Goal: Task Accomplishment & Management: Manage account settings

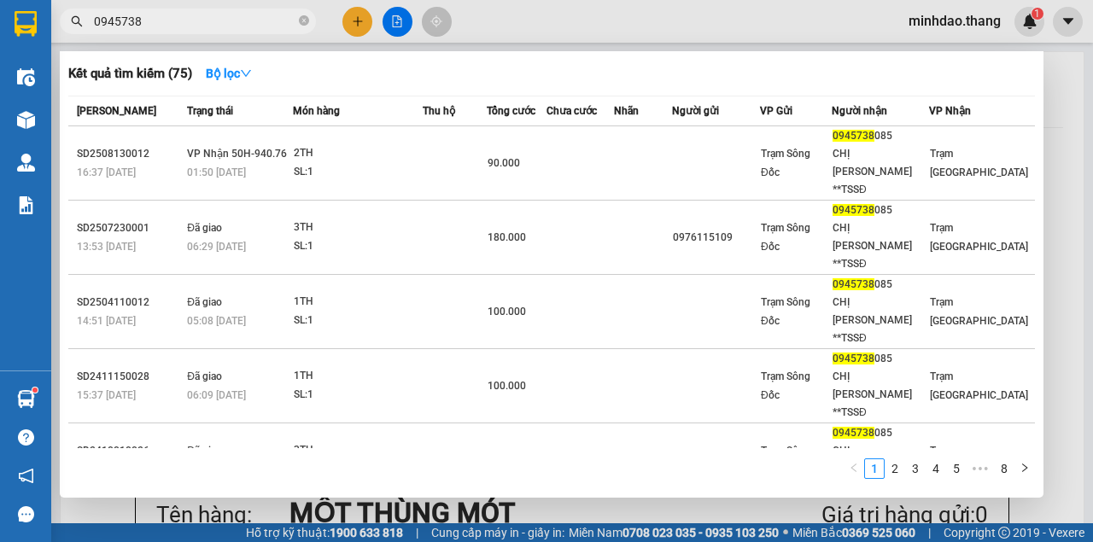
drag, startPoint x: 303, startPoint y: 22, endPoint x: 294, endPoint y: 25, distance: 9.7
click at [302, 22] on icon "close-circle" at bounding box center [304, 20] width 10 height 10
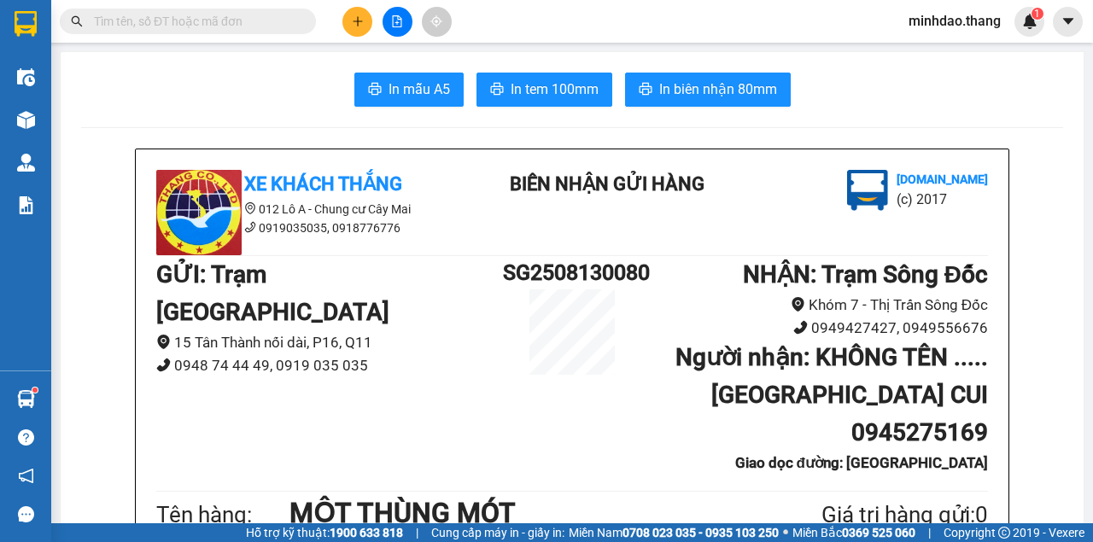
click at [275, 25] on input "text" at bounding box center [194, 21] width 201 height 19
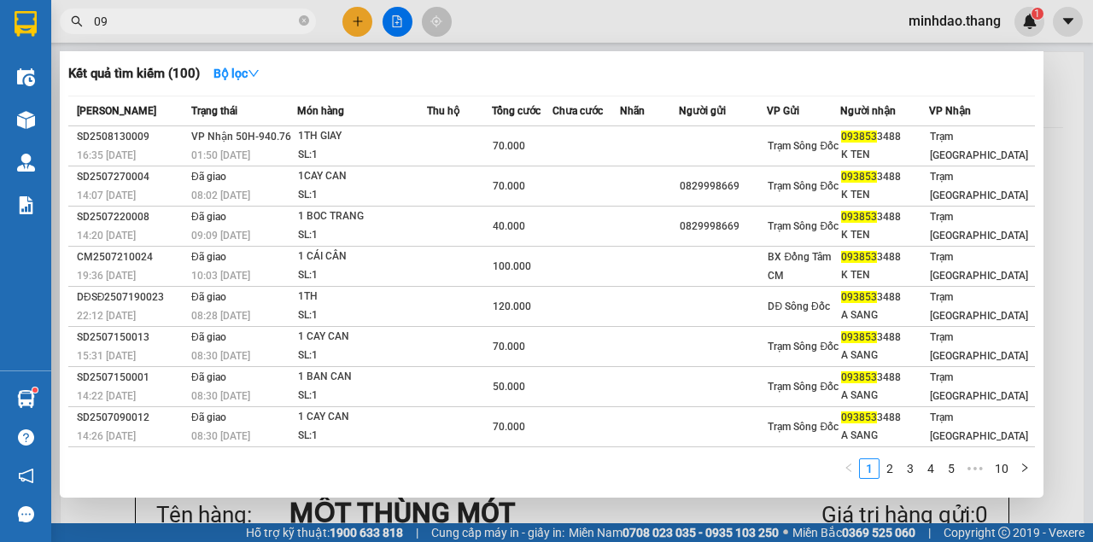
type input "0"
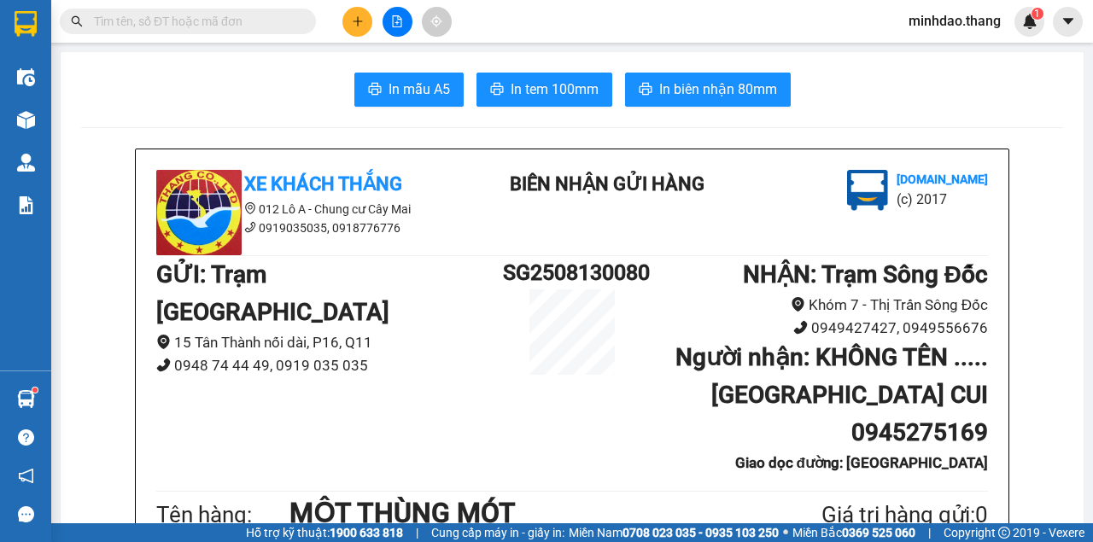
click at [267, 15] on input "text" at bounding box center [194, 21] width 201 height 19
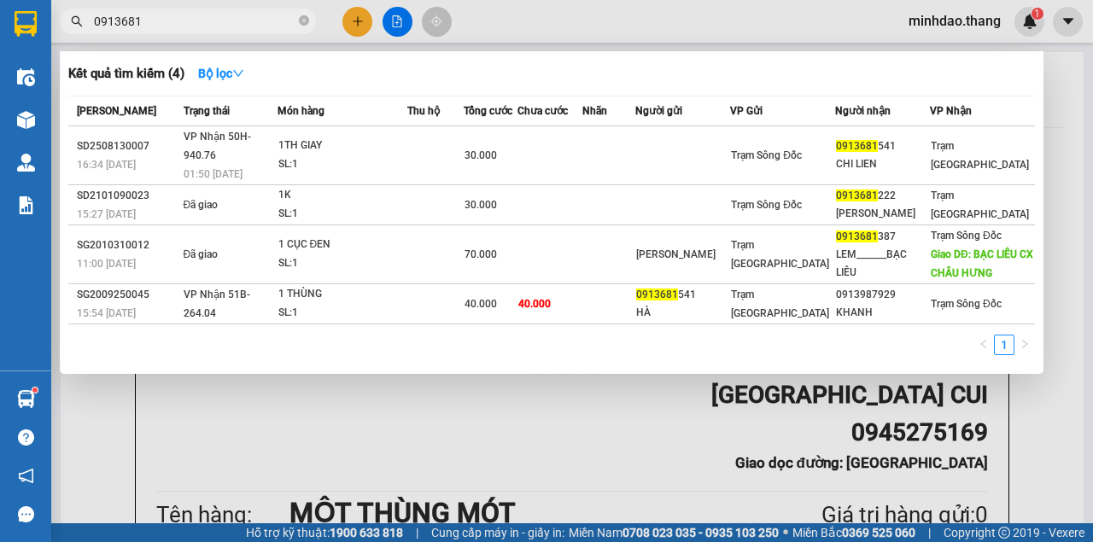
type input "0913681"
click at [308, 20] on icon "close-circle" at bounding box center [304, 20] width 10 height 10
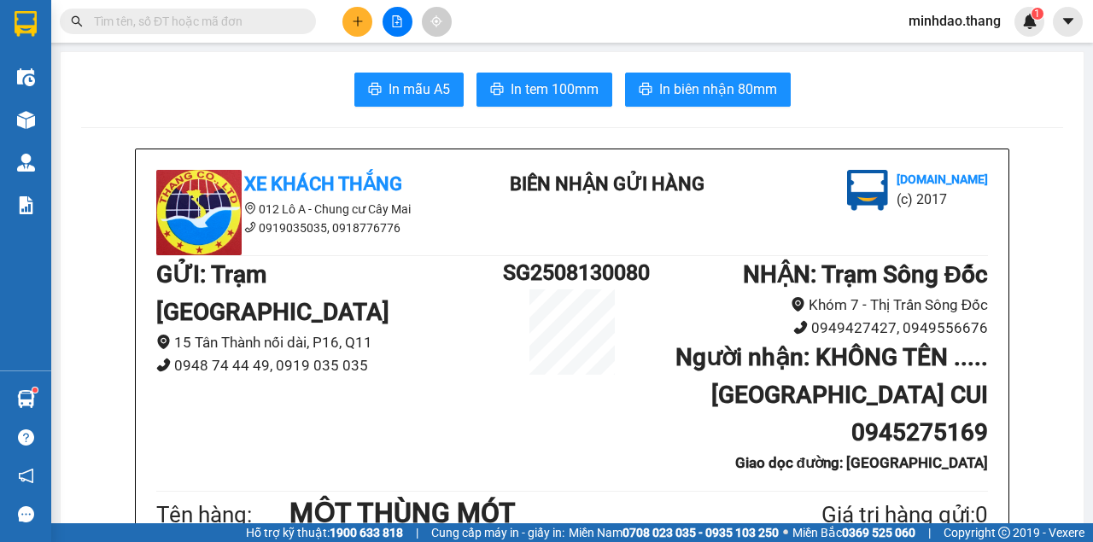
drag, startPoint x: 287, startPoint y: 24, endPoint x: 278, endPoint y: 17, distance: 10.9
click at [278, 17] on input "text" at bounding box center [194, 21] width 201 height 19
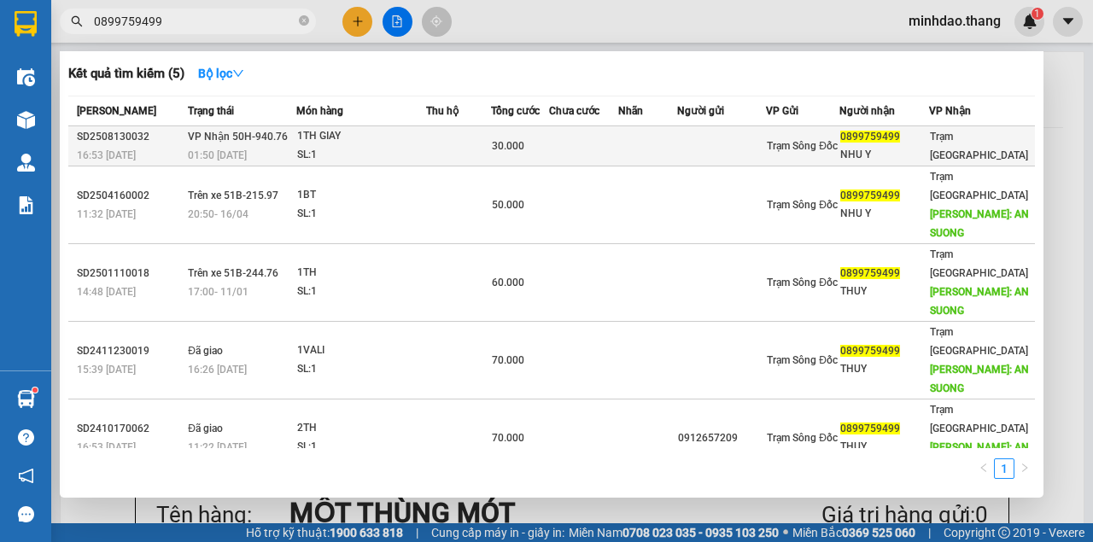
type input "0899759499"
click at [365, 149] on div "SL: 1" at bounding box center [361, 155] width 128 height 19
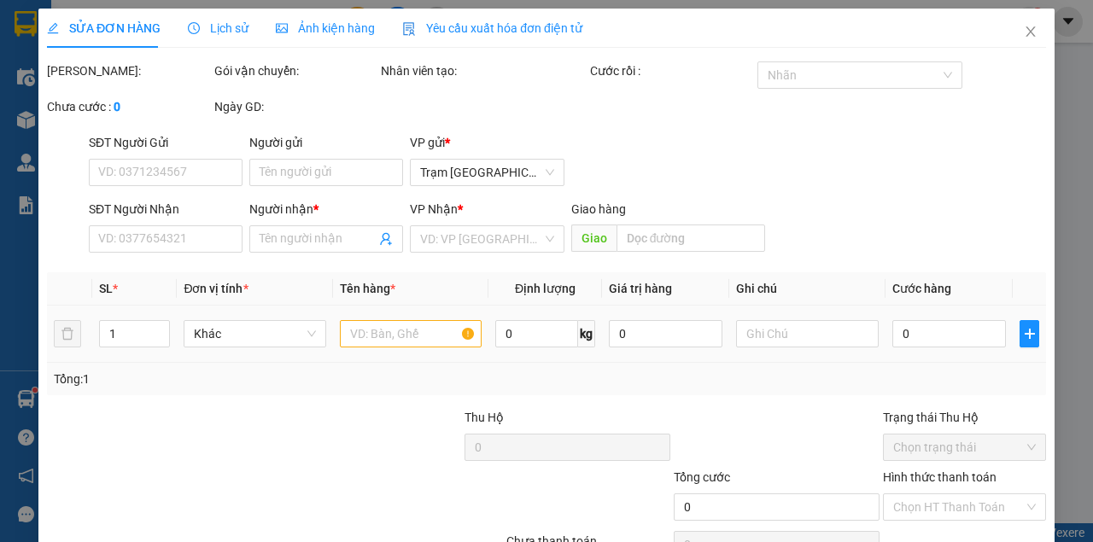
type input "0899759499"
type input "NHU Y"
type input "30.000"
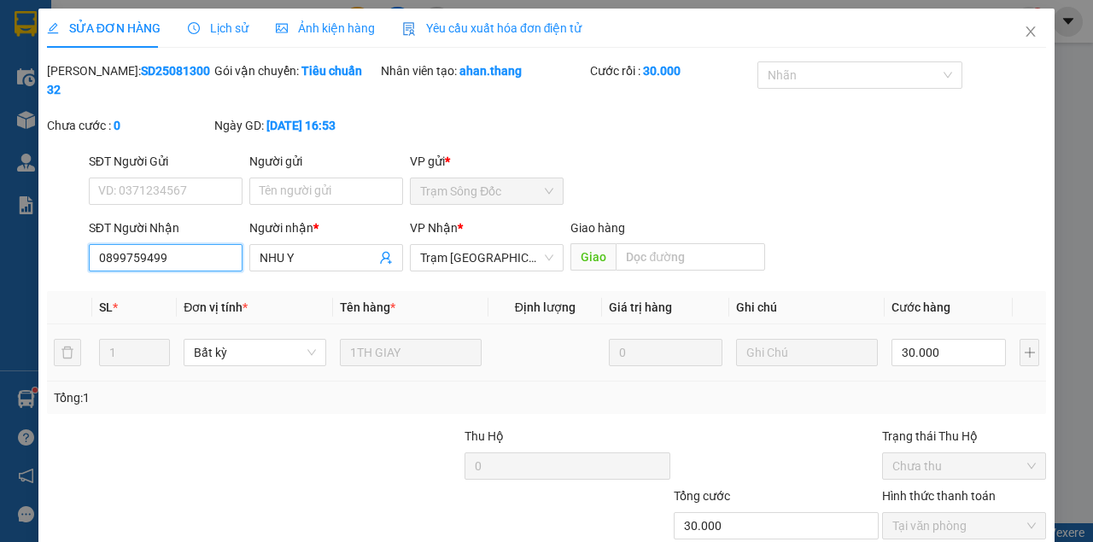
drag, startPoint x: 195, startPoint y: 254, endPoint x: 0, endPoint y: 265, distance: 194.9
click at [0, 263] on div "SỬA ĐƠN HÀNG Lịch sử Ảnh kiện hàng Yêu cầu xuất hóa đơn điện tử Total Paid Fee …" at bounding box center [546, 271] width 1093 height 542
drag, startPoint x: 1030, startPoint y: 41, endPoint x: 693, endPoint y: 41, distance: 336.4
click at [1023, 41] on span "Close" at bounding box center [1031, 33] width 48 height 48
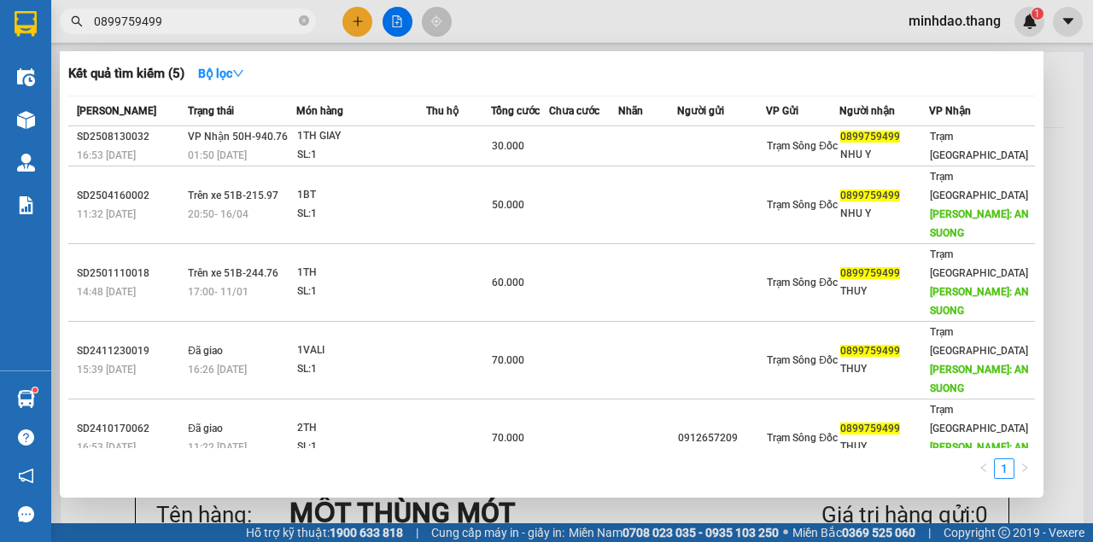
drag, startPoint x: 310, startPoint y: 22, endPoint x: 295, endPoint y: 25, distance: 14.7
click at [309, 22] on span "0899759499" at bounding box center [188, 22] width 256 height 26
click at [268, 26] on input "0899759499" at bounding box center [194, 21] width 201 height 19
click at [301, 22] on icon "close-circle" at bounding box center [304, 20] width 10 height 10
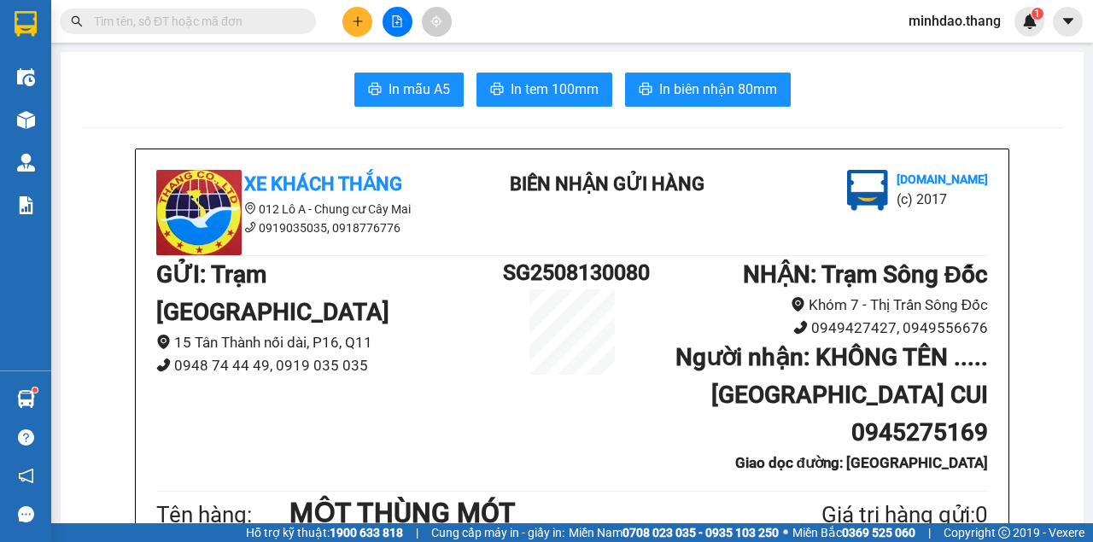
click at [287, 22] on input "text" at bounding box center [194, 21] width 201 height 19
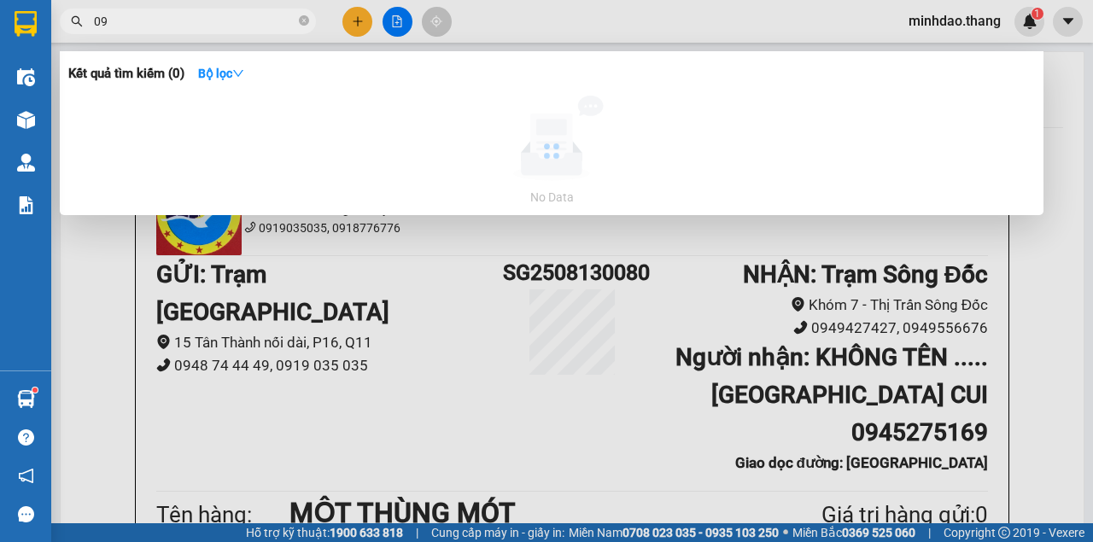
type input "0"
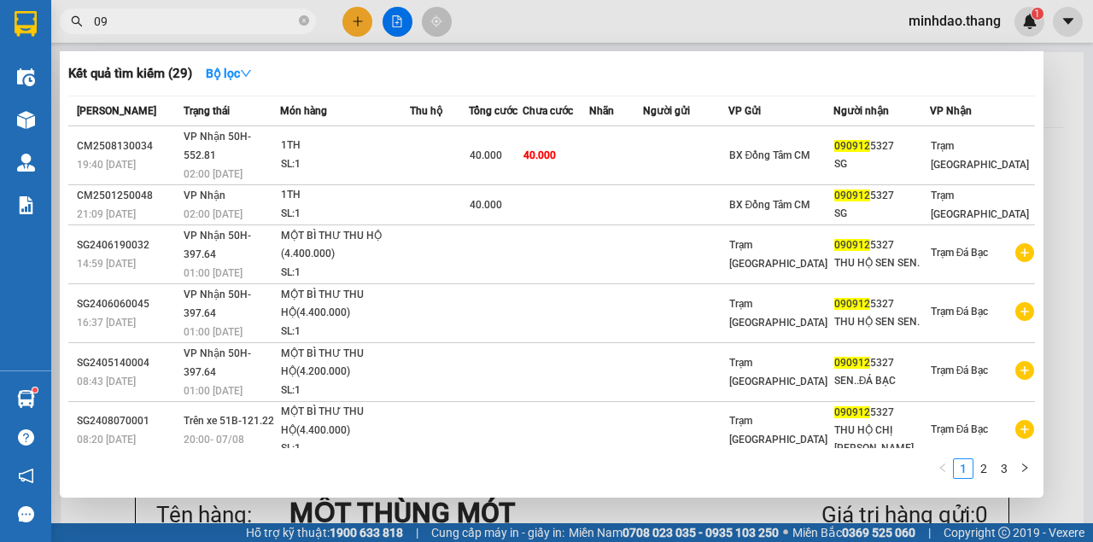
type input "0"
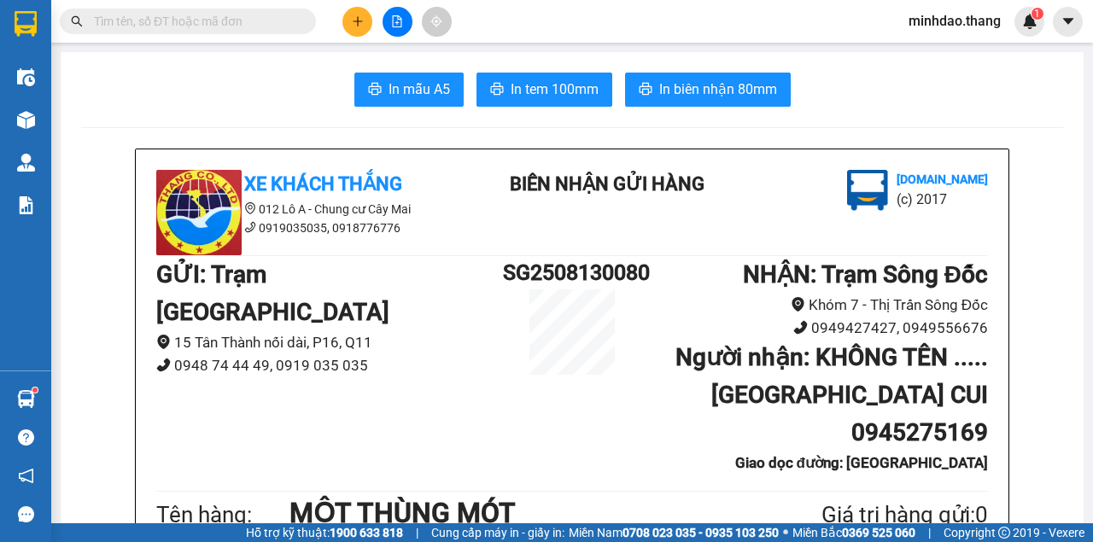
click at [217, 23] on input "text" at bounding box center [194, 21] width 201 height 19
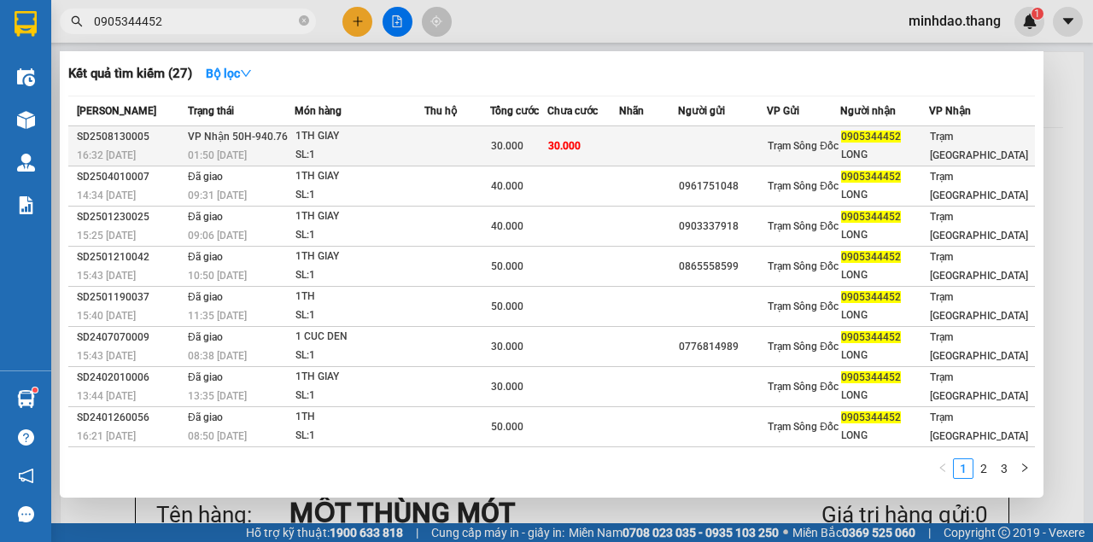
type input "0905344452"
click at [415, 149] on div "SL: 1" at bounding box center [359, 155] width 128 height 19
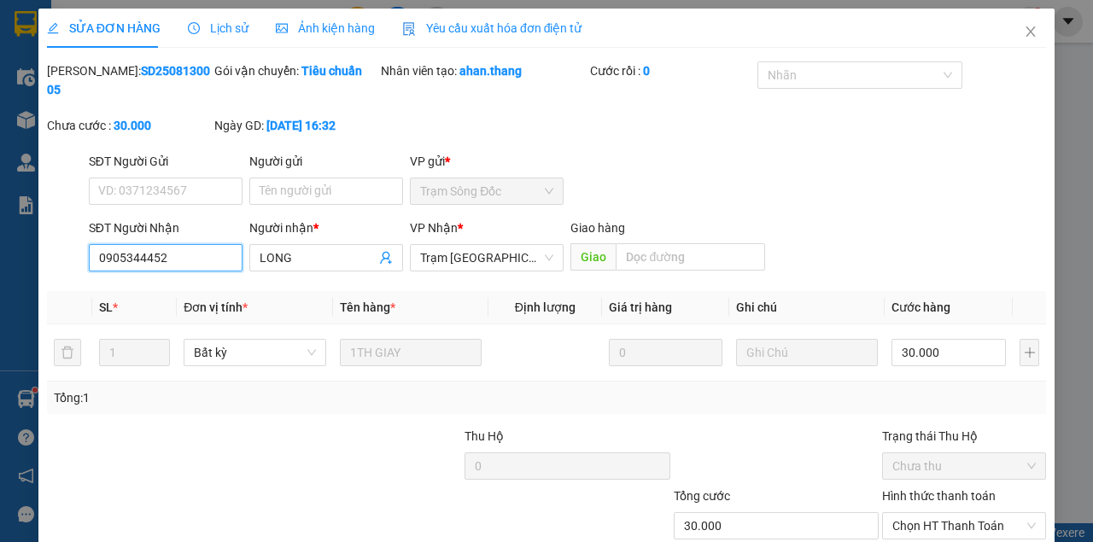
drag, startPoint x: 186, startPoint y: 266, endPoint x: 31, endPoint y: 269, distance: 155.4
click at [28, 266] on div "SỬA ĐƠN HÀNG Lịch sử Ảnh kiện hàng Yêu cầu xuất hóa đơn điện tử Total Paid Fee …" at bounding box center [546, 271] width 1093 height 542
click at [1013, 40] on span "Close" at bounding box center [1031, 33] width 48 height 48
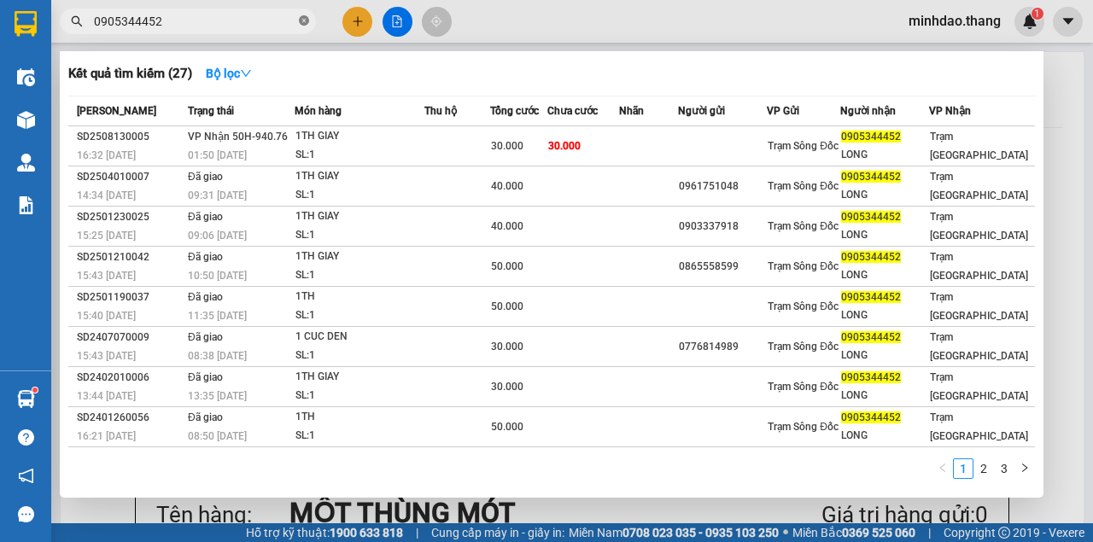
click at [306, 22] on icon "close-circle" at bounding box center [304, 20] width 10 height 10
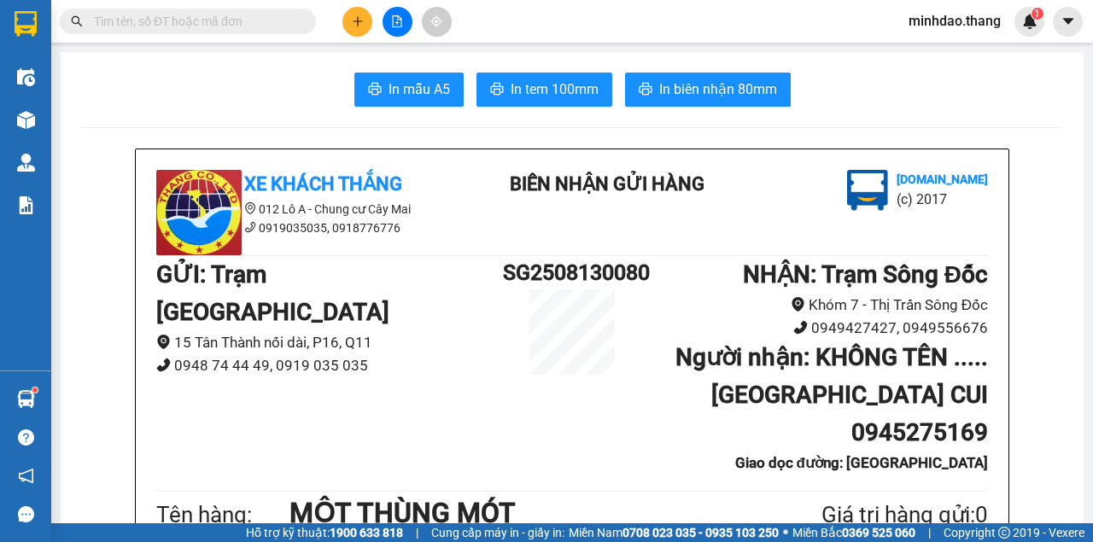
drag, startPoint x: 283, startPoint y: 22, endPoint x: 289, endPoint y: 14, distance: 10.4
click at [289, 15] on input "text" at bounding box center [194, 21] width 201 height 19
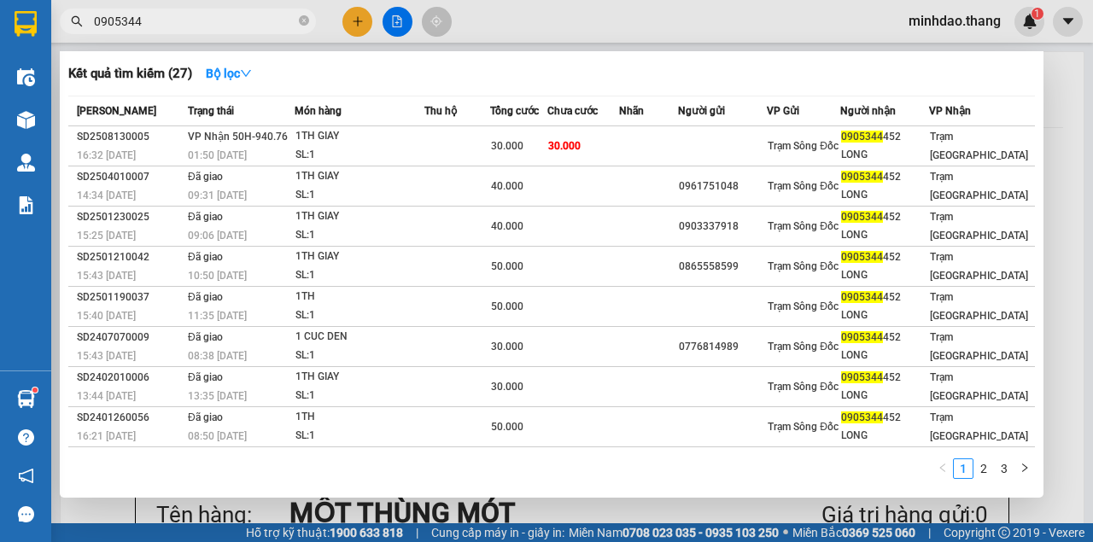
type input "0905344"
click at [307, 20] on icon "close-circle" at bounding box center [304, 20] width 10 height 10
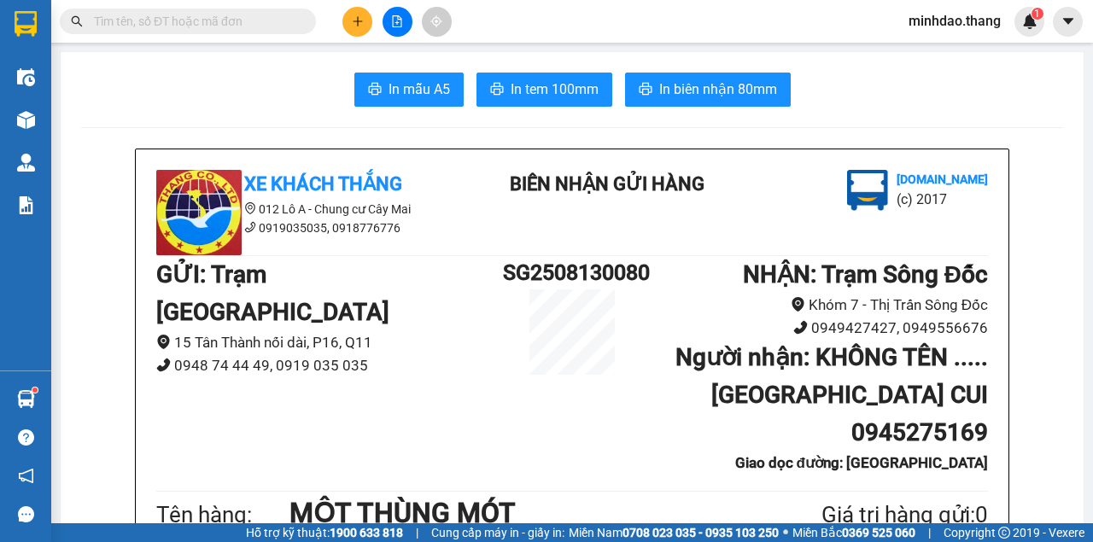
drag, startPoint x: 289, startPoint y: 25, endPoint x: 289, endPoint y: 0, distance: 24.8
click at [289, 5] on div "Kết quả tìm kiếm ( 27 ) Bộ lọc Mã ĐH Trạng thái Món hàng Thu hộ Tổng cước Chưa …" at bounding box center [546, 21] width 1093 height 43
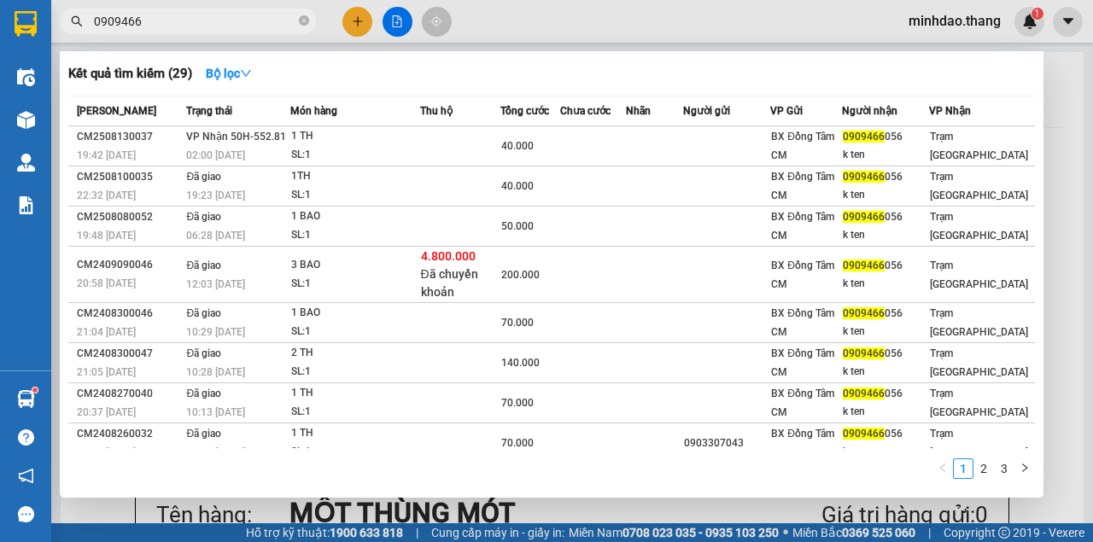
type input "0909466"
drag, startPoint x: 299, startPoint y: 24, endPoint x: 287, endPoint y: 26, distance: 12.1
click at [300, 24] on icon "close-circle" at bounding box center [304, 20] width 10 height 10
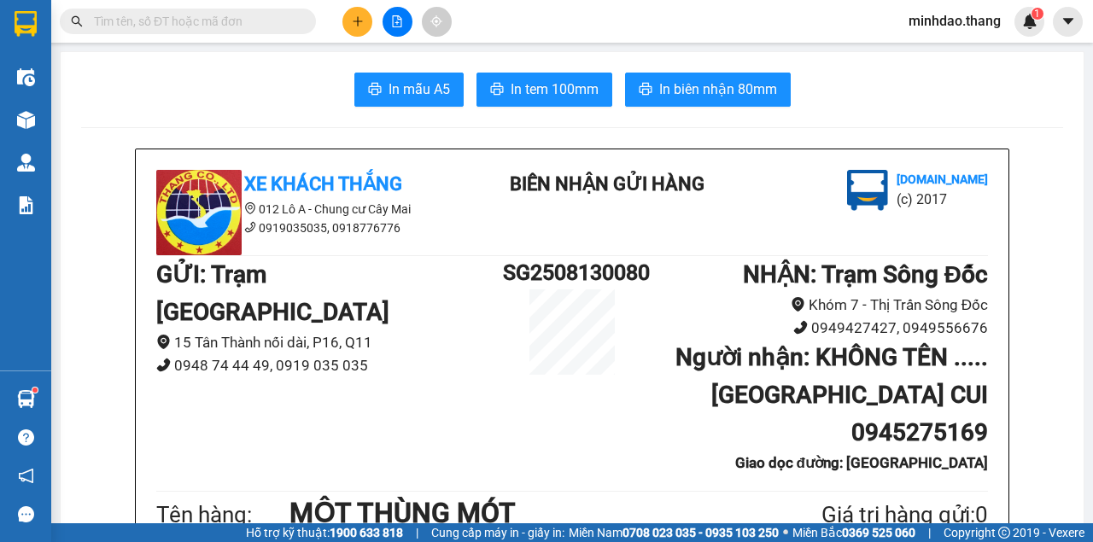
click at [265, 25] on input "text" at bounding box center [194, 21] width 201 height 19
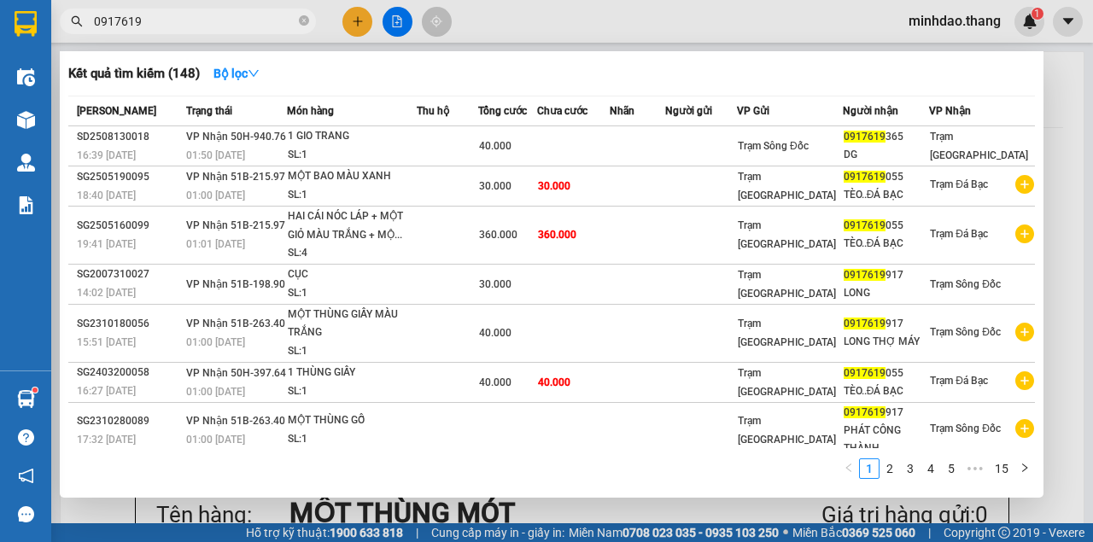
type input "0917619"
drag, startPoint x: 307, startPoint y: 22, endPoint x: 281, endPoint y: 22, distance: 26.5
click at [306, 22] on icon "close-circle" at bounding box center [304, 20] width 10 height 10
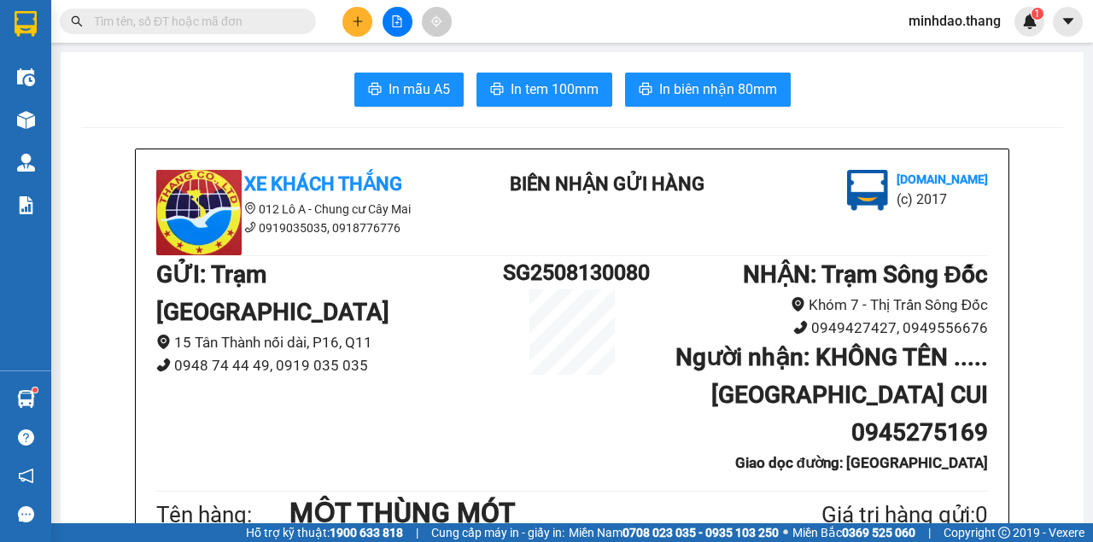
click at [256, 22] on input "text" at bounding box center [194, 21] width 201 height 19
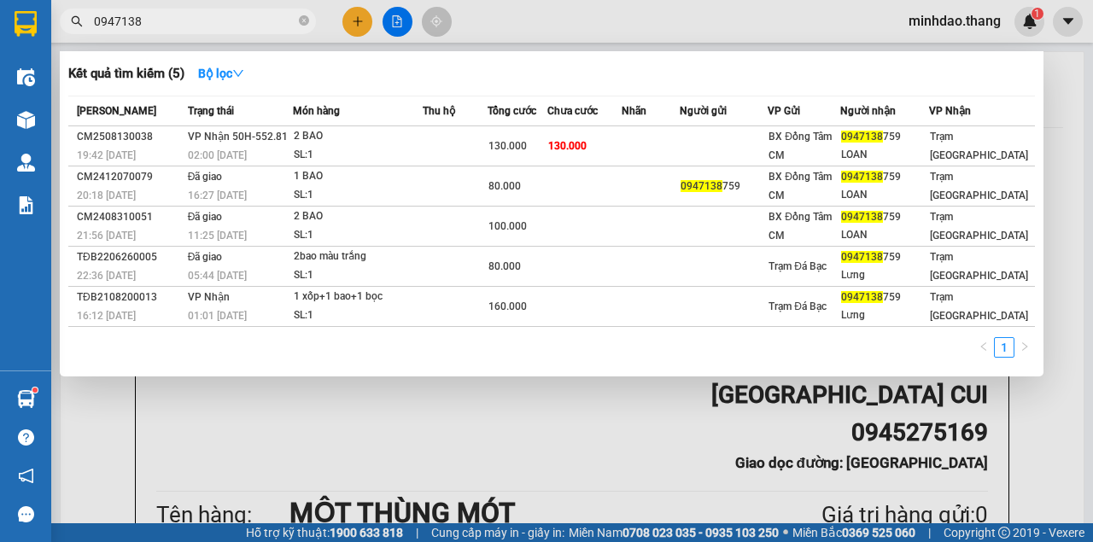
type input "0947138"
click at [307, 20] on icon "close-circle" at bounding box center [304, 20] width 10 height 10
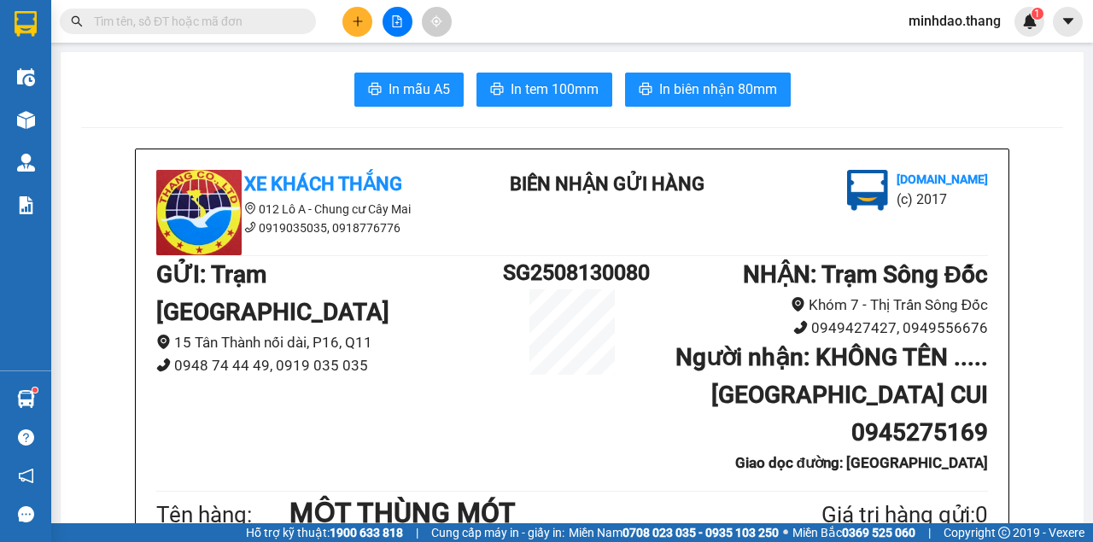
click at [294, 20] on input "text" at bounding box center [194, 21] width 201 height 19
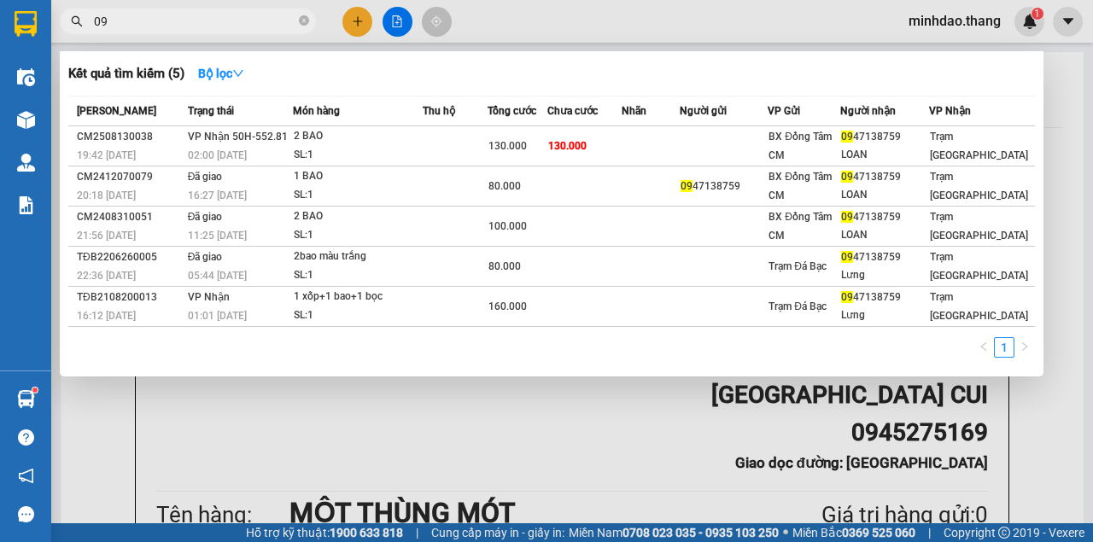
type input "0"
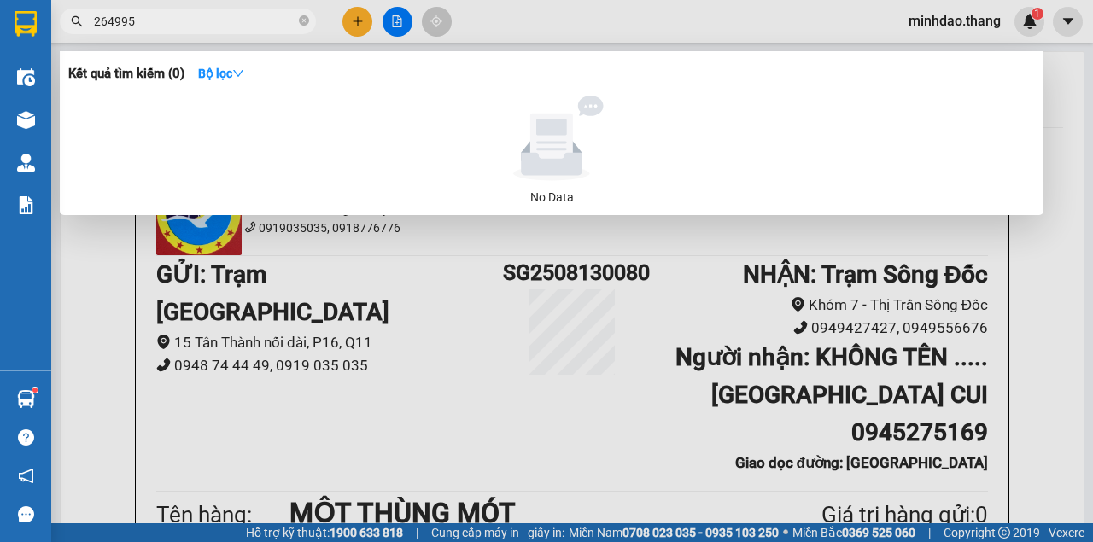
click at [109, 22] on input "264995" at bounding box center [194, 21] width 201 height 19
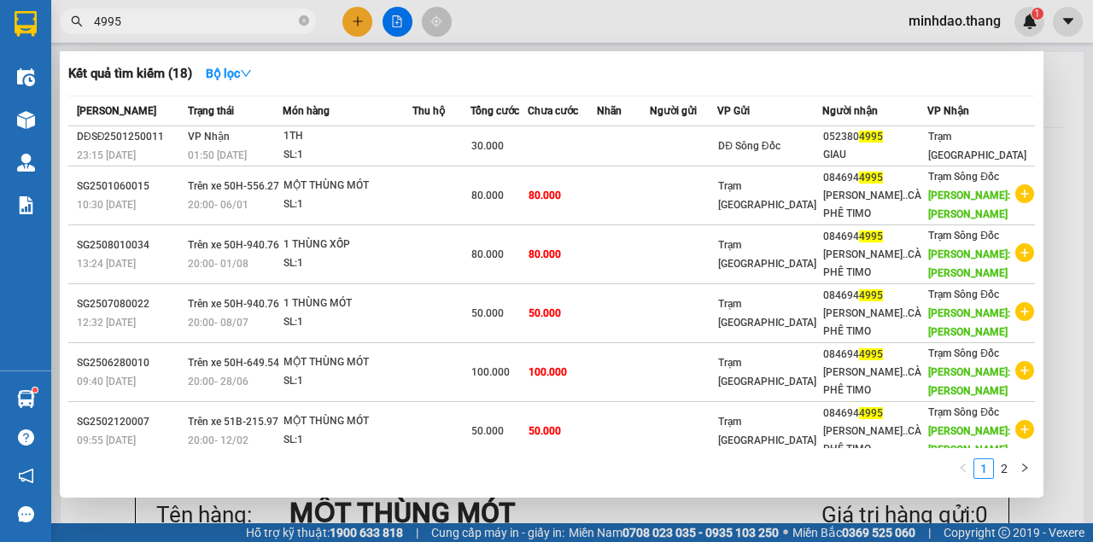
click at [171, 15] on input "4995" at bounding box center [194, 21] width 201 height 19
type input "4"
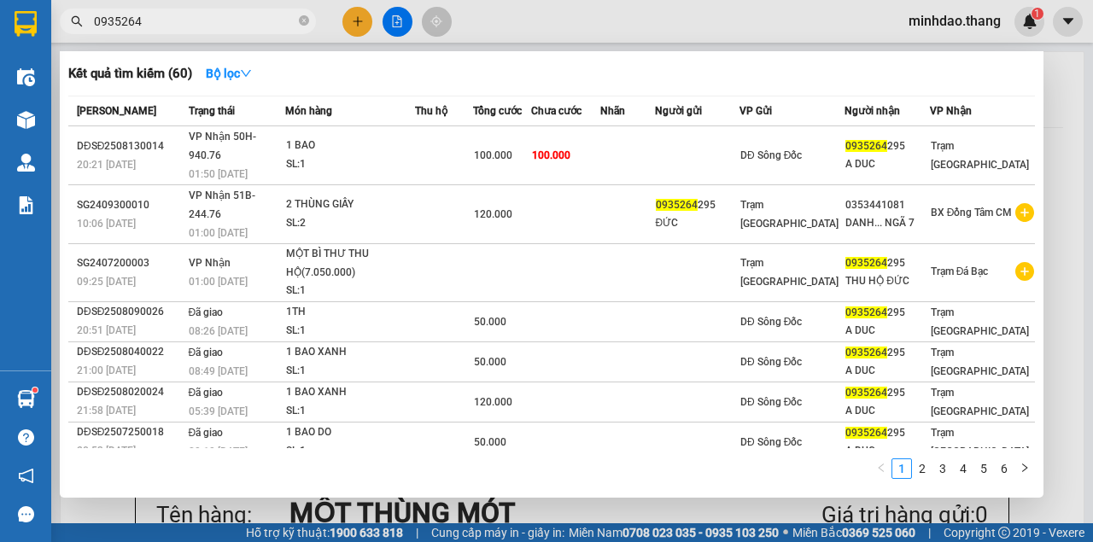
type input "0935264"
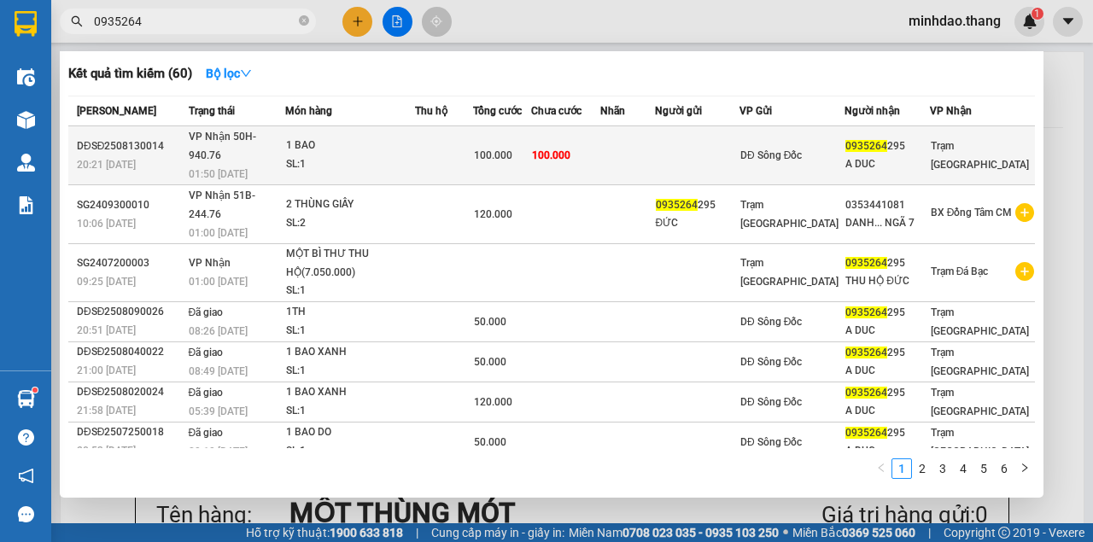
click at [719, 148] on td at bounding box center [697, 155] width 85 height 59
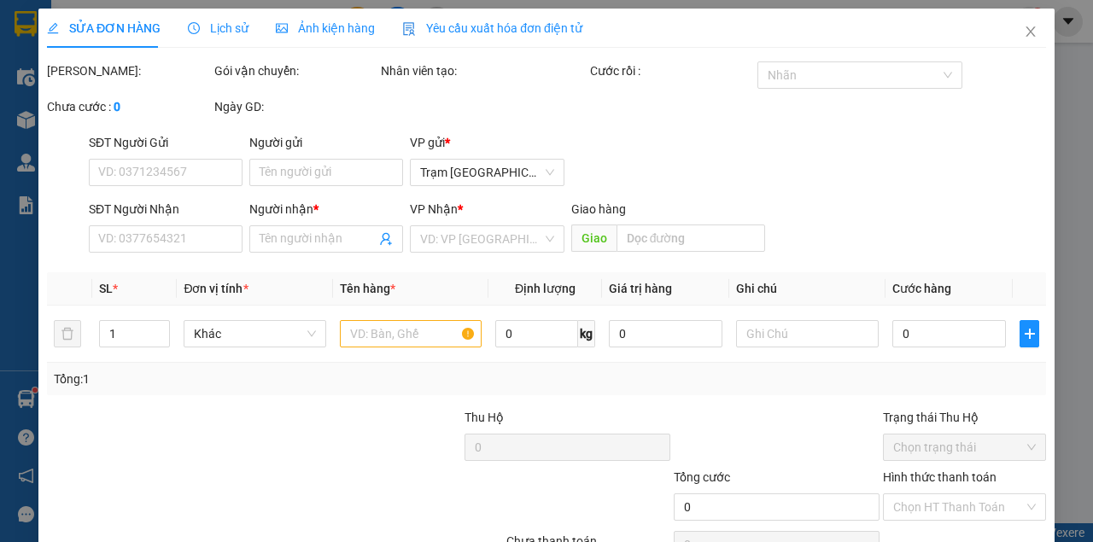
type input "0935264295"
type input "A DUC"
type input "100.000"
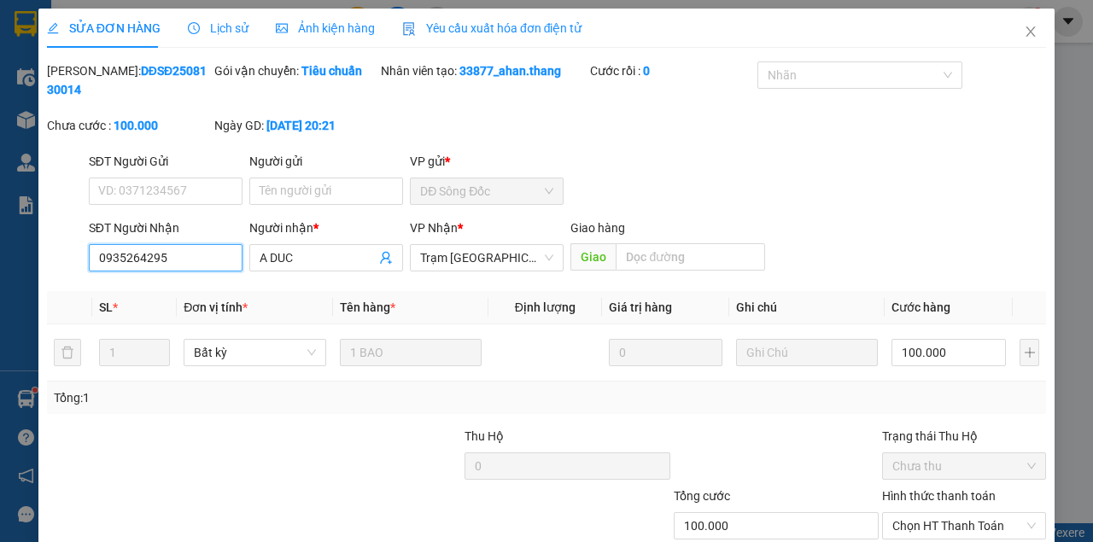
drag, startPoint x: 194, startPoint y: 265, endPoint x: 41, endPoint y: 253, distance: 153.3
click at [48, 252] on div "SĐT Người Nhận 0935264295 0935264295 Người nhận * A DUC VP Nhận * Trạm Sài Gòn …" at bounding box center [546, 249] width 1002 height 60
click at [1011, 48] on span "Close" at bounding box center [1031, 33] width 48 height 48
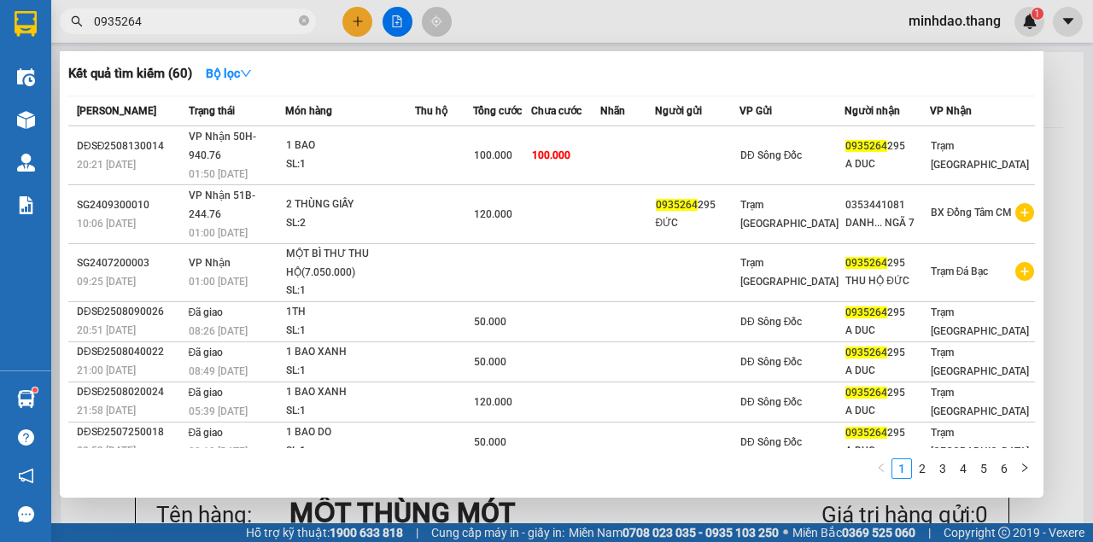
click at [309, 26] on span "0935264" at bounding box center [188, 22] width 256 height 26
click at [305, 24] on icon "close-circle" at bounding box center [304, 20] width 10 height 10
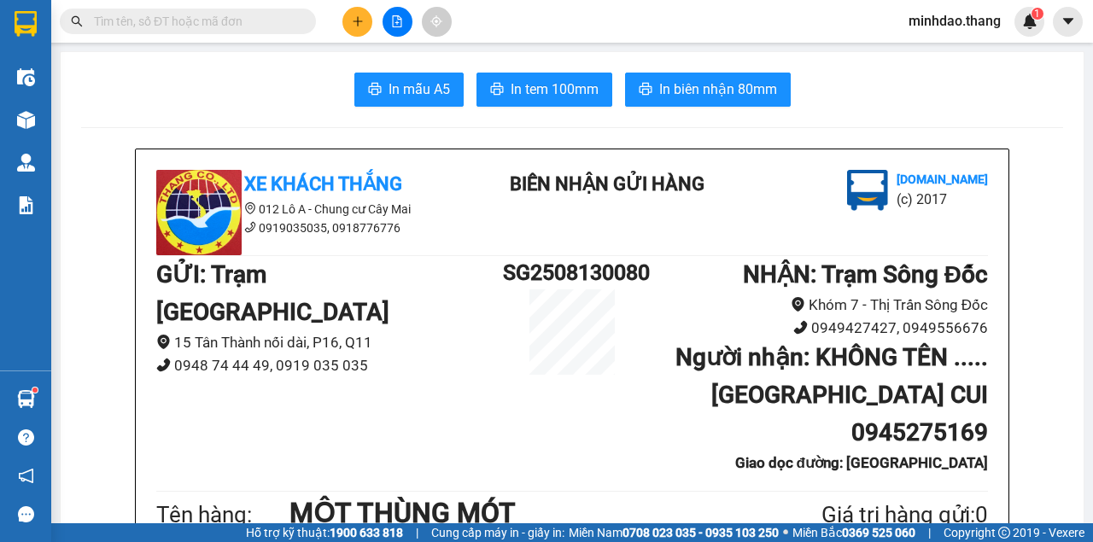
click at [272, 20] on input "text" at bounding box center [194, 21] width 201 height 19
paste input "0817939038"
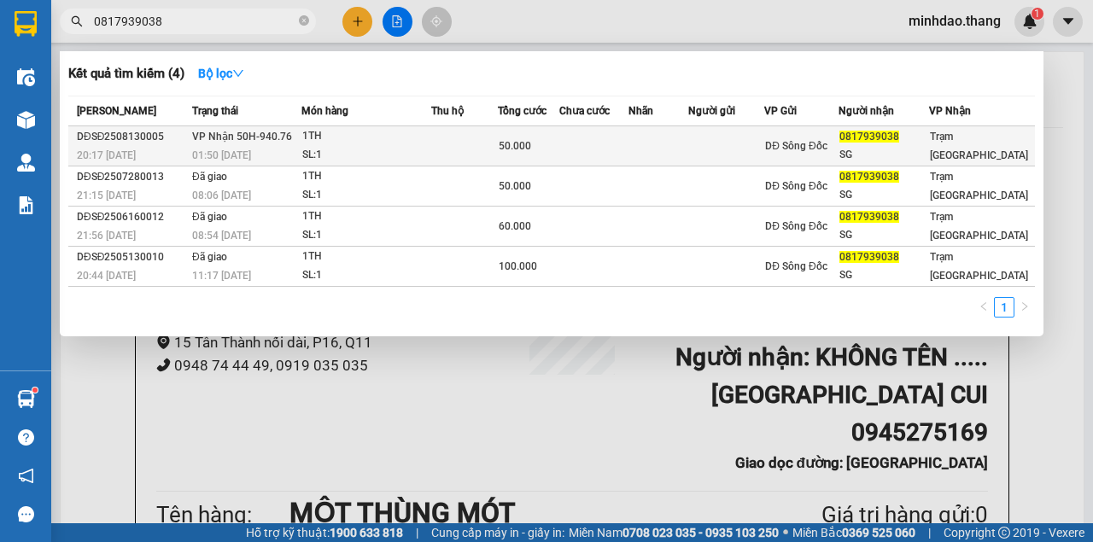
click at [498, 146] on td at bounding box center [464, 146] width 67 height 40
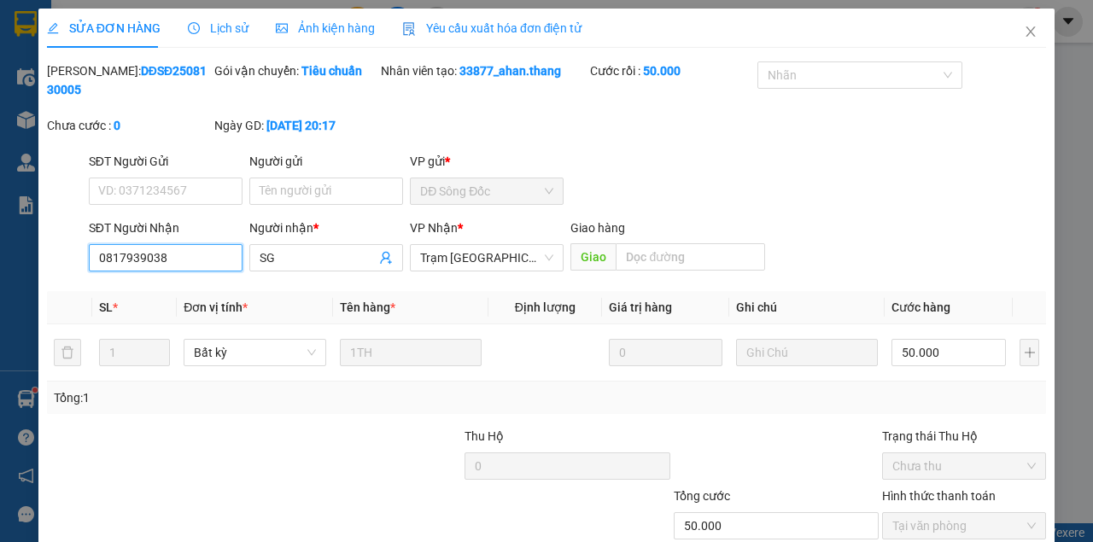
drag, startPoint x: 142, startPoint y: 261, endPoint x: 21, endPoint y: 251, distance: 120.8
click at [21, 251] on div "SỬA ĐƠN HÀNG Lịch sử Ảnh kiện hàng Yêu cầu xuất hóa đơn điện tử Total Paid Fee …" at bounding box center [546, 271] width 1093 height 542
click at [1014, 32] on span "Close" at bounding box center [1031, 33] width 48 height 48
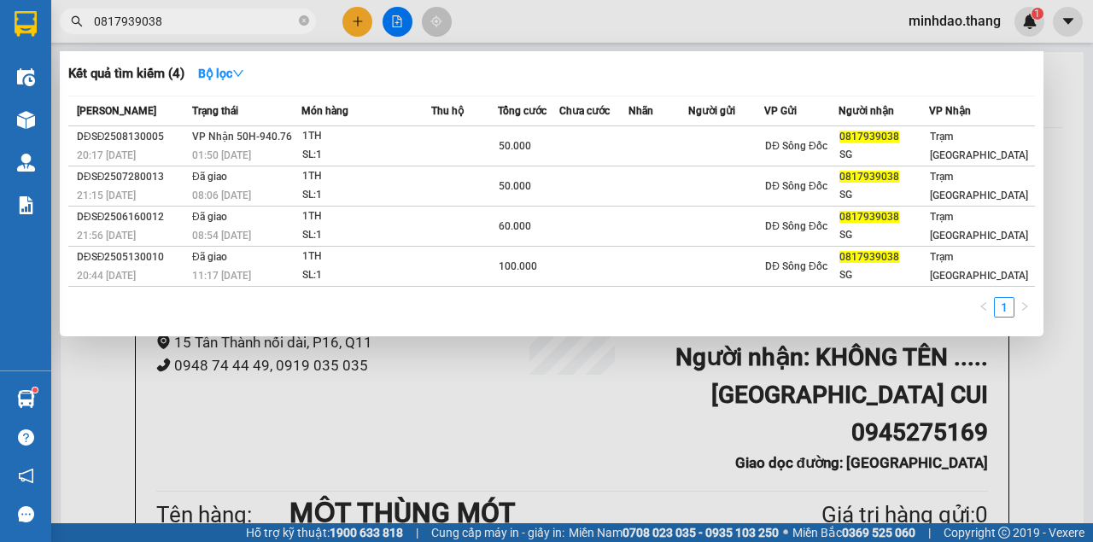
click at [197, 25] on input "0817939038" at bounding box center [194, 21] width 201 height 19
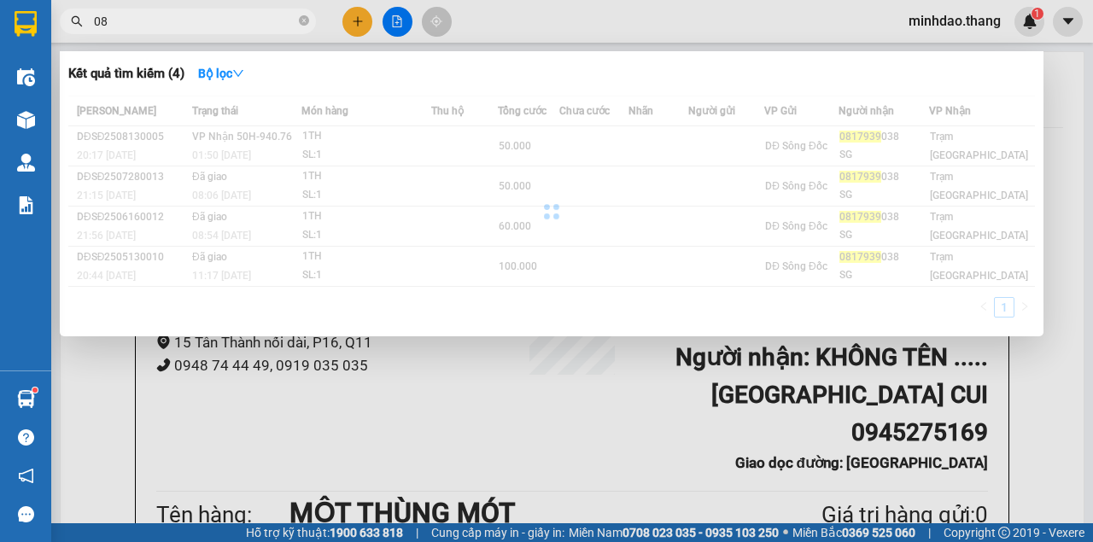
type input "0"
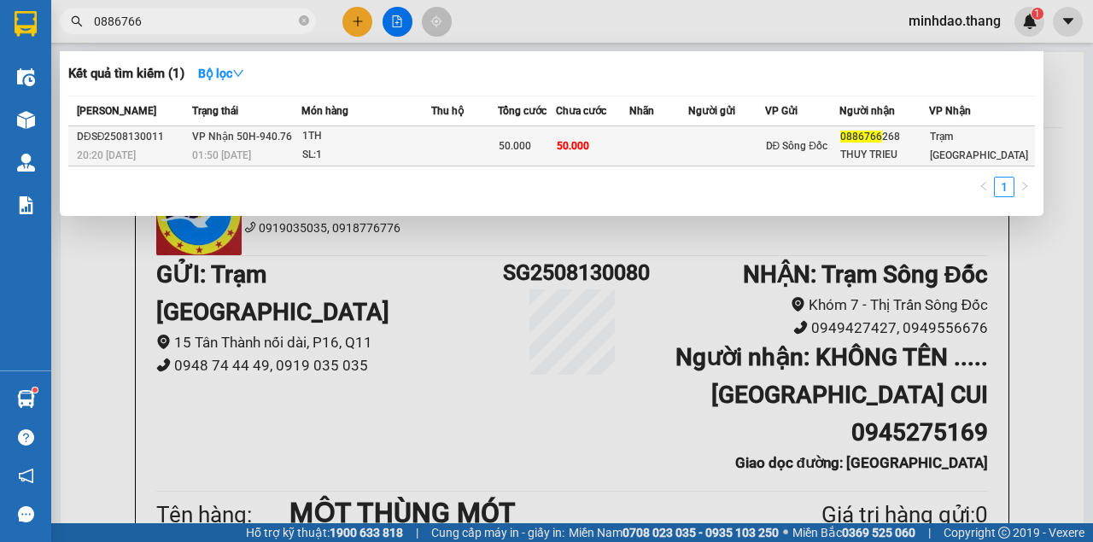
type input "0886766"
click at [575, 147] on span "50.000" at bounding box center [573, 146] width 32 height 12
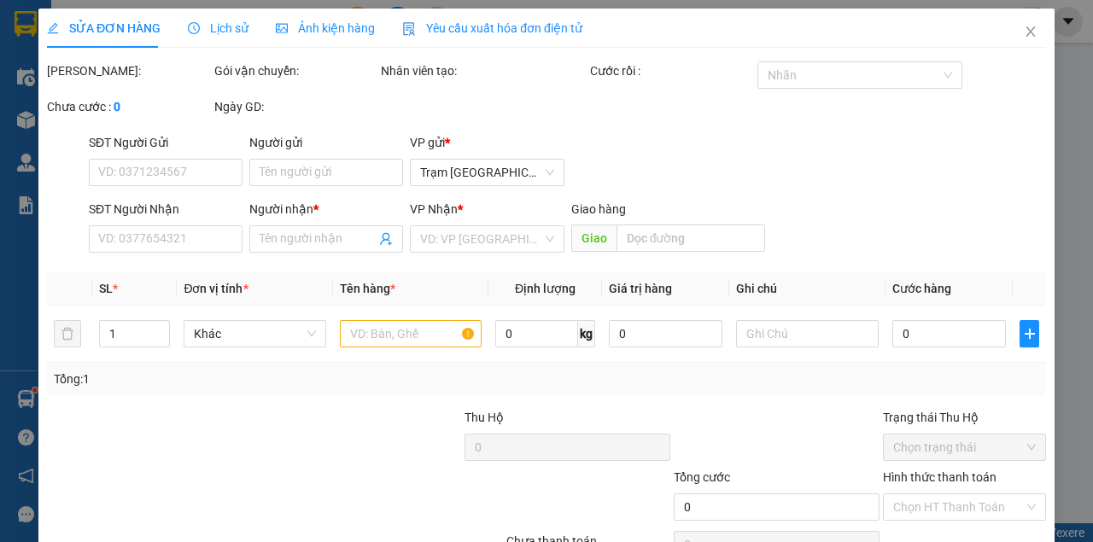
type input "0886766268"
type input "THUY TRIEU"
type input "50.000"
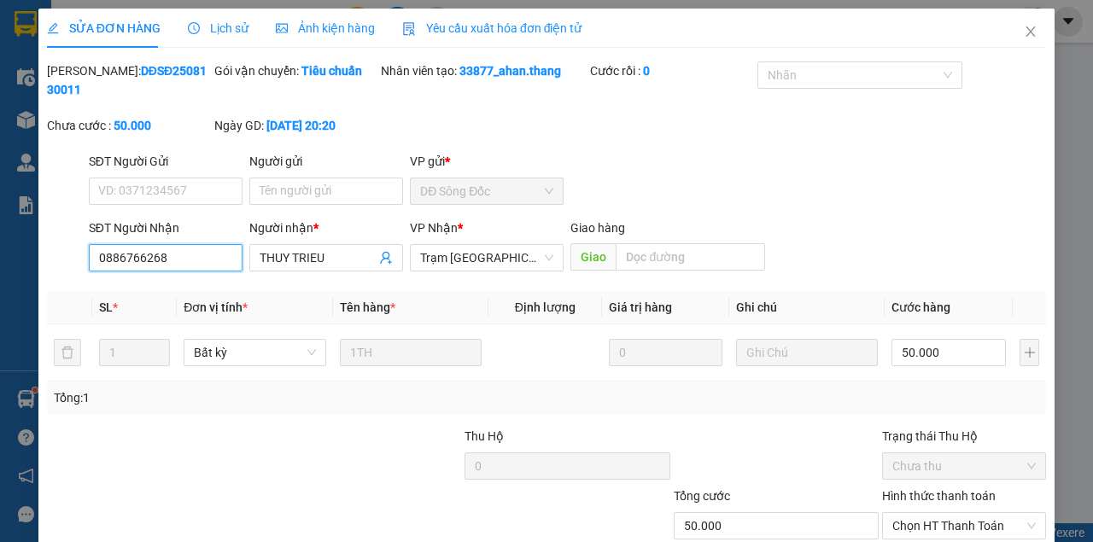
drag, startPoint x: 193, startPoint y: 262, endPoint x: 39, endPoint y: 255, distance: 153.8
click at [39, 255] on div "SỬA ĐƠN HÀNG Lịch sử Ảnh kiện hàng Yêu cầu xuất hóa đơn điện tử Total Paid Fee …" at bounding box center [546, 321] width 1016 height 625
drag, startPoint x: 1004, startPoint y: 36, endPoint x: 881, endPoint y: 46, distance: 123.4
click at [1007, 36] on span "Close" at bounding box center [1031, 33] width 48 height 48
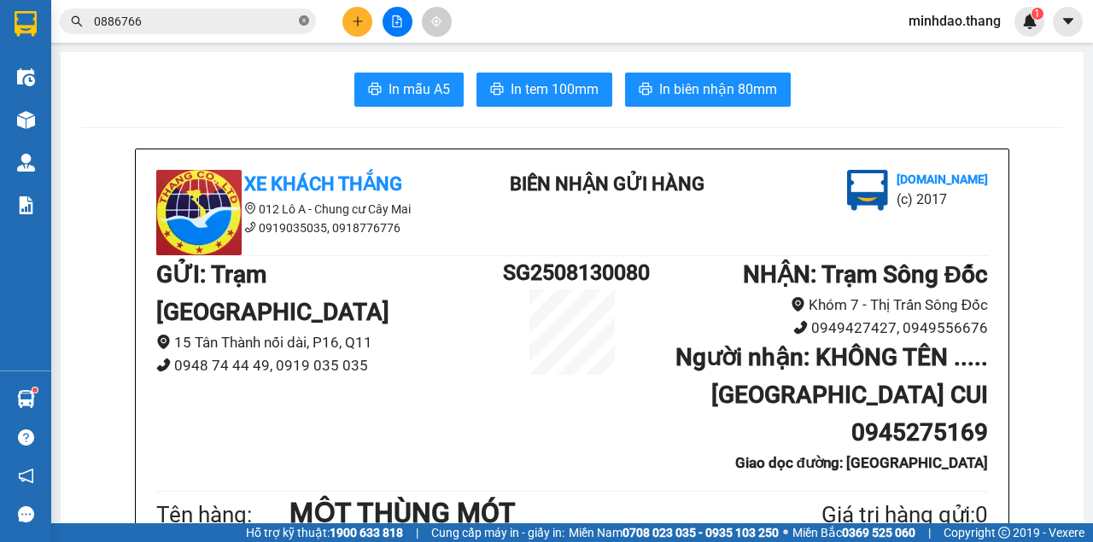
click at [307, 26] on icon "close-circle" at bounding box center [304, 20] width 10 height 10
click at [292, 20] on input "text" at bounding box center [194, 21] width 201 height 19
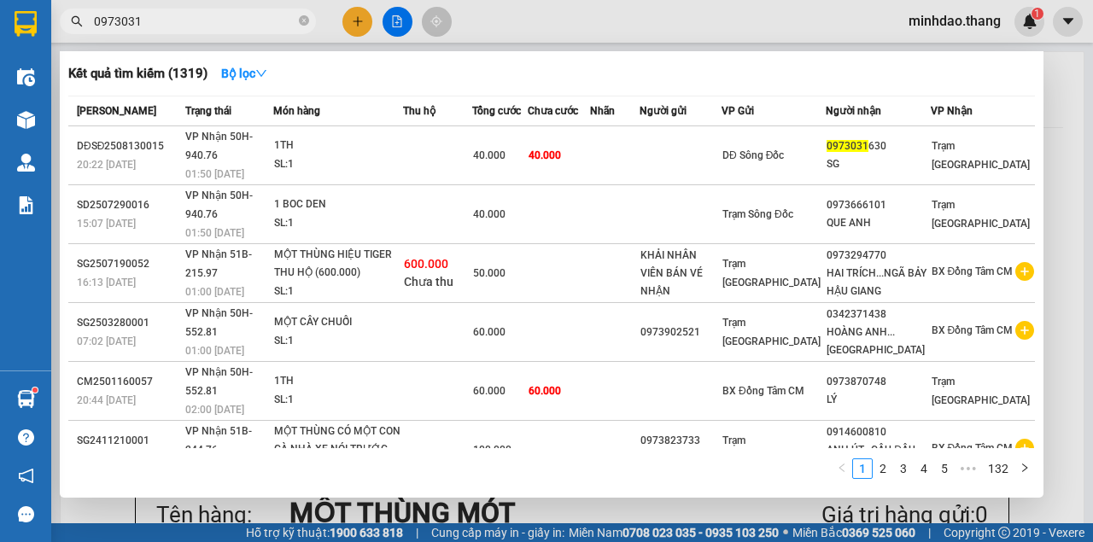
type input "0973031"
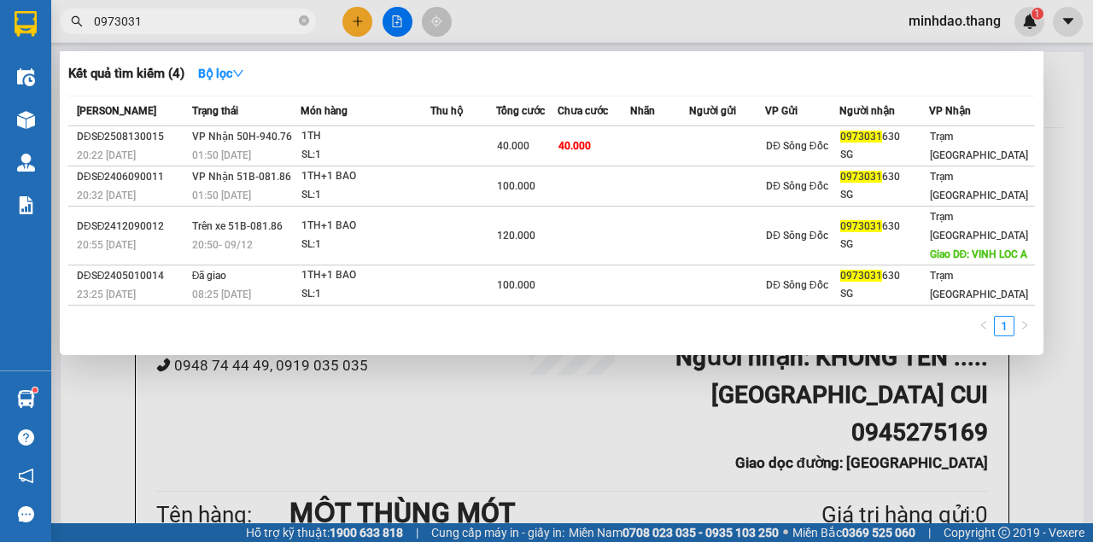
click at [307, 26] on icon "close-circle" at bounding box center [304, 20] width 10 height 10
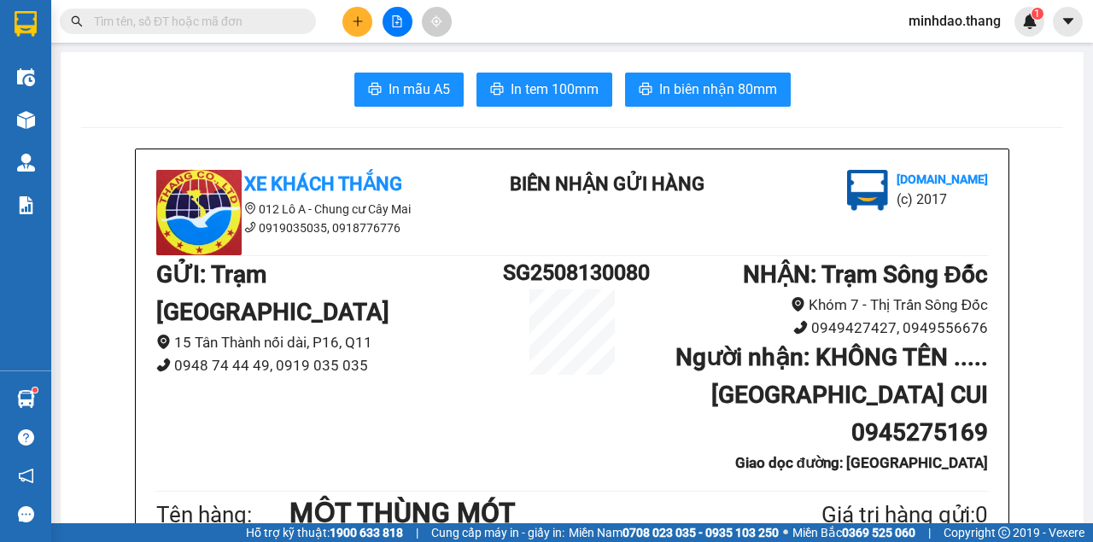
click at [267, 24] on input "text" at bounding box center [194, 21] width 201 height 19
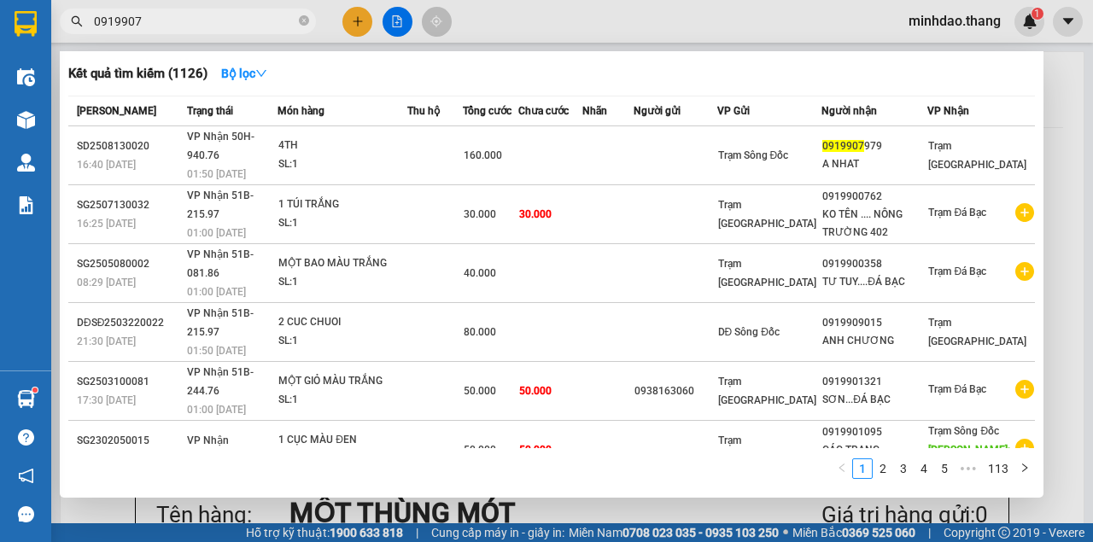
type input "0919907"
click at [302, 23] on icon "close-circle" at bounding box center [304, 20] width 10 height 10
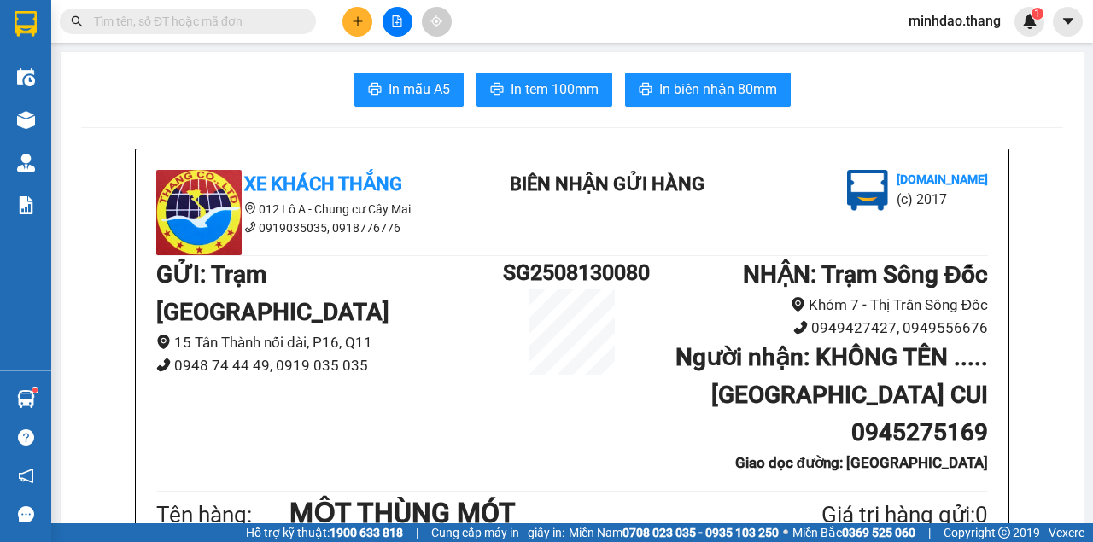
drag, startPoint x: 272, startPoint y: 26, endPoint x: 272, endPoint y: 15, distance: 10.2
click at [272, 15] on input "text" at bounding box center [194, 21] width 201 height 19
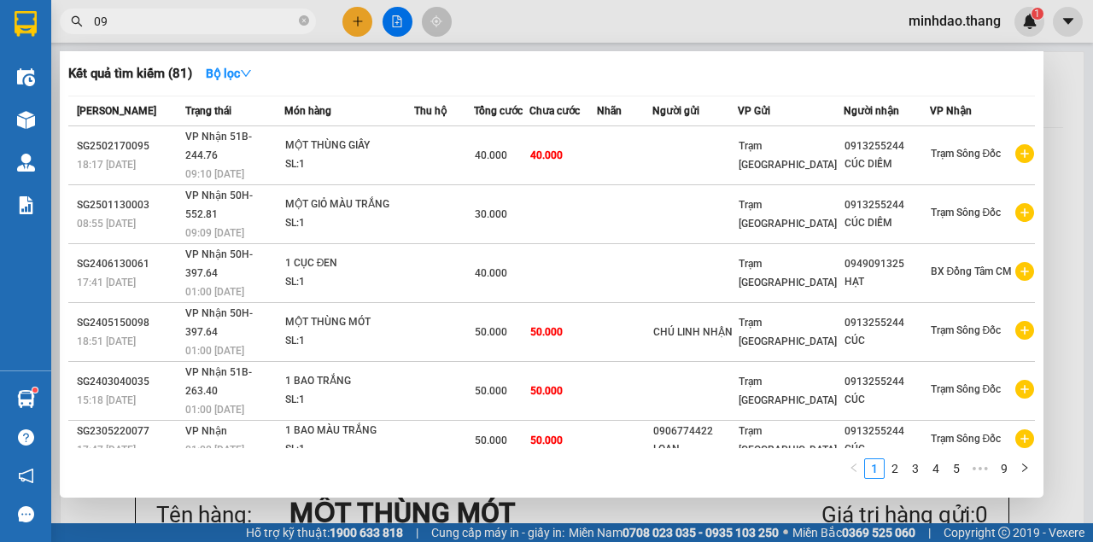
type input "0"
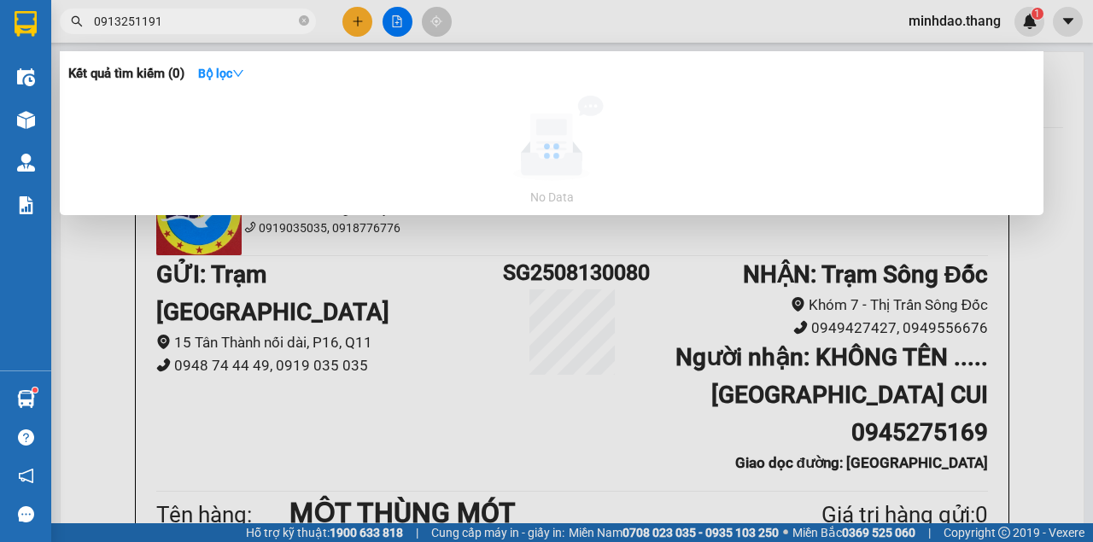
type input "0913251191"
click at [302, 25] on icon "close-circle" at bounding box center [304, 20] width 10 height 10
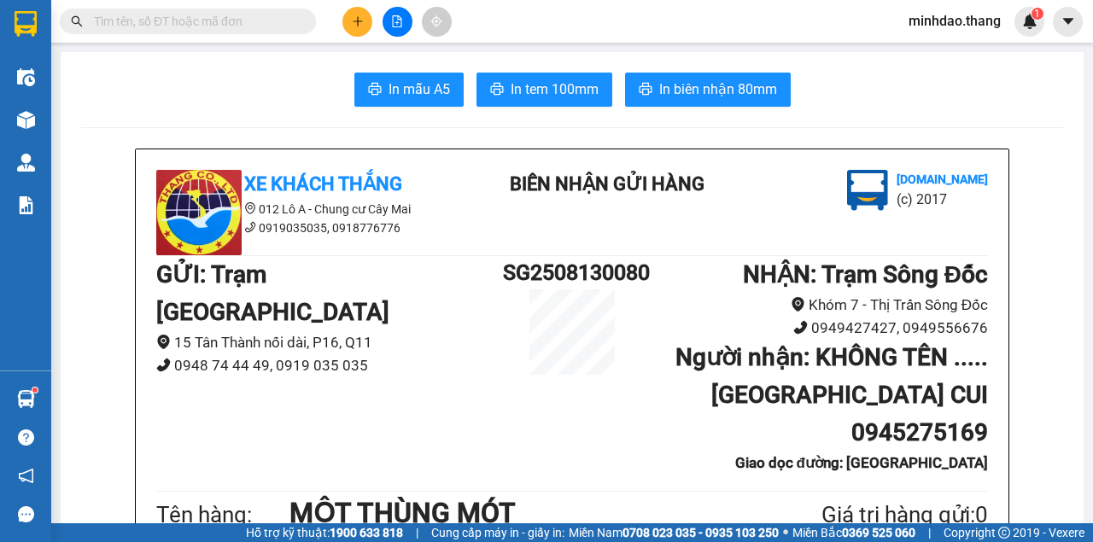
click at [283, 25] on input "text" at bounding box center [194, 21] width 201 height 19
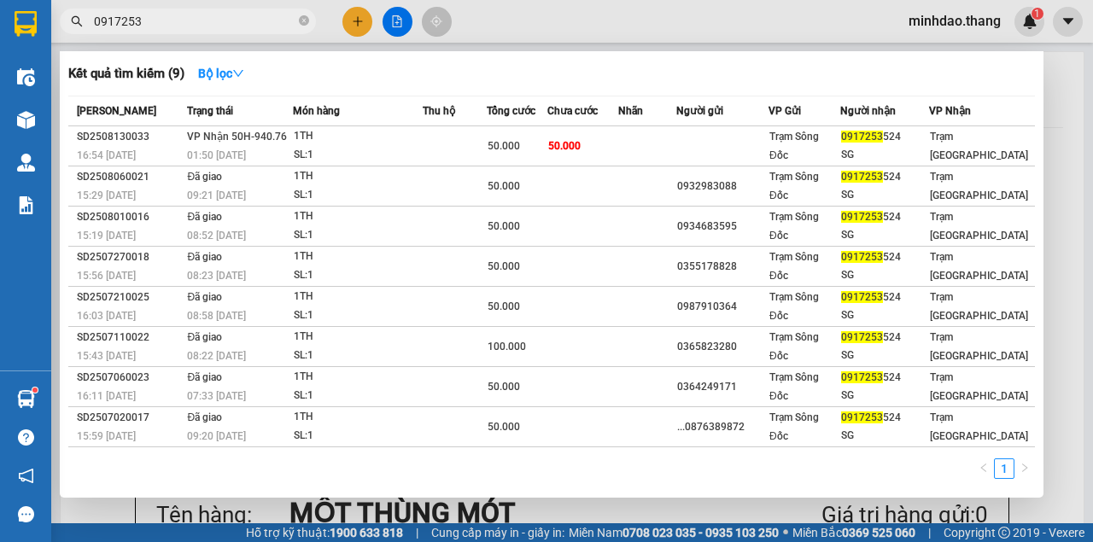
type input "0917253"
click at [302, 17] on icon "close-circle" at bounding box center [304, 20] width 10 height 10
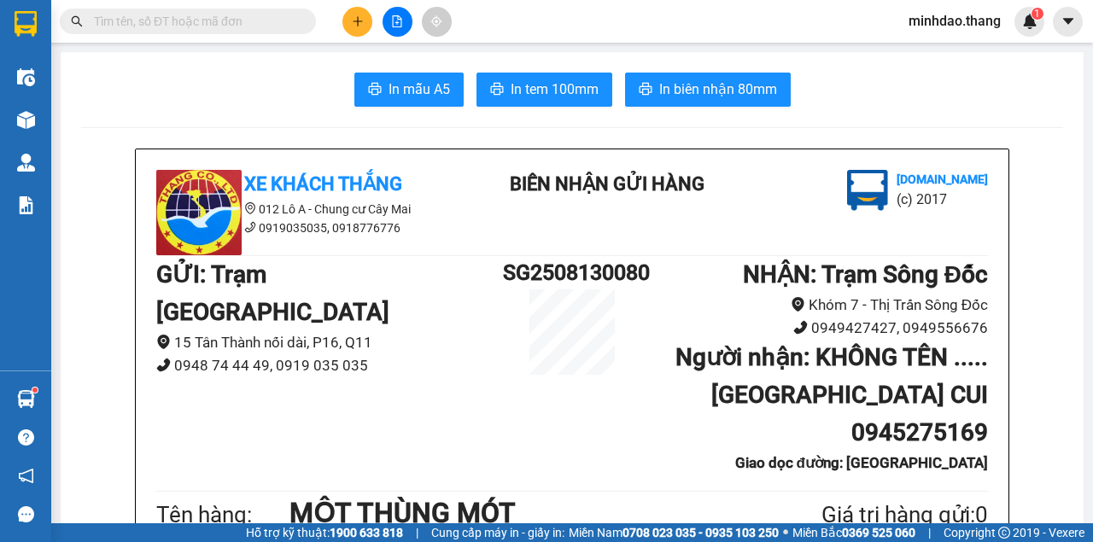
paste input "0906986347"
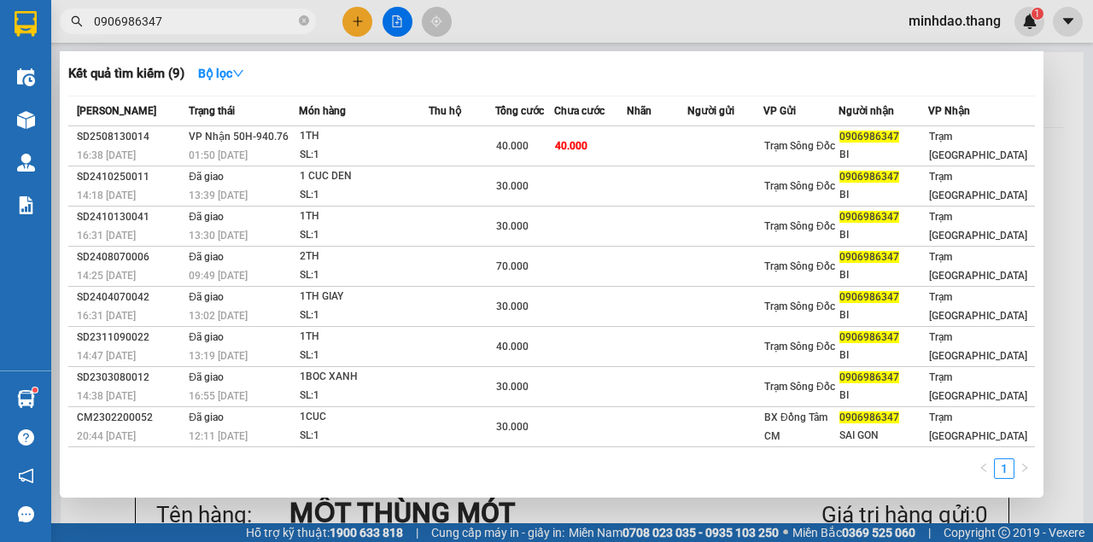
type input "0906986347"
click at [302, 22] on icon "close-circle" at bounding box center [304, 20] width 10 height 10
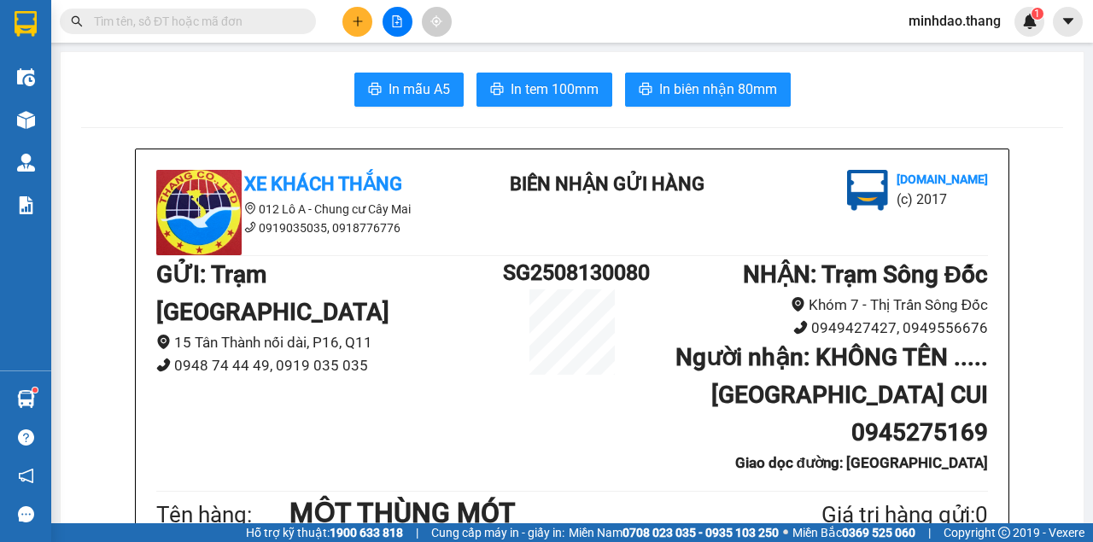
click at [279, 21] on input "text" at bounding box center [194, 21] width 201 height 19
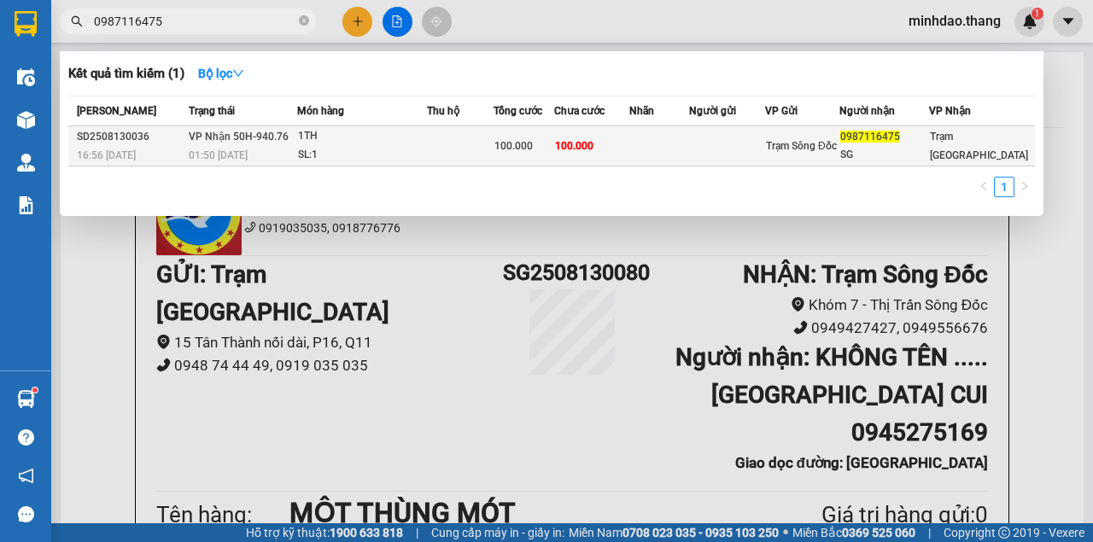
type input "0987116475"
click at [493, 152] on td at bounding box center [460, 146] width 67 height 40
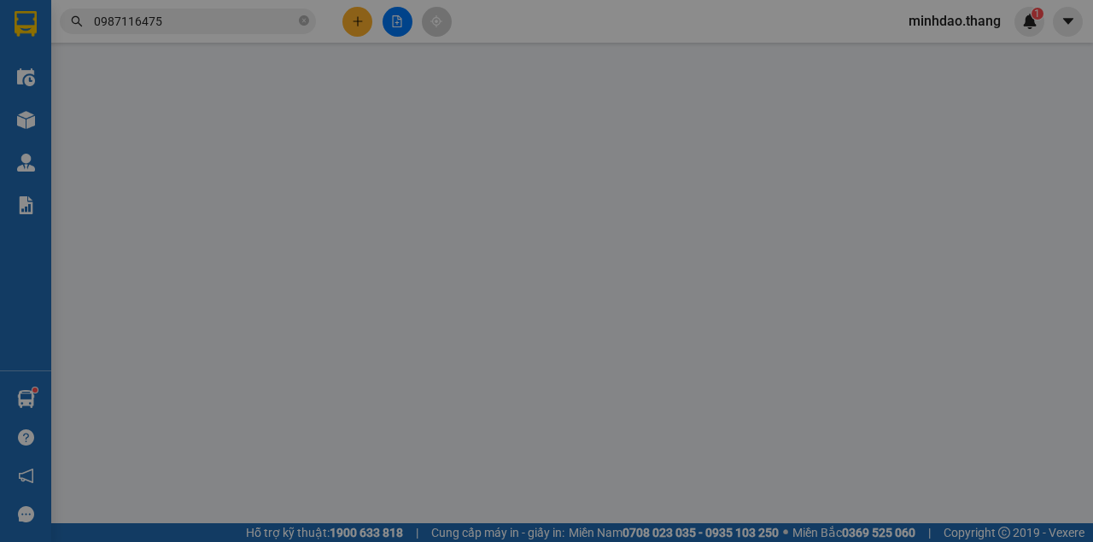
type input "0987116475"
type input "SG"
type input "100.000"
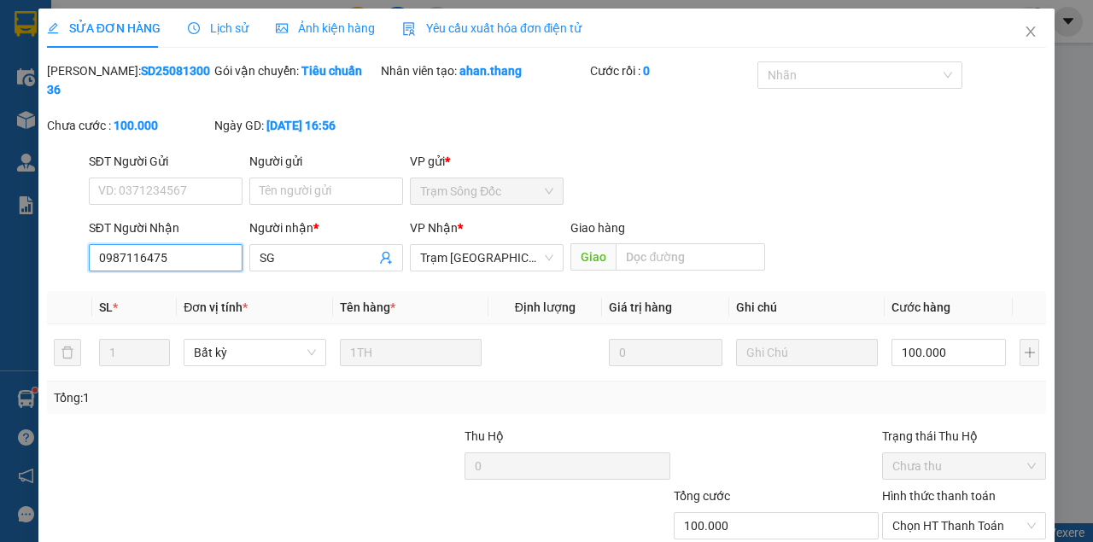
drag, startPoint x: 201, startPoint y: 264, endPoint x: 0, endPoint y: 248, distance: 202.1
click at [0, 251] on div "SỬA ĐƠN HÀNG Lịch sử Ảnh kiện hàng Yêu cầu xuất hóa đơn điện tử Total Paid Fee …" at bounding box center [546, 271] width 1093 height 542
click at [1009, 32] on span "Close" at bounding box center [1031, 33] width 48 height 48
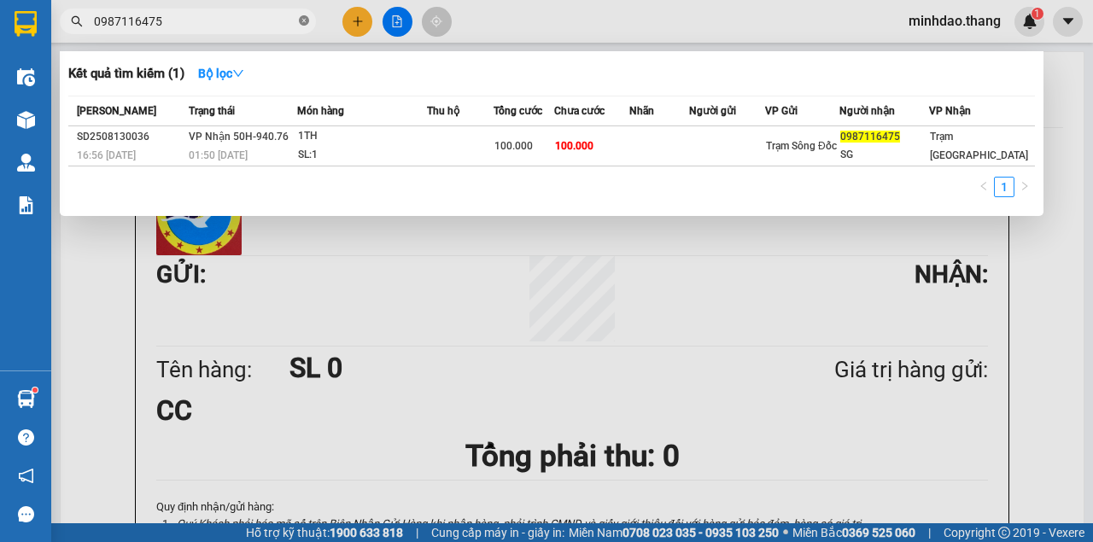
click at [301, 21] on icon "close-circle" at bounding box center [304, 20] width 10 height 10
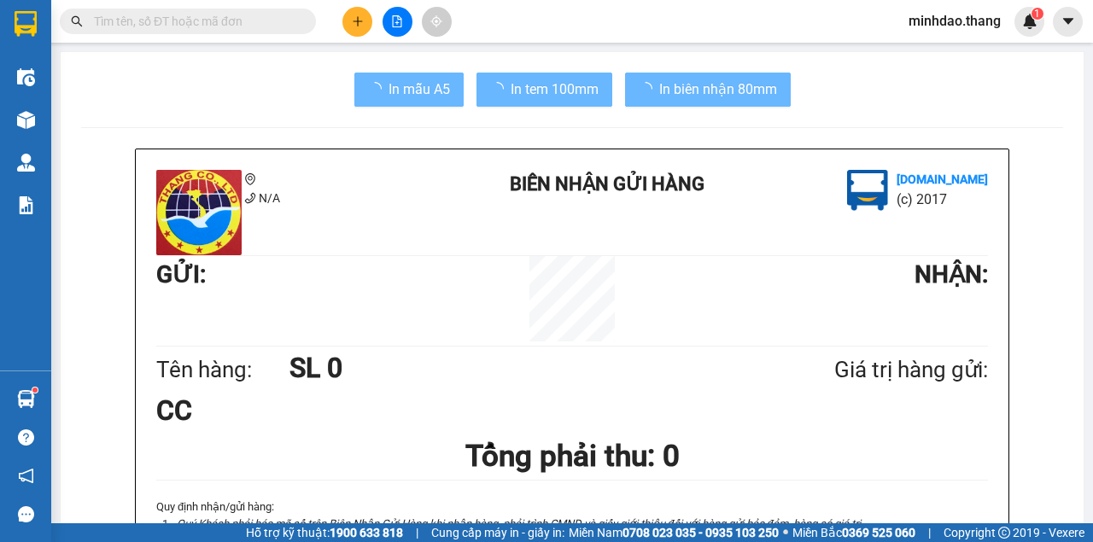
drag, startPoint x: 274, startPoint y: 21, endPoint x: 287, endPoint y: 14, distance: 14.9
click at [287, 15] on input "text" at bounding box center [194, 21] width 201 height 19
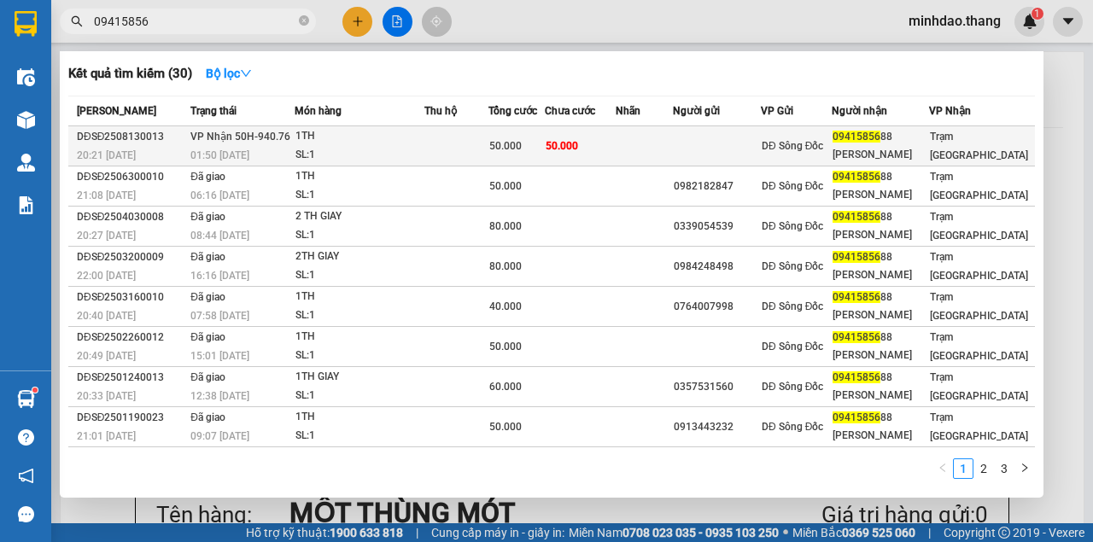
type input "09415856"
click at [578, 143] on span "50.000" at bounding box center [562, 146] width 32 height 12
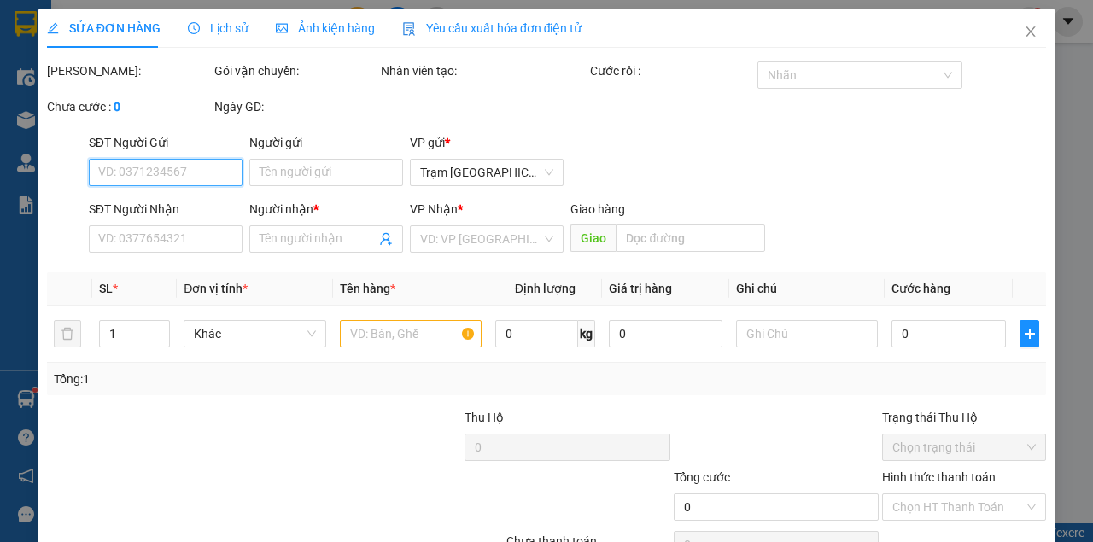
type input "0941585688"
type input "THANH THAO"
type input "50.000"
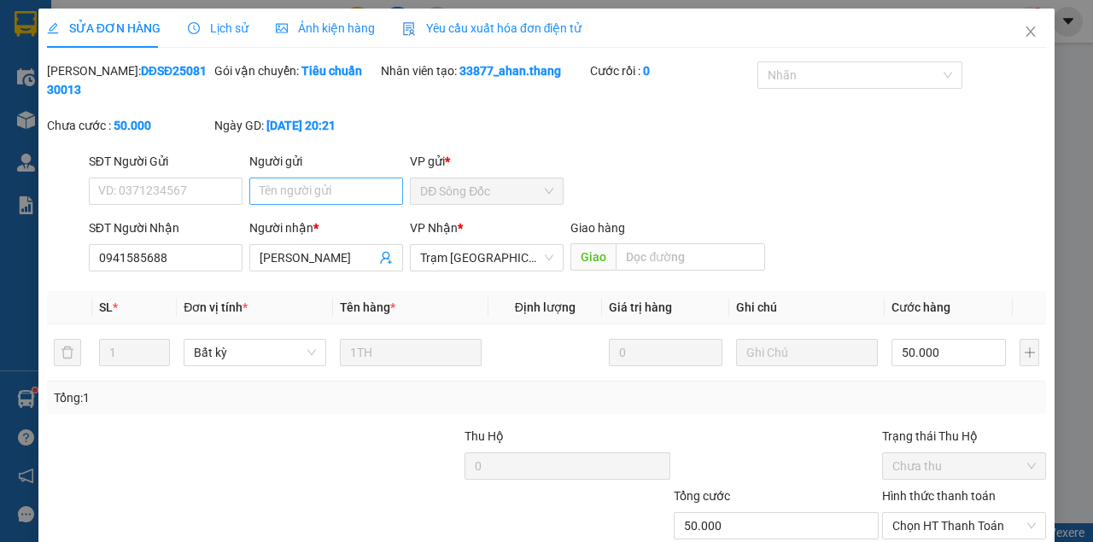
click at [326, 206] on div "Người gửi Tên người gửi" at bounding box center [326, 182] width 154 height 60
click at [328, 198] on input "Người gửi" at bounding box center [326, 191] width 154 height 27
click at [329, 198] on input "Người gửi" at bounding box center [326, 191] width 154 height 27
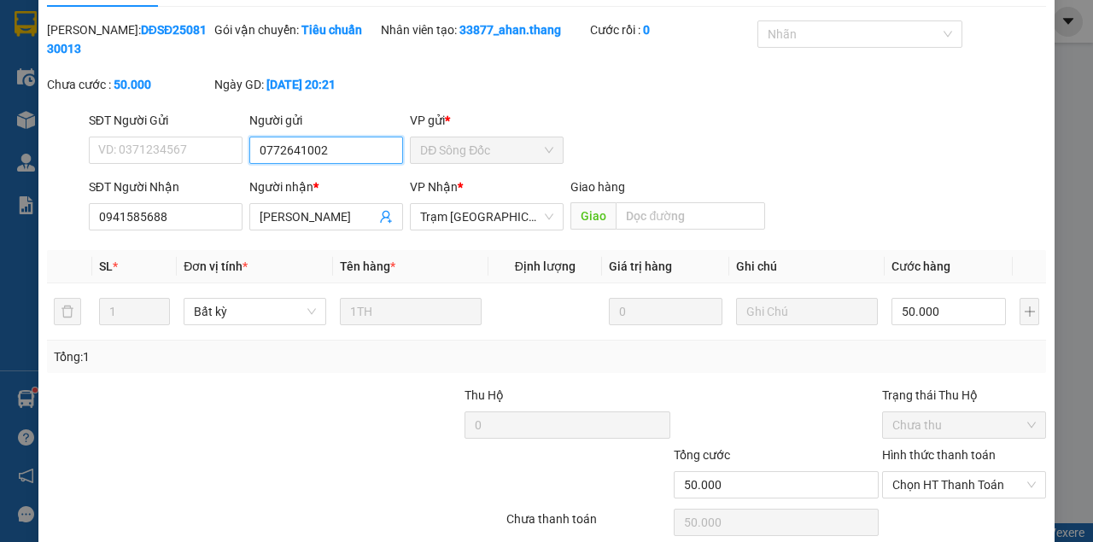
scroll to position [110, 0]
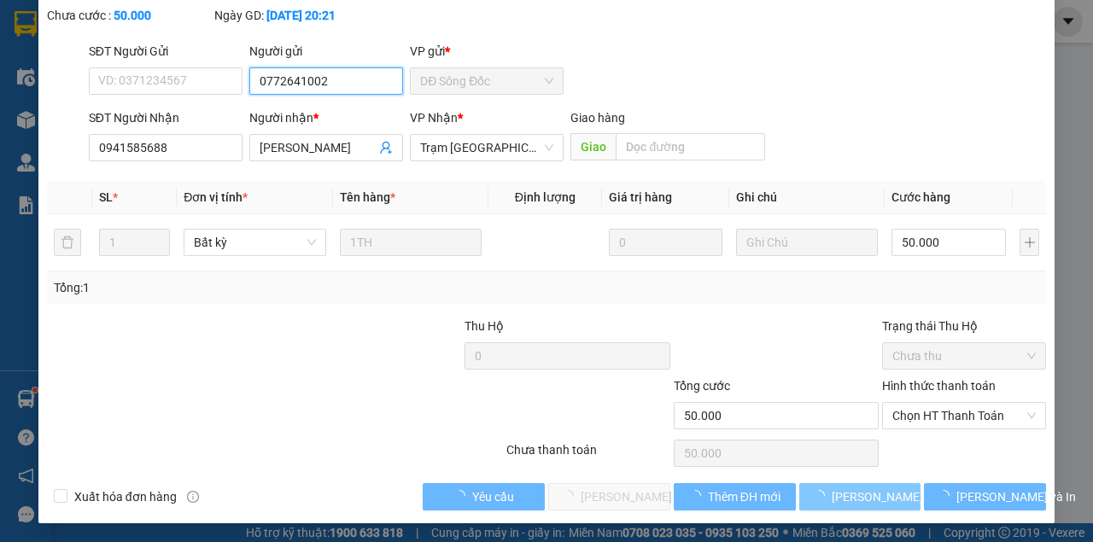
type input "0772641002"
click at [838, 490] on span "Lưu thay đổi" at bounding box center [900, 497] width 137 height 19
click at [799, 483] on button "Lưu thay đổi" at bounding box center [860, 496] width 122 height 27
click at [838, 492] on span "Lưu thay đổi" at bounding box center [900, 497] width 137 height 19
click at [838, 493] on span "Lưu thay đổi" at bounding box center [900, 497] width 137 height 19
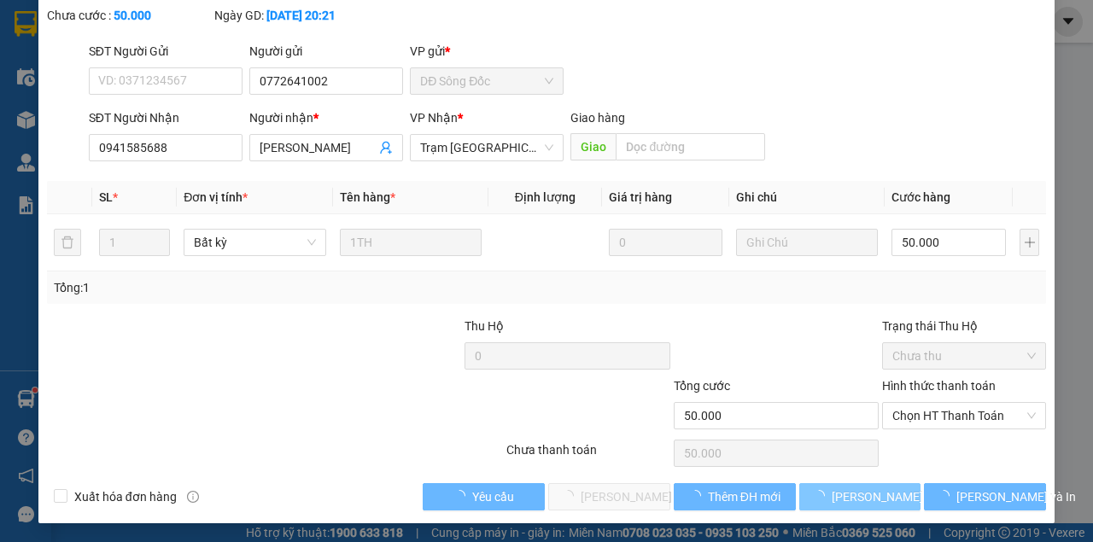
click at [838, 493] on span "Lưu thay đổi" at bounding box center [900, 497] width 137 height 19
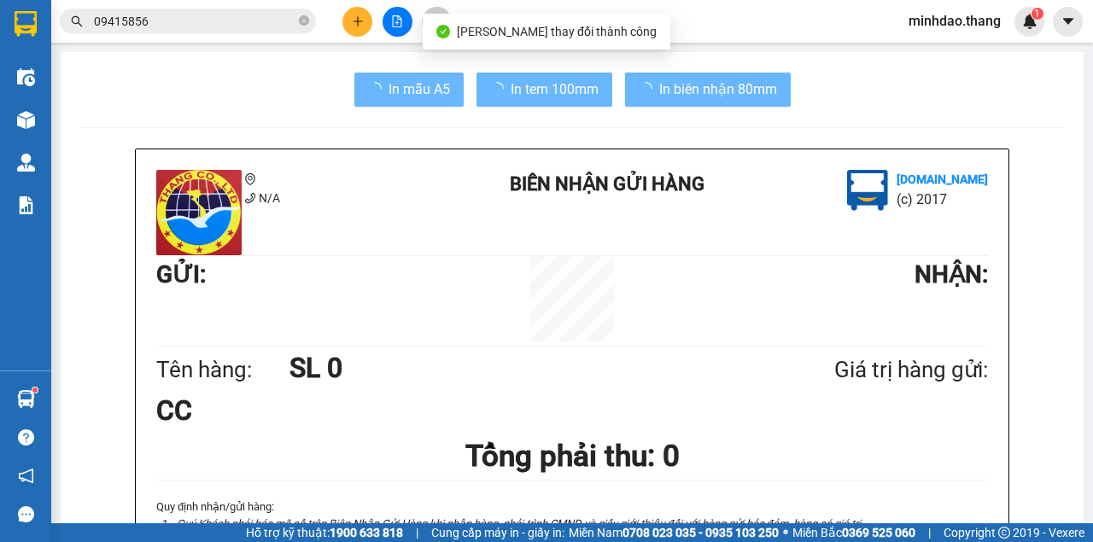
click at [838, 493] on div "N/A BIÊN NHẬN GỬI HÀNG Vexere.com (c) 2017 GỬI : NHẬN : Tên hàng: SL 0 Giá trị …" at bounding box center [572, 403] width 873 height 509
click at [839, 388] on div "Giá trị hàng gửi:" at bounding box center [863, 370] width 249 height 35
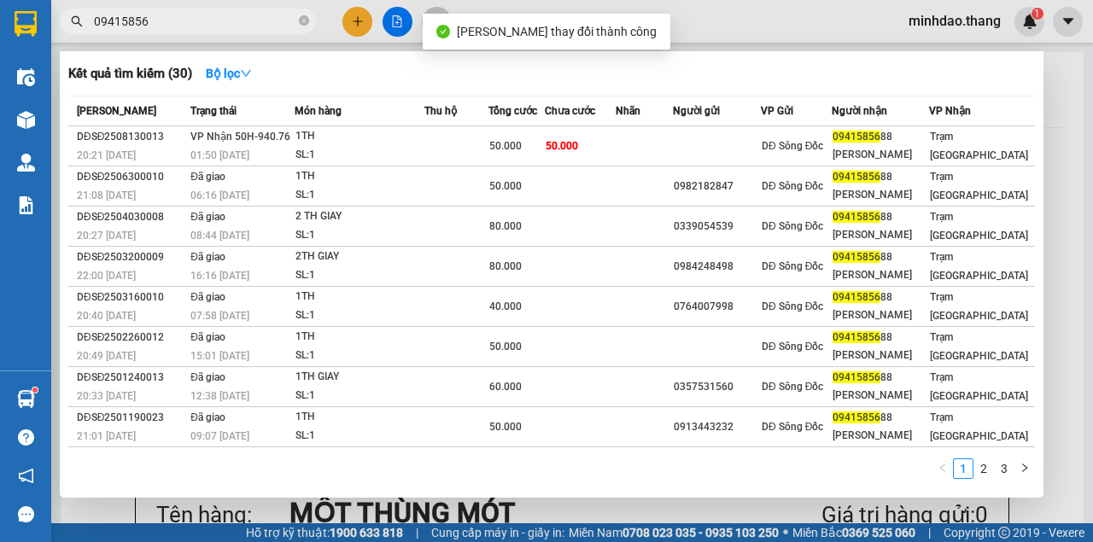
drag, startPoint x: 253, startPoint y: 26, endPoint x: 328, endPoint y: 53, distance: 79.7
click at [252, 26] on input "09415856" at bounding box center [194, 21] width 201 height 19
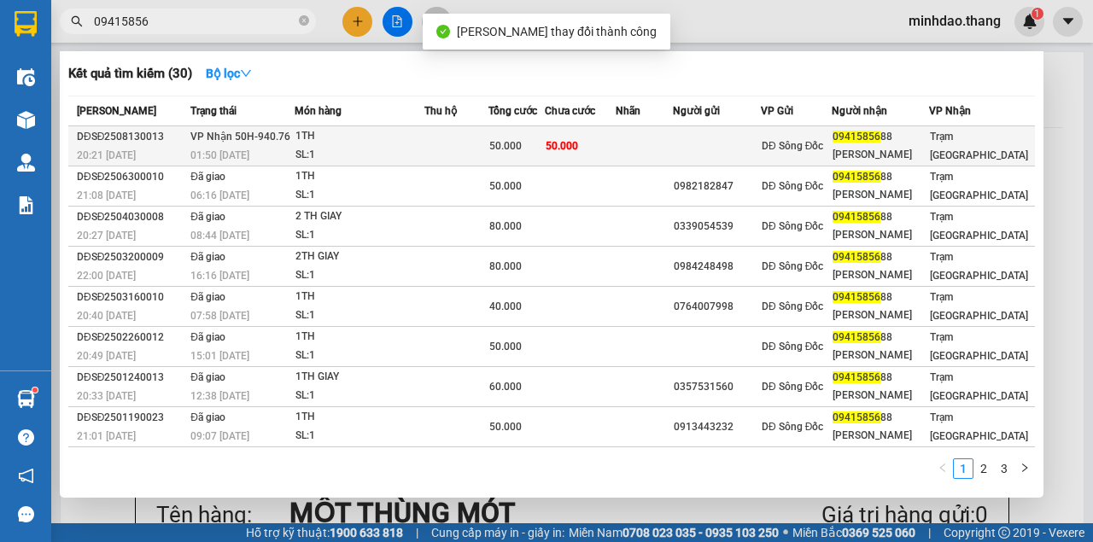
click at [578, 138] on span "50.000" at bounding box center [562, 145] width 32 height 14
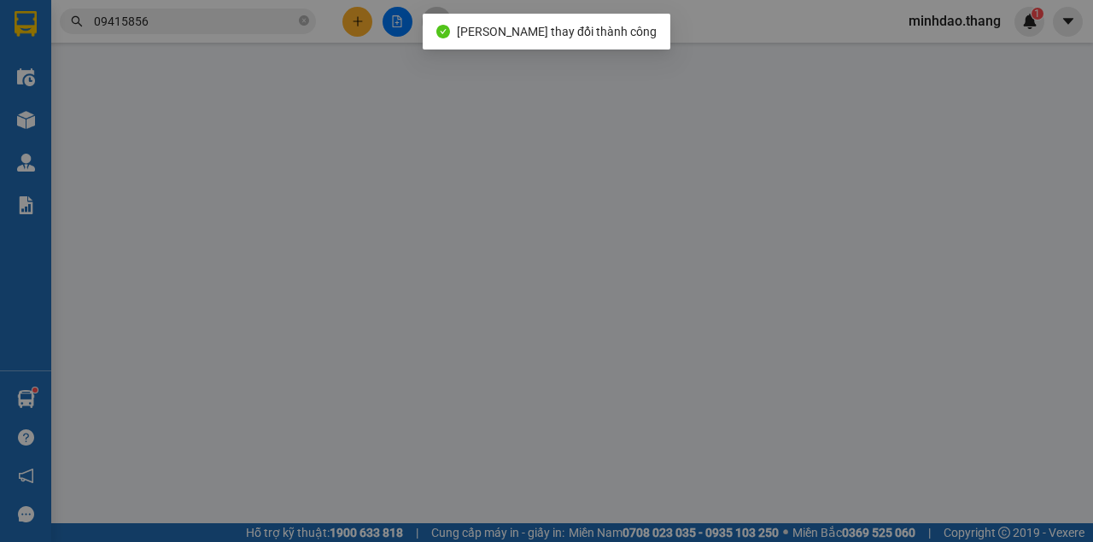
type input "0772641002"
type input "0941585688"
type input "THANH THAO"
type input "50.000"
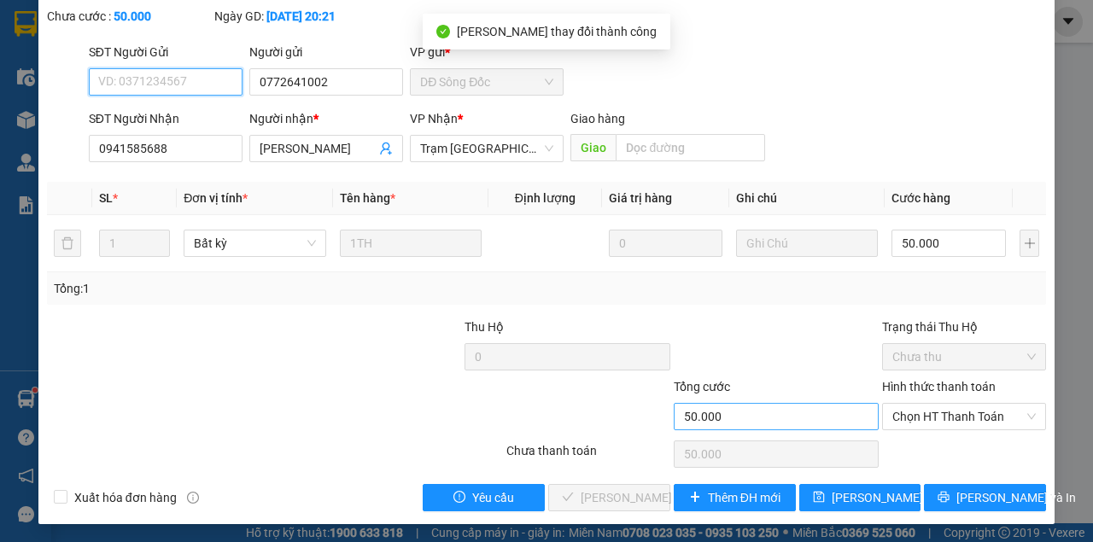
scroll to position [110, 0]
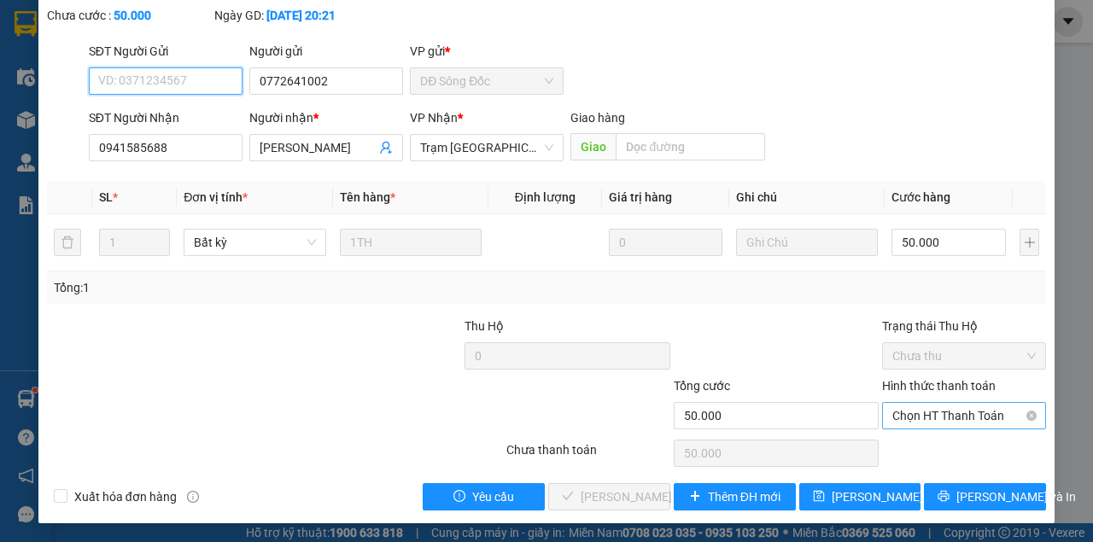
click at [955, 418] on span "Chọn HT Thanh Toán" at bounding box center [963, 416] width 143 height 26
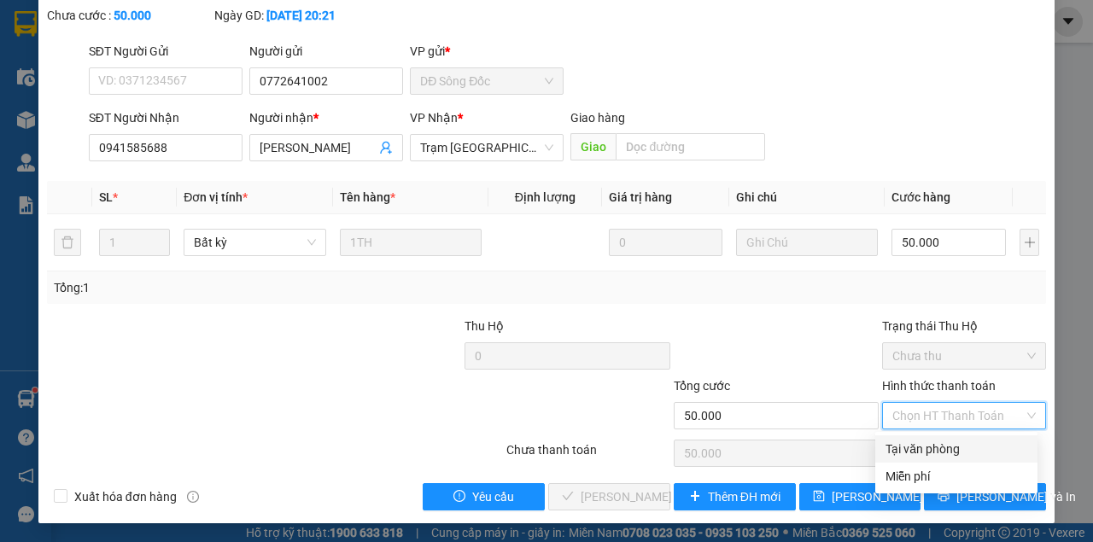
drag, startPoint x: 920, startPoint y: 447, endPoint x: 777, endPoint y: 518, distance: 159.2
click at [918, 447] on div "Tại văn phòng" at bounding box center [956, 449] width 142 height 19
type input "0"
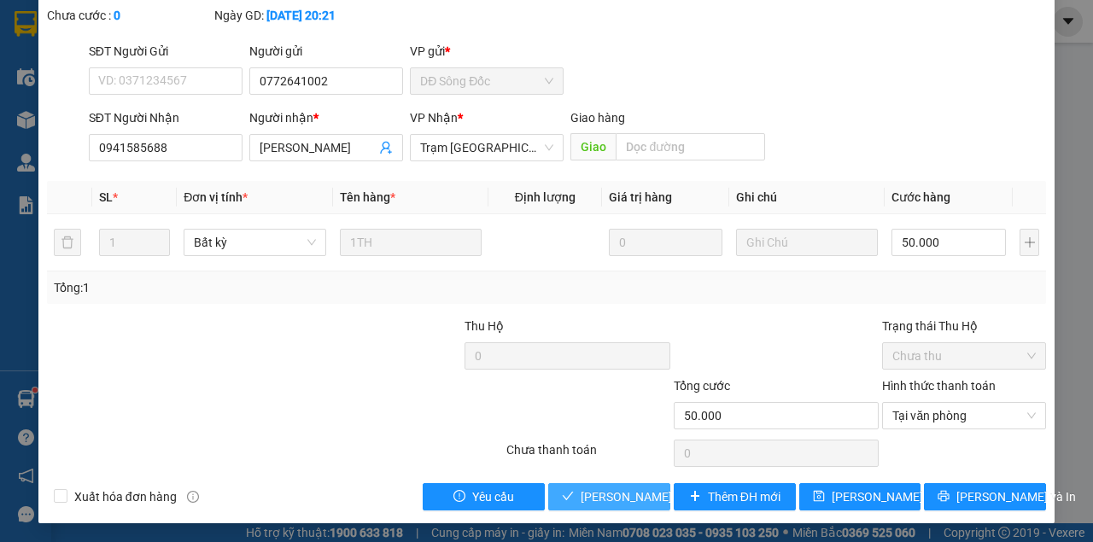
click at [611, 502] on button "Lưu và Giao hàng" at bounding box center [609, 496] width 122 height 27
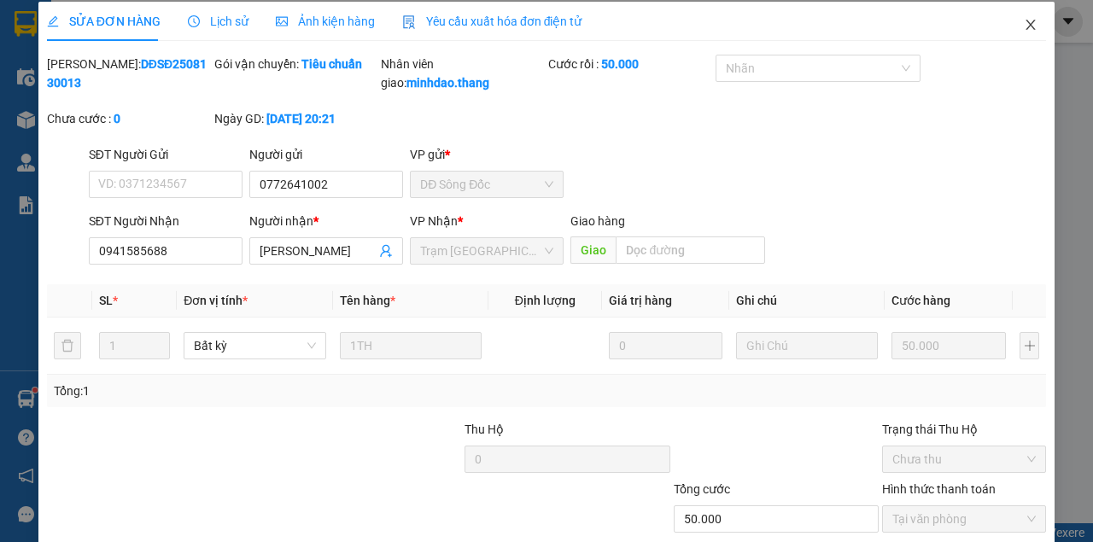
scroll to position [0, 0]
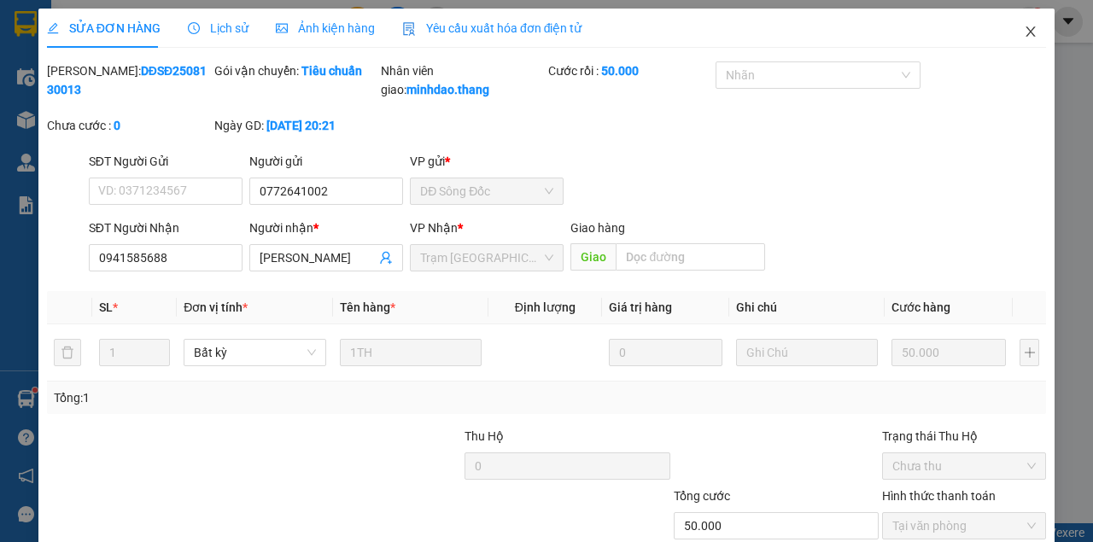
click at [1025, 32] on icon "close" at bounding box center [1031, 32] width 14 height 14
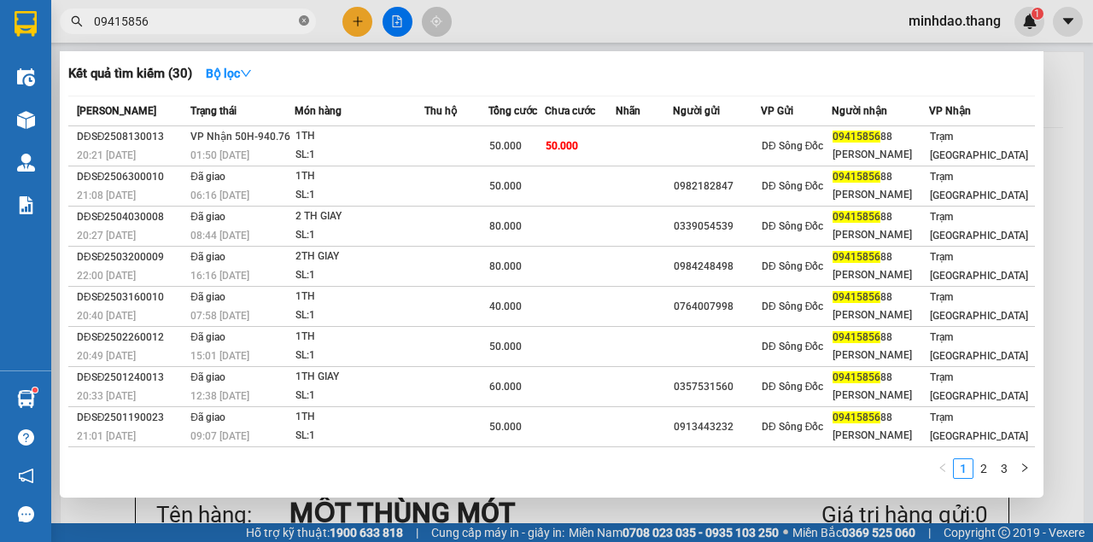
click at [304, 24] on icon "close-circle" at bounding box center [304, 20] width 10 height 10
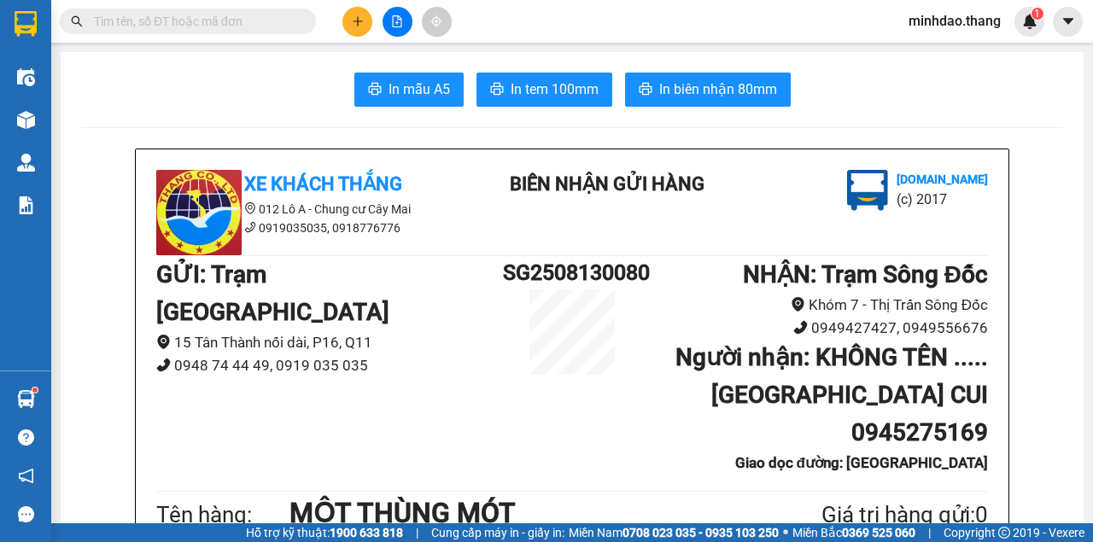
click at [258, 24] on input "text" at bounding box center [194, 21] width 201 height 19
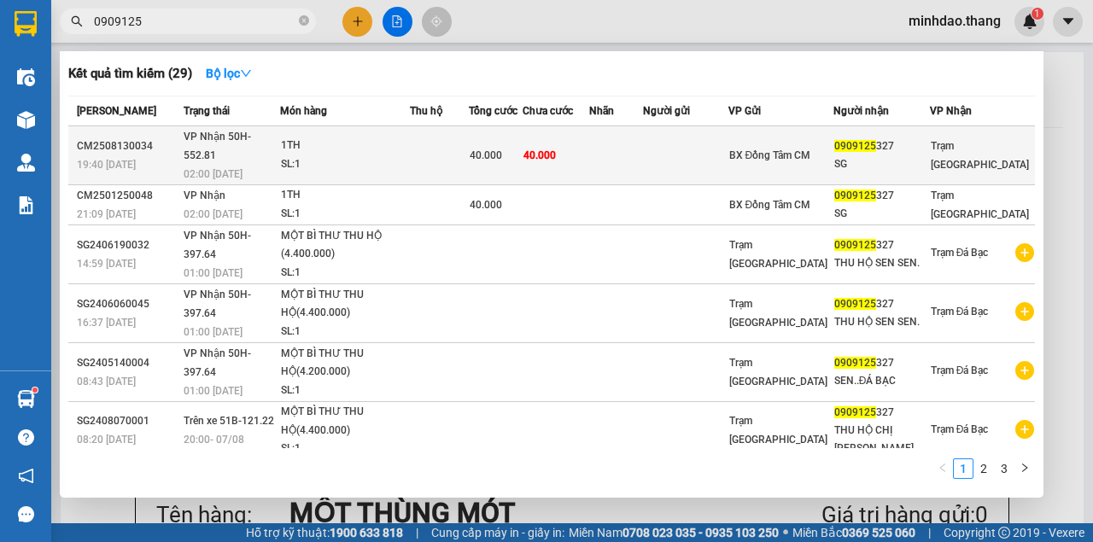
type input "0909125"
click at [727, 143] on td at bounding box center [685, 155] width 85 height 59
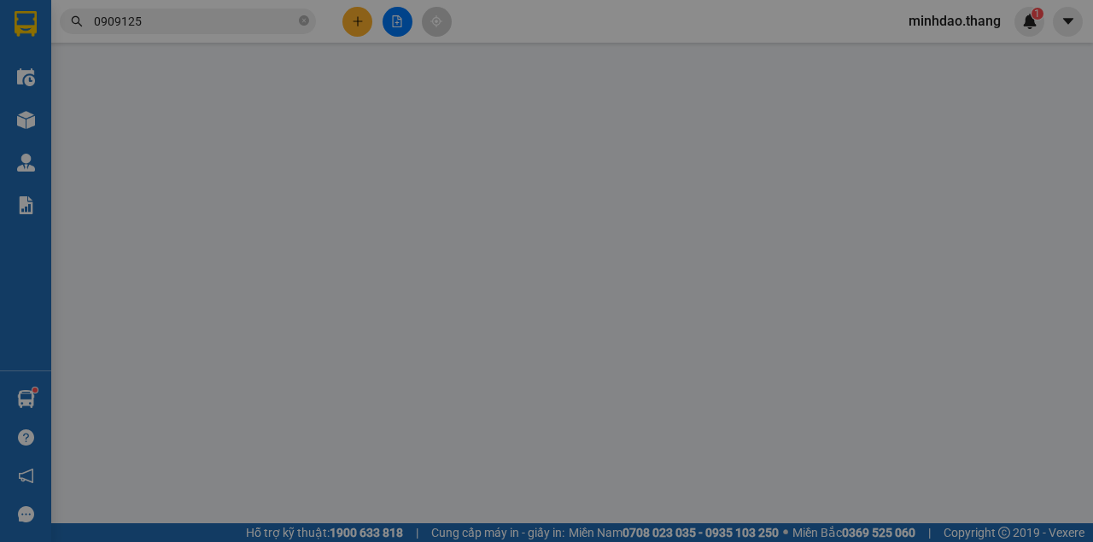
type input "0909125327"
type input "SG"
type input "40.000"
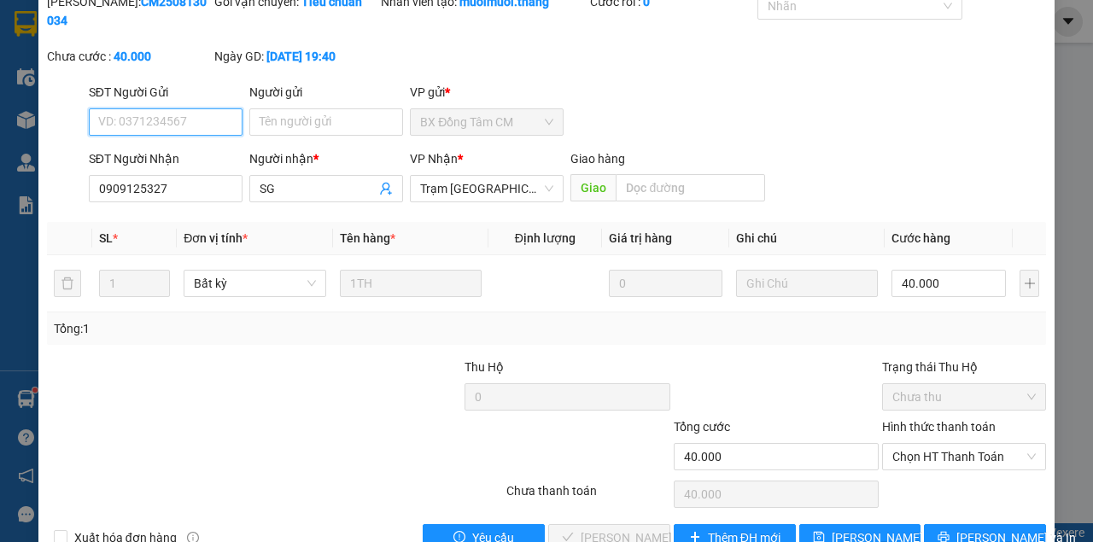
scroll to position [110, 0]
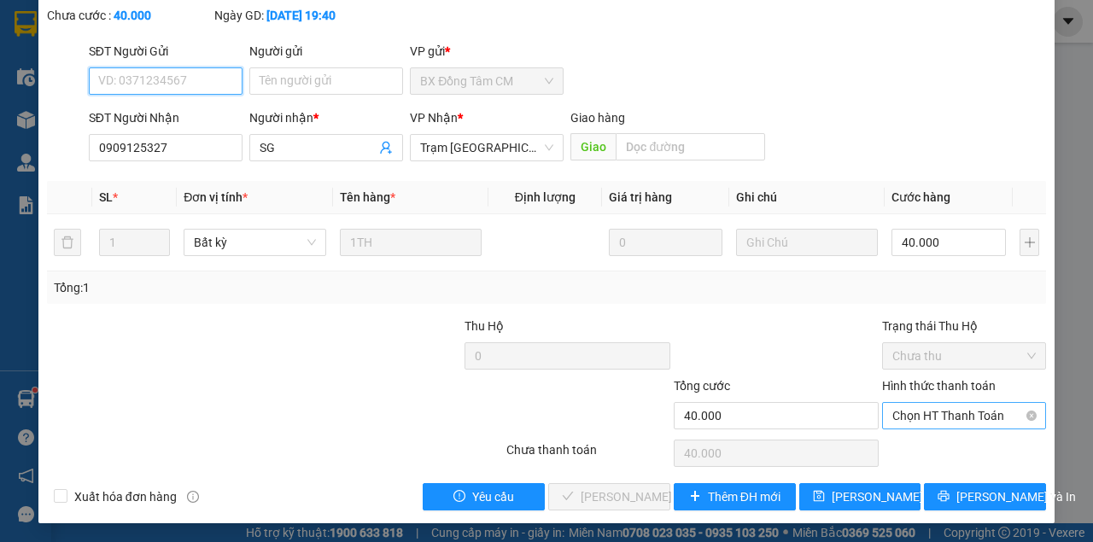
click at [959, 422] on span "Chọn HT Thanh Toán" at bounding box center [963, 416] width 143 height 26
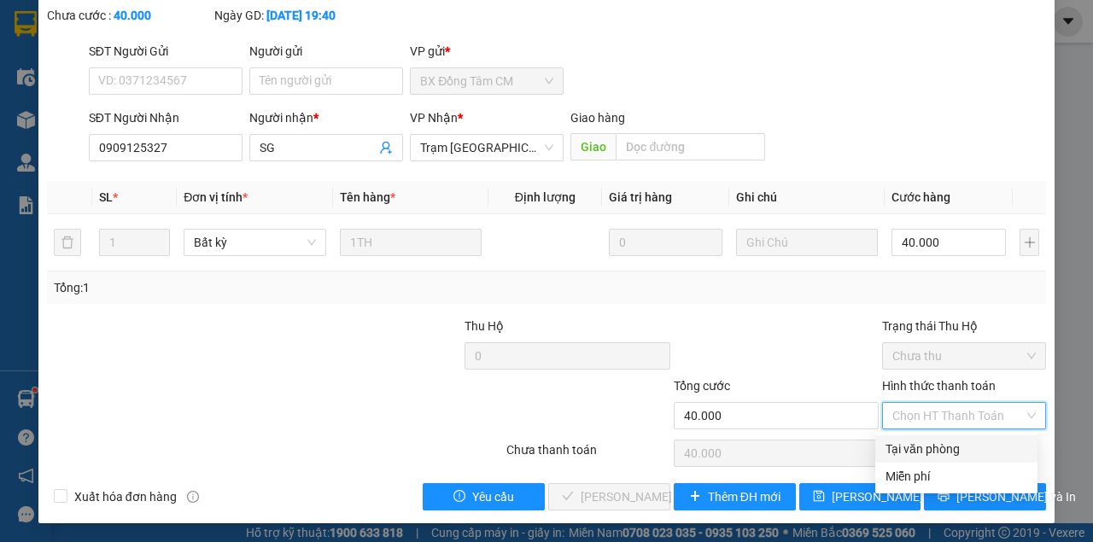
drag, startPoint x: 943, startPoint y: 454, endPoint x: 893, endPoint y: 457, distance: 50.4
click at [930, 455] on div "Tại văn phòng" at bounding box center [956, 449] width 142 height 19
type input "0"
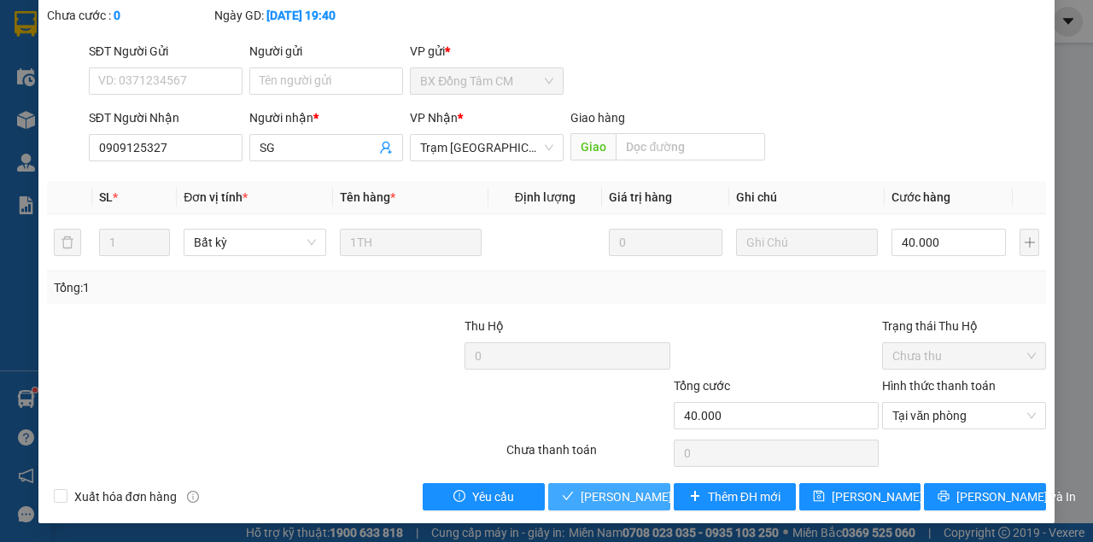
click at [602, 500] on span "Lưu và Giao hàng" at bounding box center [663, 497] width 164 height 19
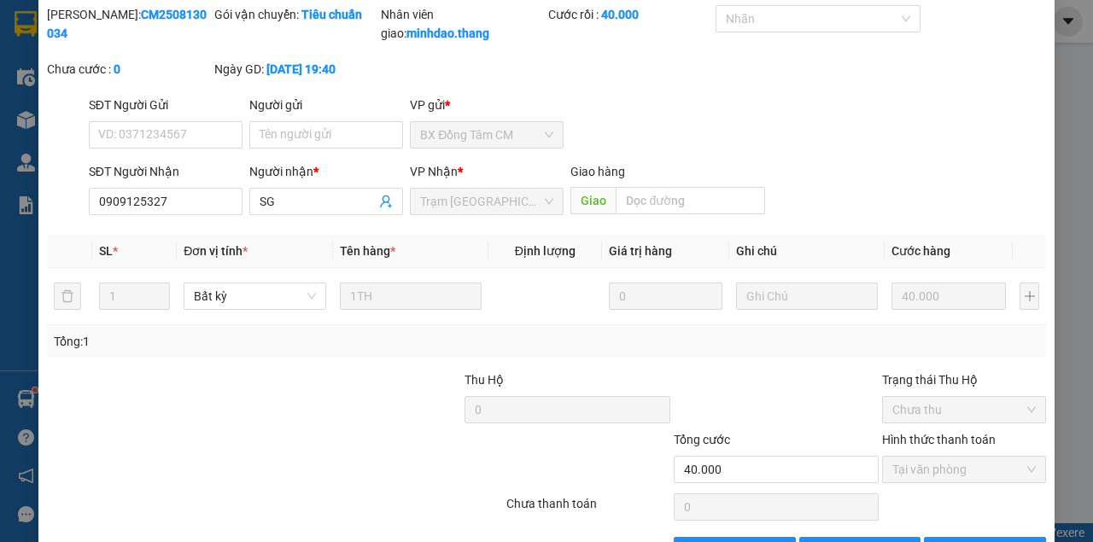
scroll to position [0, 0]
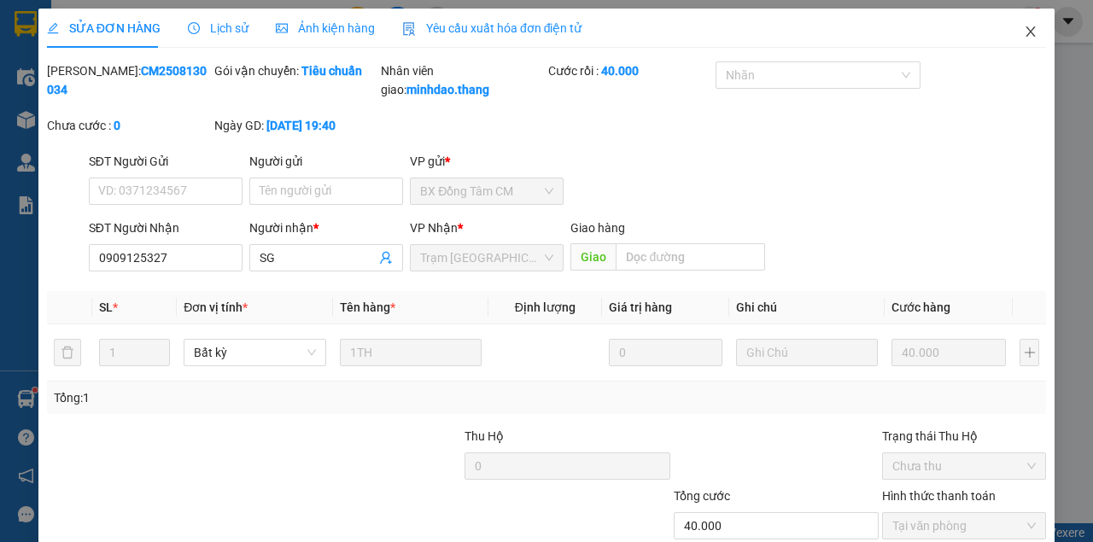
click at [1018, 24] on span "Close" at bounding box center [1031, 33] width 48 height 48
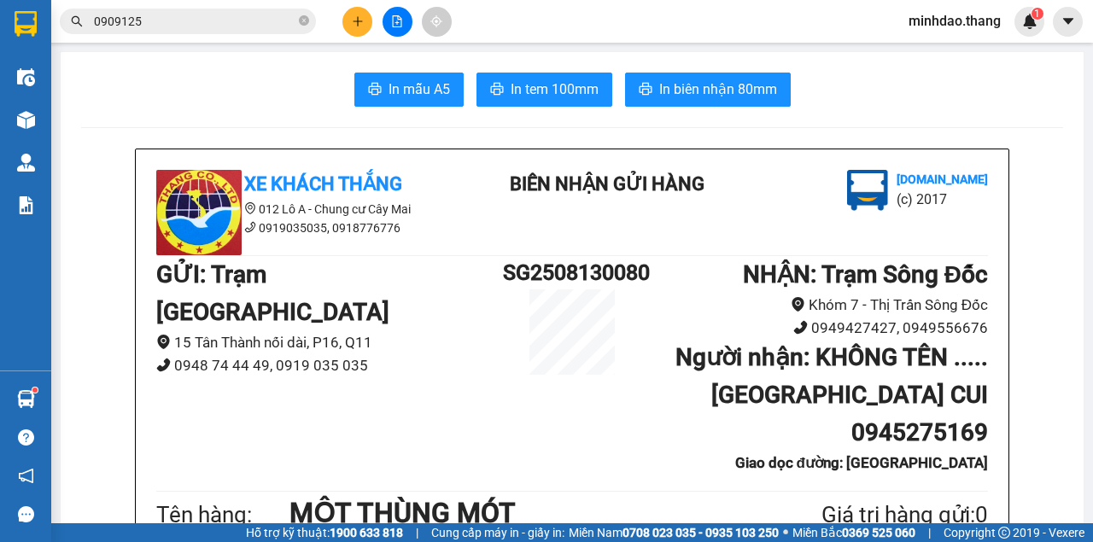
click at [363, 29] on button at bounding box center [357, 22] width 30 height 30
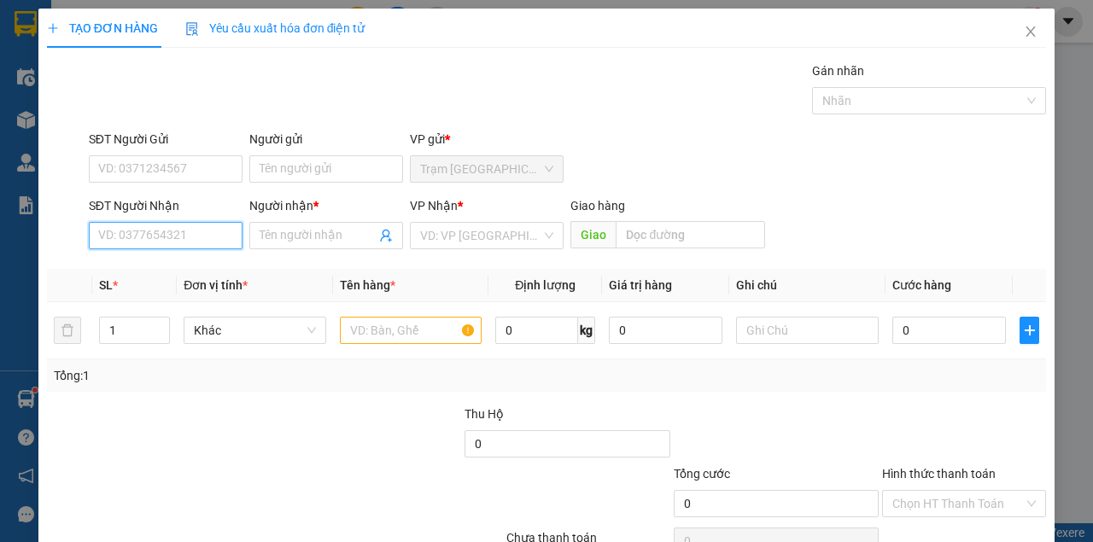
click at [186, 247] on input "SĐT Người Nhận" at bounding box center [166, 235] width 154 height 27
click at [200, 223] on input "SĐT Người Nhận" at bounding box center [166, 235] width 154 height 27
click at [398, 340] on input "text" at bounding box center [411, 330] width 143 height 27
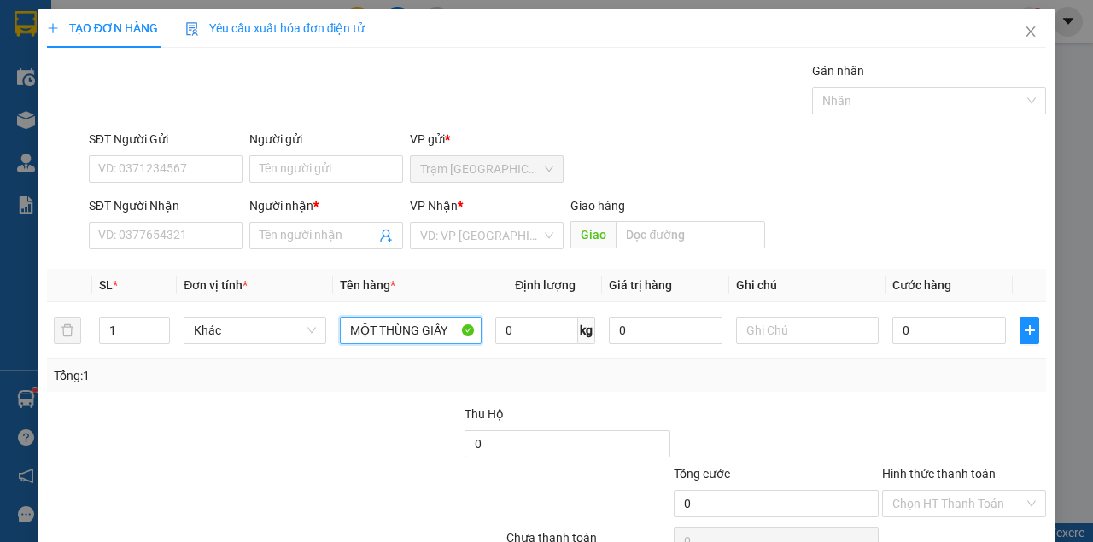
type input "MỘT THÙNG GIẤY"
drag, startPoint x: 137, startPoint y: 217, endPoint x: 148, endPoint y: 225, distance: 13.3
click at [142, 220] on div "SĐT Người Nhận" at bounding box center [166, 209] width 154 height 26
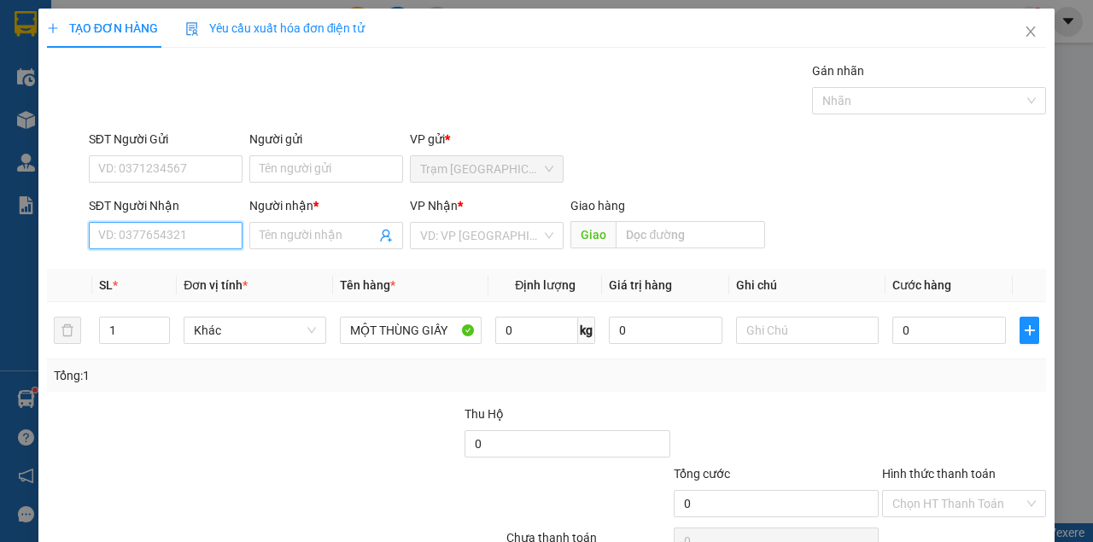
click at [148, 225] on input "SĐT Người Nhận" at bounding box center [166, 235] width 154 height 27
click at [195, 270] on div "0949328470 - THÁI...CẦU RẠCH RUỘNG" at bounding box center [205, 269] width 215 height 19
type input "0949328470"
type input "THÁI...CẦU RẠCH RUỘNG"
type input "CẦU RẠCH RUỘNG"
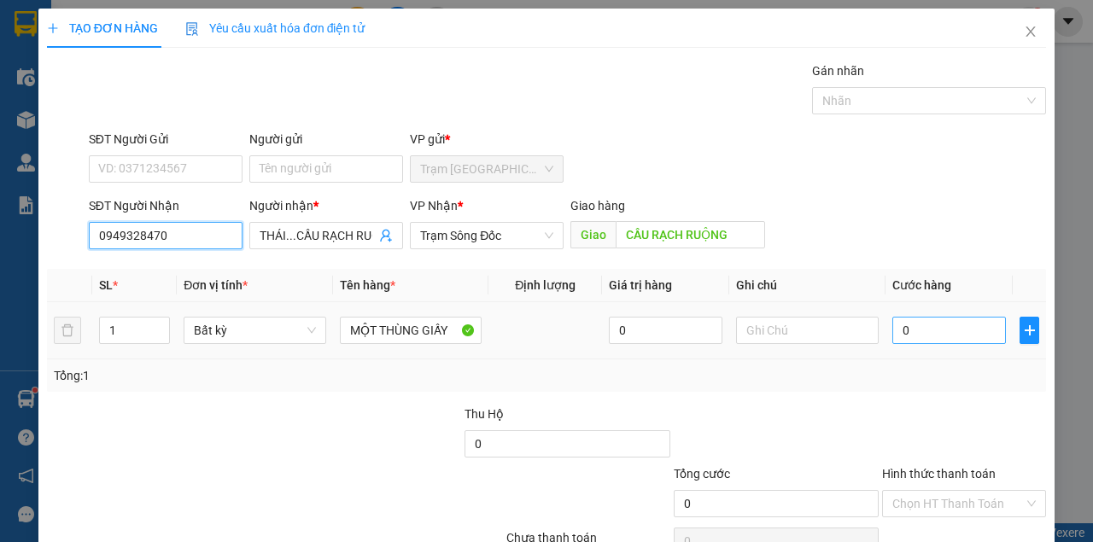
type input "0949328470"
click at [928, 329] on input "0" at bounding box center [949, 330] width 114 height 27
type input "3"
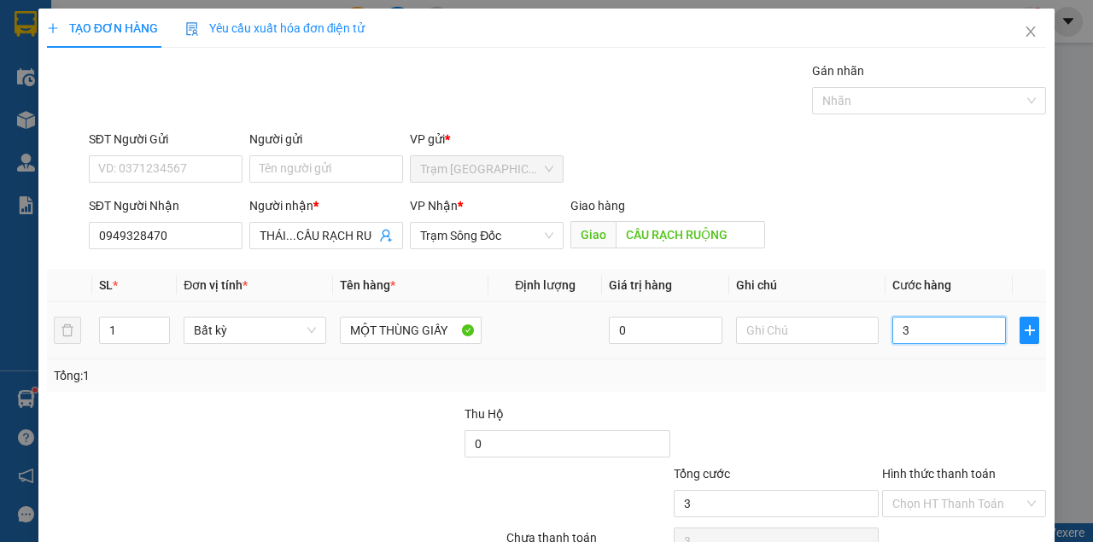
type input "30"
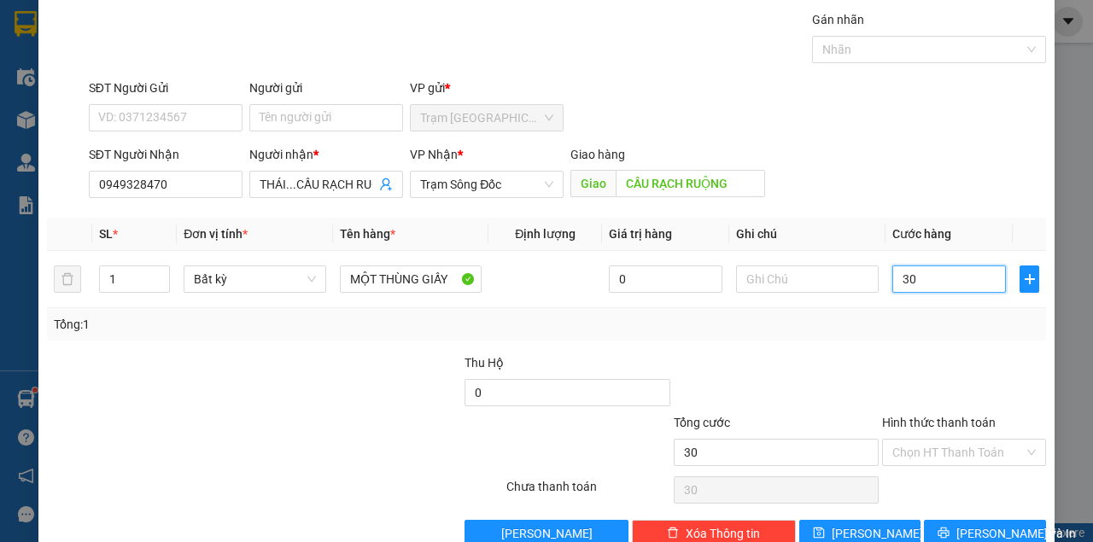
scroll to position [87, 0]
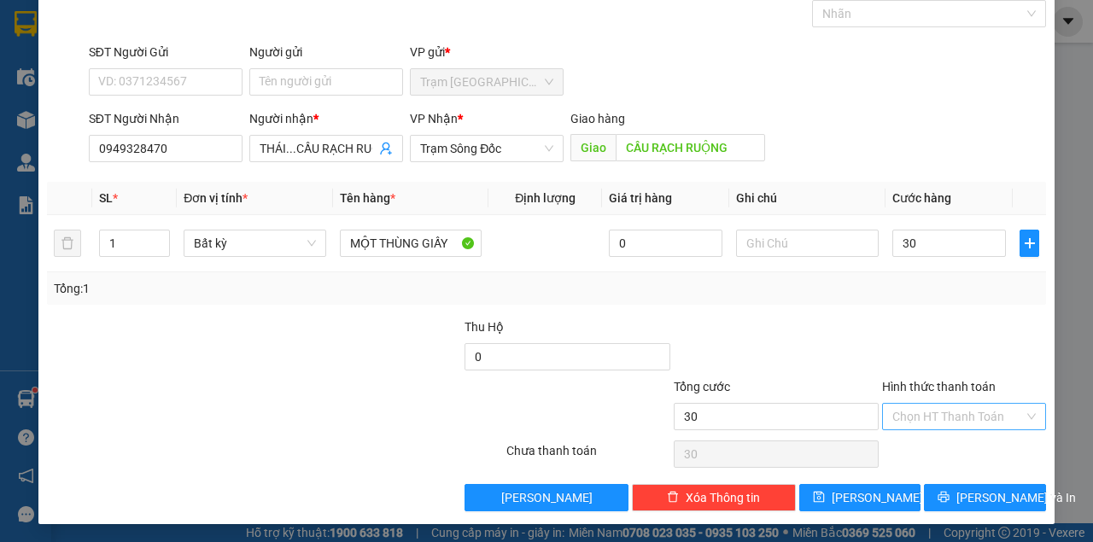
type input "30.000"
click at [962, 418] on input "Hình thức thanh toán" at bounding box center [957, 417] width 131 height 26
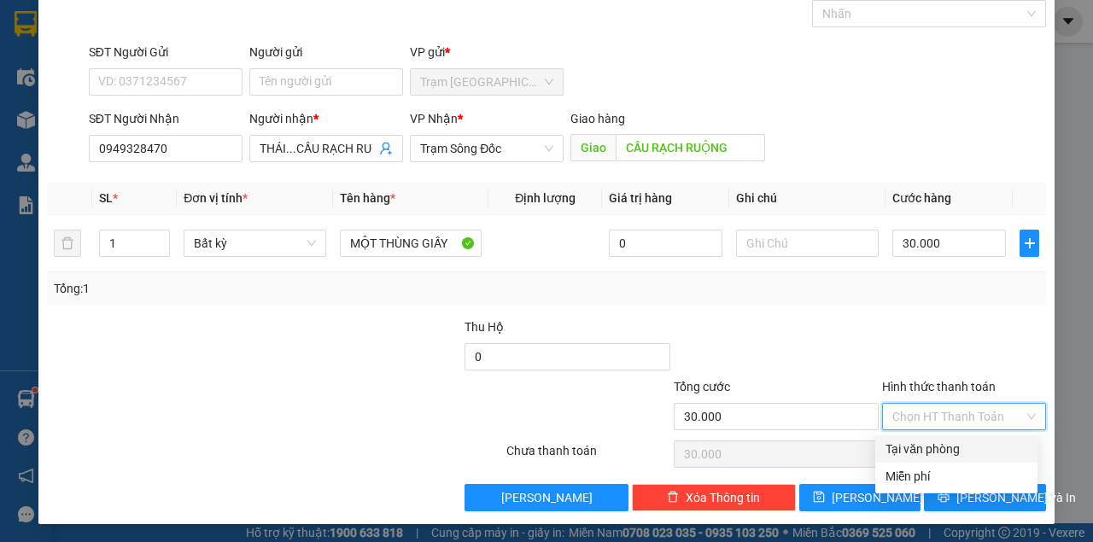
click at [946, 445] on div "Tại văn phòng" at bounding box center [956, 449] width 142 height 19
type input "0"
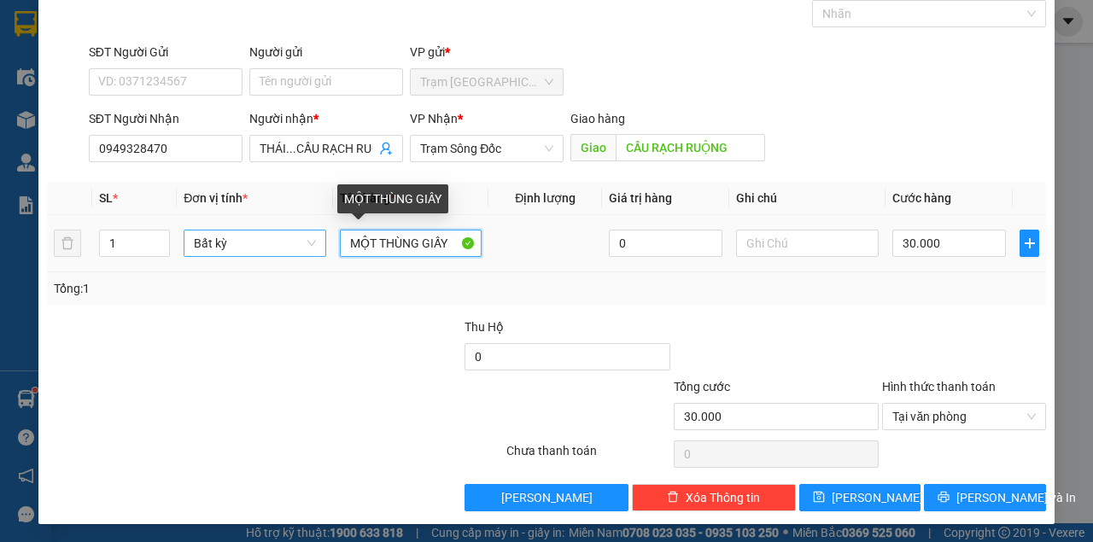
drag, startPoint x: 455, startPoint y: 239, endPoint x: 285, endPoint y: 236, distance: 169.9
click at [287, 237] on tr "1 Bất kỳ MỘT THÙNG GIẤY 0 30.000" at bounding box center [546, 243] width 999 height 57
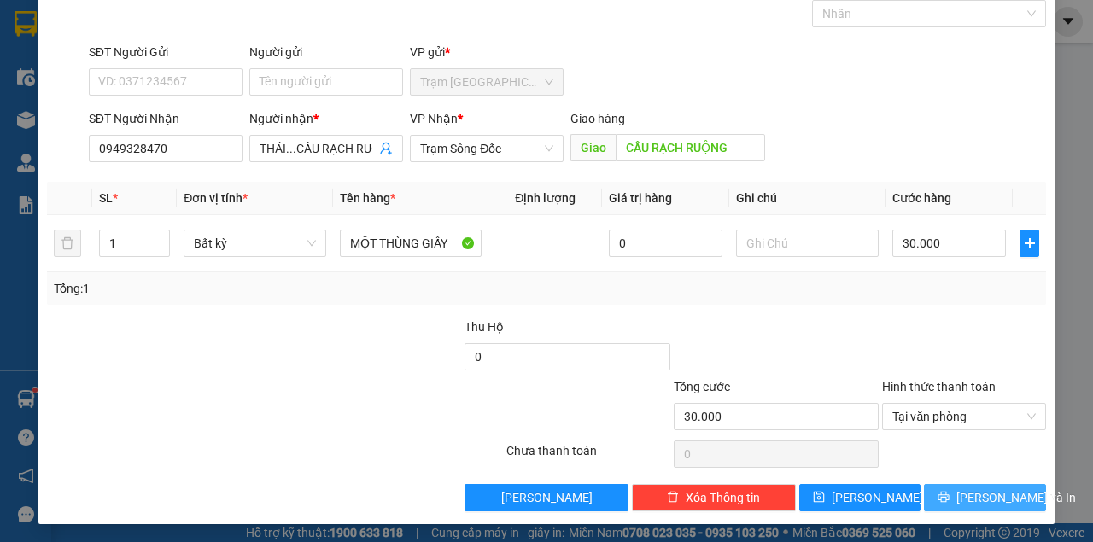
click at [1006, 505] on button "Lưu và In" at bounding box center [985, 497] width 122 height 27
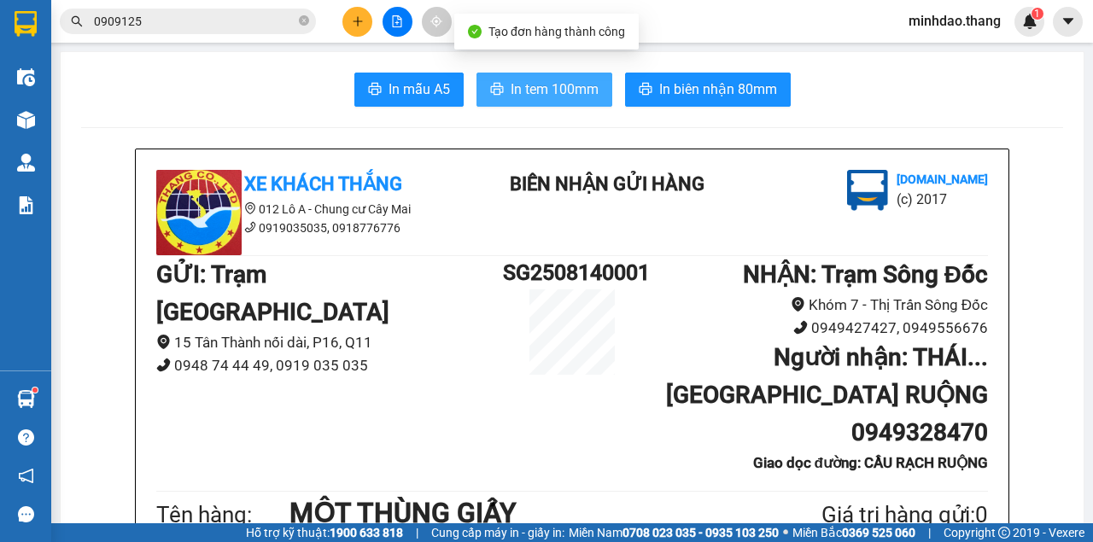
click at [562, 86] on span "In tem 100mm" at bounding box center [555, 89] width 88 height 21
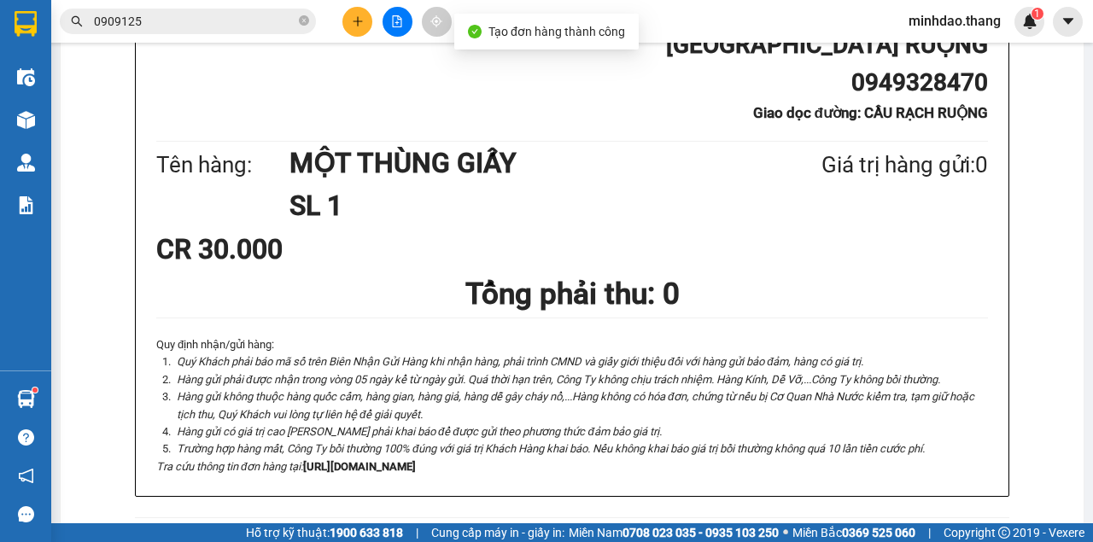
scroll to position [398, 0]
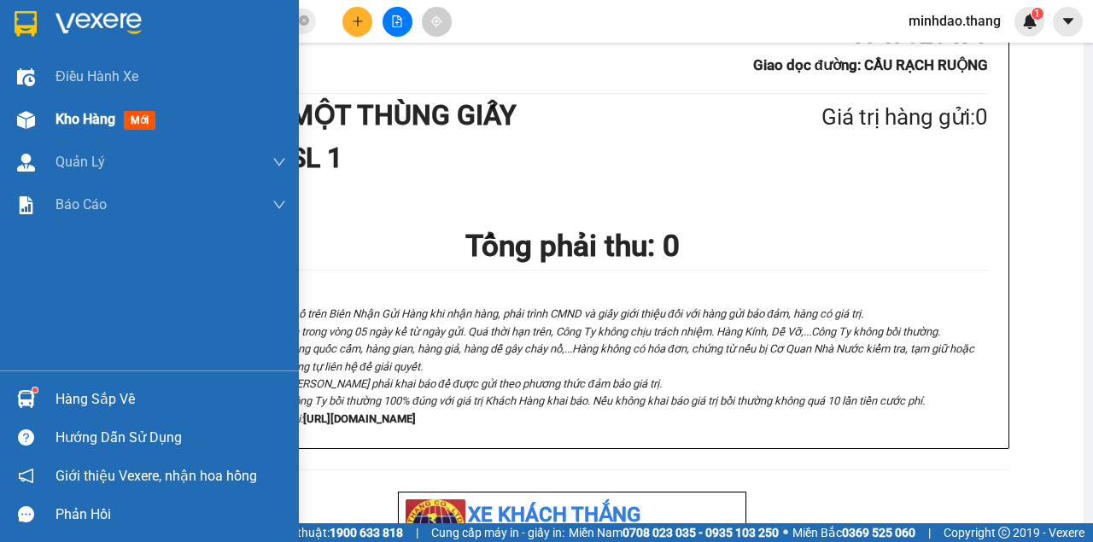
click at [32, 109] on div at bounding box center [26, 120] width 30 height 30
click at [135, 131] on div "Kho hàng mới" at bounding box center [170, 119] width 231 height 43
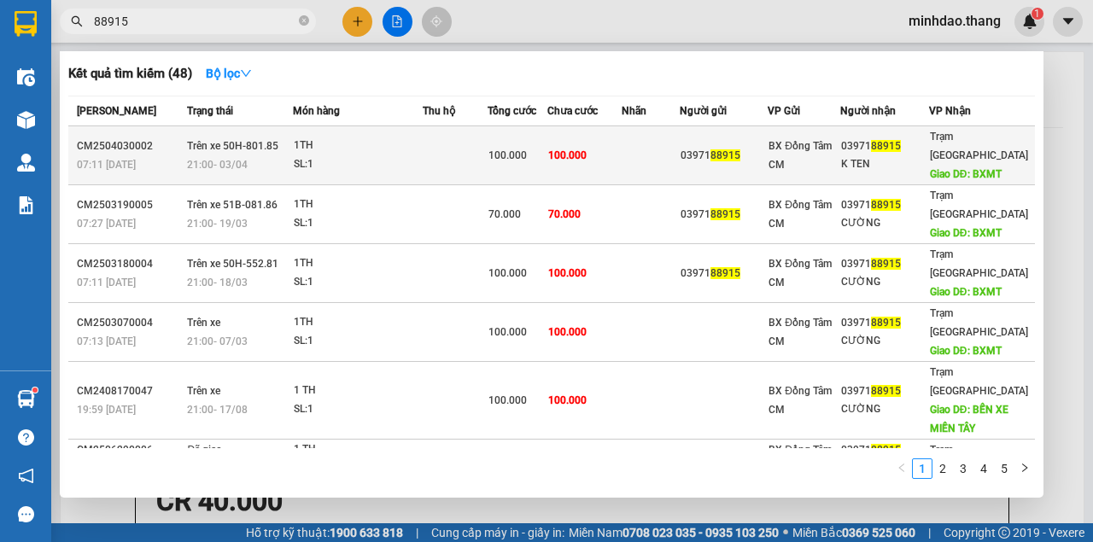
scroll to position [626, 0]
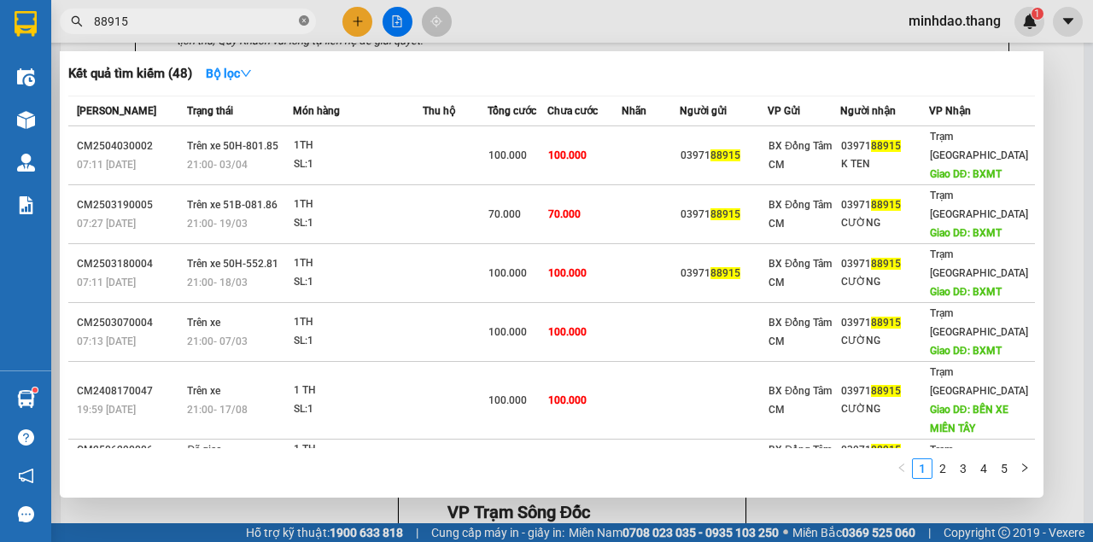
click at [300, 24] on icon "close-circle" at bounding box center [304, 20] width 10 height 10
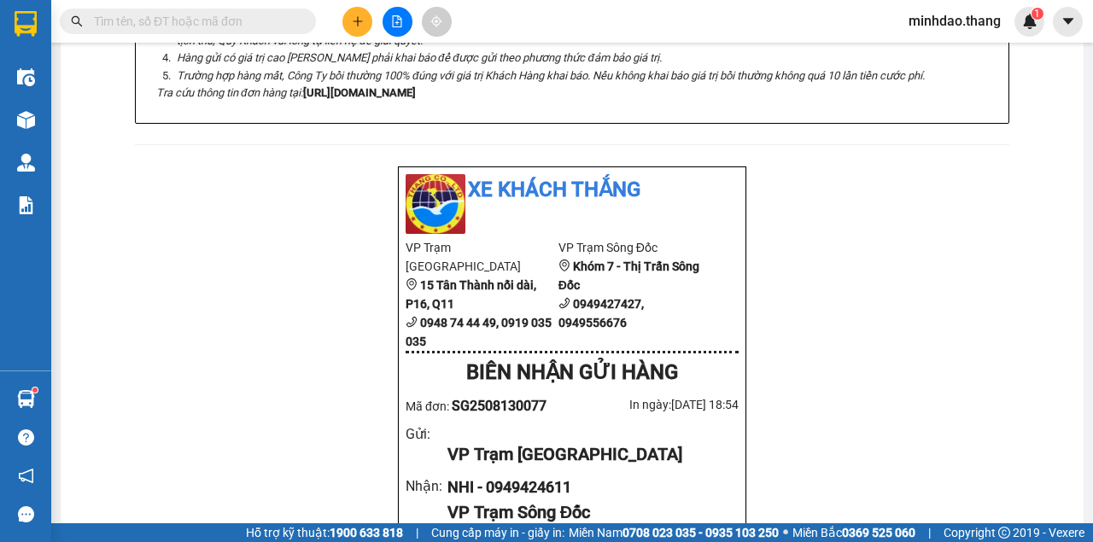
click at [268, 24] on input "text" at bounding box center [194, 21] width 201 height 19
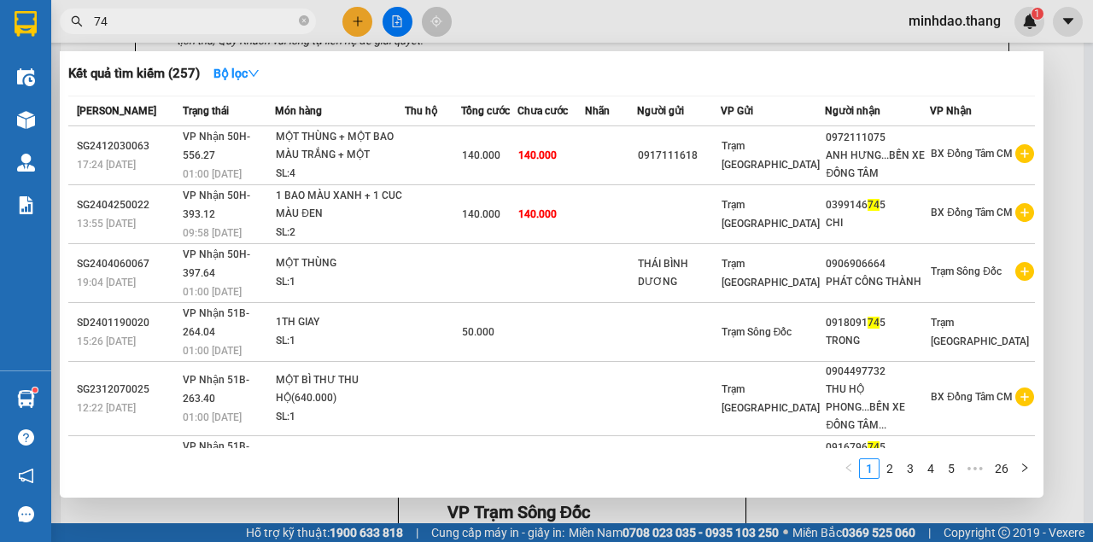
type input "7"
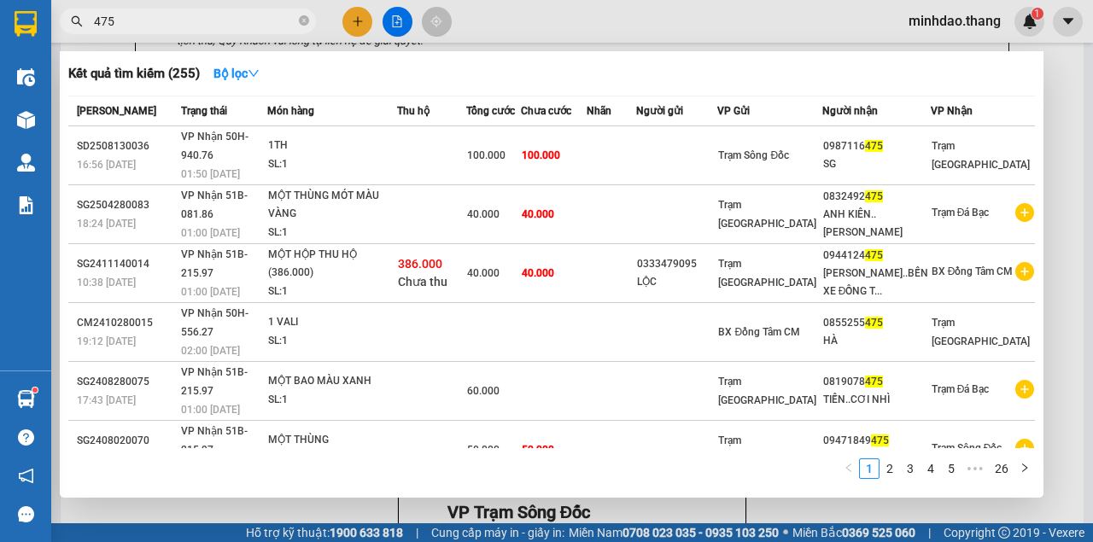
type input "475"
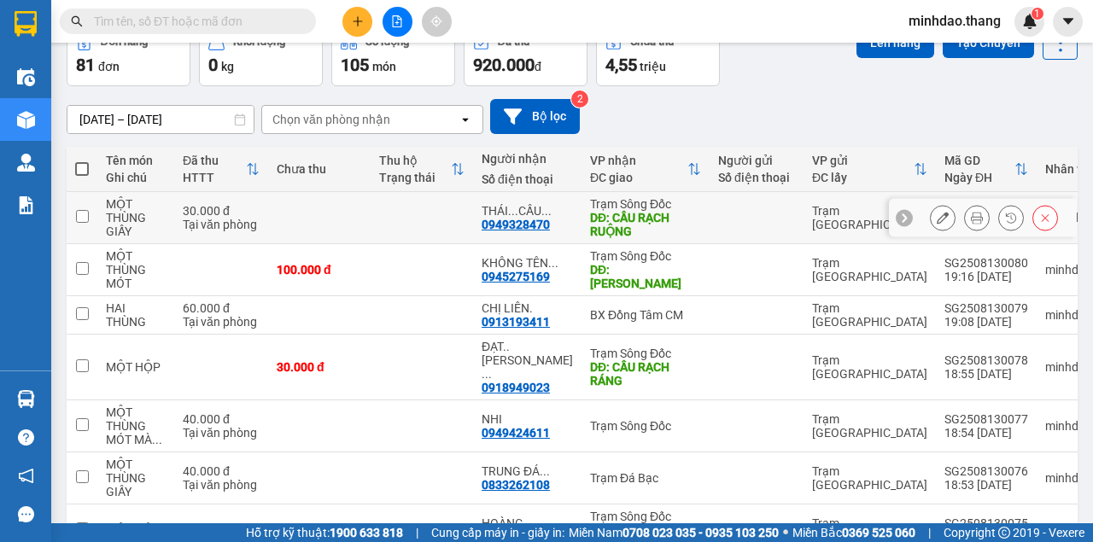
scroll to position [93, 0]
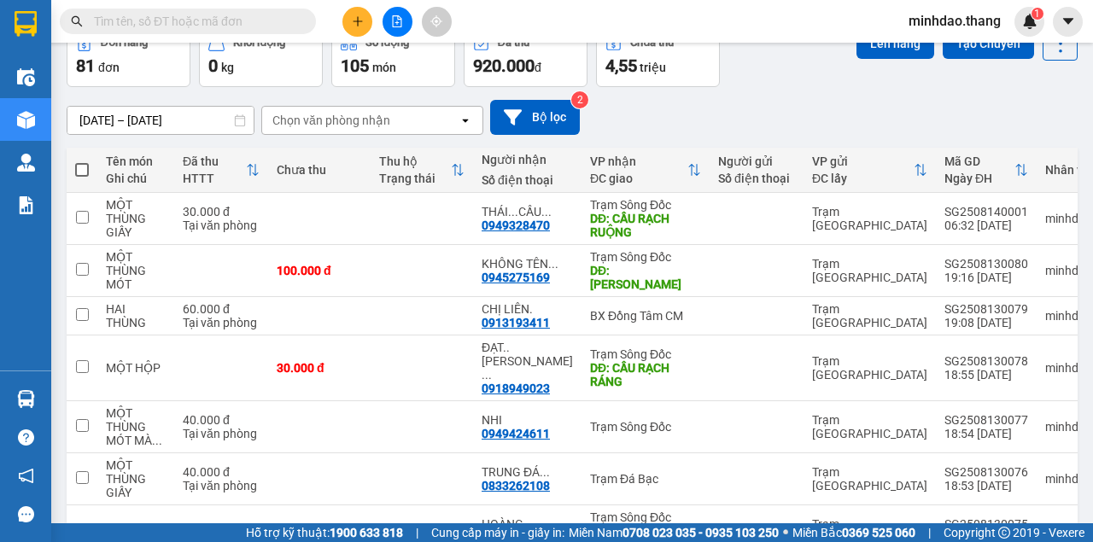
click at [79, 161] on label at bounding box center [82, 169] width 14 height 17
click at [82, 161] on input "checkbox" at bounding box center [82, 161] width 0 height 0
checkbox input "true"
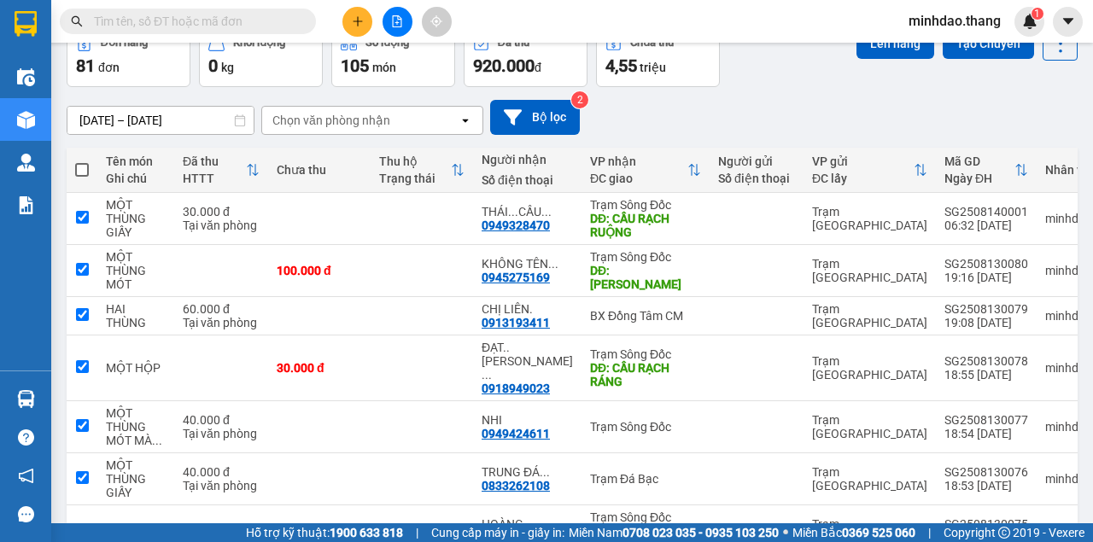
checkbox input "true"
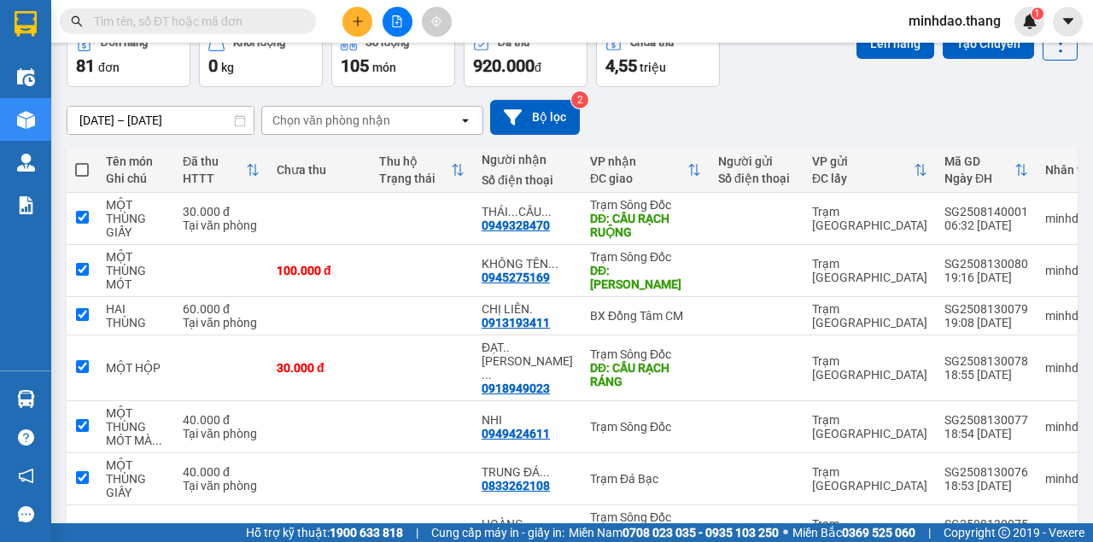
checkbox input "true"
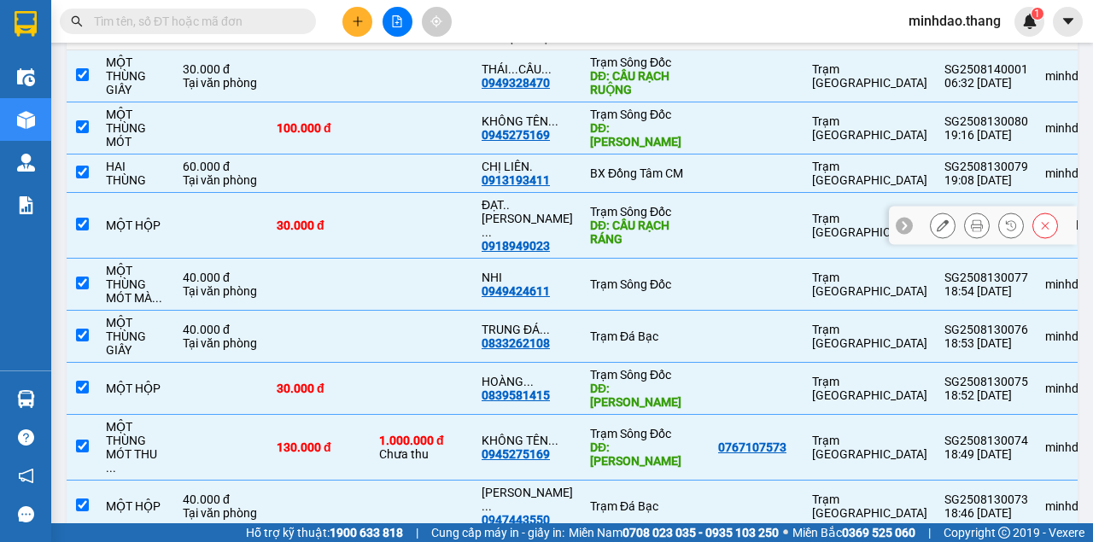
scroll to position [321, 0]
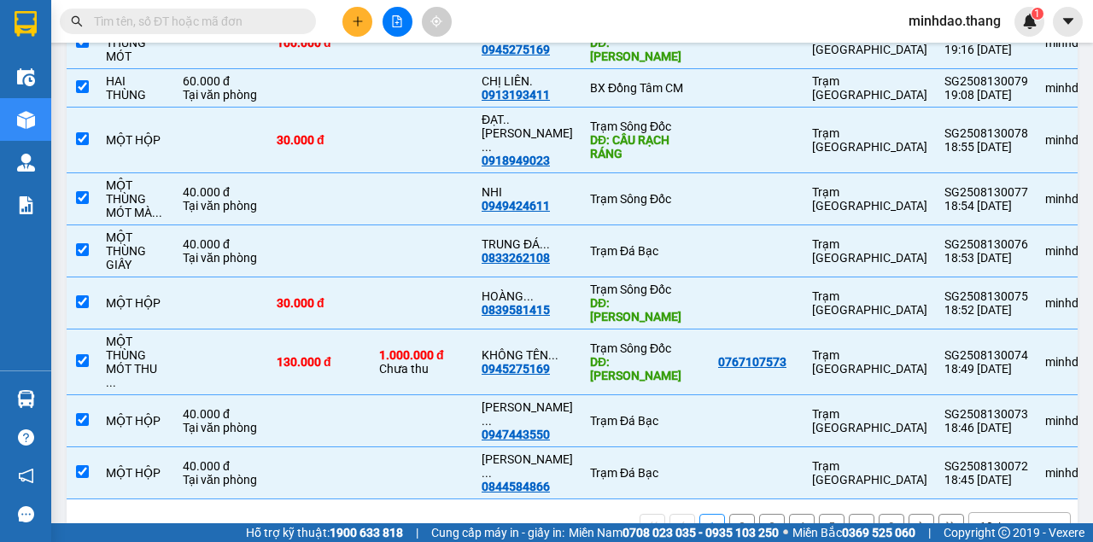
click at [979, 518] on div "10 / trang" at bounding box center [1005, 526] width 53 height 17
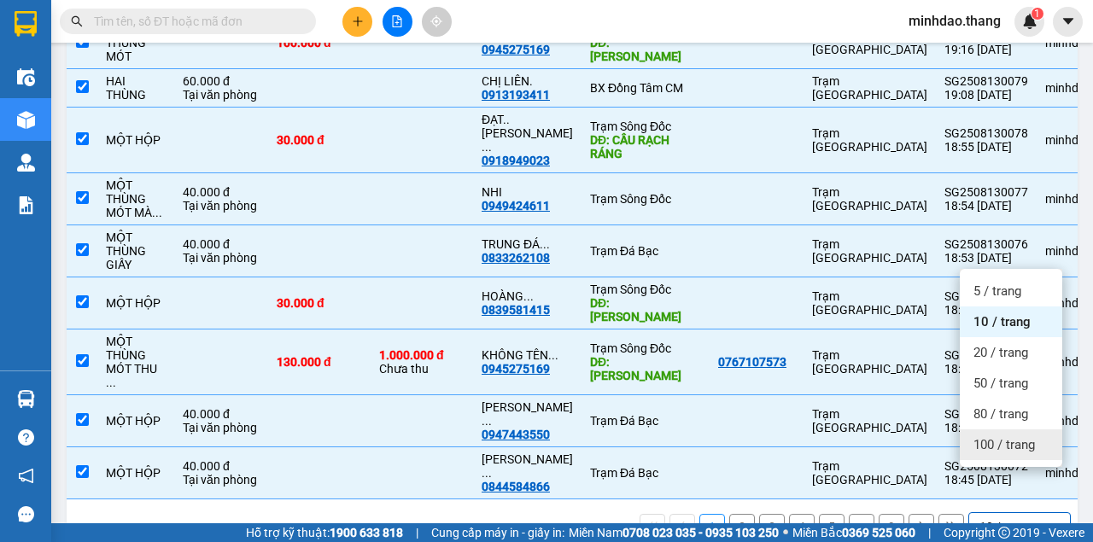
click at [993, 450] on span "100 / trang" at bounding box center [1003, 444] width 61 height 17
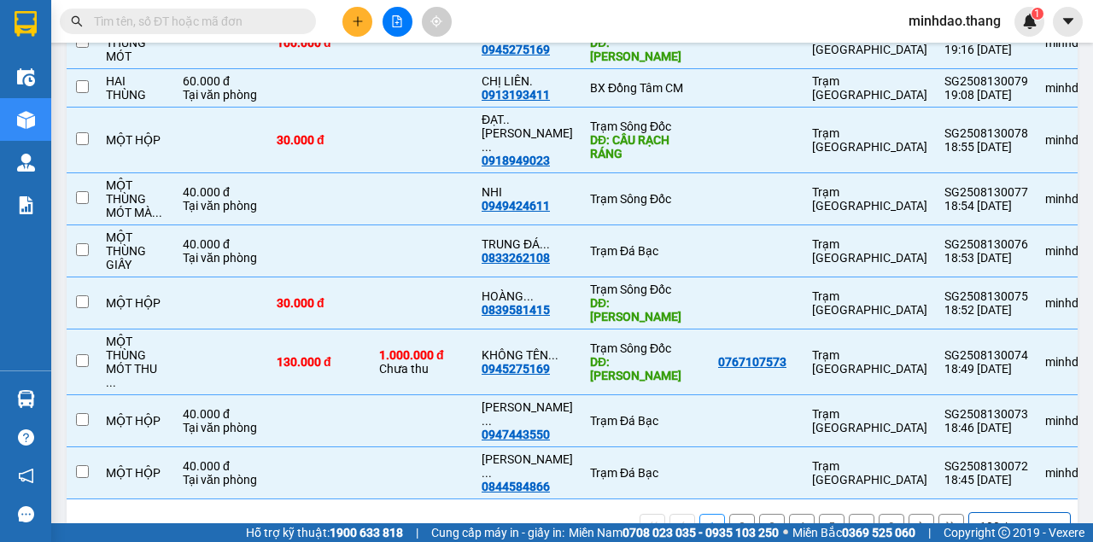
checkbox input "false"
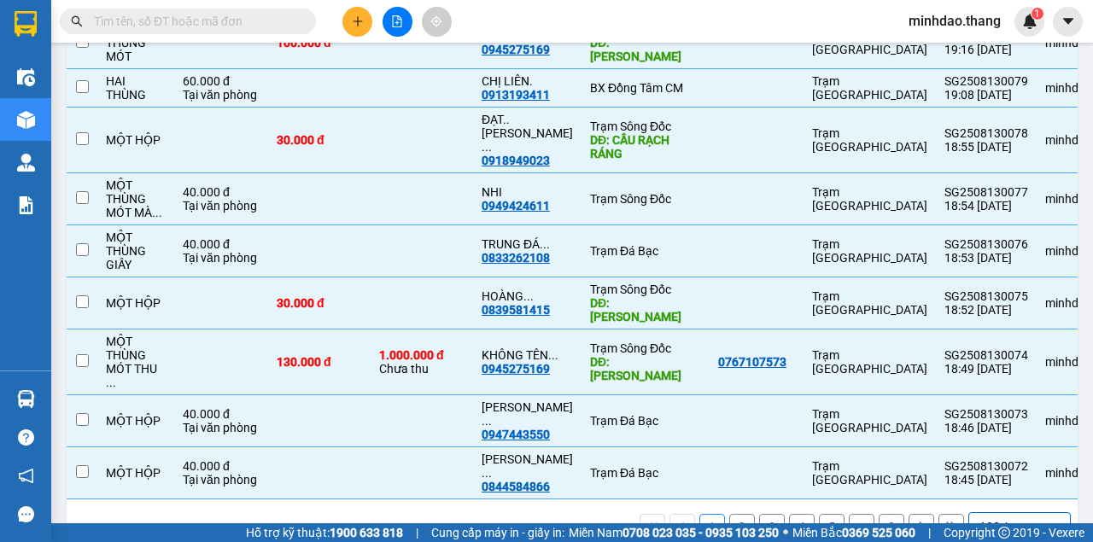
checkbox input "false"
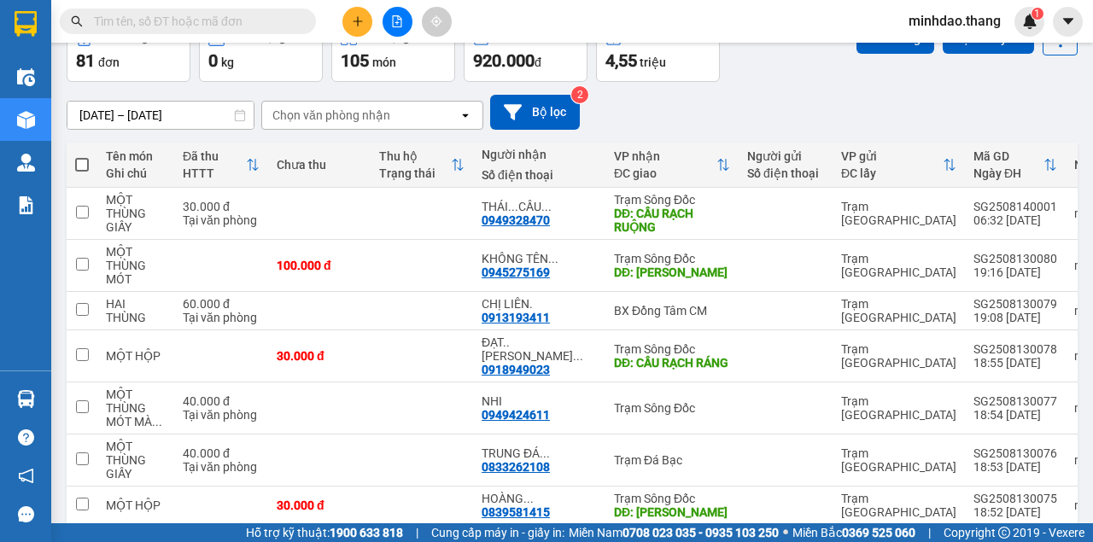
scroll to position [0, 0]
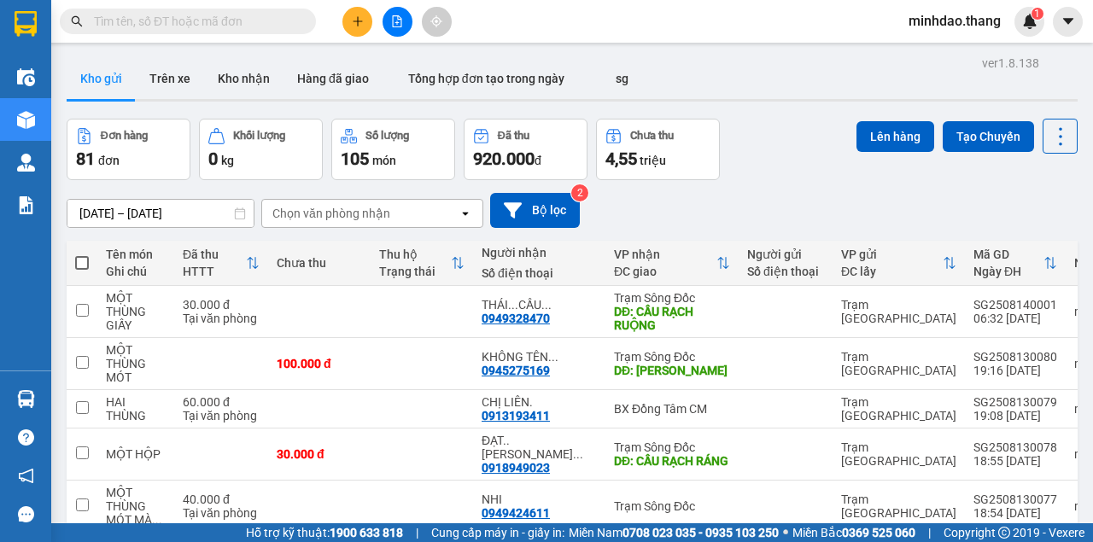
click at [75, 263] on span at bounding box center [82, 263] width 14 height 14
click at [82, 254] on input "checkbox" at bounding box center [82, 254] width 0 height 0
checkbox input "true"
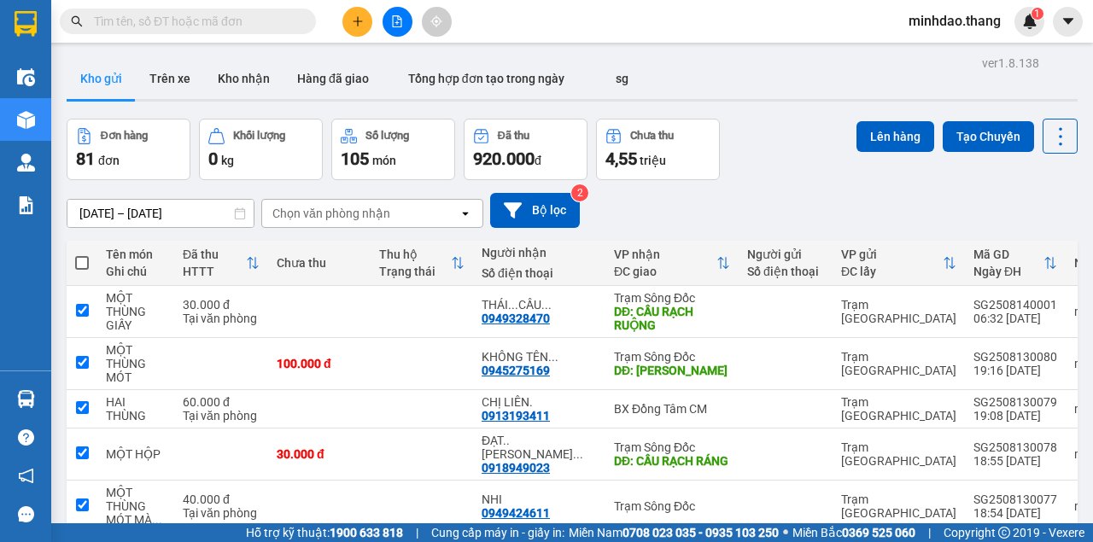
checkbox input "true"
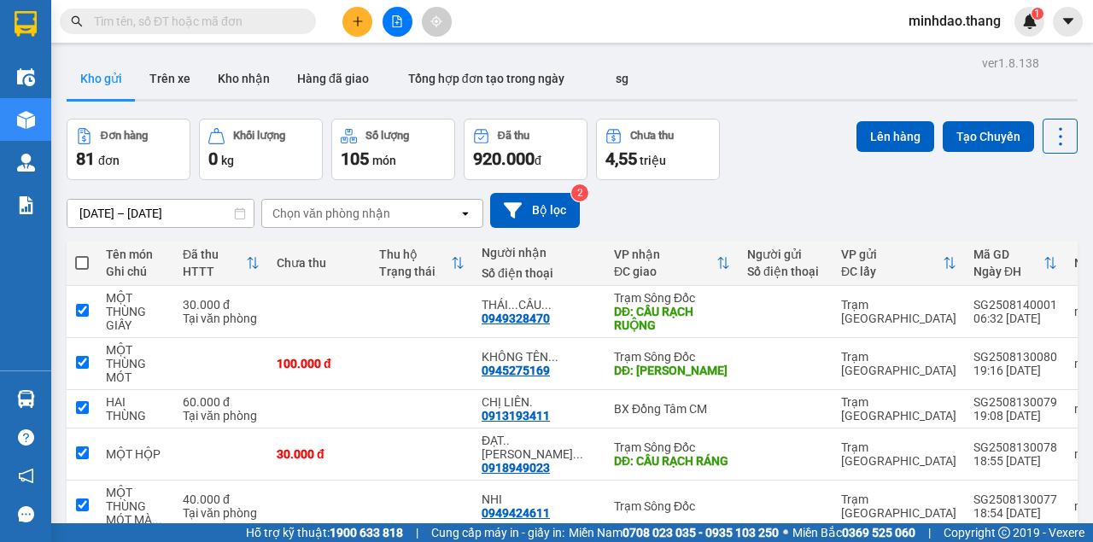
checkbox input "true"
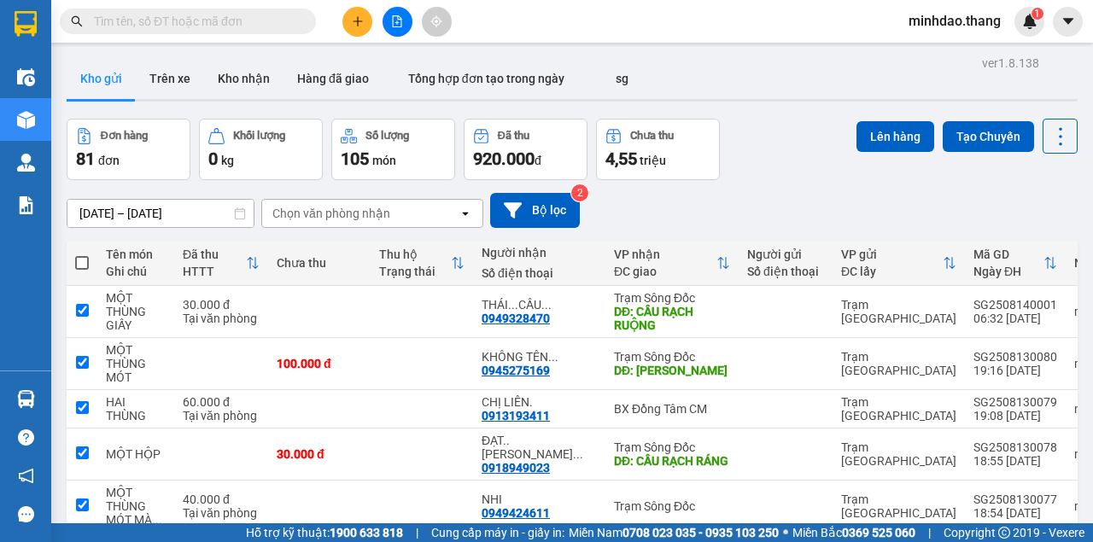
checkbox input "true"
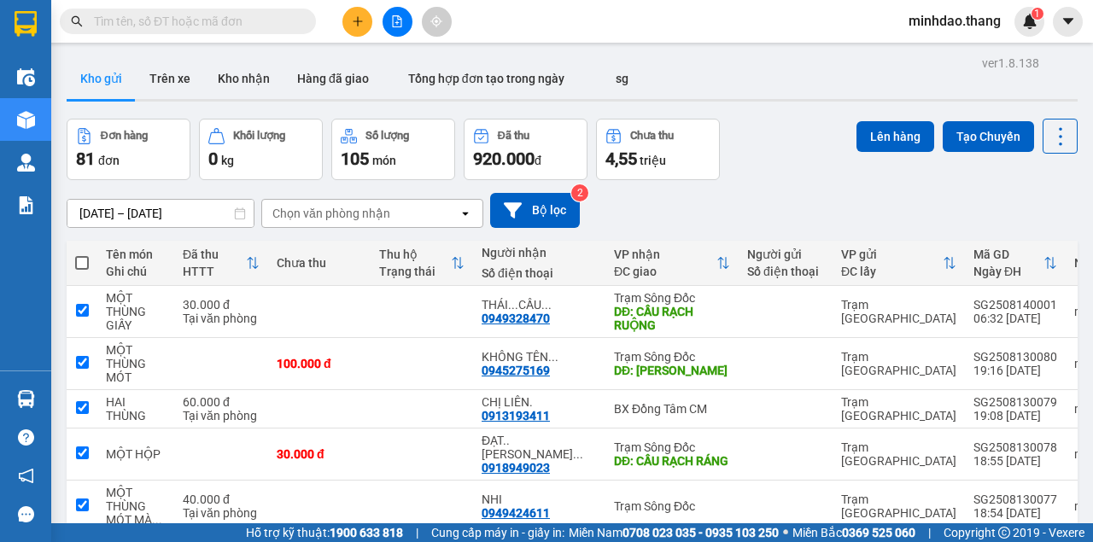
checkbox input "true"
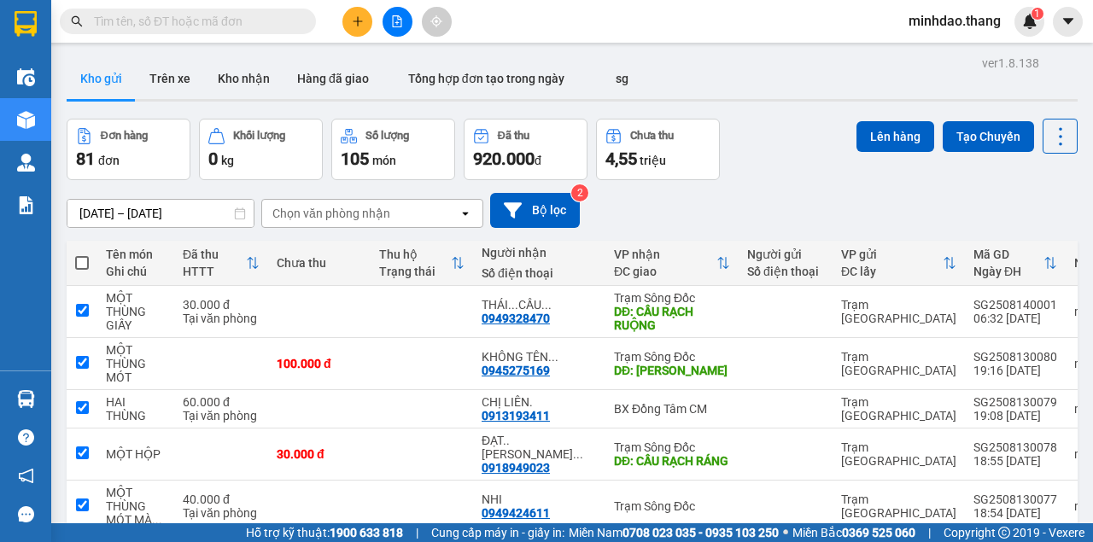
checkbox input "true"
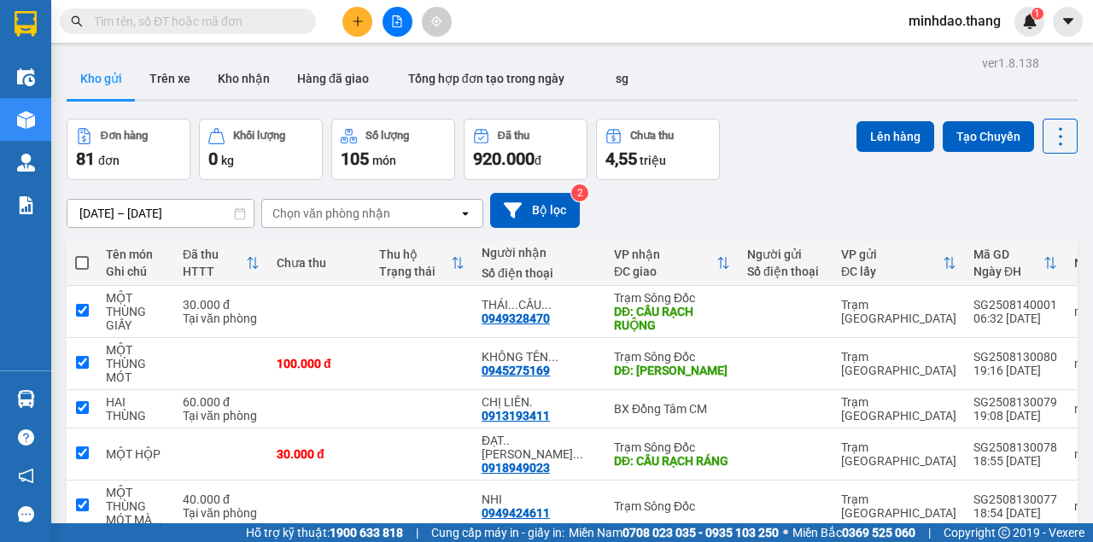
checkbox input "true"
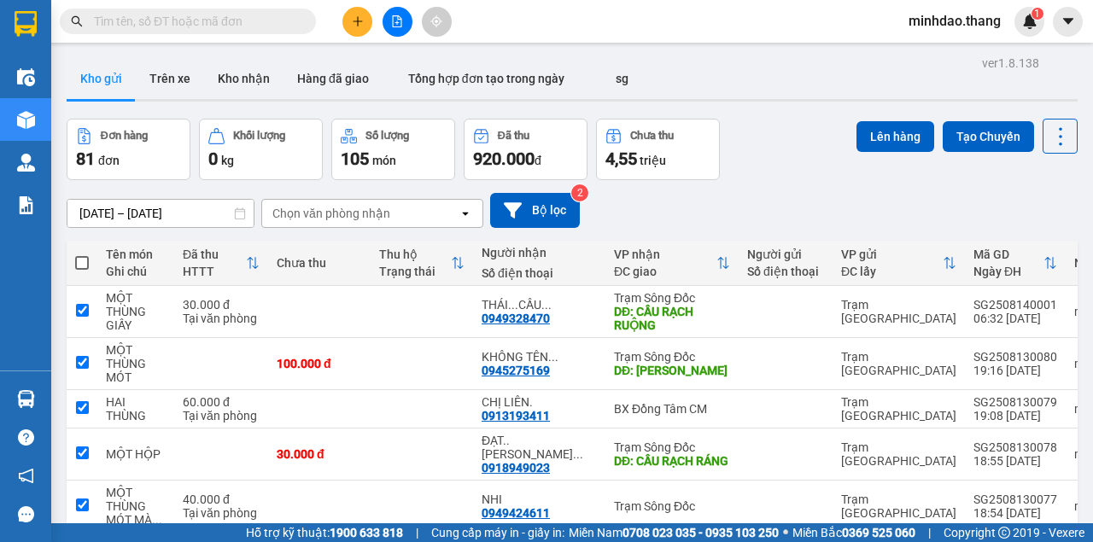
checkbox input "true"
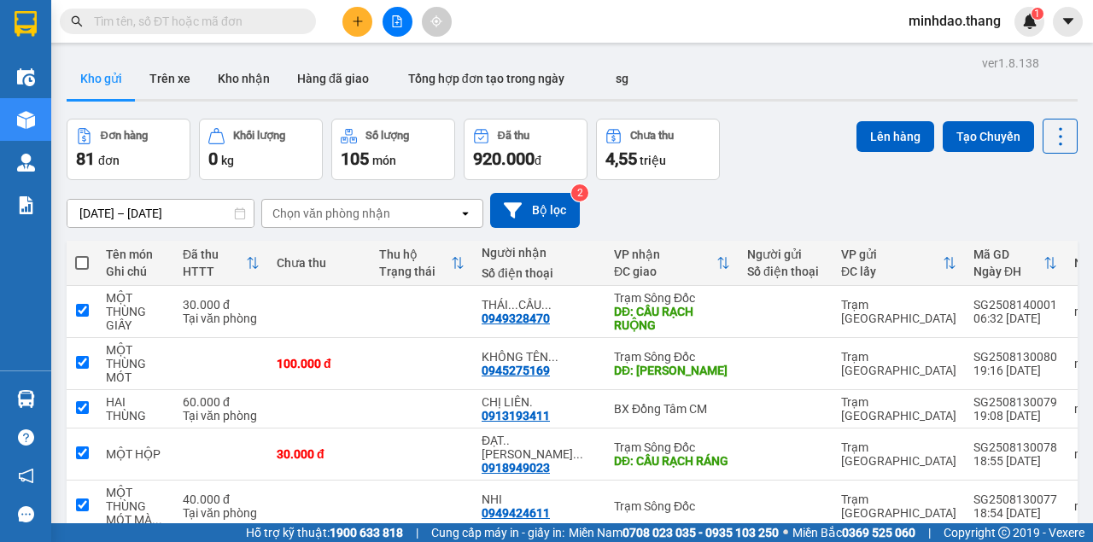
checkbox input "true"
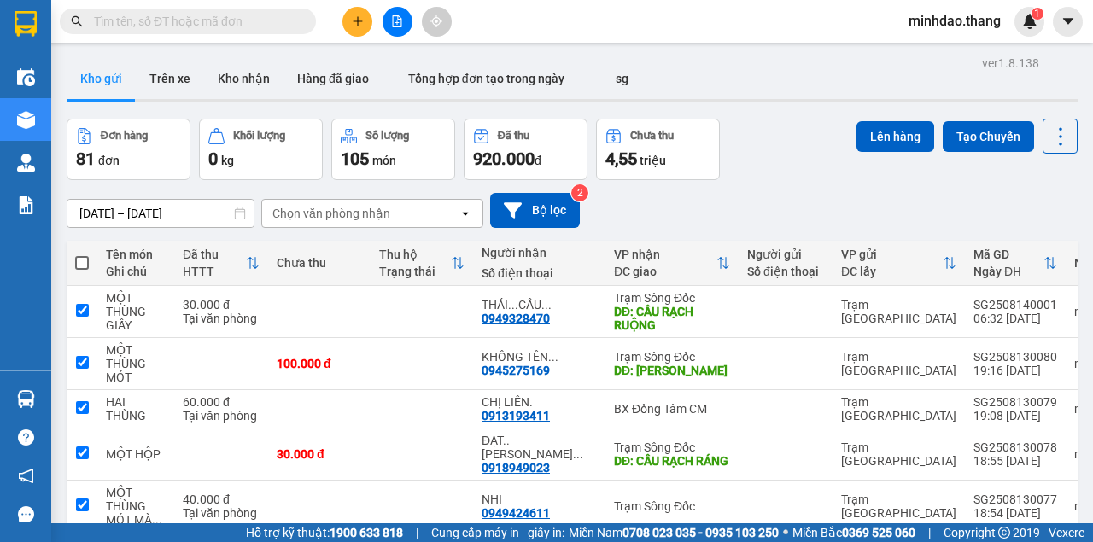
checkbox input "true"
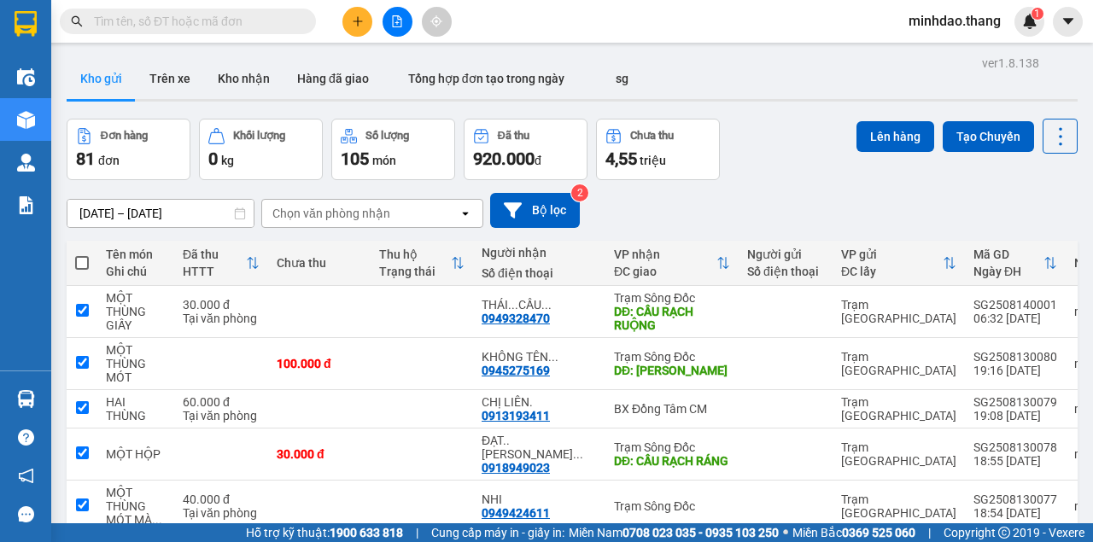
checkbox input "true"
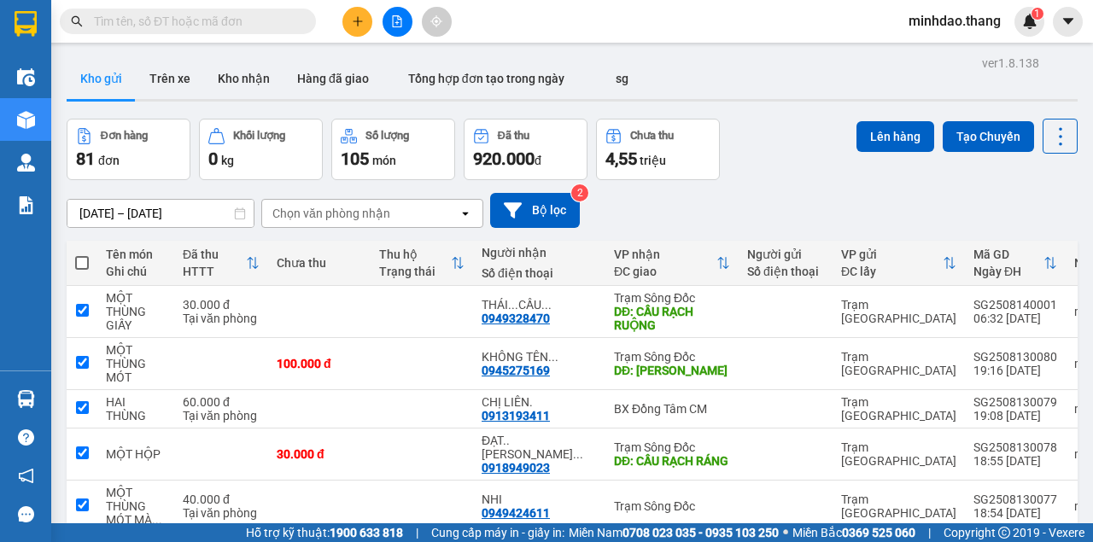
checkbox input "true"
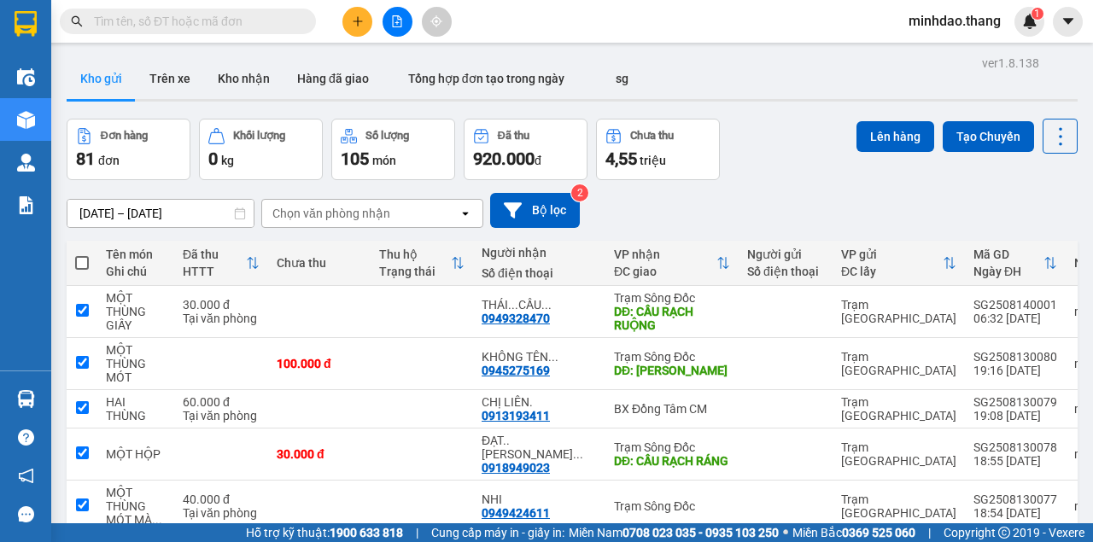
checkbox input "true"
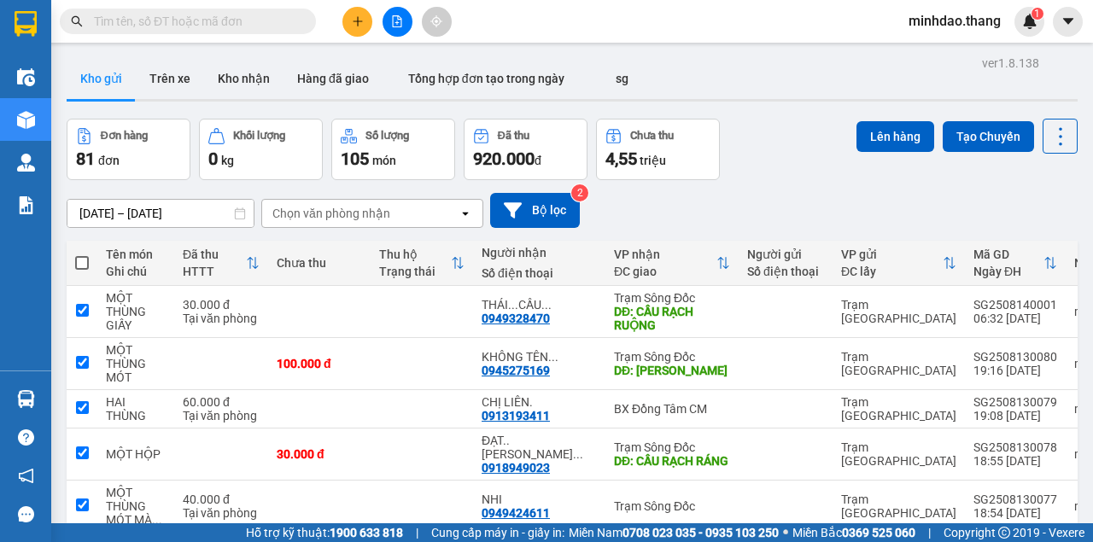
checkbox input "true"
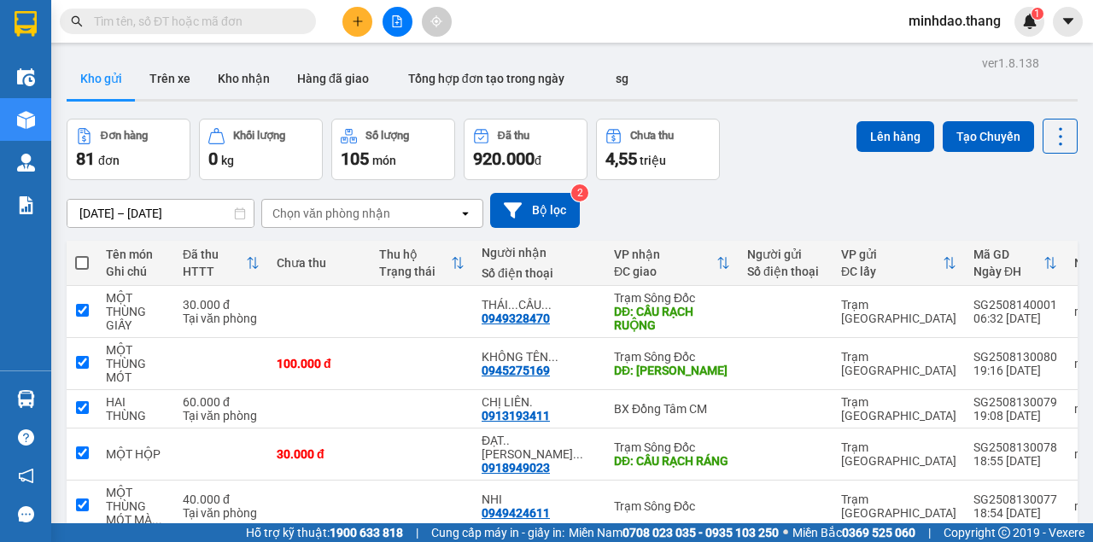
checkbox input "true"
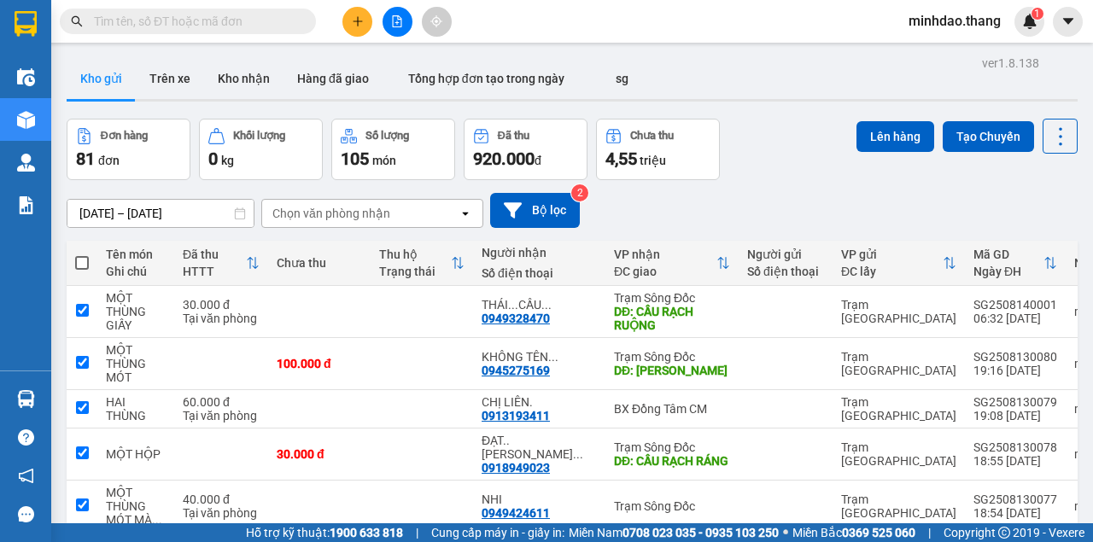
checkbox input "true"
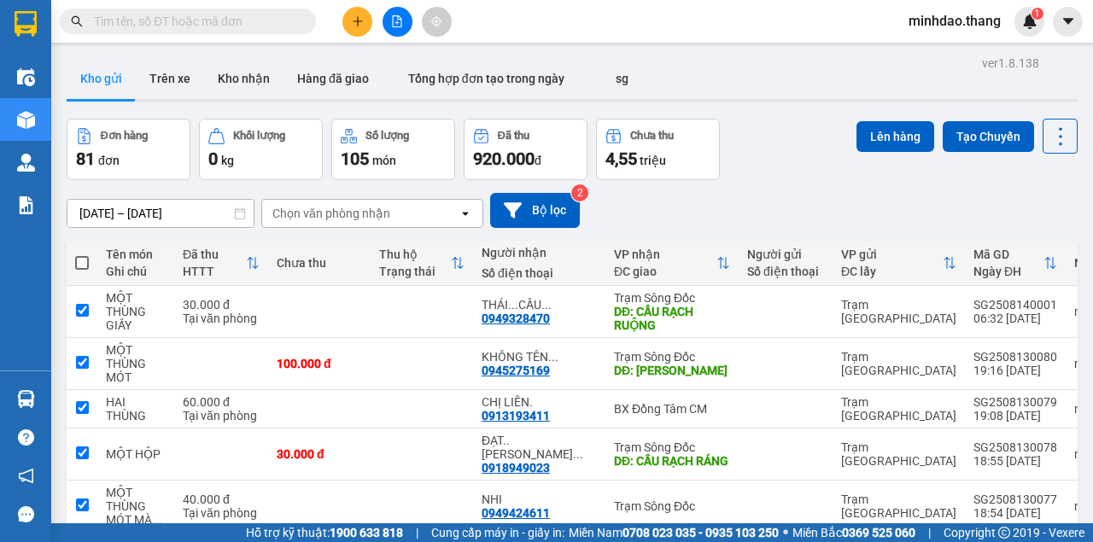
checkbox input "true"
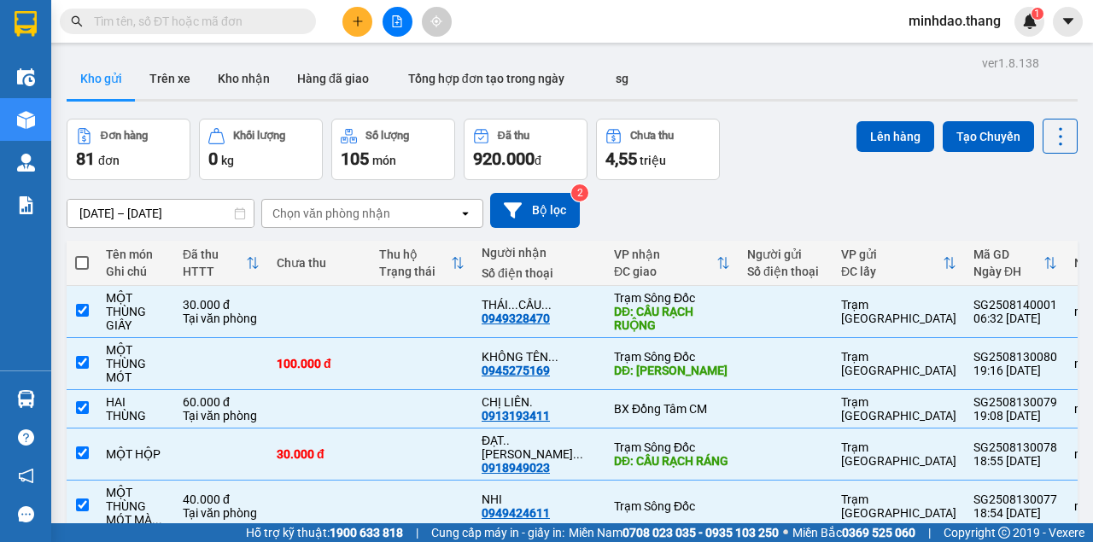
click at [79, 260] on span at bounding box center [82, 263] width 14 height 14
click at [82, 254] on input "checkbox" at bounding box center [82, 254] width 0 height 0
checkbox input "false"
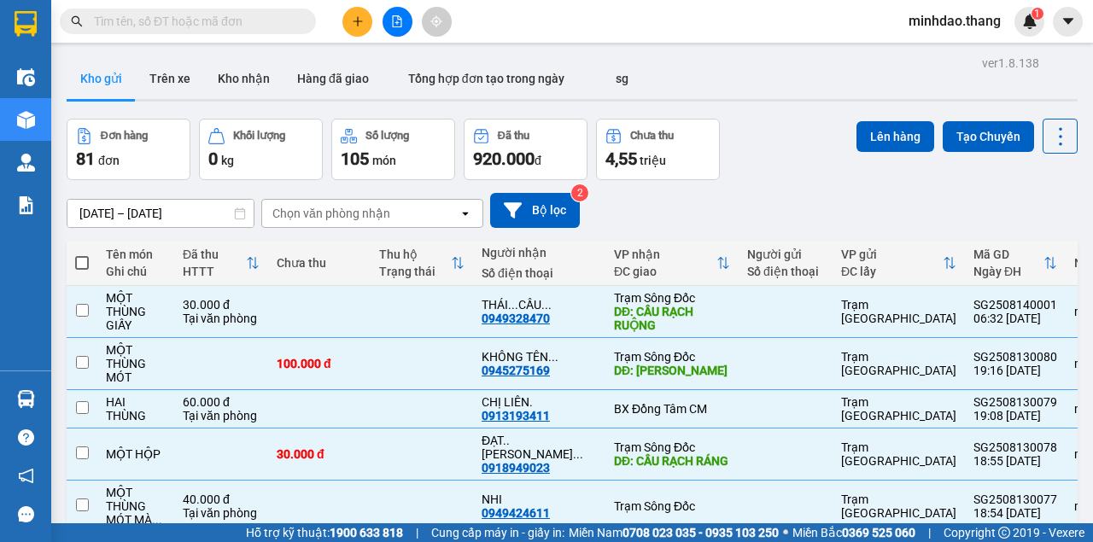
checkbox input "false"
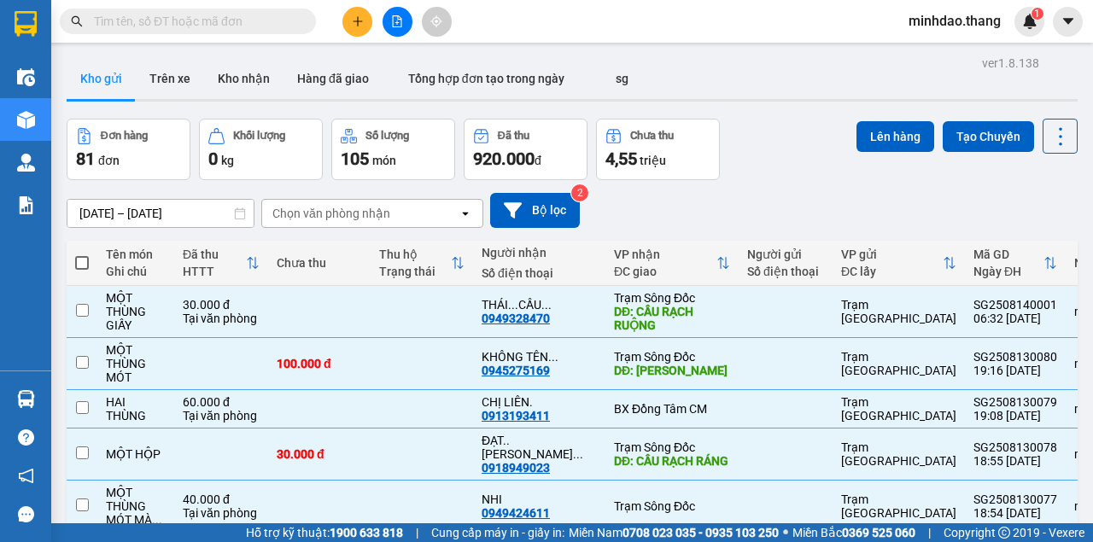
checkbox input "false"
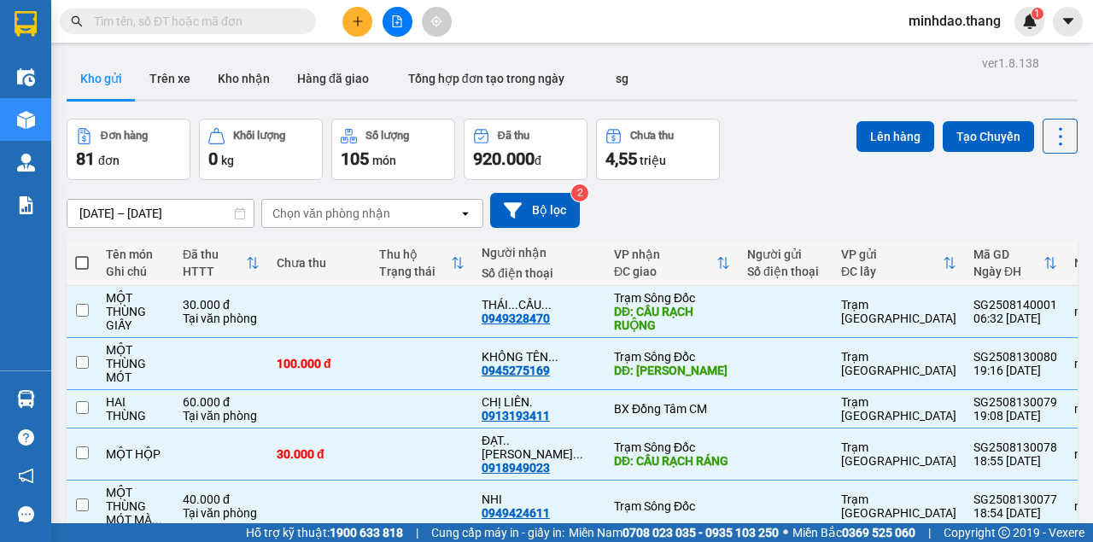
checkbox input "false"
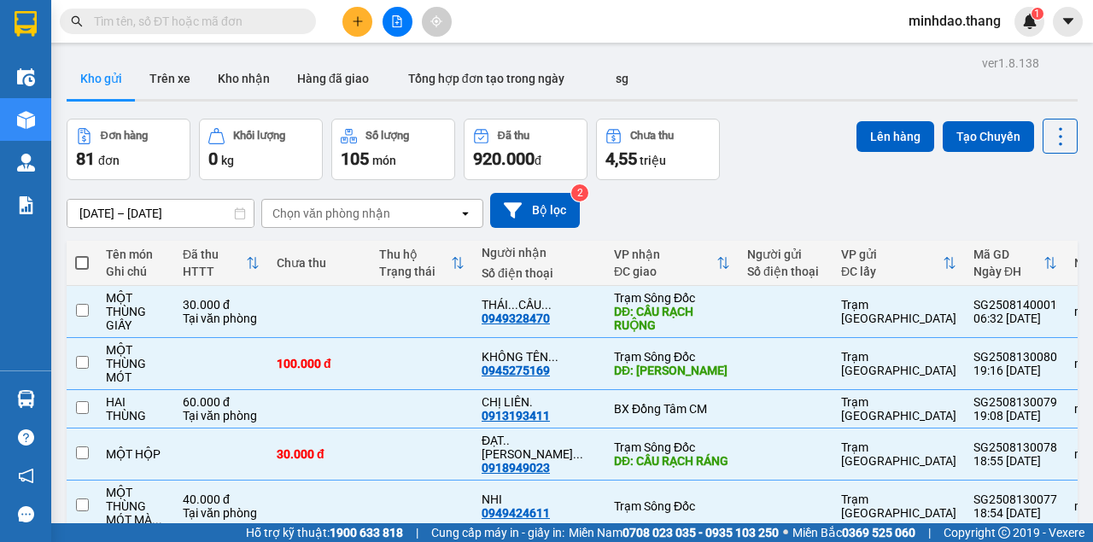
checkbox input "false"
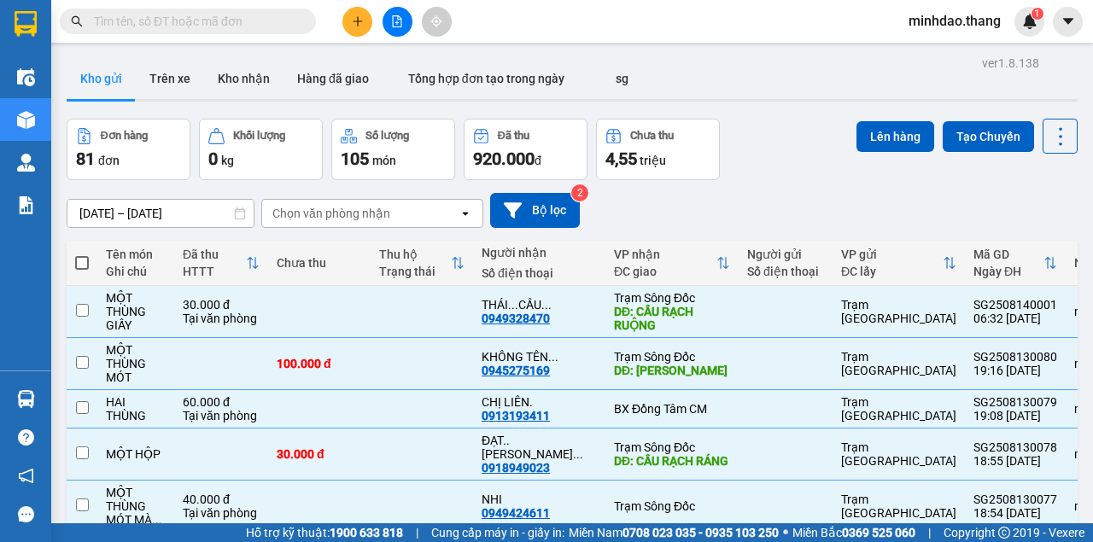
checkbox input "false"
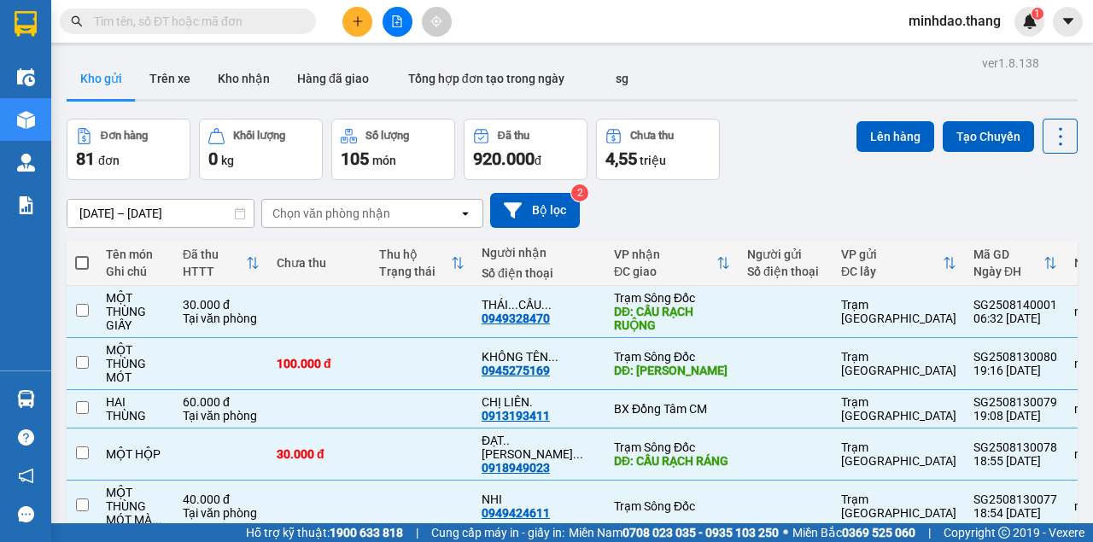
checkbox input "false"
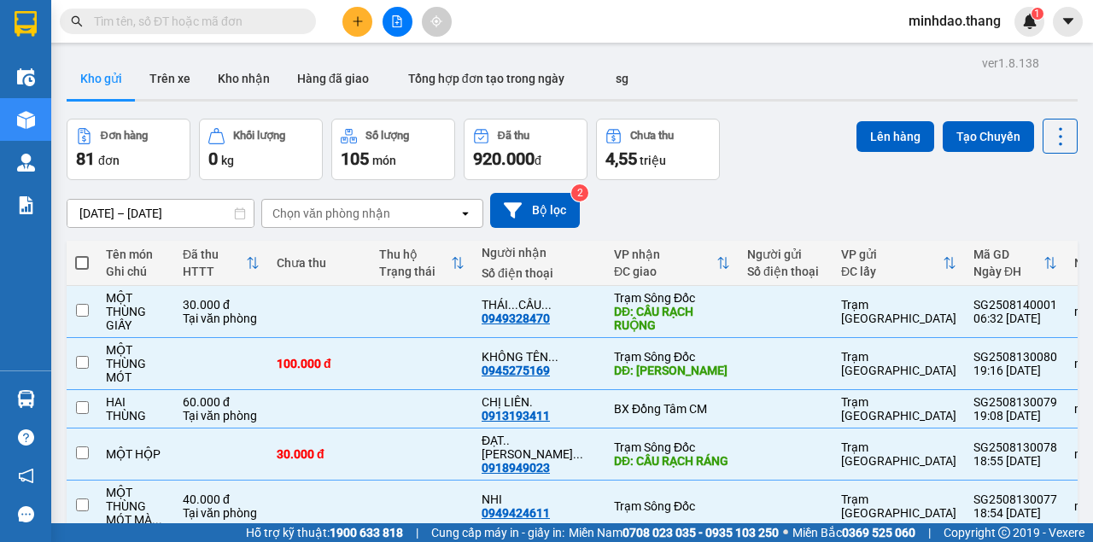
checkbox input "false"
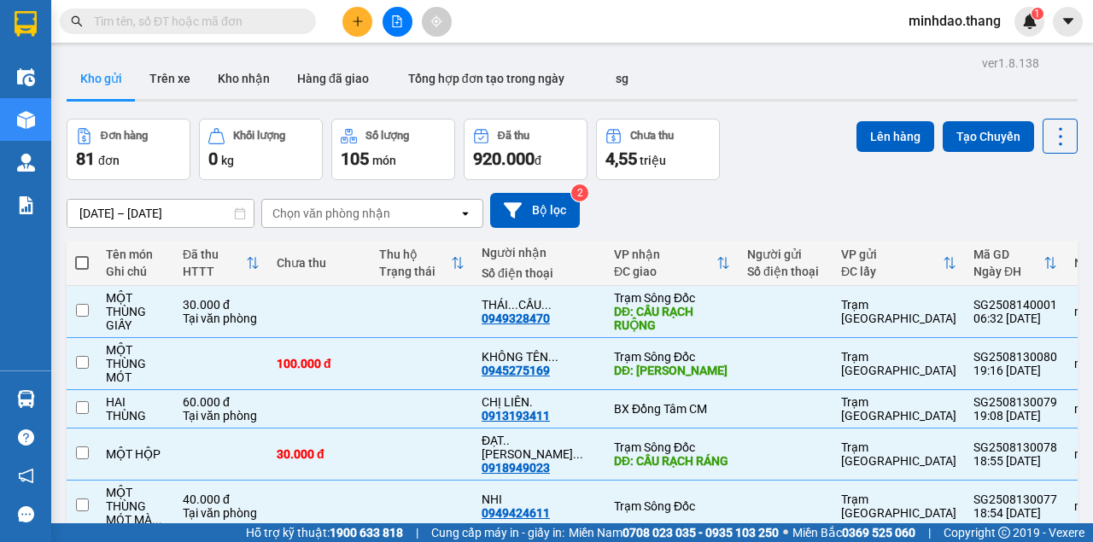
checkbox input "false"
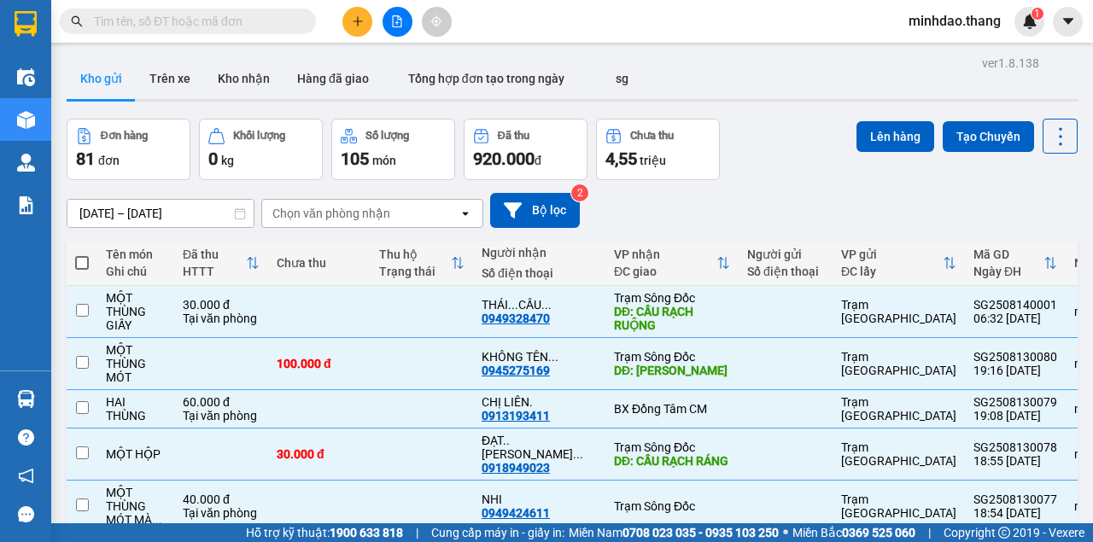
checkbox input "false"
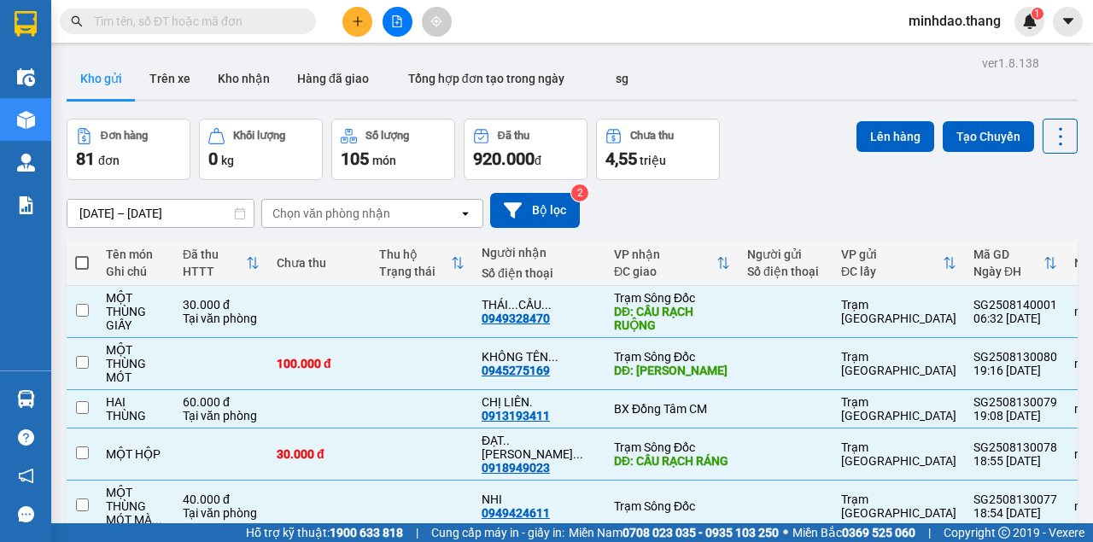
checkbox input "false"
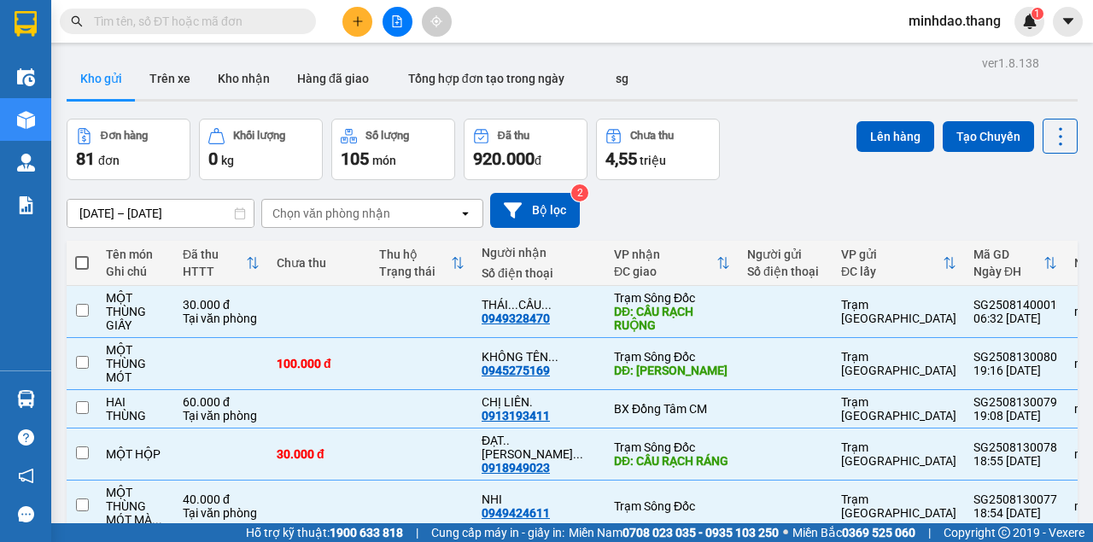
checkbox input "false"
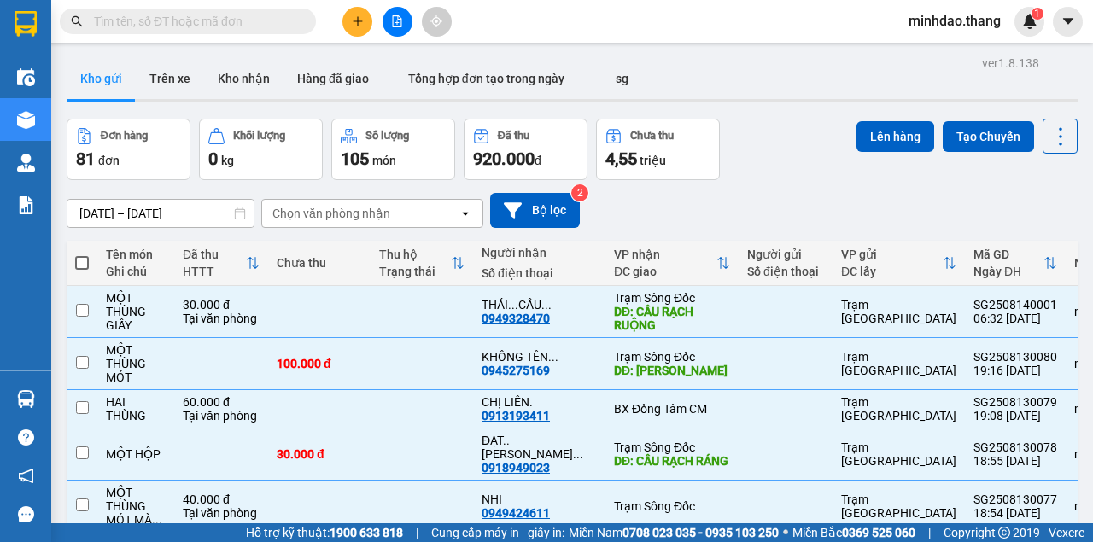
checkbox input "false"
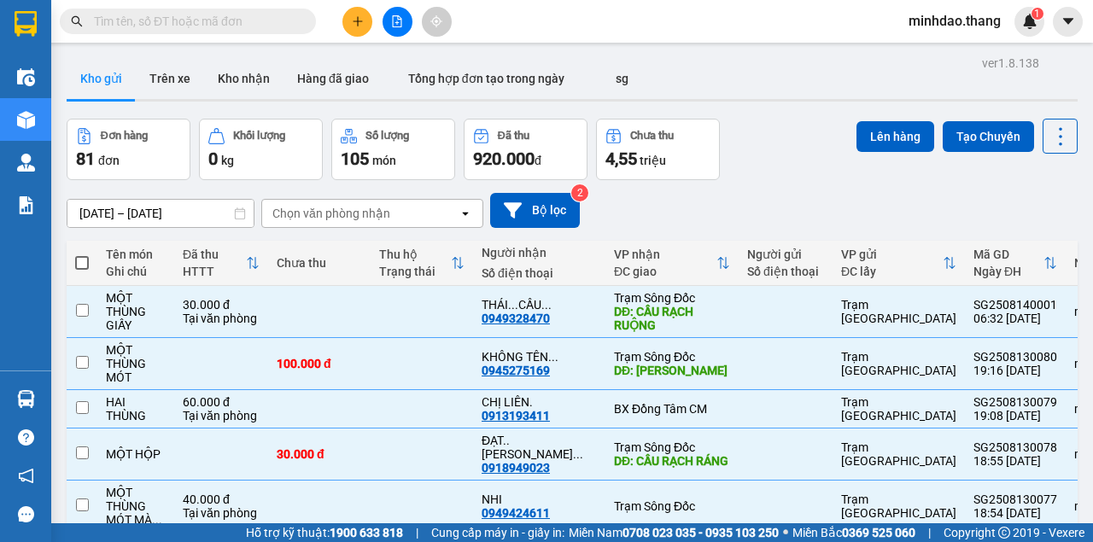
checkbox input "false"
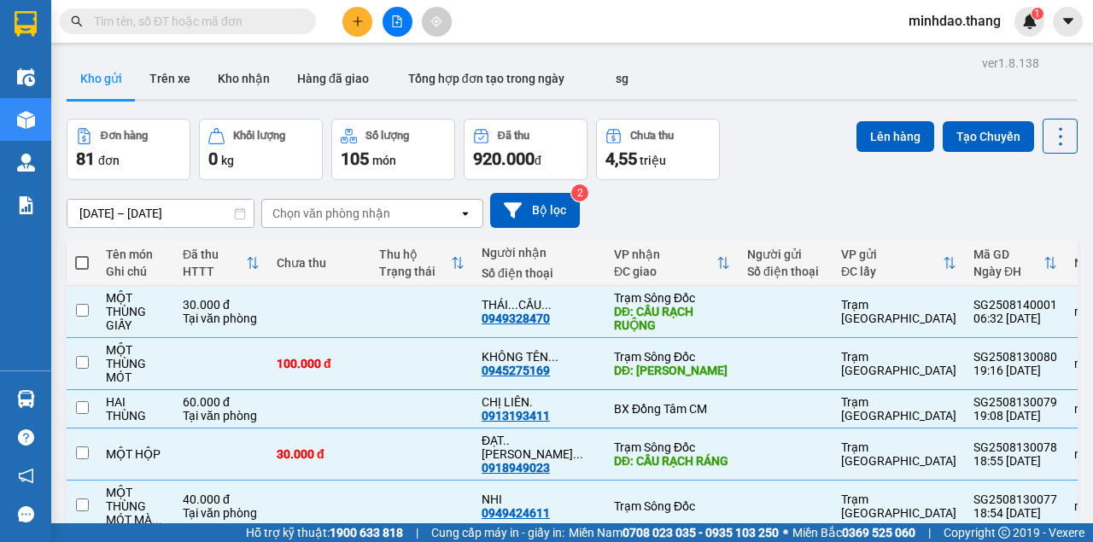
checkbox input "false"
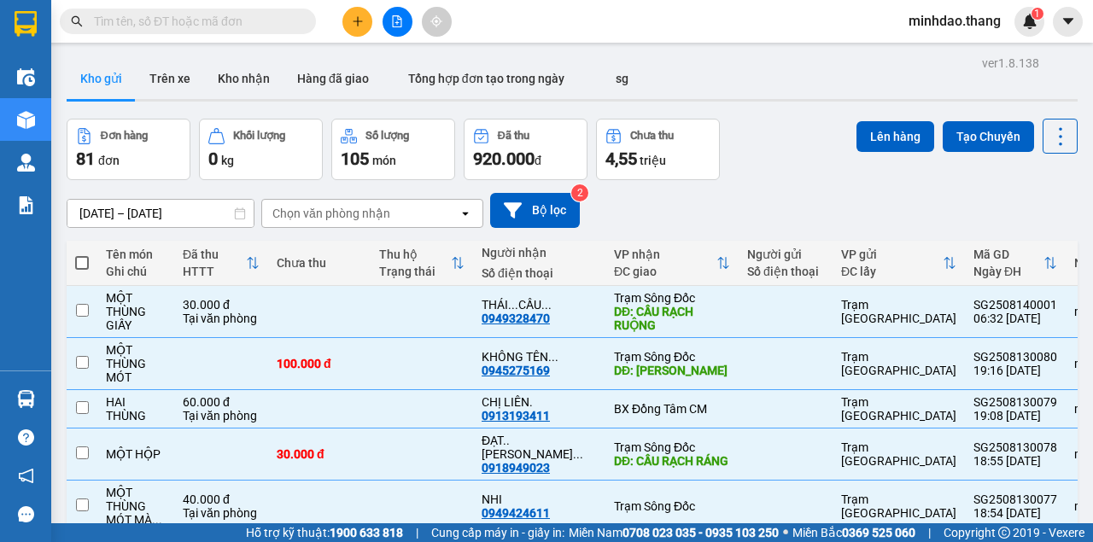
checkbox input "false"
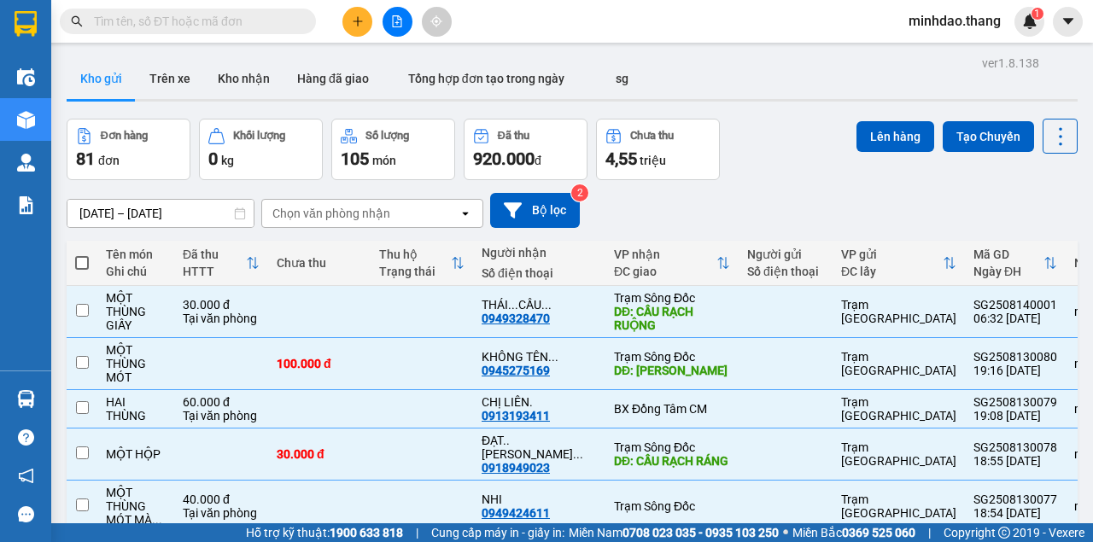
checkbox input "false"
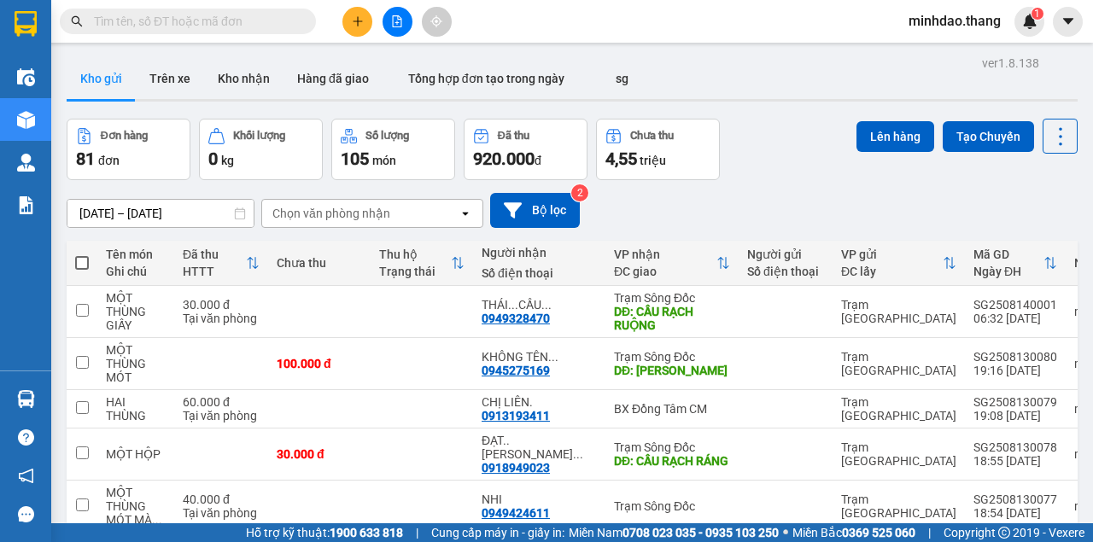
click at [79, 261] on span at bounding box center [82, 263] width 14 height 14
click at [82, 254] on input "checkbox" at bounding box center [82, 254] width 0 height 0
checkbox input "true"
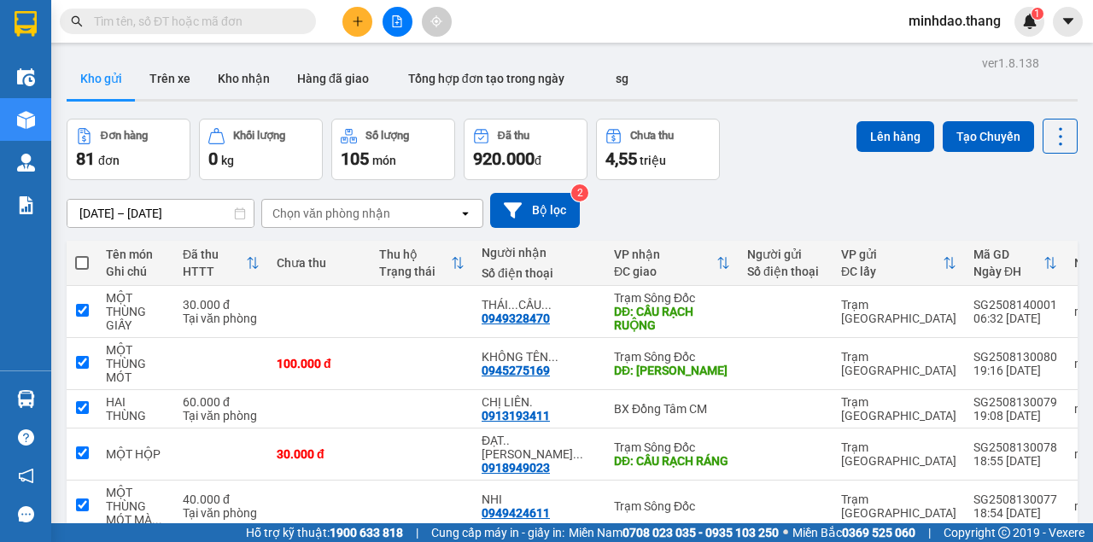
checkbox input "true"
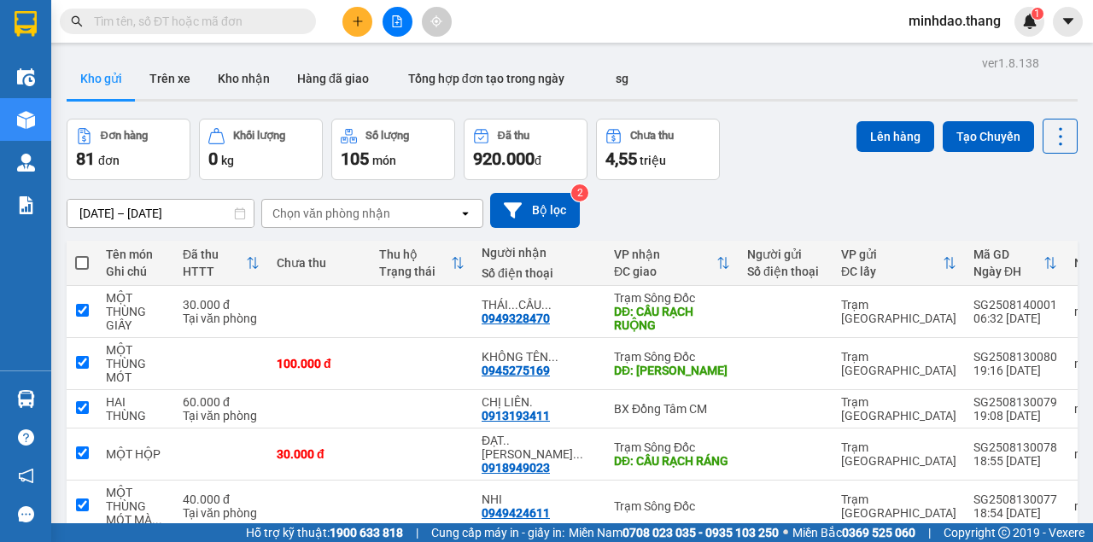
checkbox input "true"
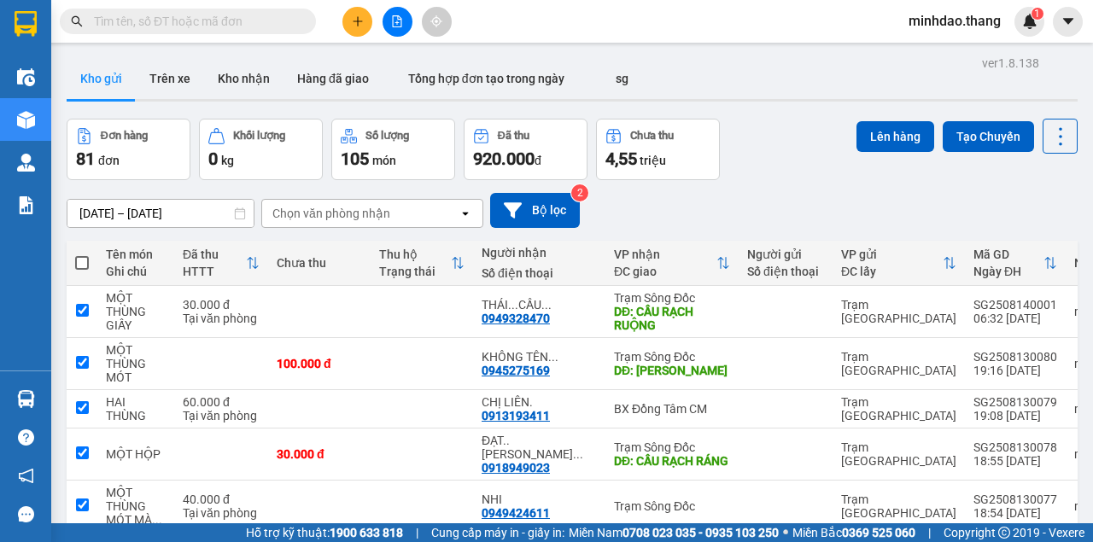
checkbox input "true"
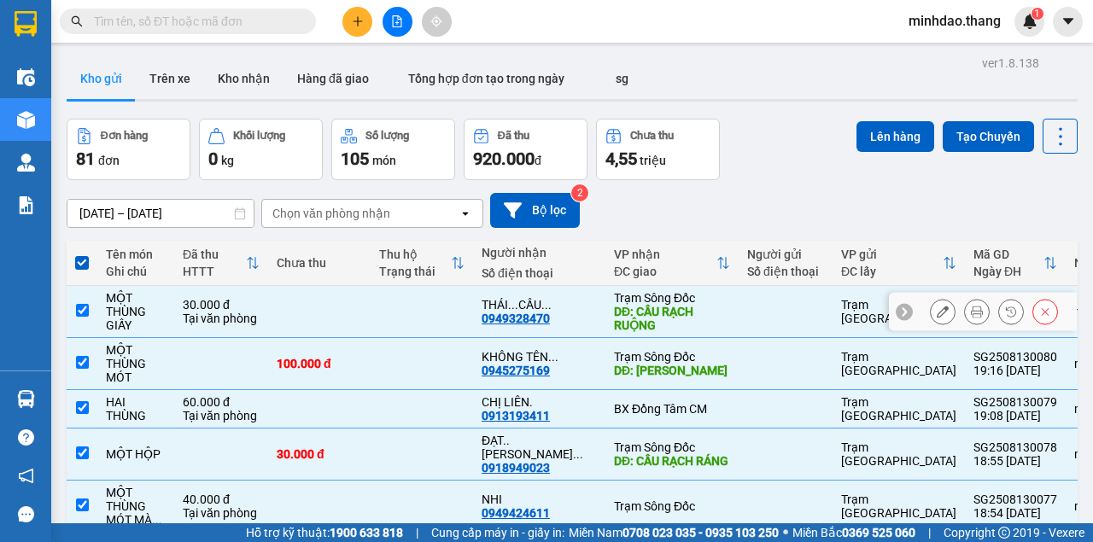
click at [85, 310] on input "checkbox" at bounding box center [82, 310] width 13 height 13
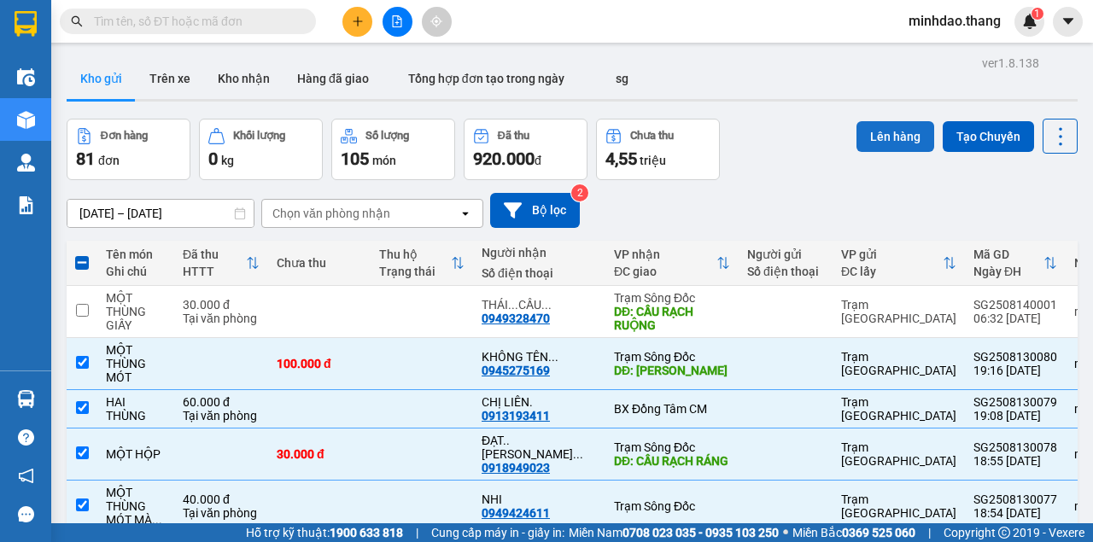
drag, startPoint x: 863, startPoint y: 125, endPoint x: 648, endPoint y: 191, distance: 225.2
click at [864, 125] on button "Lên hàng" at bounding box center [895, 136] width 78 height 31
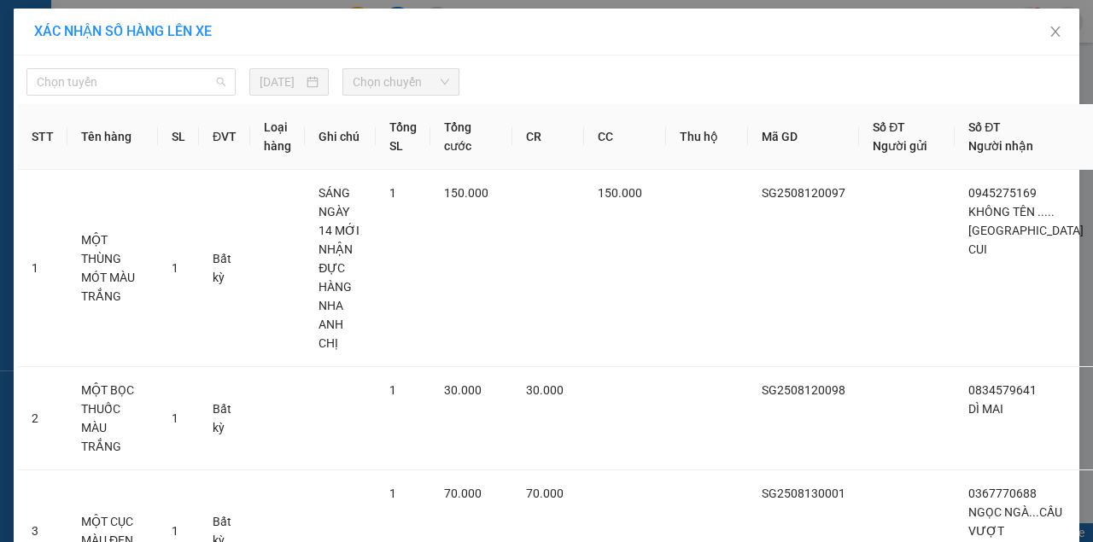
drag, startPoint x: 133, startPoint y: 88, endPoint x: 114, endPoint y: 106, distance: 26.6
click at [131, 88] on span "Chọn tuyến" at bounding box center [131, 82] width 189 height 26
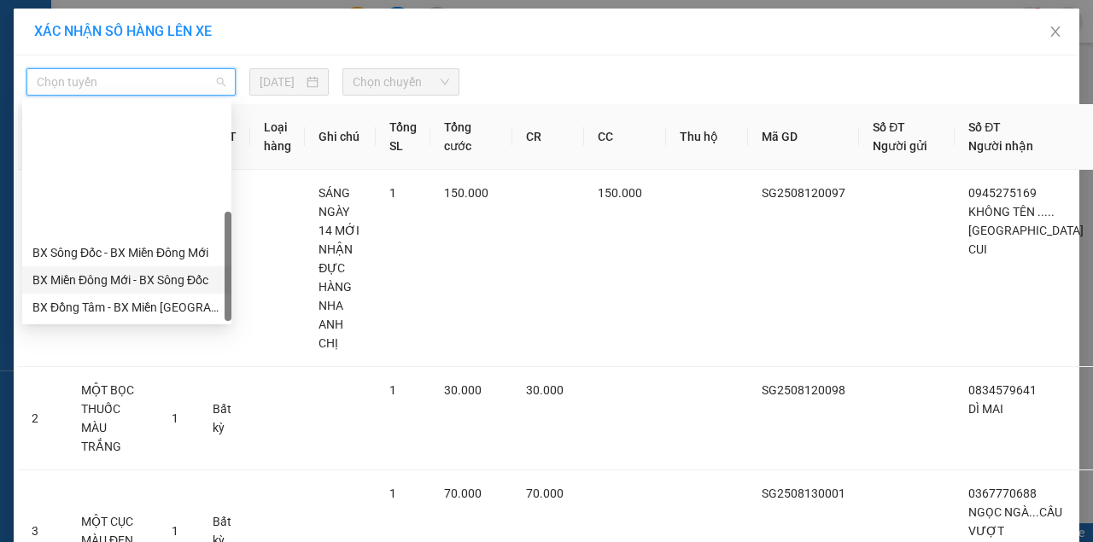
scroll to position [164, 0]
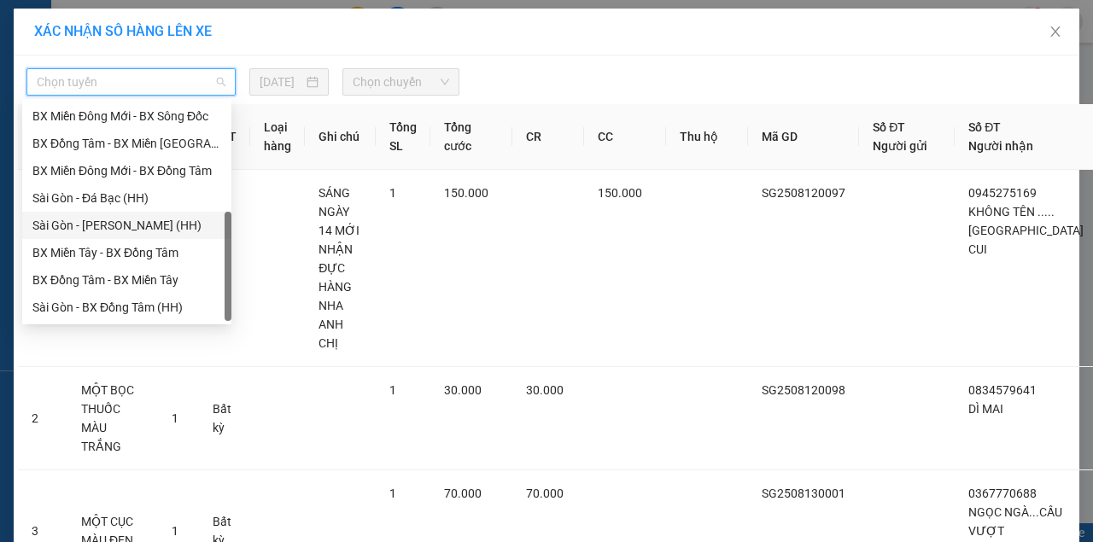
click at [96, 231] on div "Sài Gòn - Trần Văn Thời (HH)" at bounding box center [126, 225] width 189 height 19
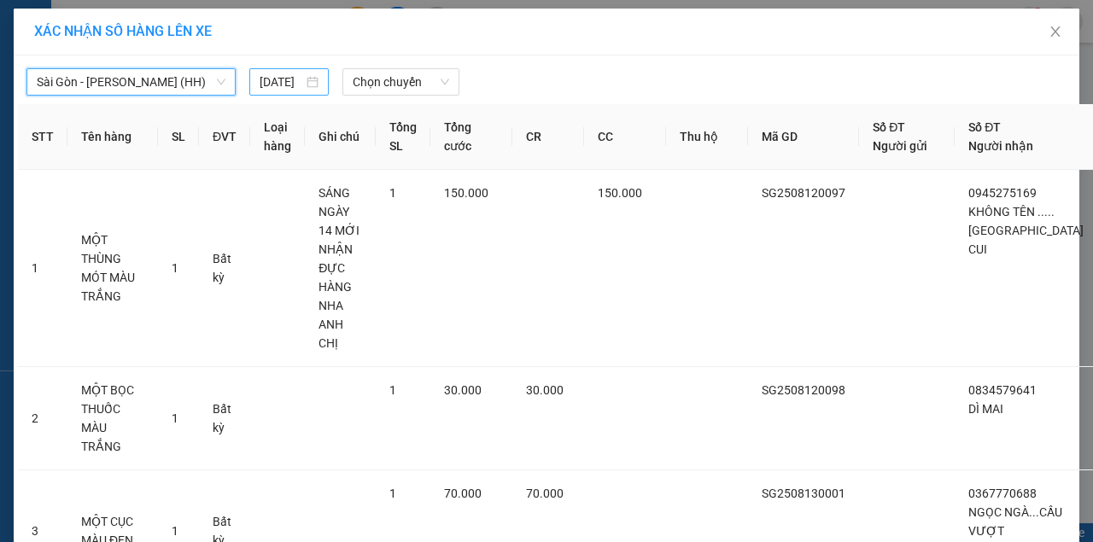
click at [281, 85] on input "14/08/2025" at bounding box center [282, 82] width 44 height 19
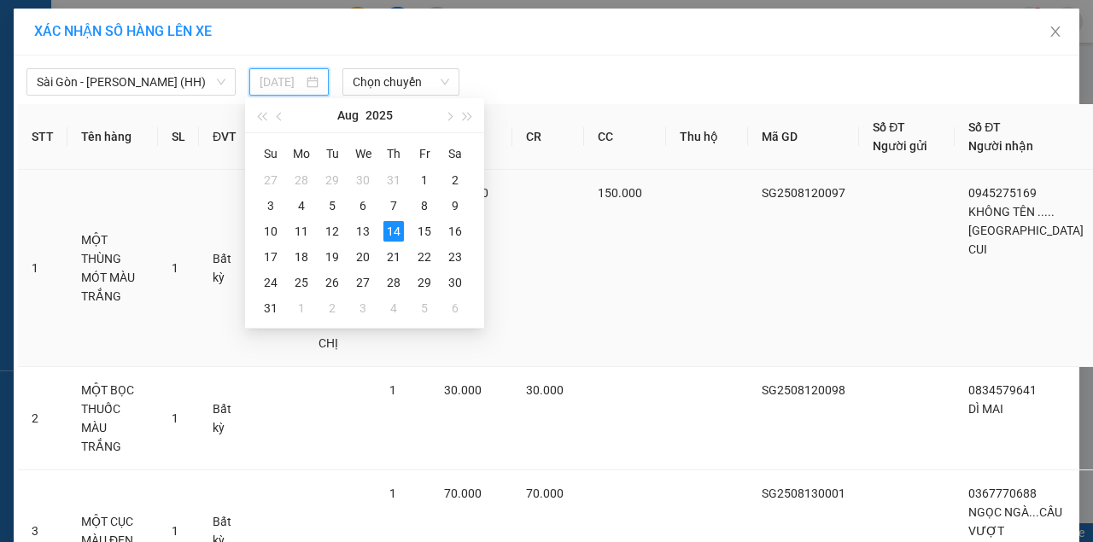
click at [364, 232] on div "13" at bounding box center [363, 231] width 20 height 20
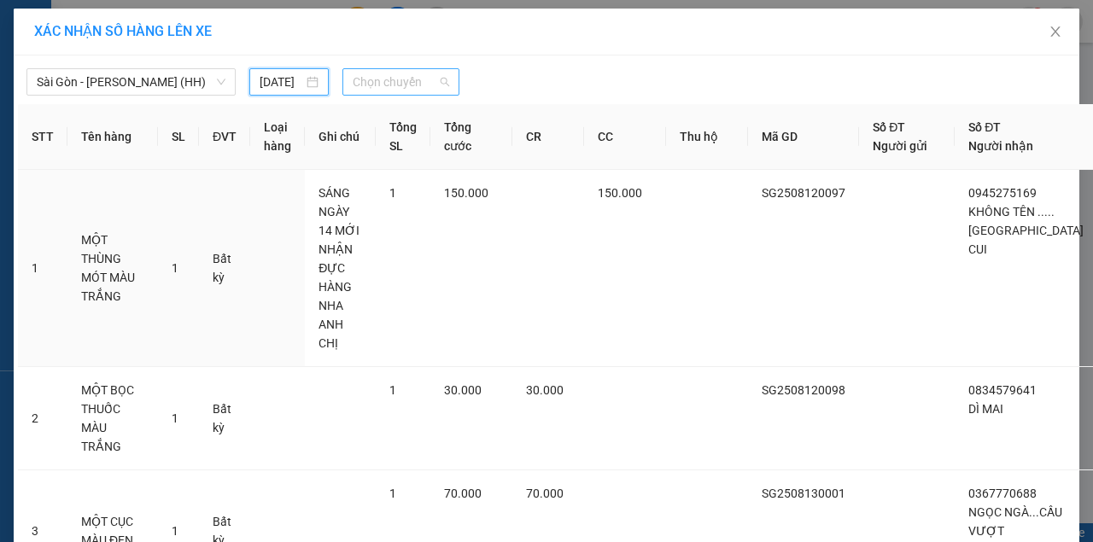
click at [396, 87] on span "Chọn chuyến" at bounding box center [401, 82] width 96 height 26
click at [285, 85] on input "[DATE]" at bounding box center [282, 82] width 44 height 19
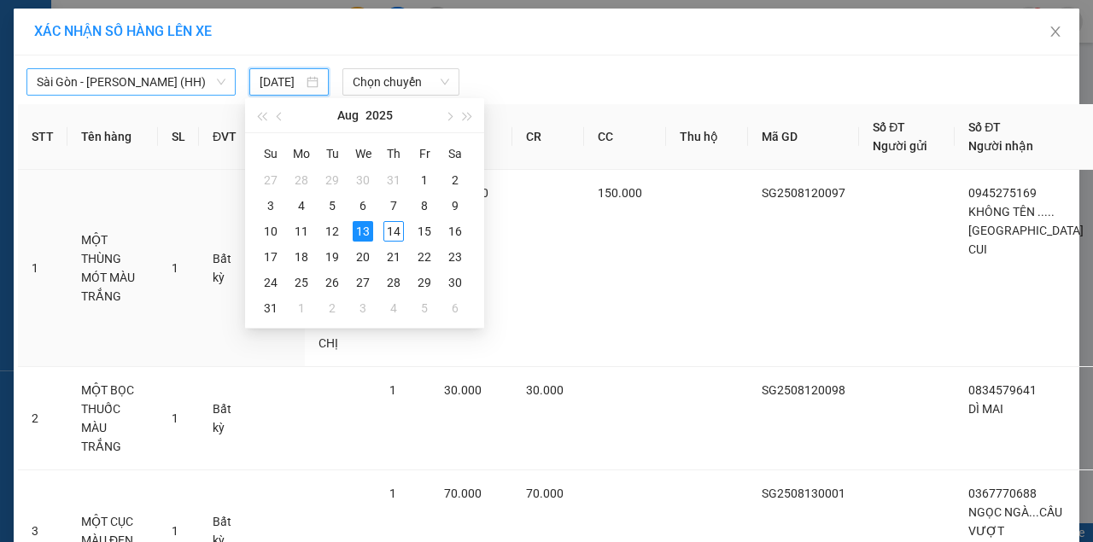
click at [155, 89] on span "Sài Gòn - Trần Văn Thời (HH)" at bounding box center [131, 82] width 189 height 26
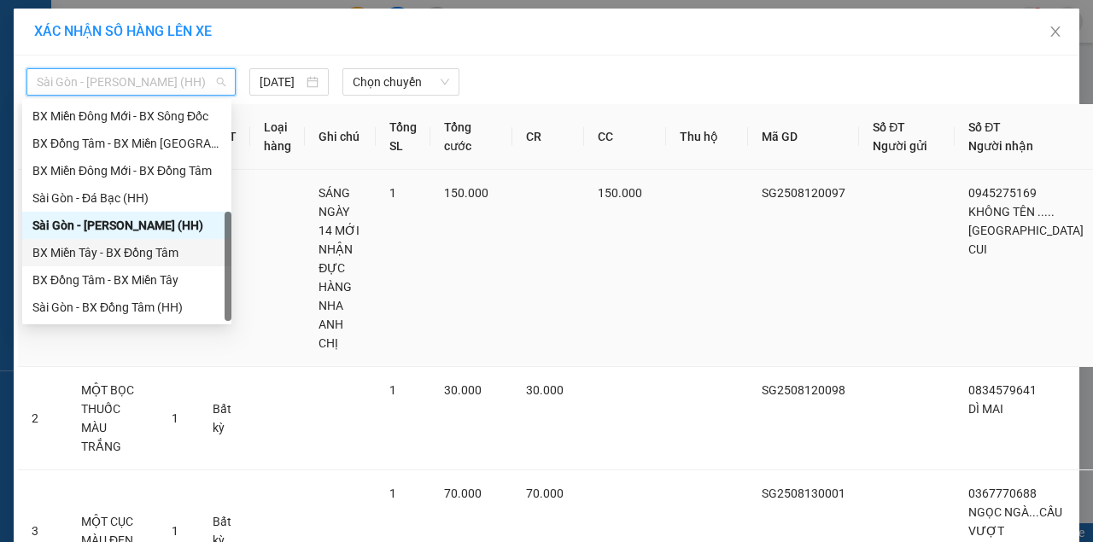
click at [104, 253] on div "BX Miền Tây - BX Đồng Tâm" at bounding box center [126, 252] width 189 height 19
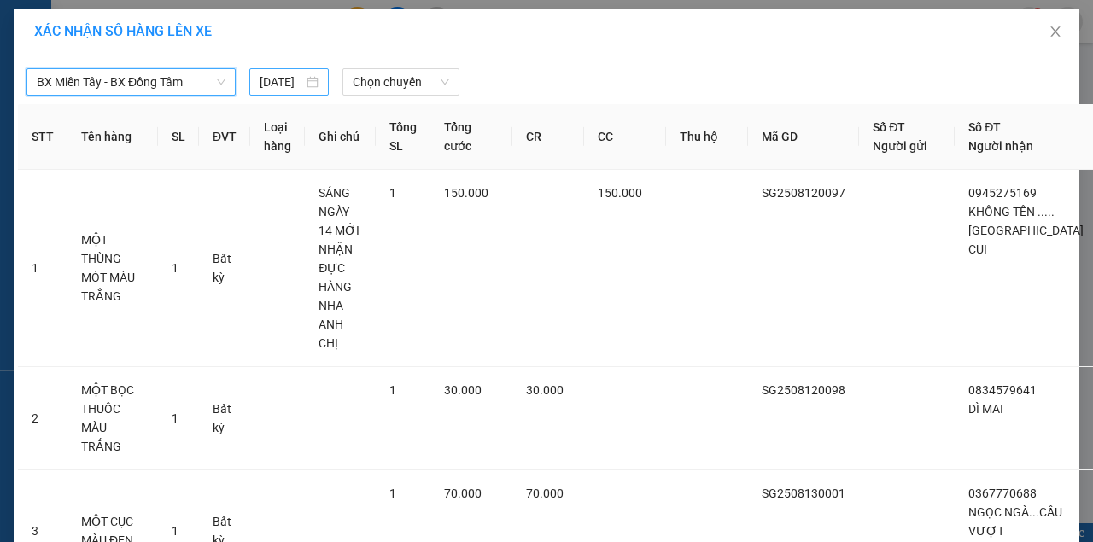
click at [274, 73] on input "[DATE]" at bounding box center [282, 82] width 44 height 19
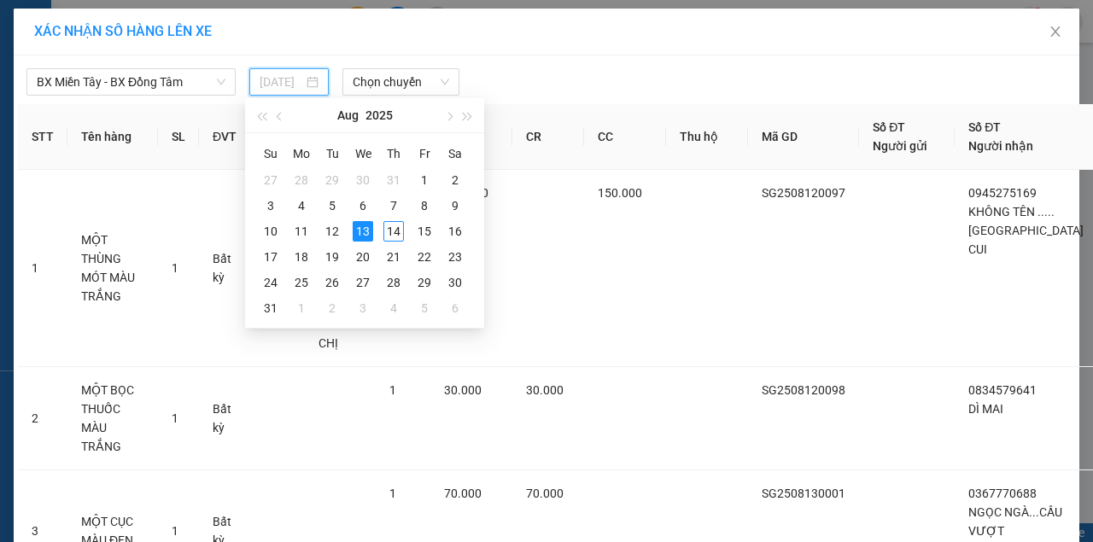
click at [358, 227] on div "13" at bounding box center [363, 231] width 20 height 20
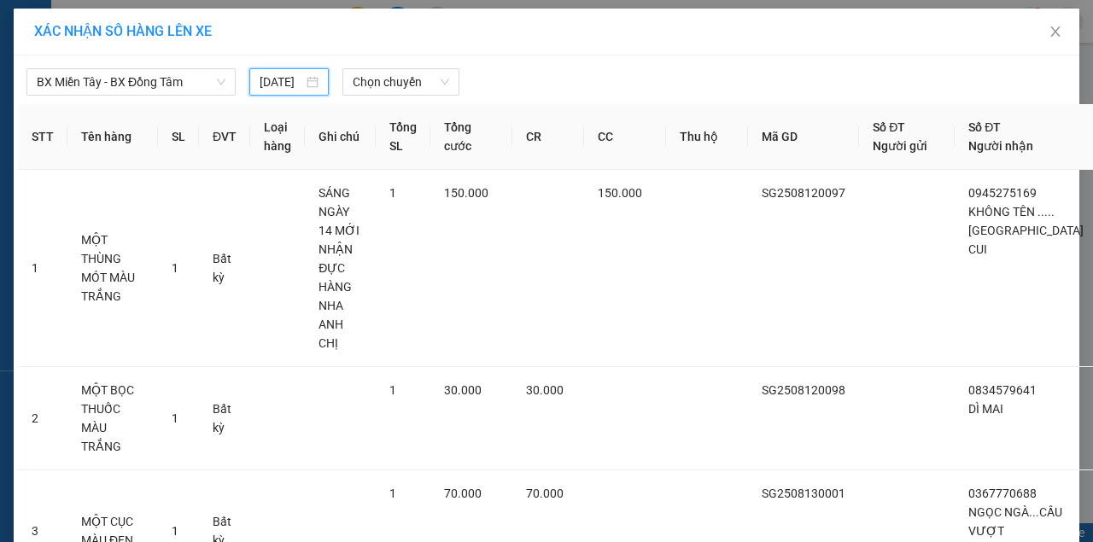
drag, startPoint x: 395, startPoint y: 85, endPoint x: 396, endPoint y: 106, distance: 21.4
click at [395, 87] on span "Chọn chuyến" at bounding box center [401, 82] width 96 height 26
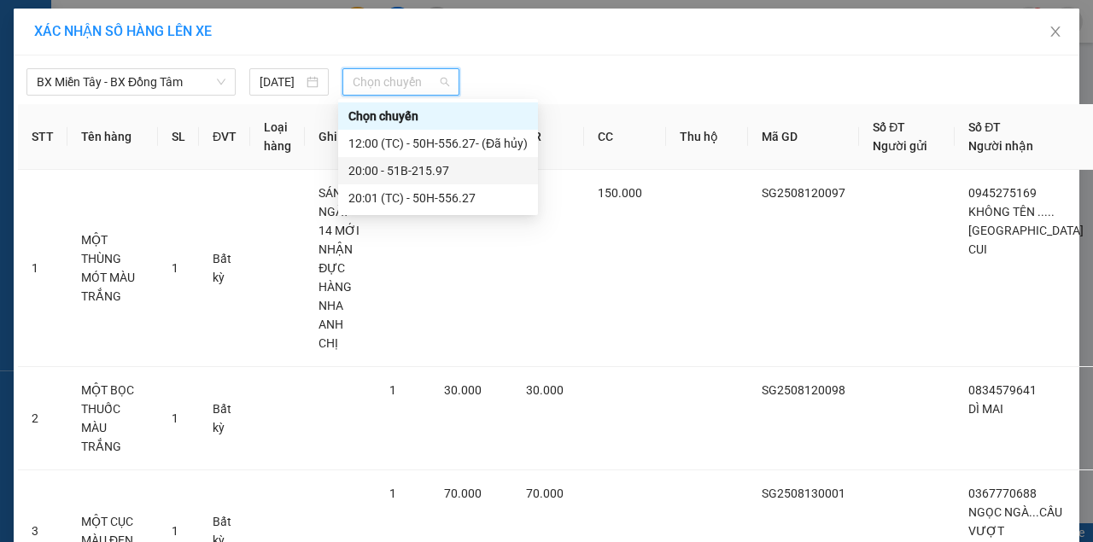
click at [384, 172] on div "20:00 - 51B-215.97" at bounding box center [437, 170] width 179 height 19
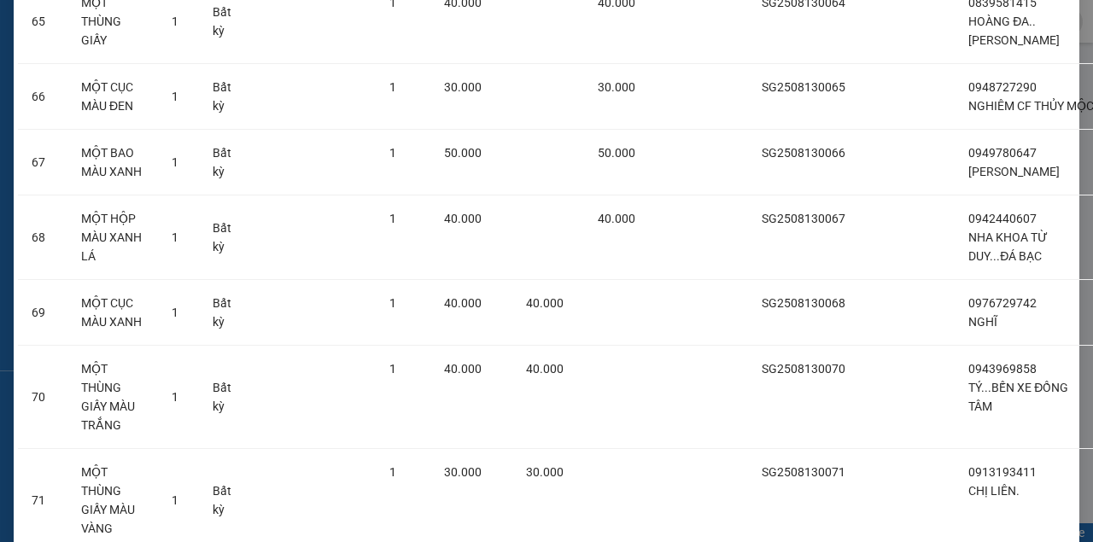
scroll to position [6952, 0]
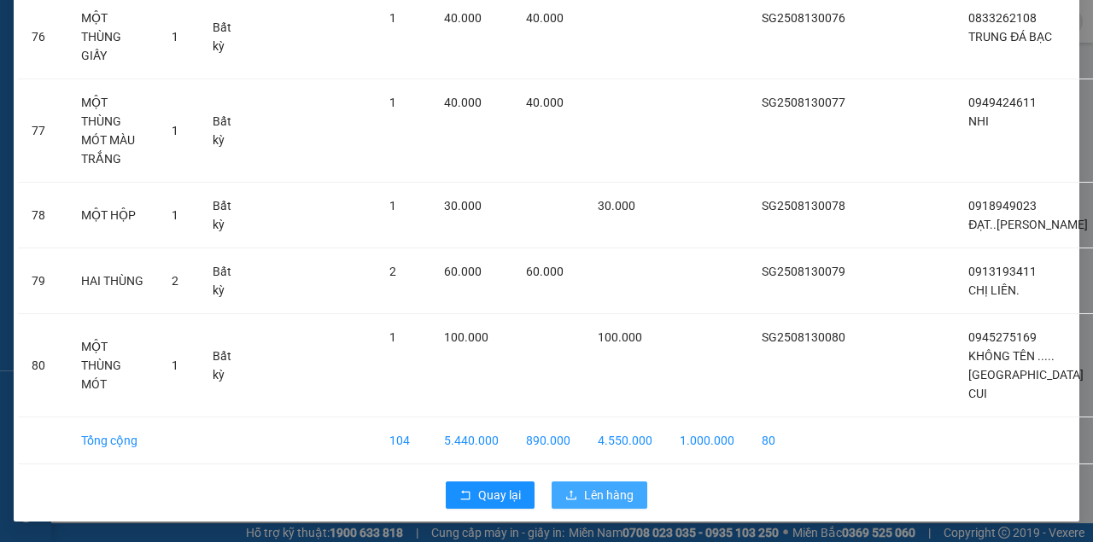
click at [584, 501] on span "Lên hàng" at bounding box center [609, 495] width 50 height 19
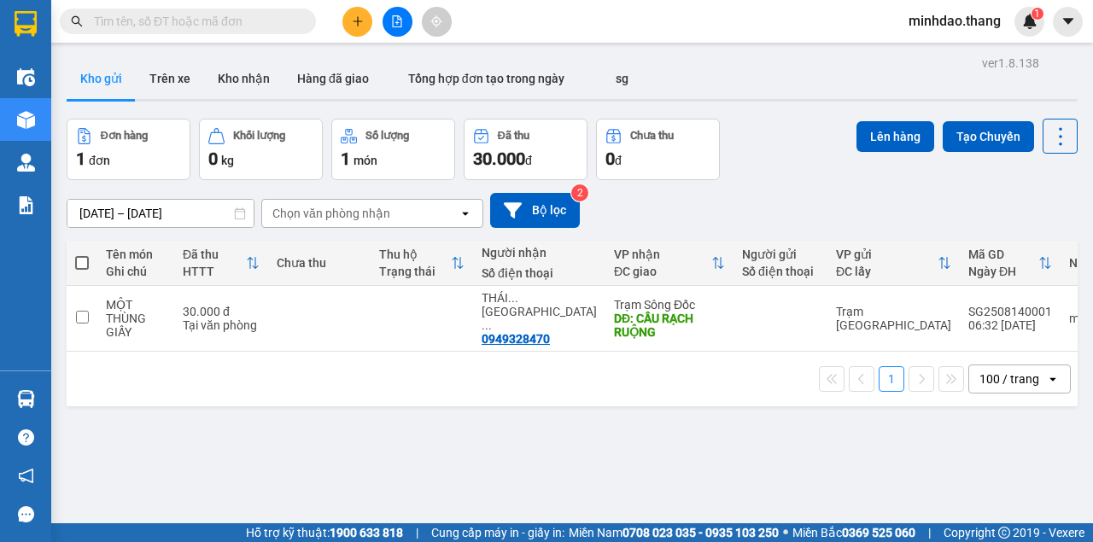
click at [364, 22] on button at bounding box center [357, 22] width 30 height 30
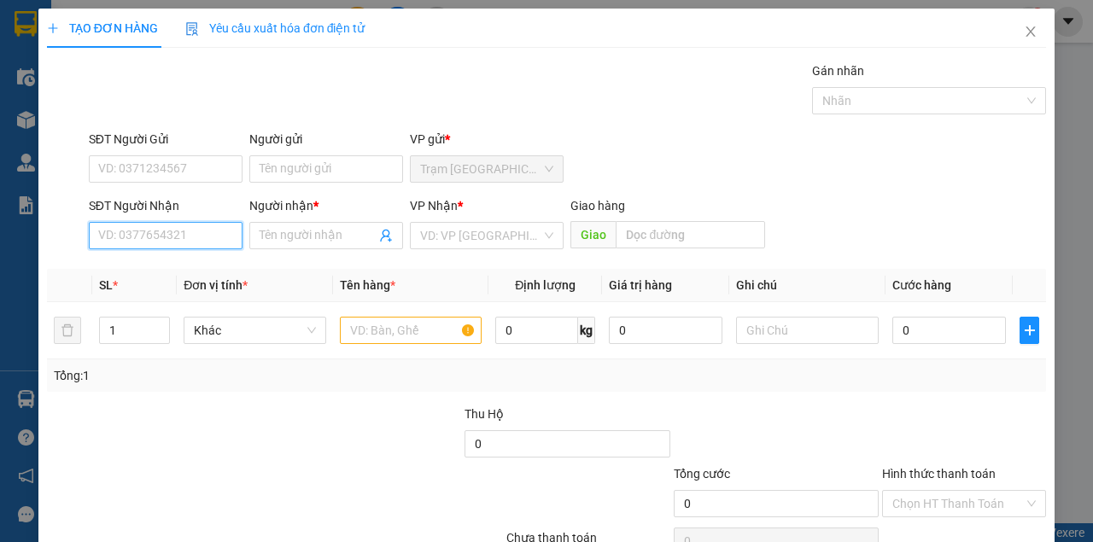
click at [194, 225] on input "SĐT Người Nhận" at bounding box center [166, 235] width 154 height 27
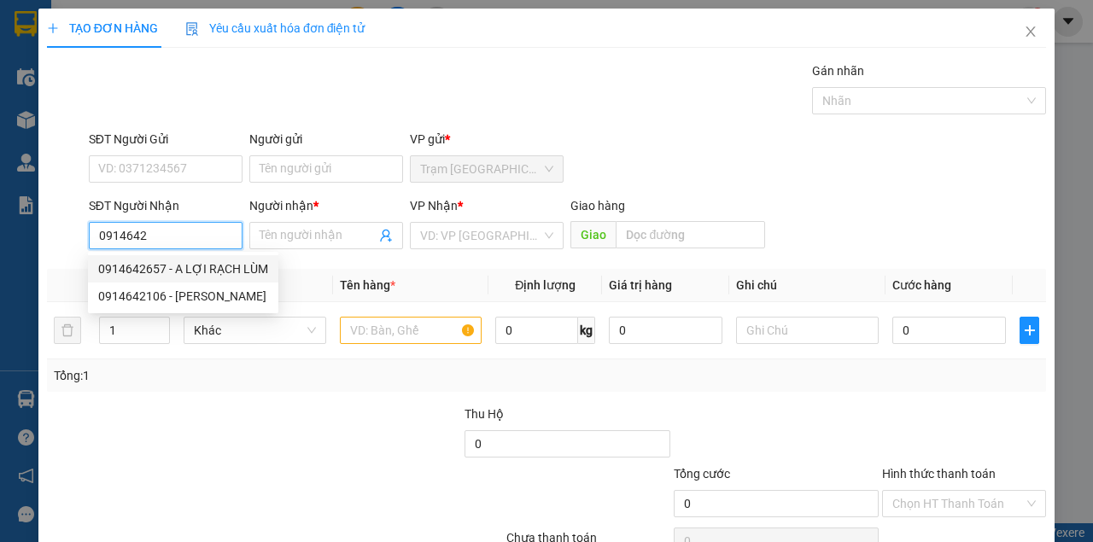
drag, startPoint x: 184, startPoint y: 272, endPoint x: 212, endPoint y: 289, distance: 32.9
click at [184, 272] on div "0914642657 - A LỢI RẠCH LÙM" at bounding box center [183, 269] width 170 height 19
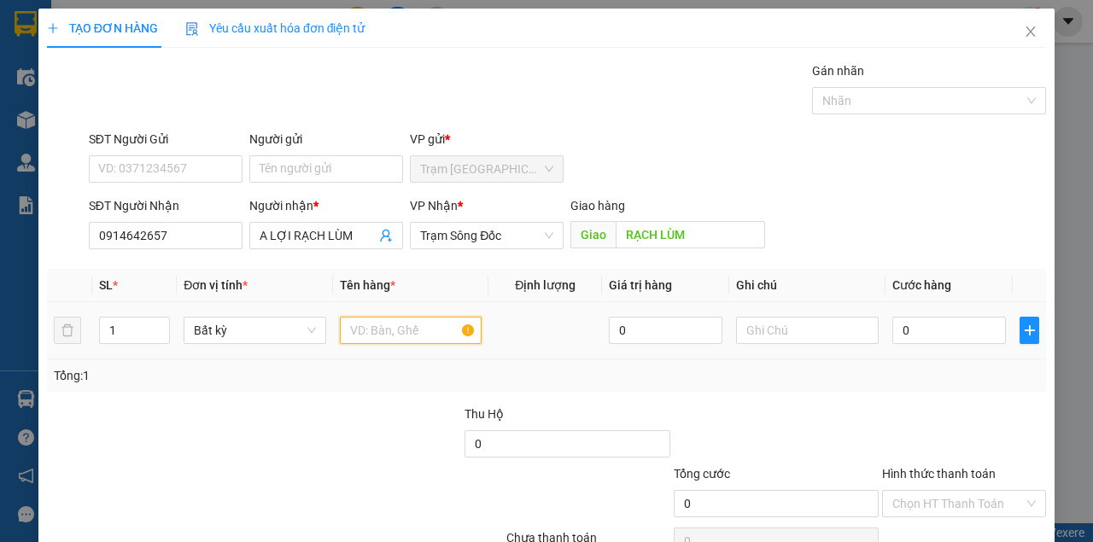
click at [398, 339] on input "text" at bounding box center [411, 330] width 143 height 27
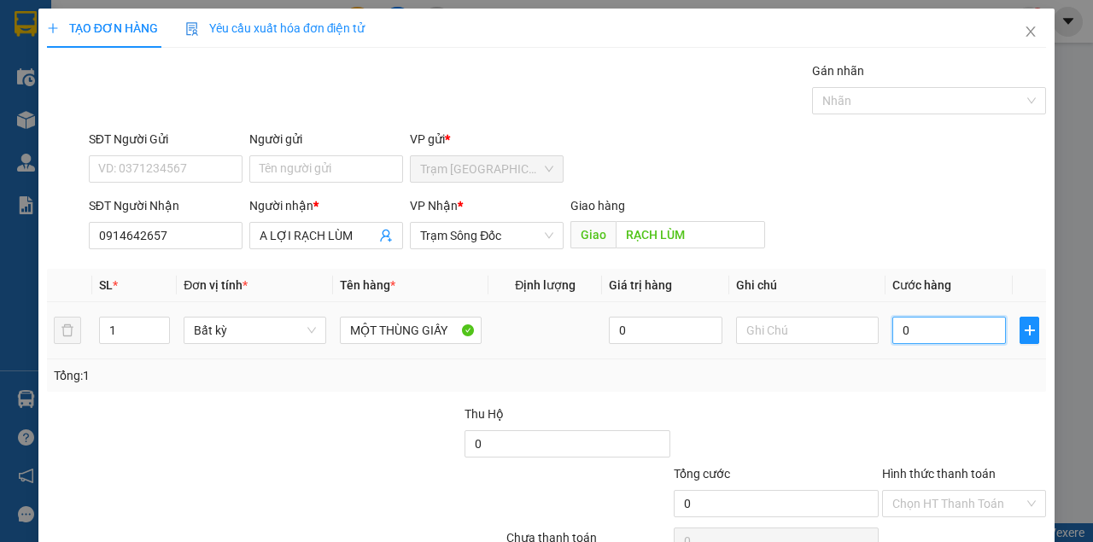
click at [908, 330] on input "0" at bounding box center [949, 330] width 114 height 27
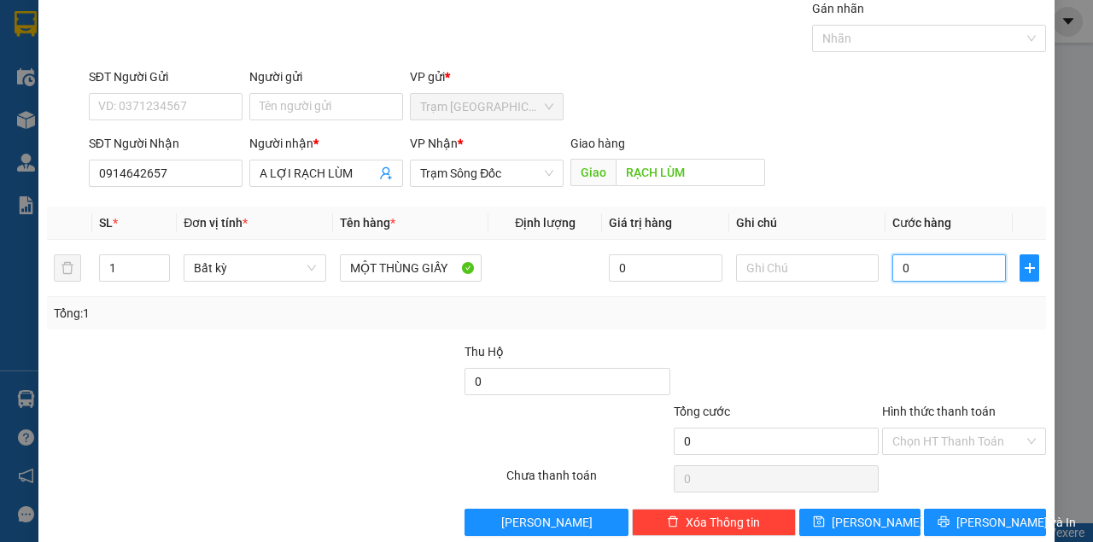
scroll to position [87, 0]
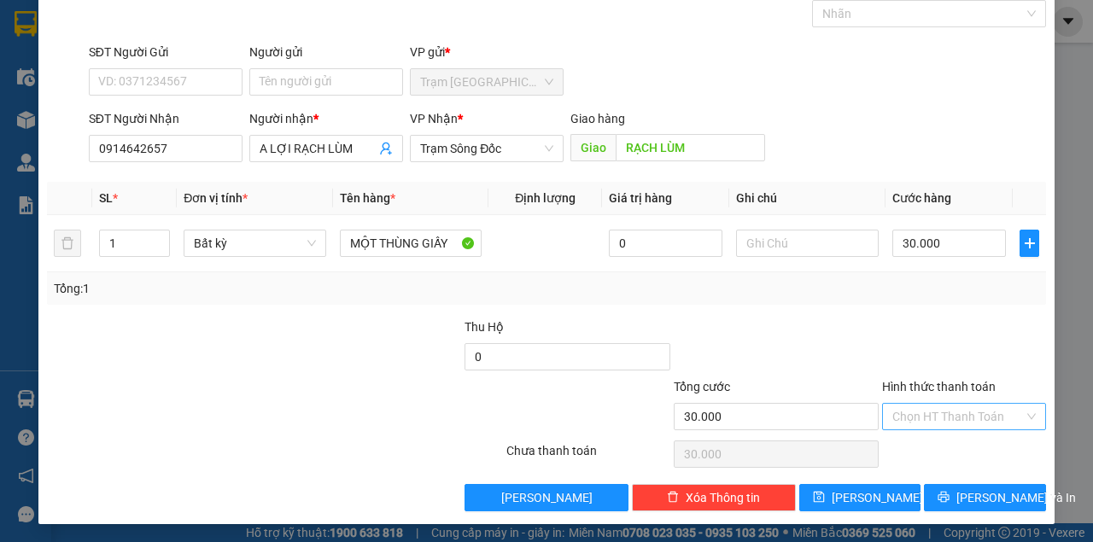
drag, startPoint x: 941, startPoint y: 405, endPoint x: 944, endPoint y: 422, distance: 17.4
click at [944, 415] on input "Hình thức thanh toán" at bounding box center [957, 417] width 131 height 26
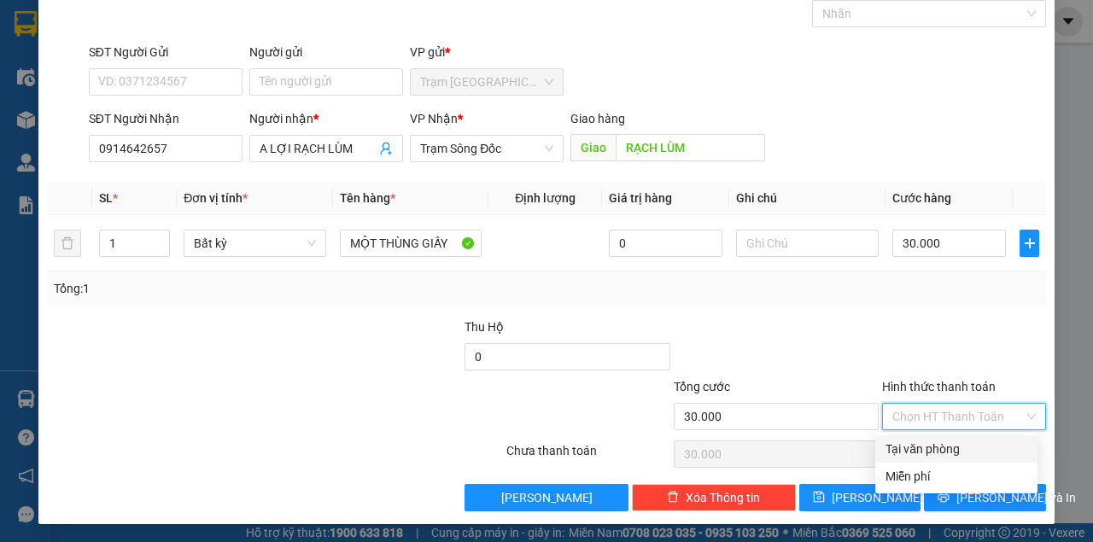
click at [936, 449] on div "Tại văn phòng" at bounding box center [956, 449] width 142 height 19
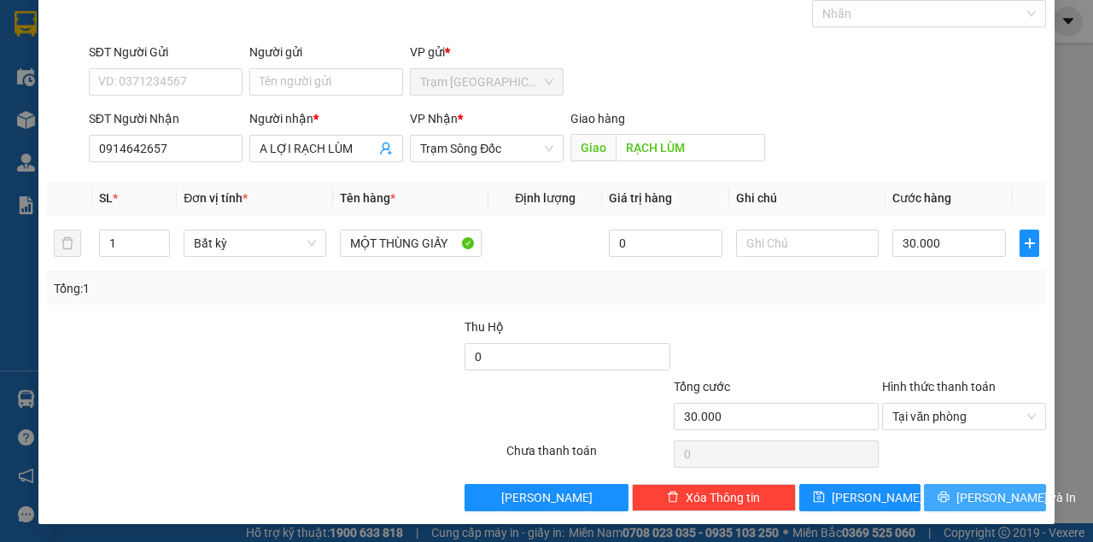
click at [946, 485] on button "Lưu và In" at bounding box center [985, 497] width 122 height 27
click at [924, 484] on button "Lưu và In" at bounding box center [985, 497] width 122 height 27
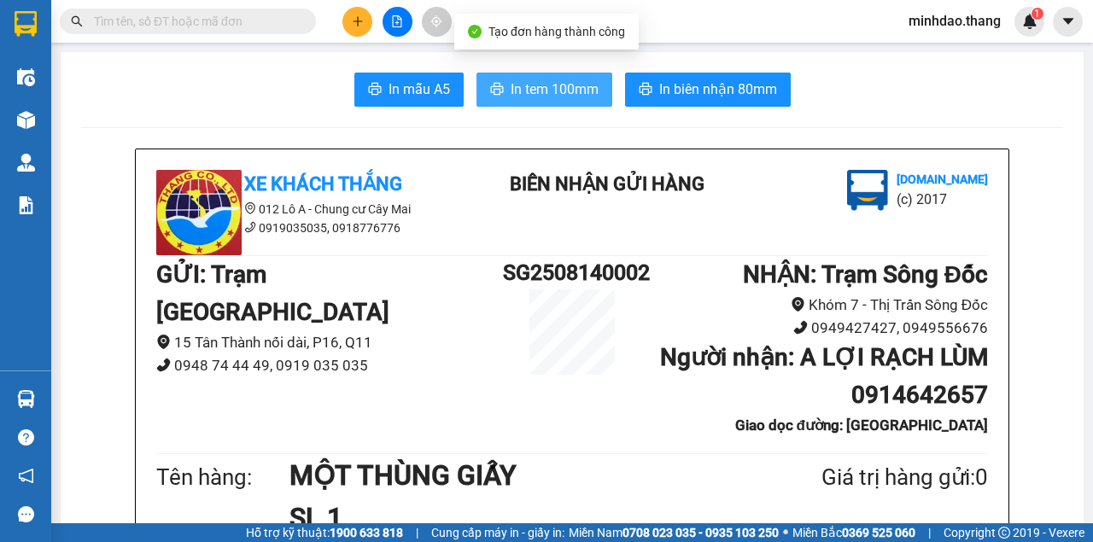
click at [565, 96] on span "In tem 100mm" at bounding box center [555, 89] width 88 height 21
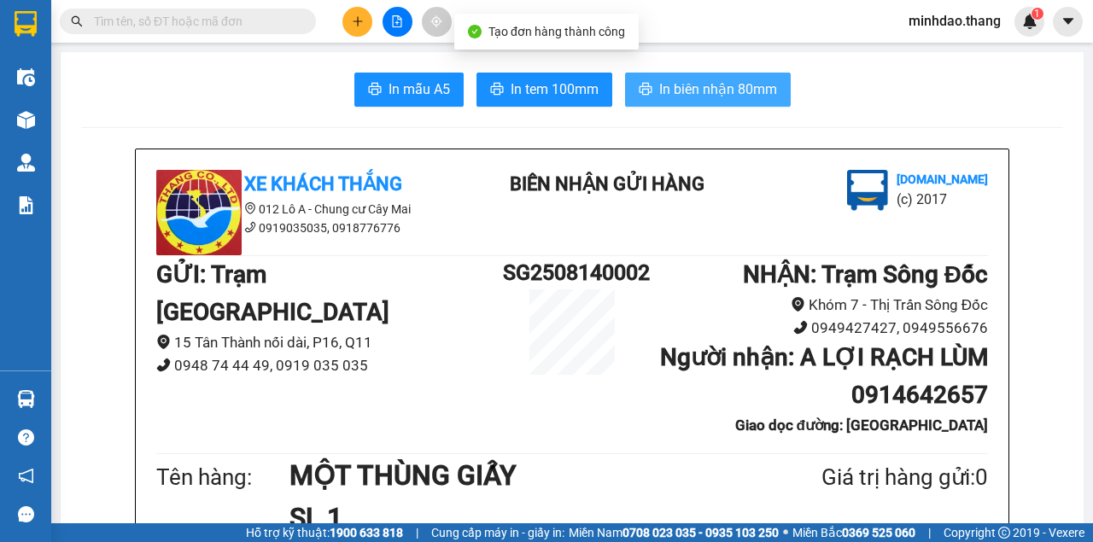
click at [696, 102] on button "In biên nhận 80mm" at bounding box center [708, 90] width 166 height 34
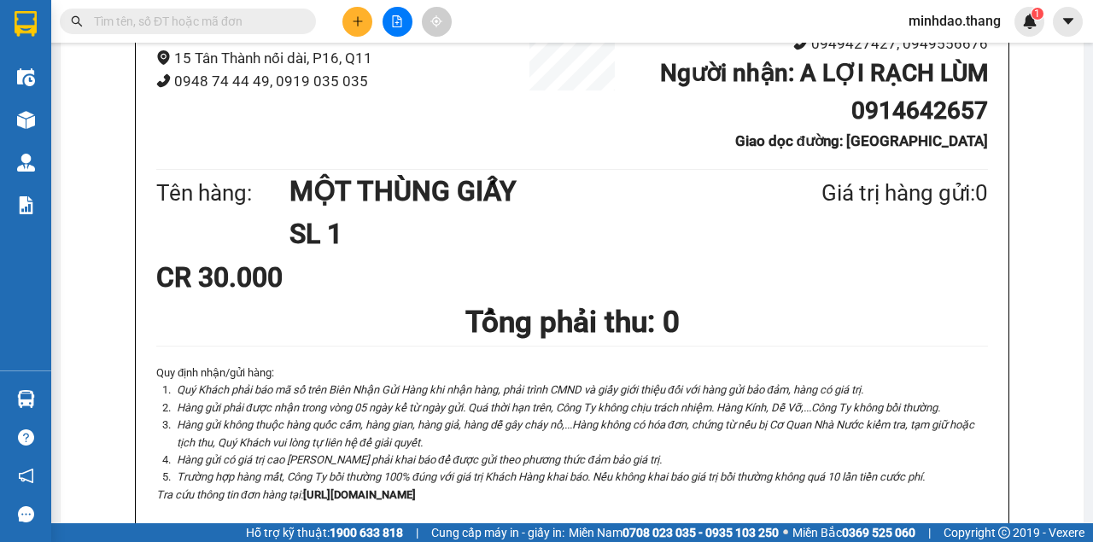
scroll to position [104, 0]
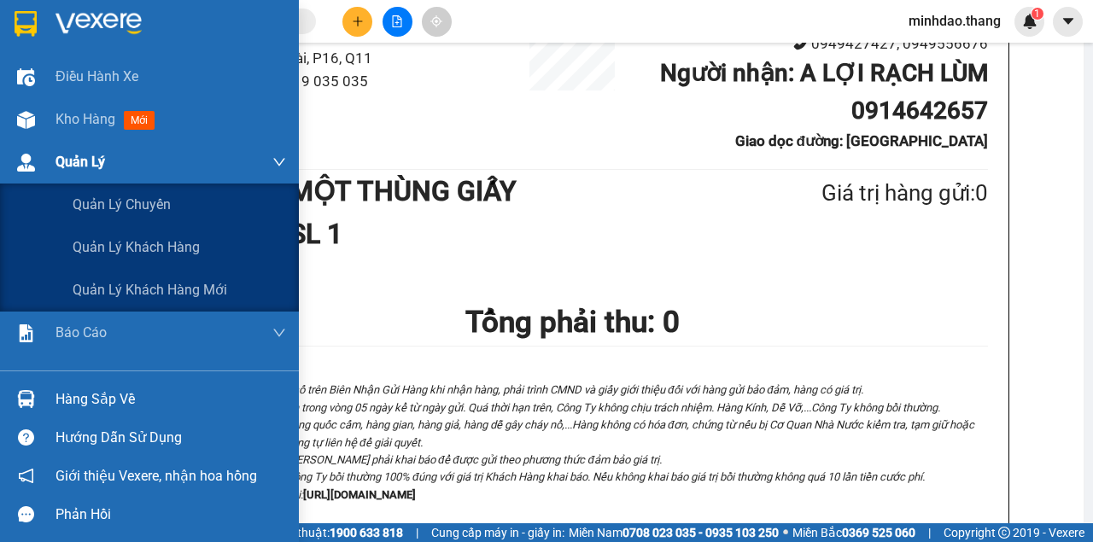
click at [55, 142] on div "Quản Lý" at bounding box center [149, 162] width 299 height 43
click at [55, 142] on div "Quản Lý" at bounding box center [170, 162] width 231 height 43
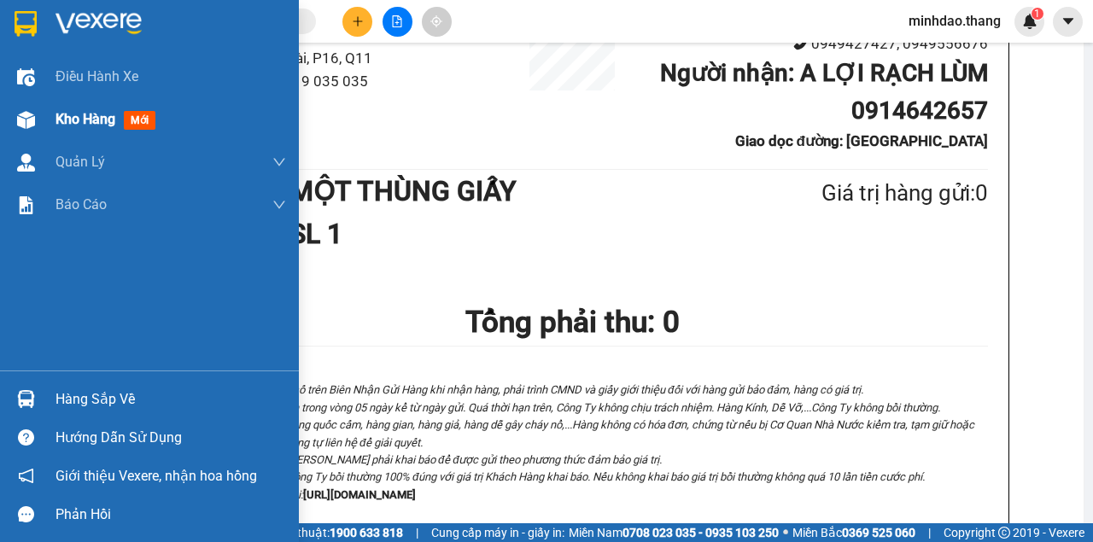
click at [56, 140] on div "Kho hàng mới" at bounding box center [170, 119] width 231 height 43
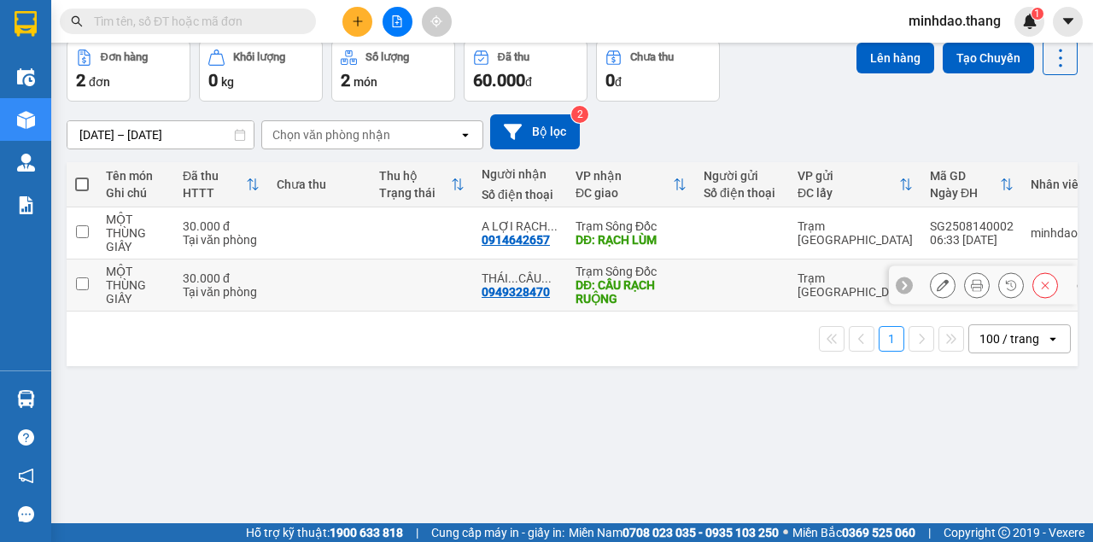
click at [971, 289] on icon at bounding box center [977, 285] width 12 height 12
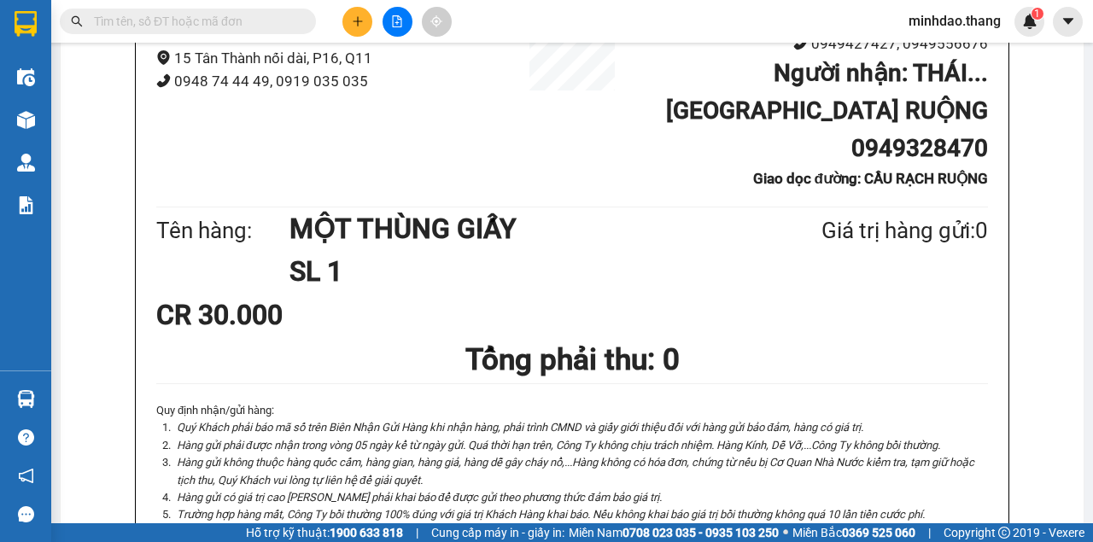
click at [259, 15] on input "text" at bounding box center [194, 21] width 201 height 19
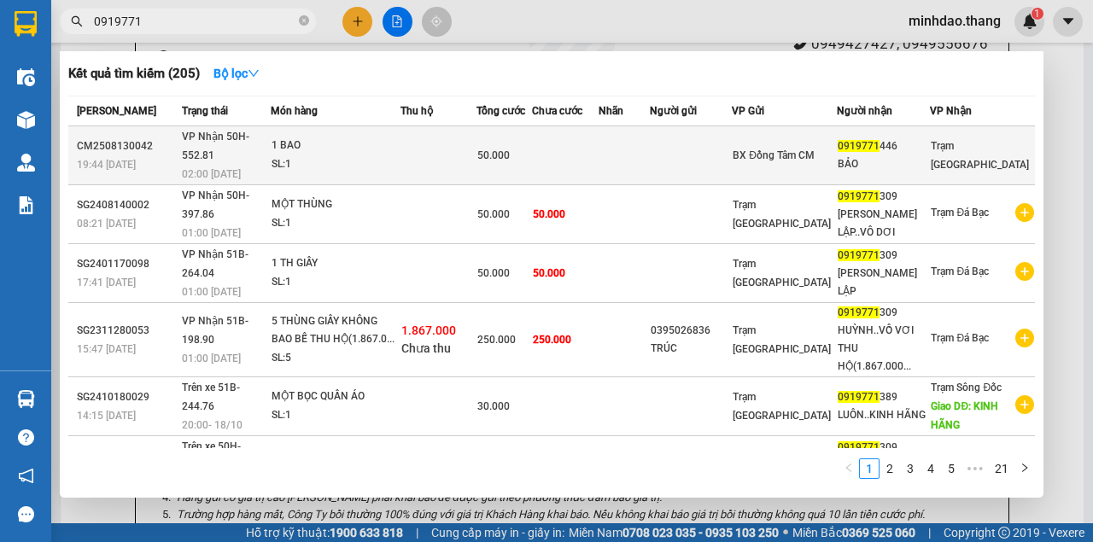
click at [510, 149] on span "50.000" at bounding box center [493, 155] width 32 height 12
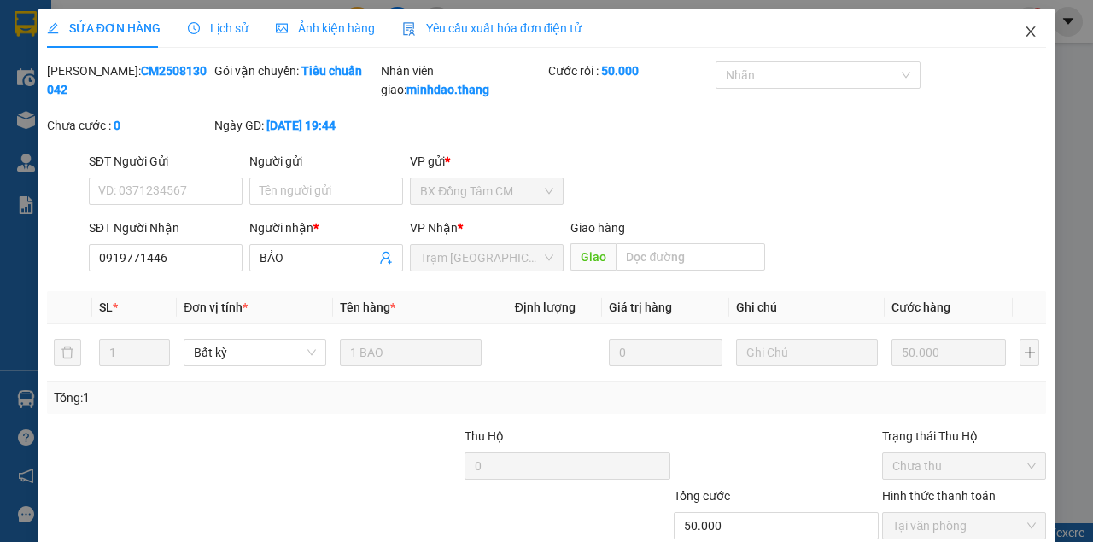
click at [1024, 33] on icon "close" at bounding box center [1031, 32] width 14 height 14
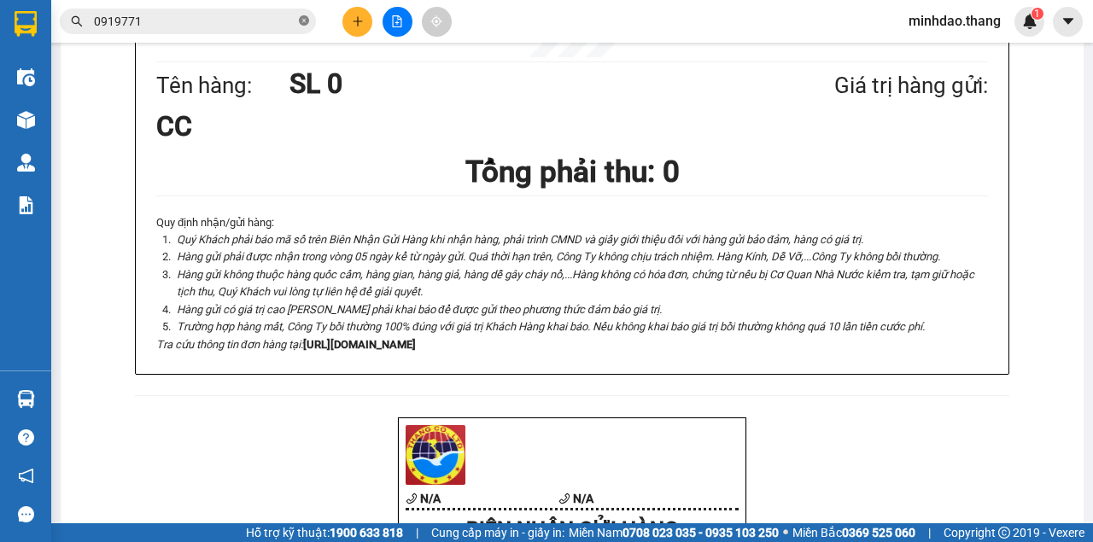
click at [304, 22] on icon "close-circle" at bounding box center [304, 20] width 10 height 10
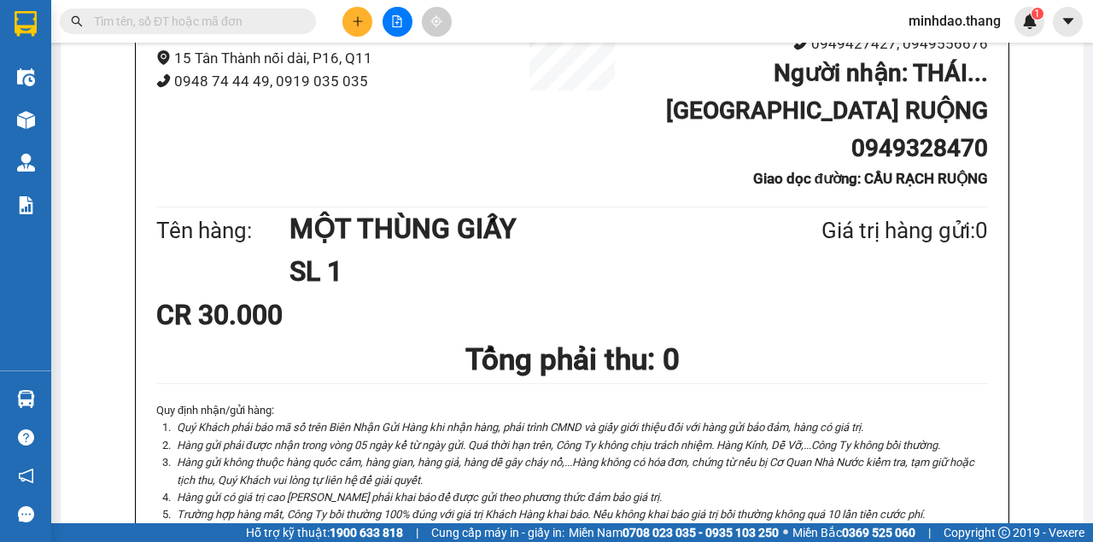
click at [272, 22] on input "text" at bounding box center [194, 21] width 201 height 19
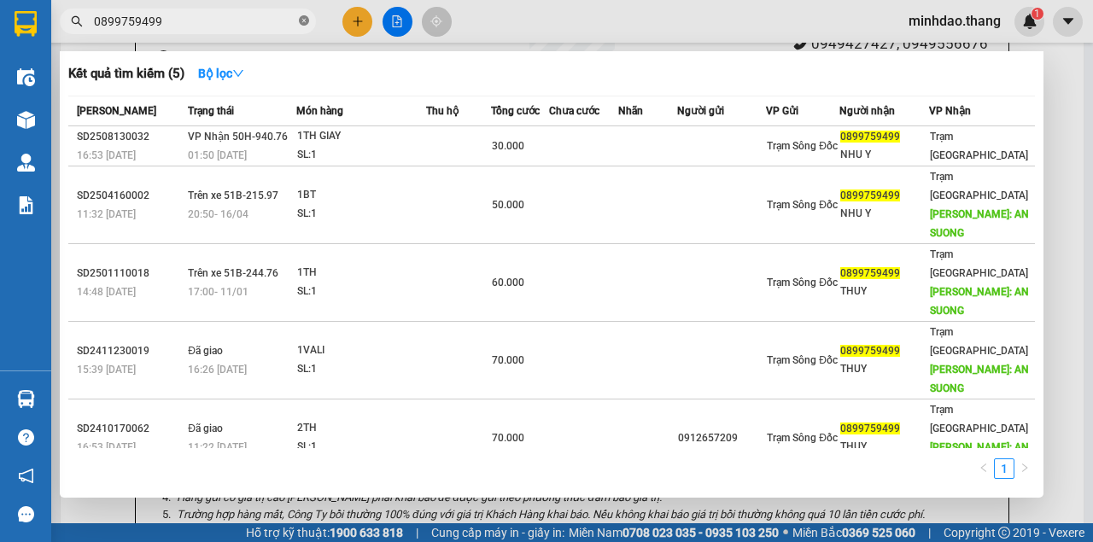
click at [303, 20] on icon "close-circle" at bounding box center [304, 20] width 10 height 10
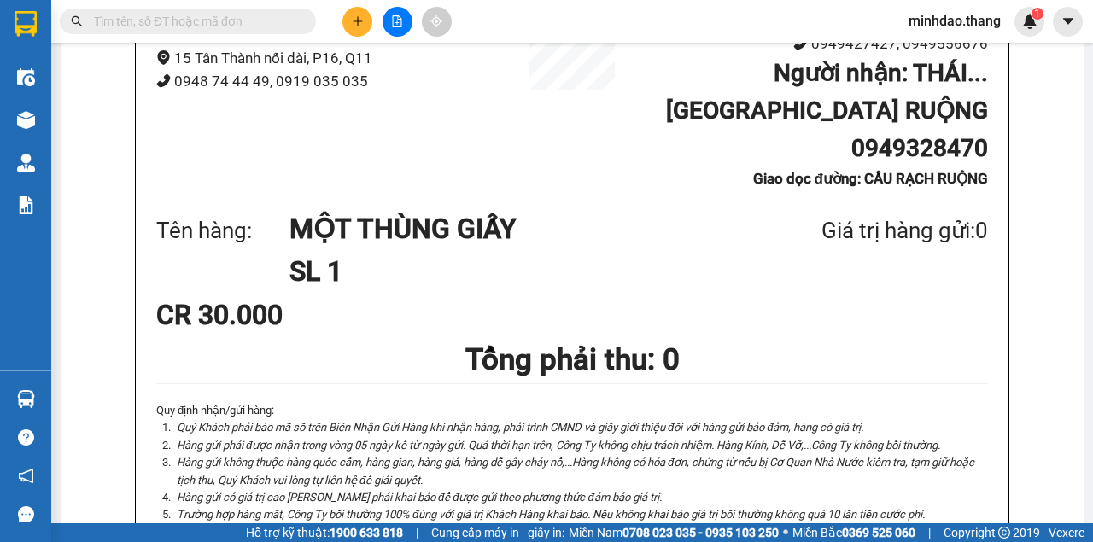
click at [274, 20] on input "text" at bounding box center [194, 21] width 201 height 19
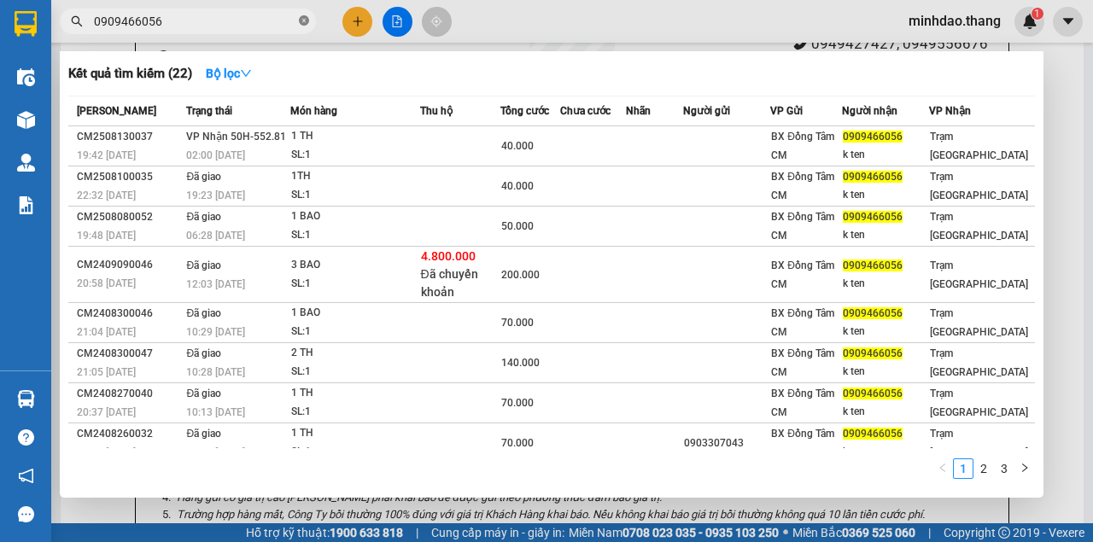
click at [305, 20] on icon "close-circle" at bounding box center [304, 20] width 10 height 10
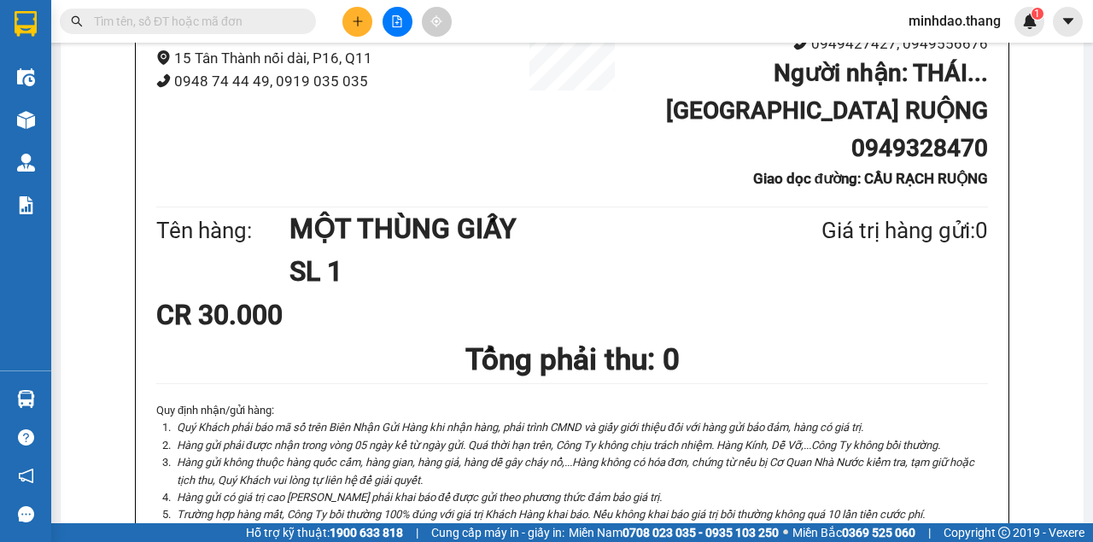
paste input "0919771446"
click at [269, 19] on input "text" at bounding box center [194, 21] width 201 height 19
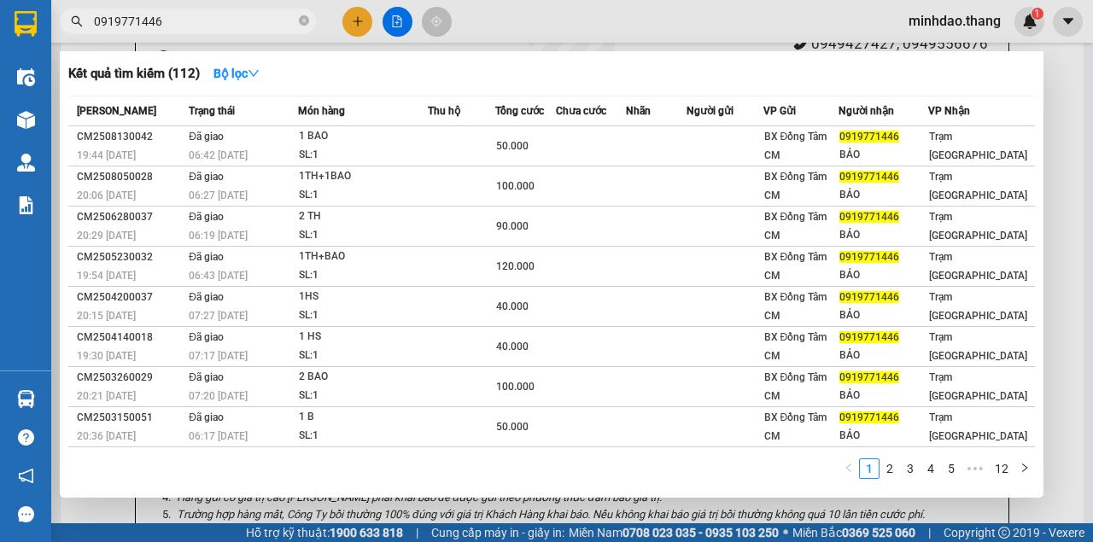
click at [309, 24] on span "0919771446" at bounding box center [188, 22] width 256 height 26
click at [305, 22] on icon "close-circle" at bounding box center [304, 20] width 10 height 10
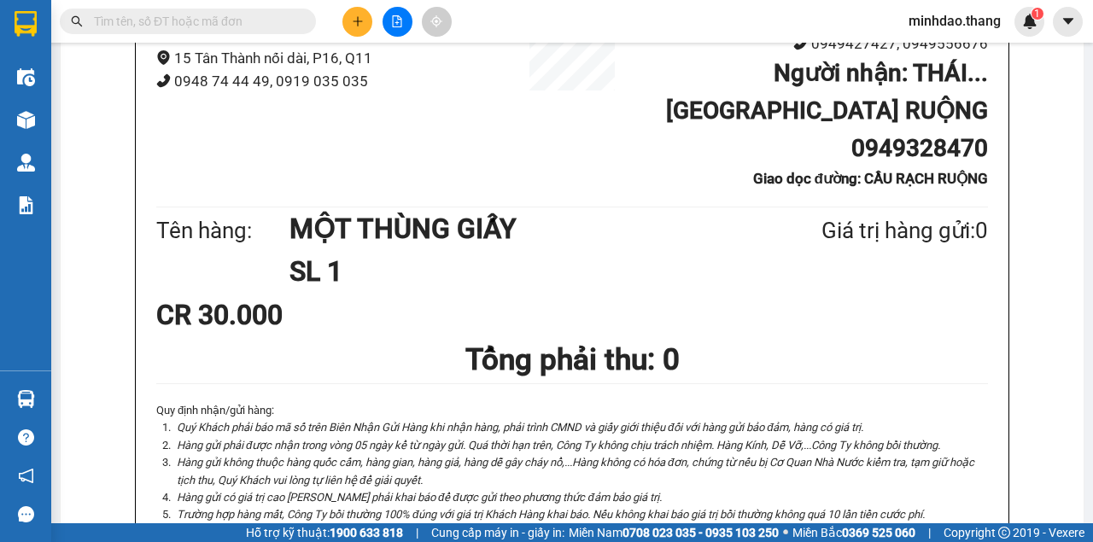
click at [280, 20] on input "text" at bounding box center [194, 21] width 201 height 19
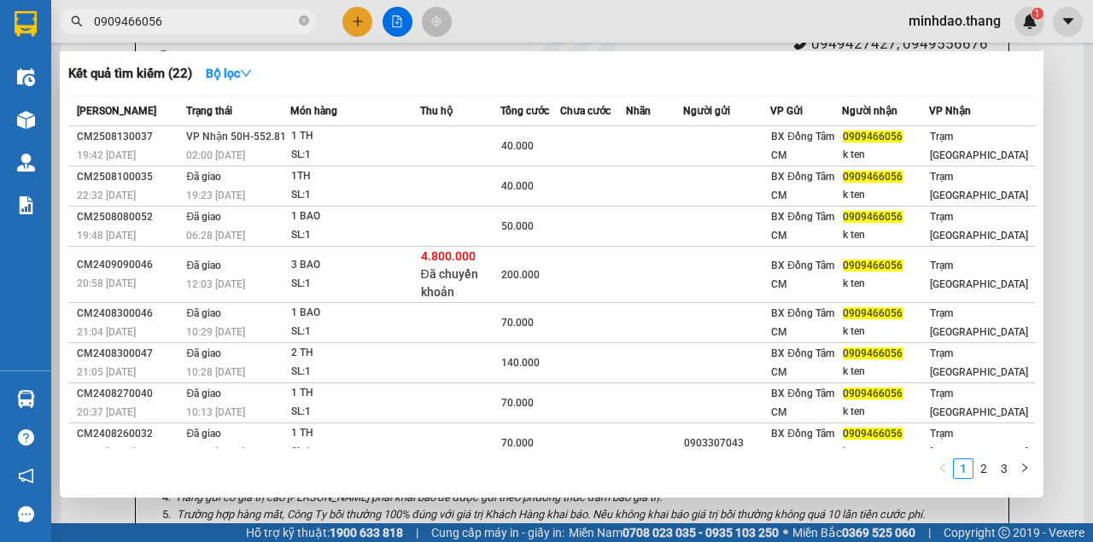
click at [309, 19] on span "0909466056" at bounding box center [188, 22] width 256 height 26
click at [307, 20] on icon "close-circle" at bounding box center [304, 20] width 10 height 10
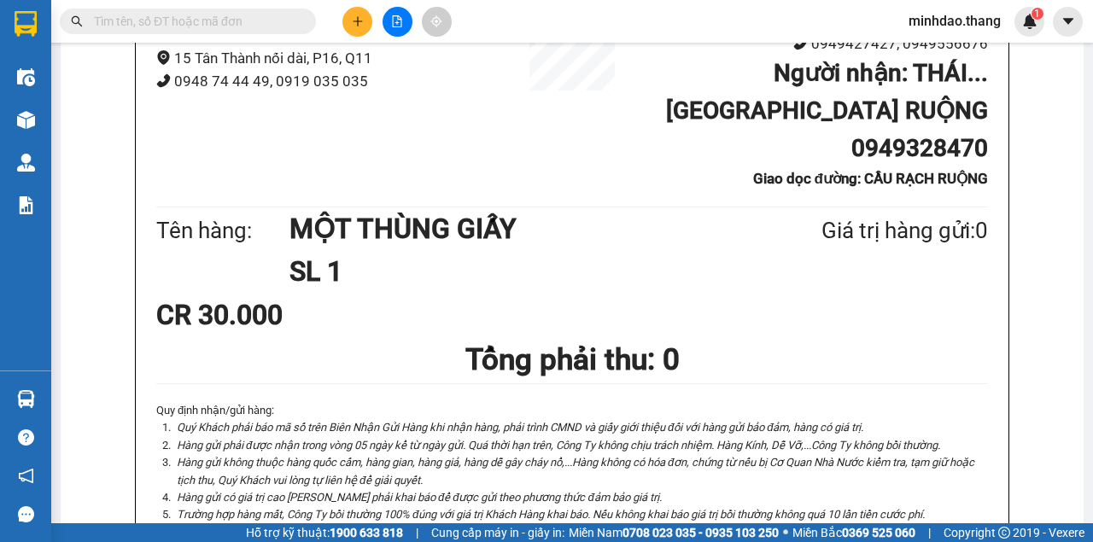
click at [277, 23] on input "text" at bounding box center [194, 21] width 201 height 19
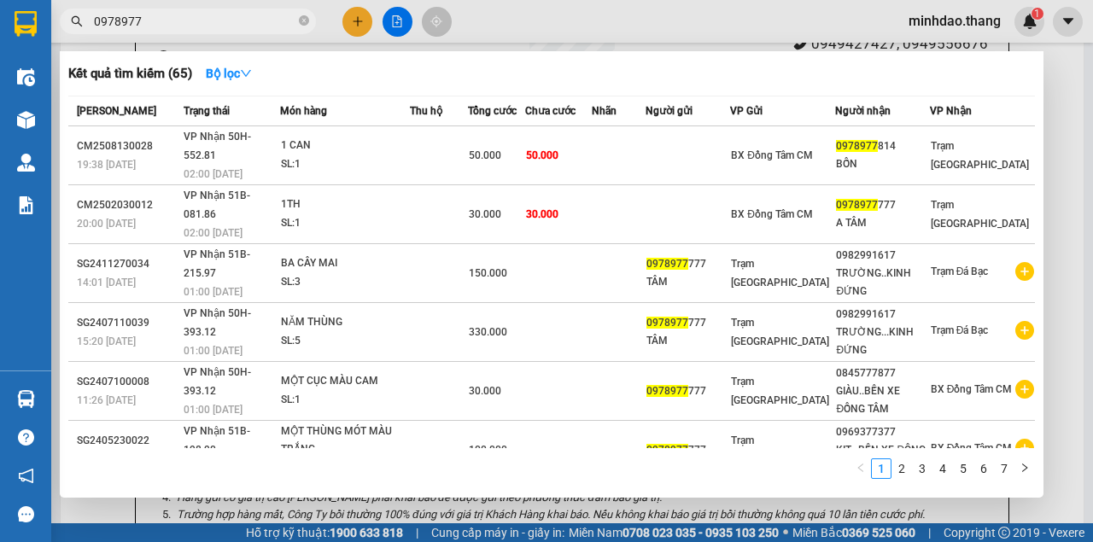
drag, startPoint x: 302, startPoint y: 20, endPoint x: 283, endPoint y: 25, distance: 19.3
click at [301, 20] on icon "close-circle" at bounding box center [304, 20] width 10 height 10
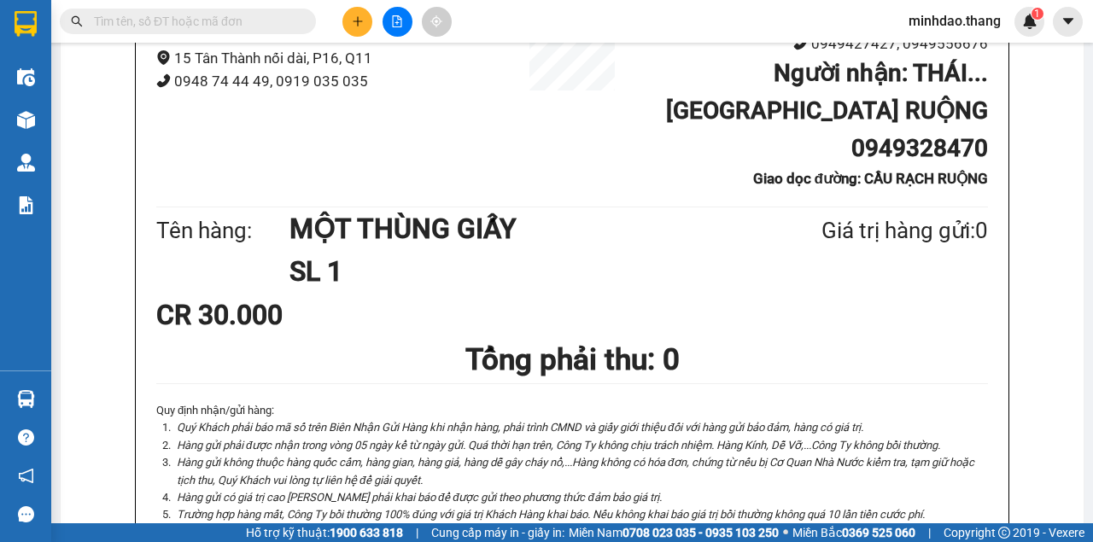
click at [284, 22] on input "text" at bounding box center [194, 21] width 201 height 19
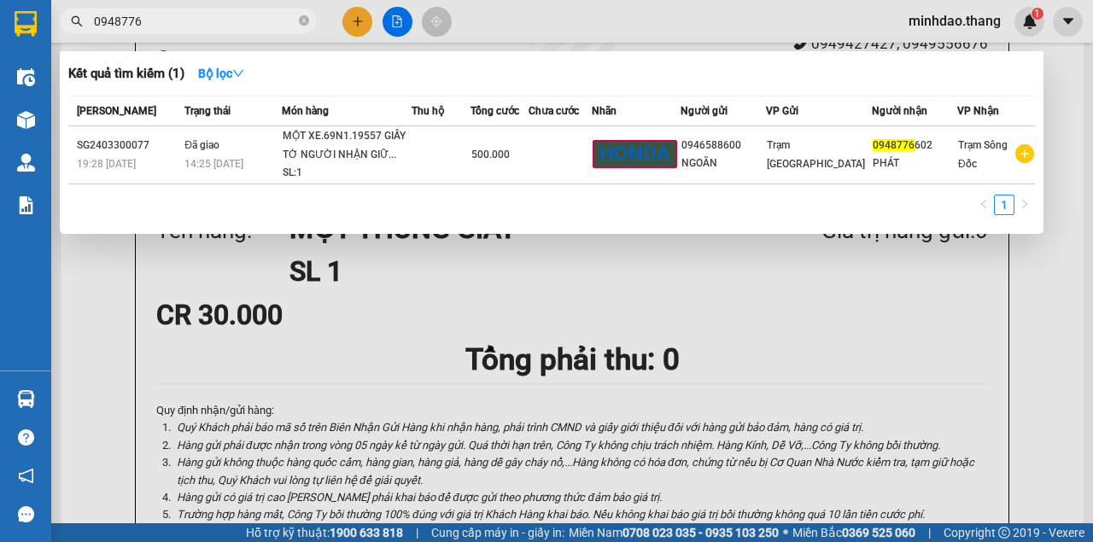
click at [114, 24] on input "0948776" at bounding box center [194, 21] width 201 height 19
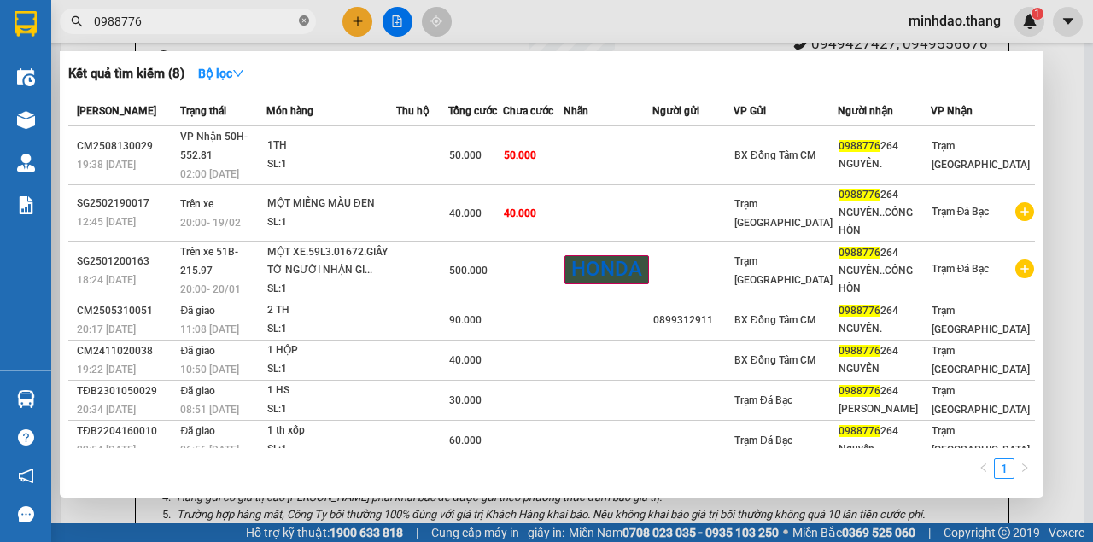
click at [304, 20] on icon "close-circle" at bounding box center [304, 20] width 10 height 10
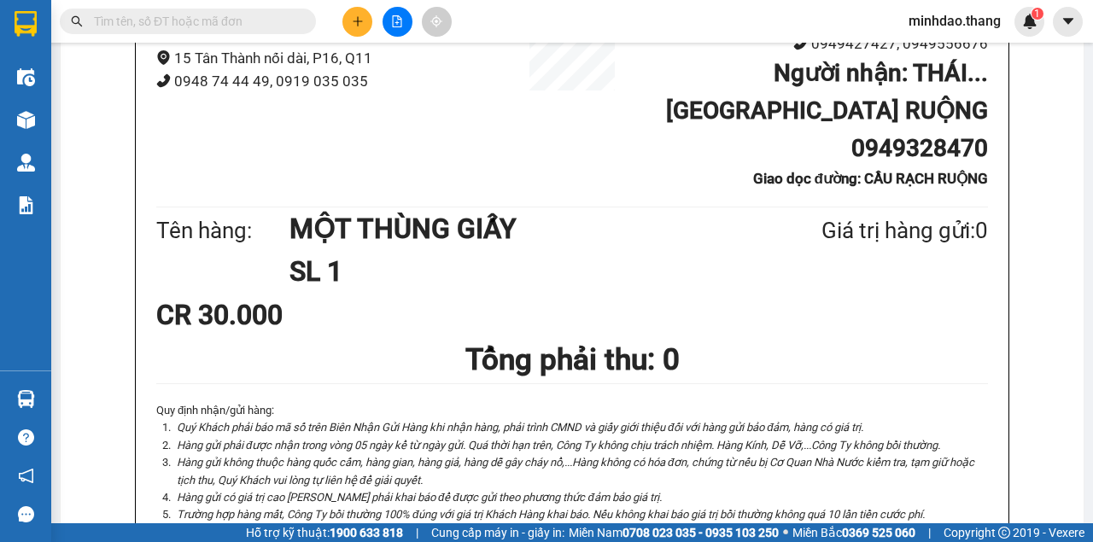
click at [268, 20] on input "text" at bounding box center [194, 21] width 201 height 19
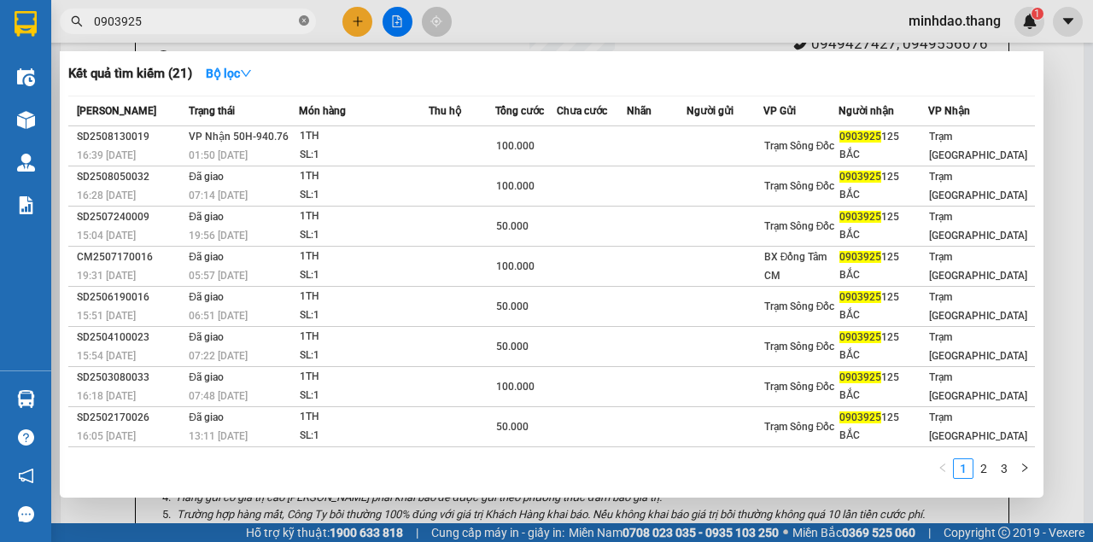
click at [305, 24] on icon "close-circle" at bounding box center [304, 20] width 10 height 10
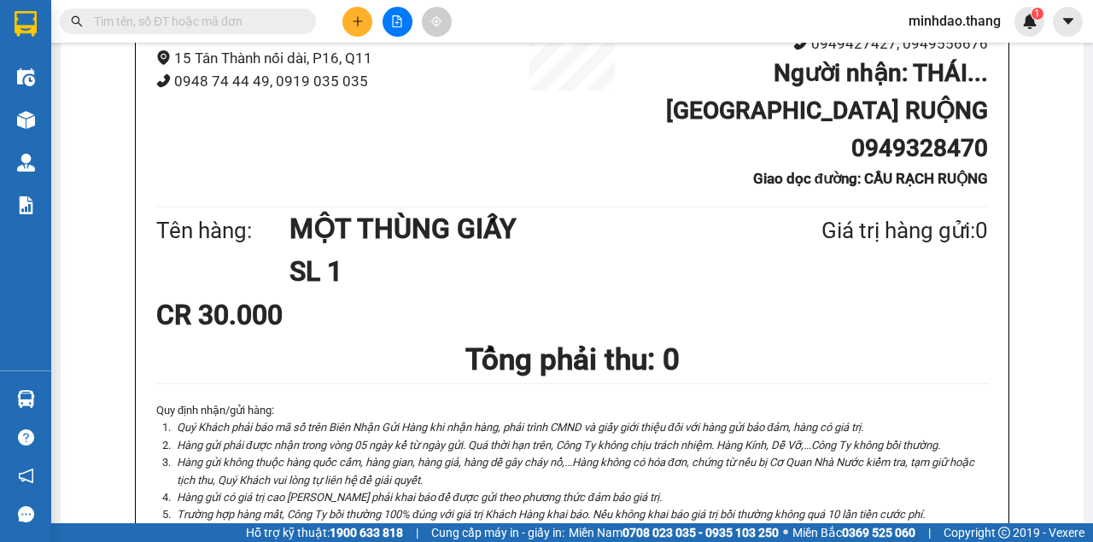
click at [270, 26] on input "text" at bounding box center [194, 21] width 201 height 19
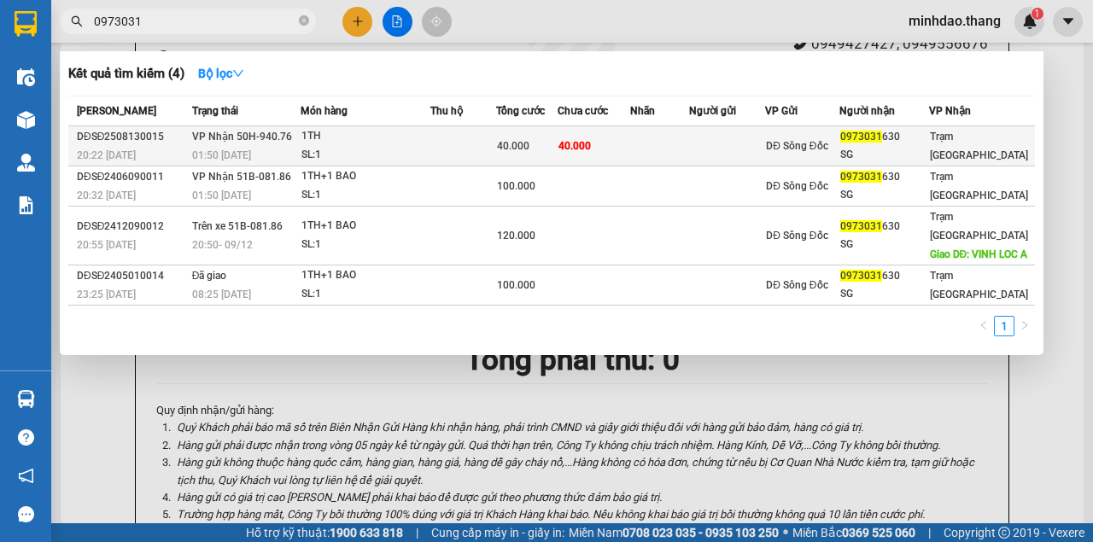
click at [591, 153] on td "40.000" at bounding box center [594, 146] width 73 height 40
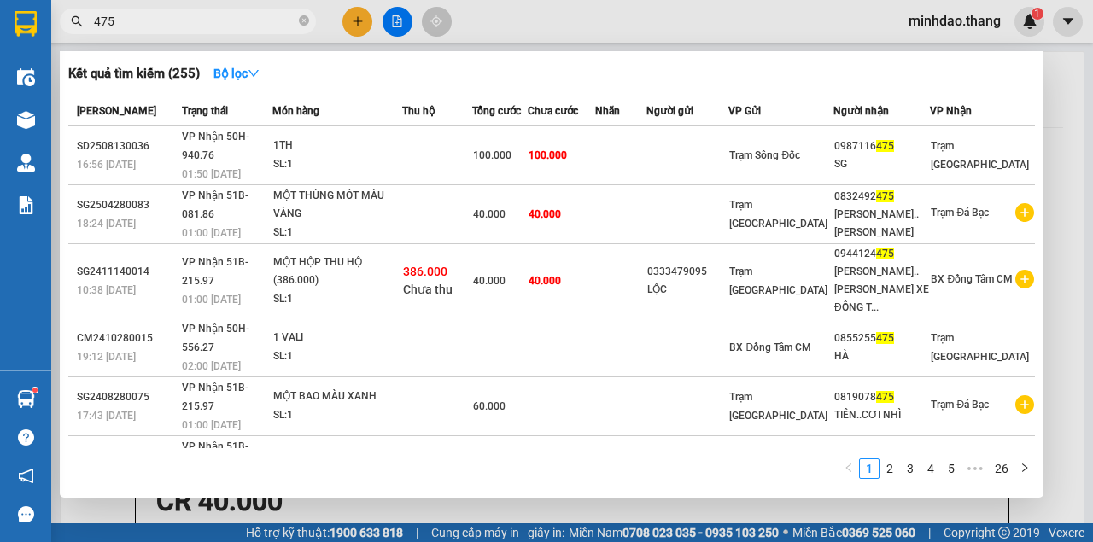
scroll to position [626, 0]
click at [304, 20] on icon "close-circle" at bounding box center [304, 20] width 10 height 10
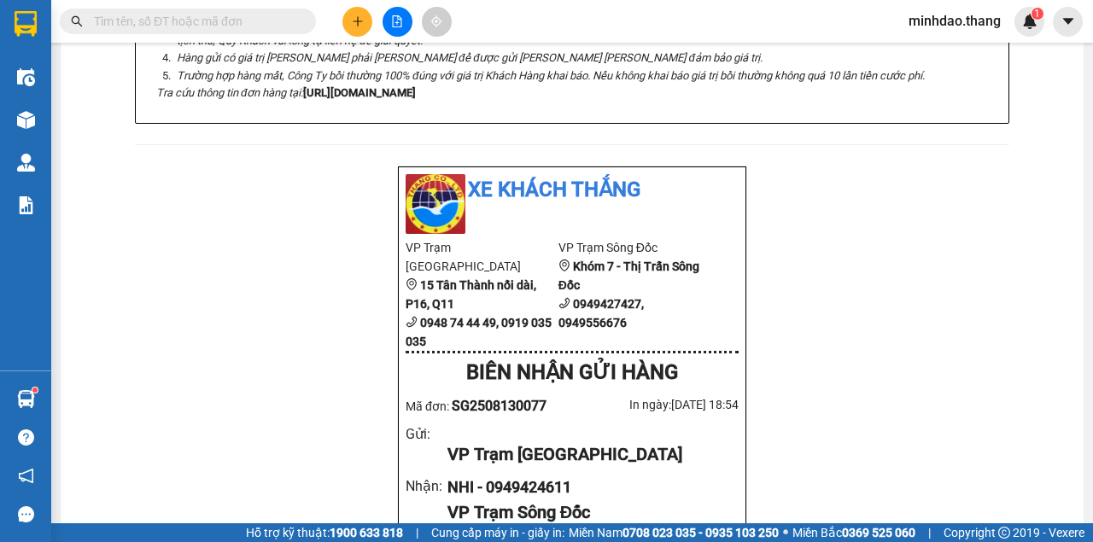
click at [261, 15] on input "text" at bounding box center [194, 21] width 201 height 19
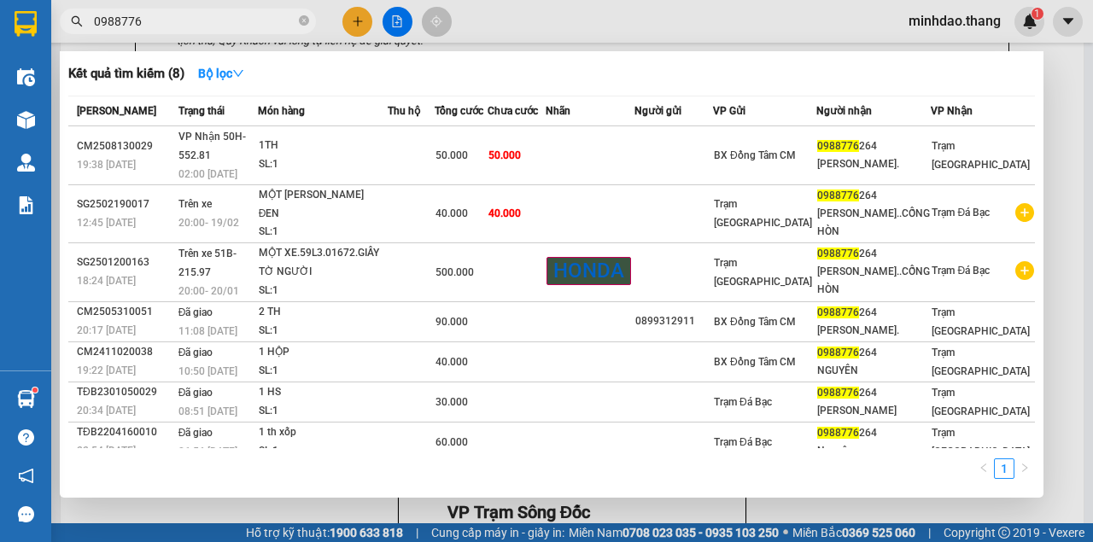
type input "0988776"
click at [301, 26] on span at bounding box center [304, 22] width 10 height 16
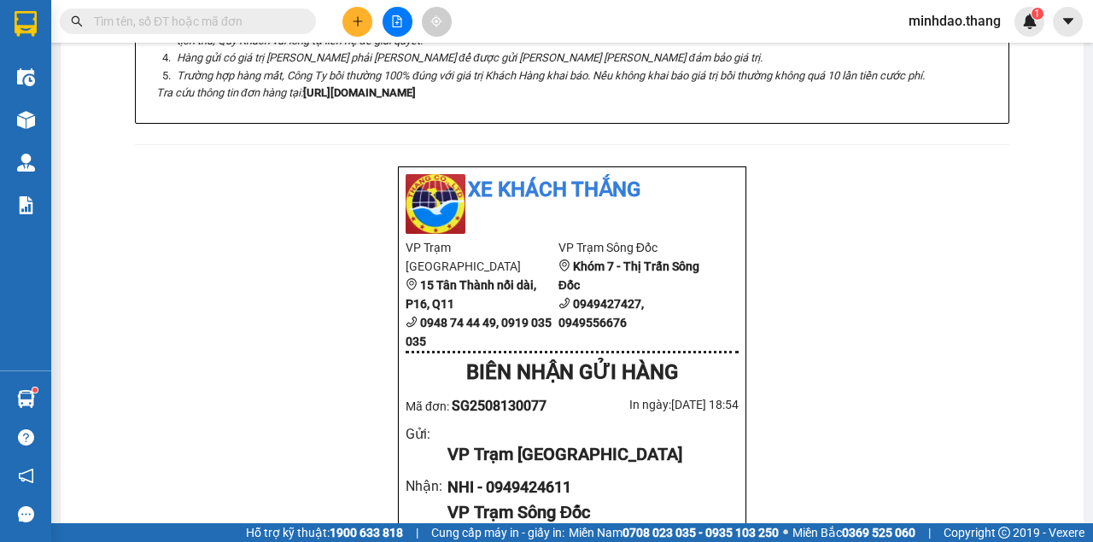
click at [266, 22] on input "text" at bounding box center [194, 21] width 201 height 19
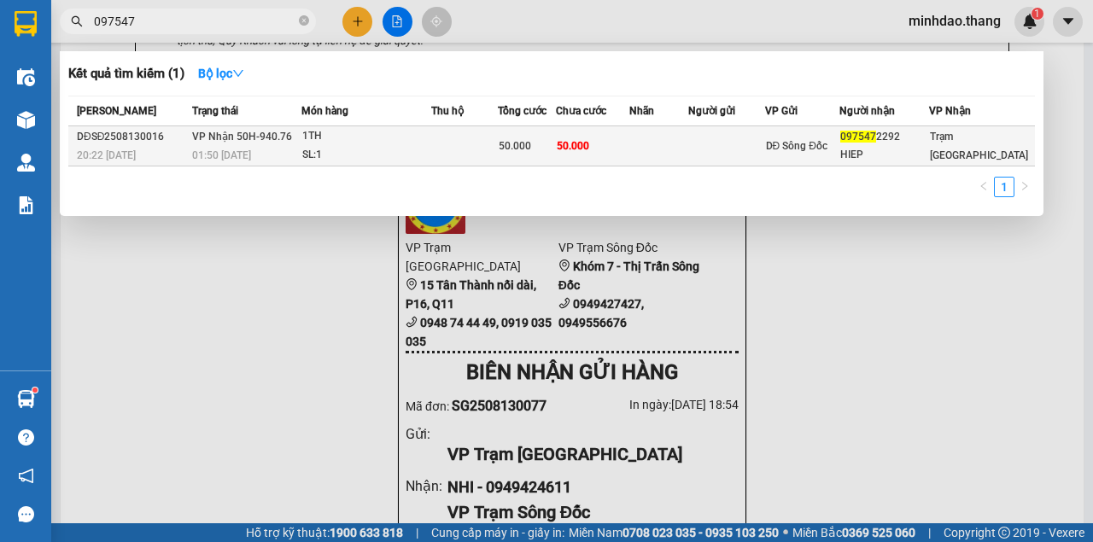
type input "097547"
click at [657, 161] on td at bounding box center [659, 146] width 60 height 40
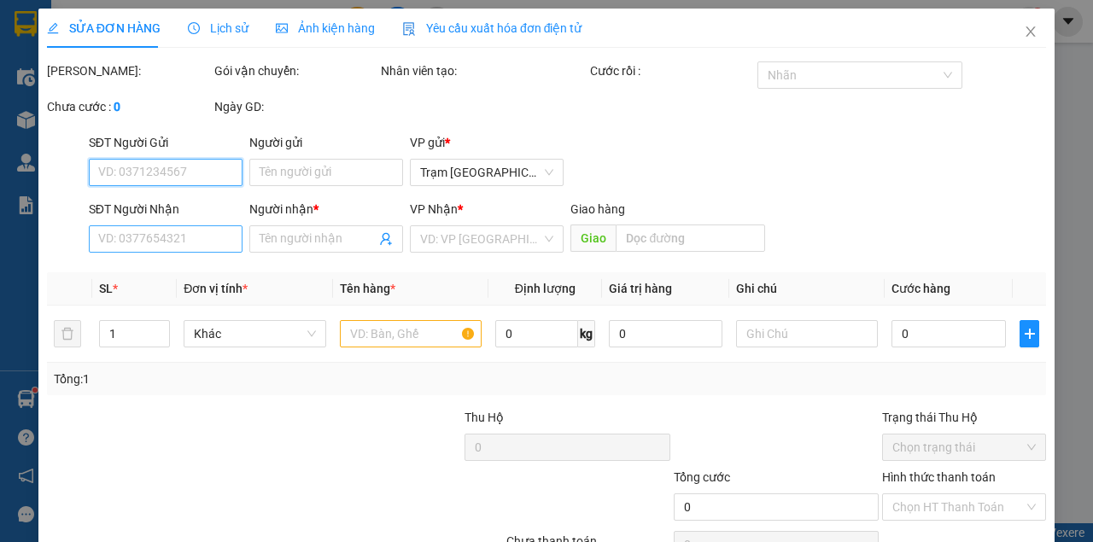
type input "0975472292"
type input "HIEP"
type input "50.000"
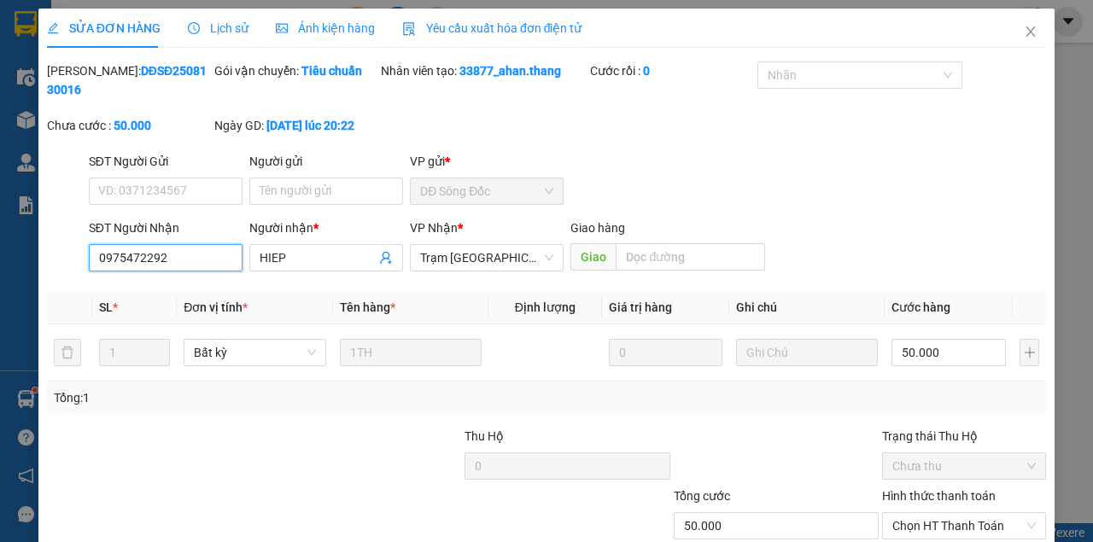
drag, startPoint x: 207, startPoint y: 263, endPoint x: 0, endPoint y: 263, distance: 206.6
click at [0, 263] on div "SỬA ĐƠN HÀNG Lịch sử Ảnh kiện hàng Yêu cầu xuất hóa đơn điện tử Total Paid Fee …" at bounding box center [546, 271] width 1093 height 542
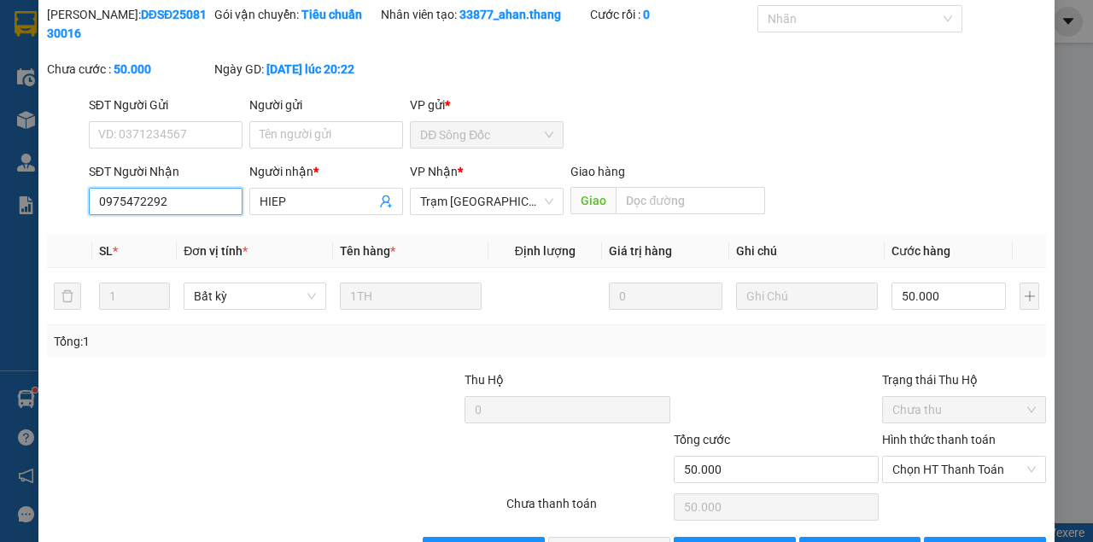
scroll to position [110, 0]
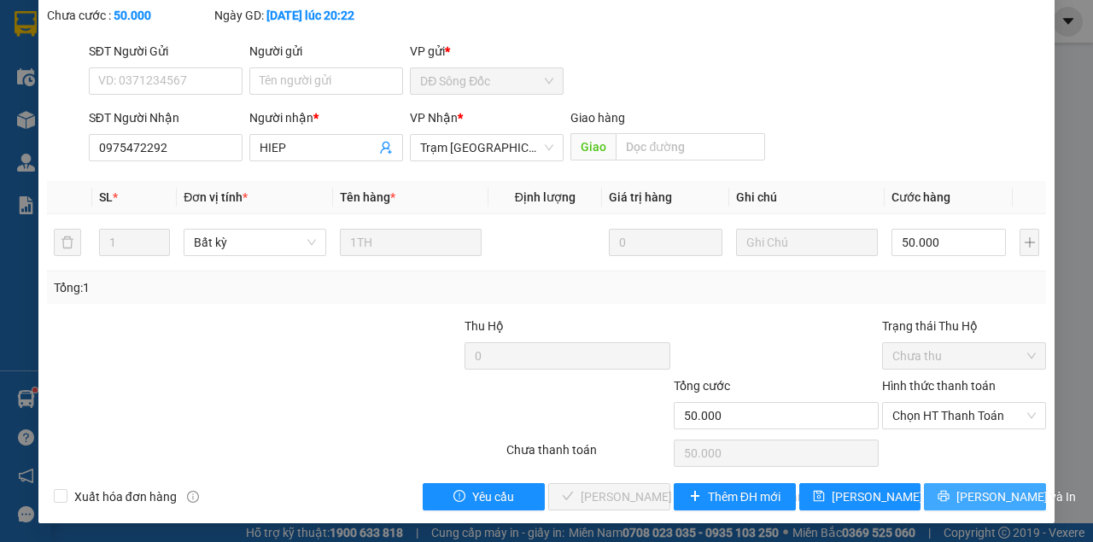
click at [968, 500] on span "Lưu và In" at bounding box center [1016, 497] width 120 height 19
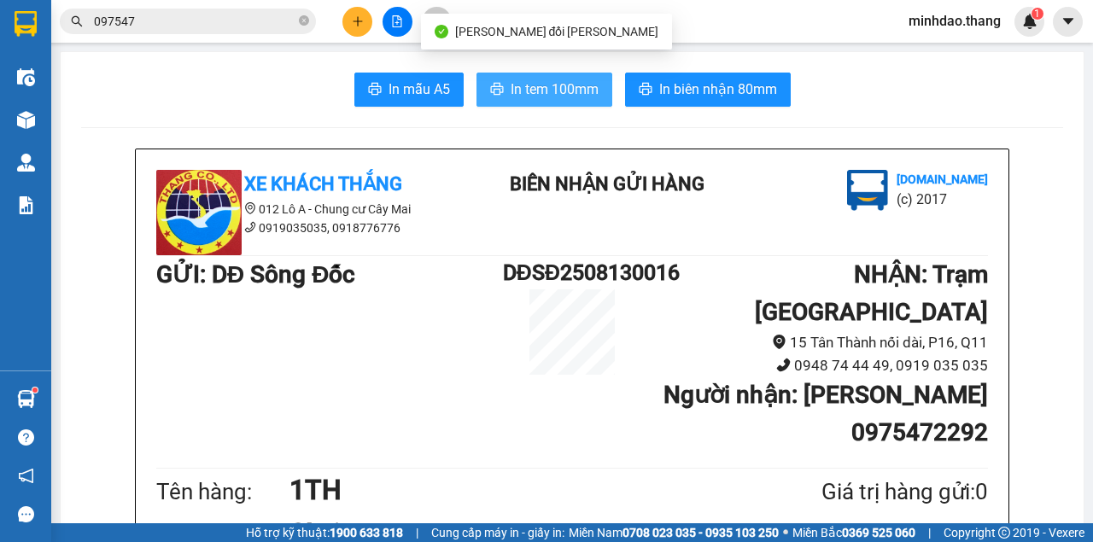
click at [540, 102] on button "In tem 100mm" at bounding box center [544, 90] width 136 height 34
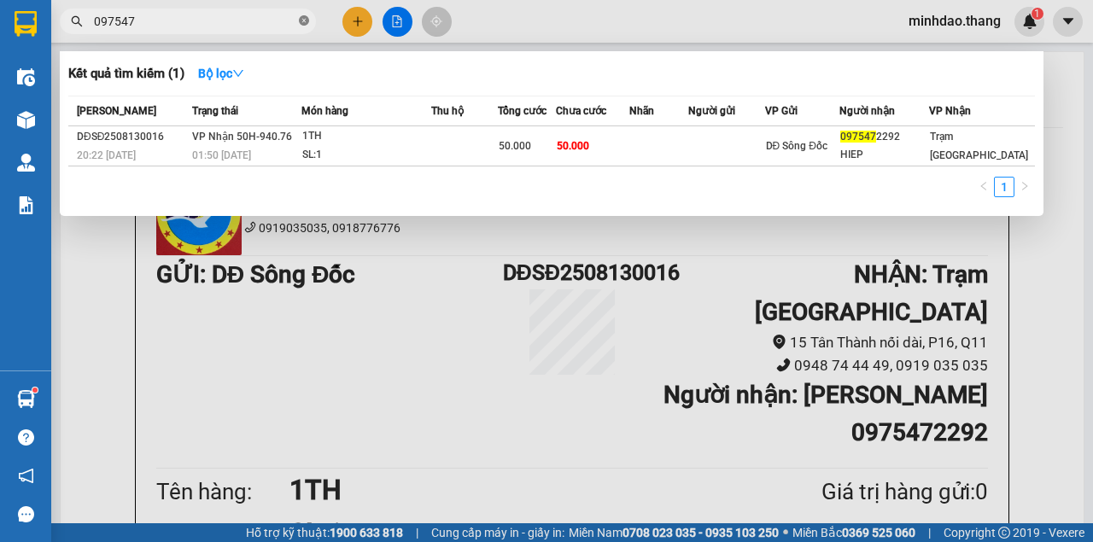
click at [303, 20] on icon "close-circle" at bounding box center [304, 20] width 10 height 10
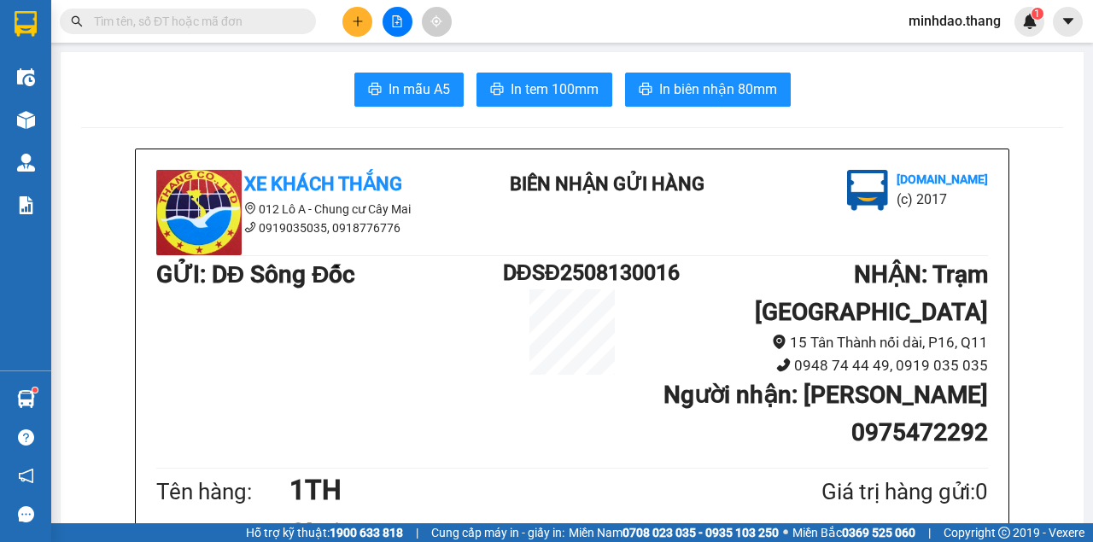
click at [273, 24] on input "text" at bounding box center [194, 21] width 201 height 19
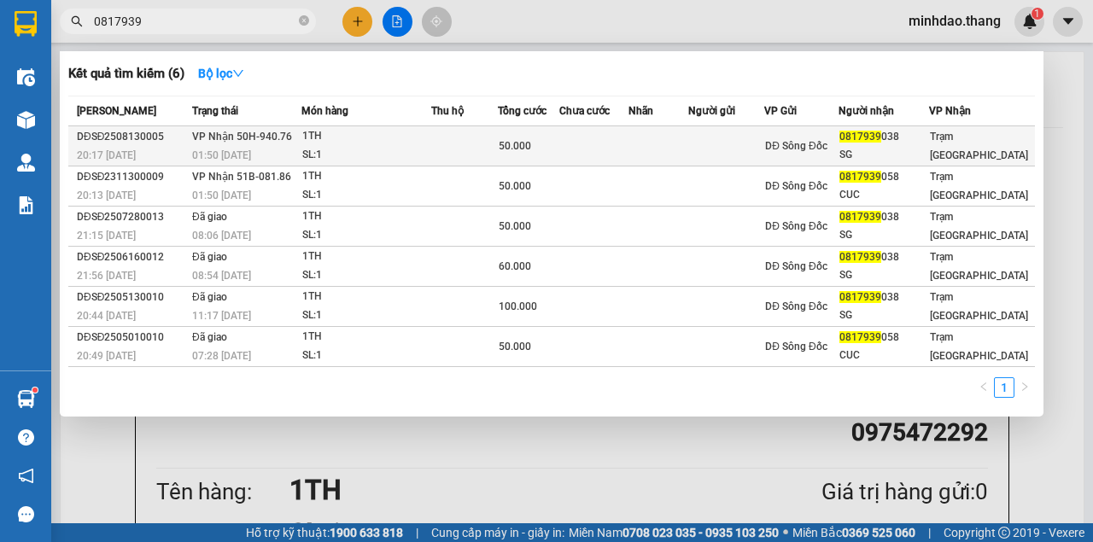
type input "0817939"
click at [469, 128] on td at bounding box center [464, 146] width 67 height 40
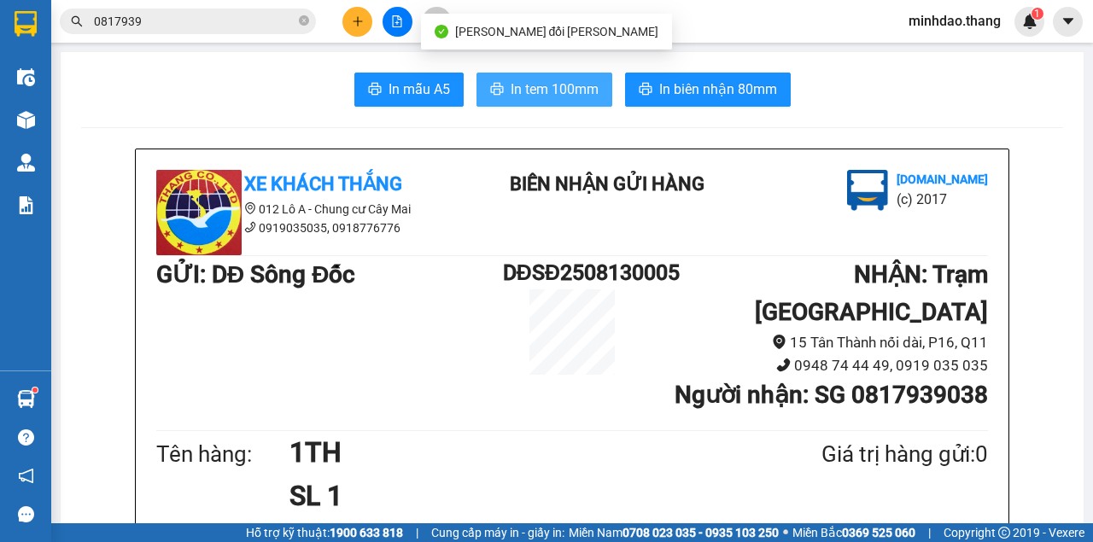
click at [553, 84] on span "In tem 100mm" at bounding box center [555, 89] width 88 height 21
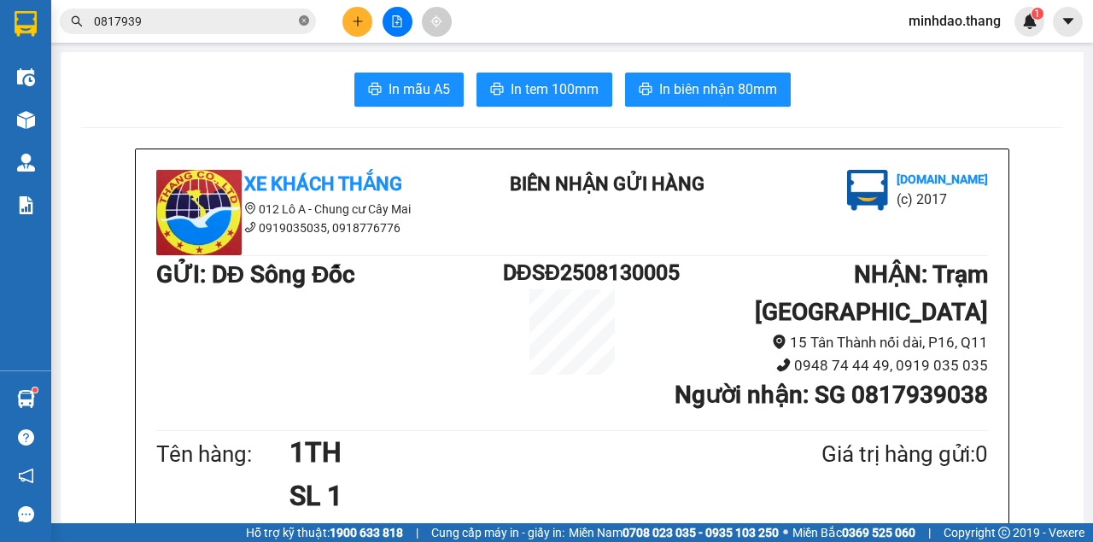
click at [301, 24] on icon "close-circle" at bounding box center [304, 20] width 10 height 10
click at [275, 19] on input "text" at bounding box center [194, 21] width 201 height 19
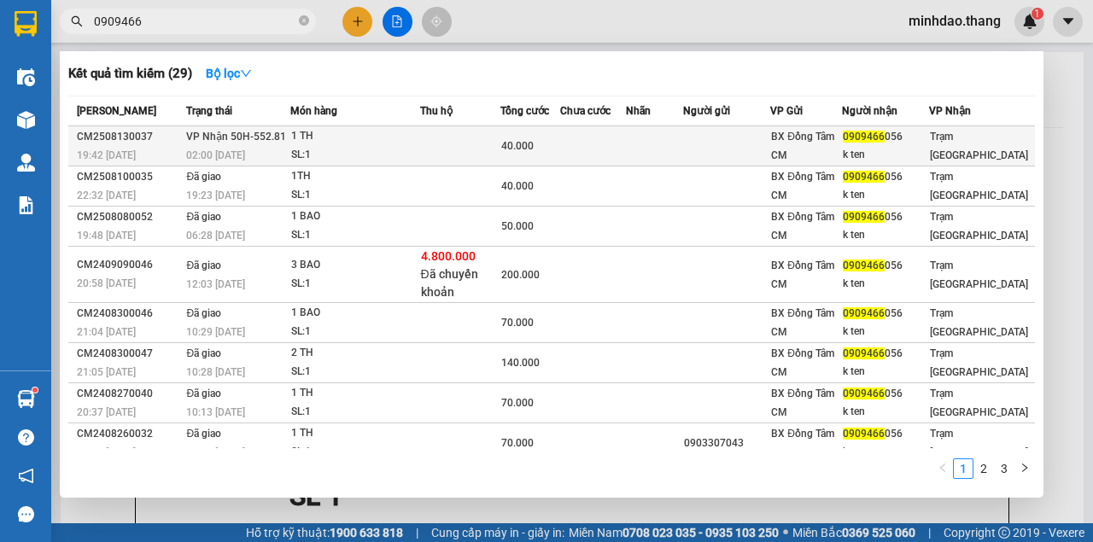
type input "0909466"
click at [450, 133] on td at bounding box center [460, 146] width 80 height 40
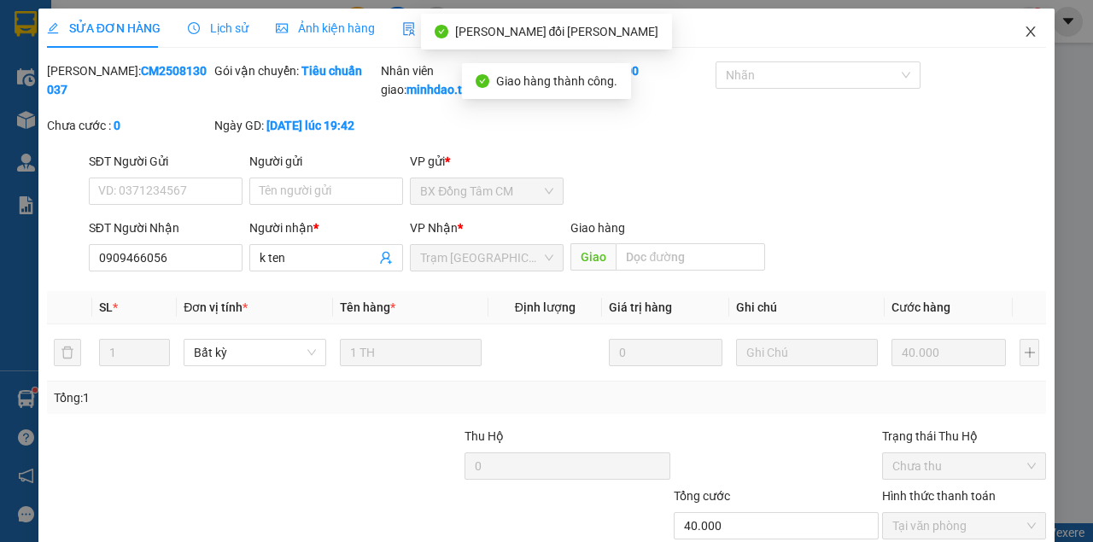
click at [1026, 23] on span "Close" at bounding box center [1031, 33] width 48 height 48
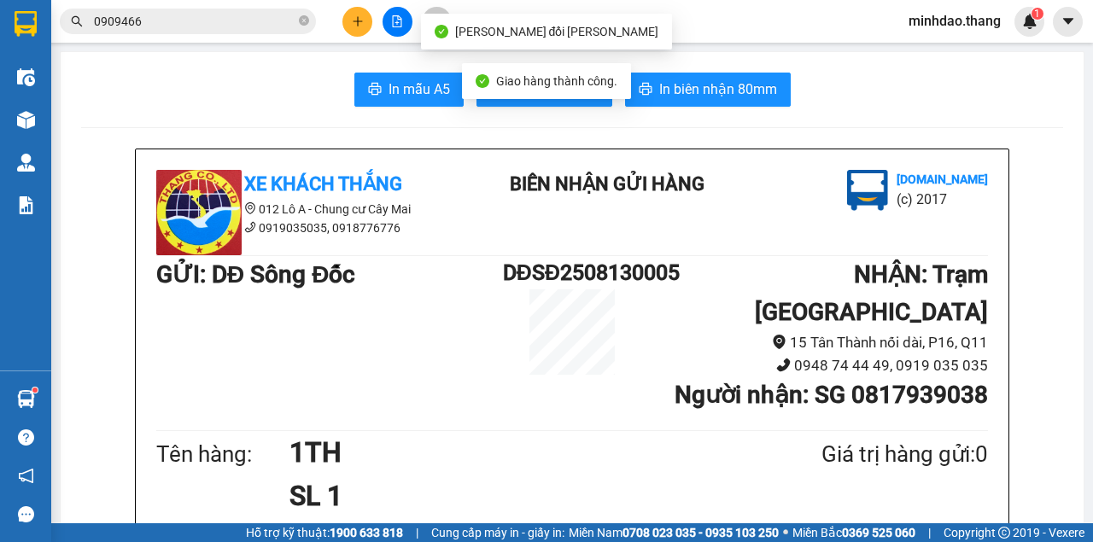
drag, startPoint x: 306, startPoint y: 22, endPoint x: 295, endPoint y: 22, distance: 10.2
click at [306, 22] on icon "close-circle" at bounding box center [304, 20] width 10 height 10
click at [256, 20] on input "text" at bounding box center [194, 21] width 201 height 19
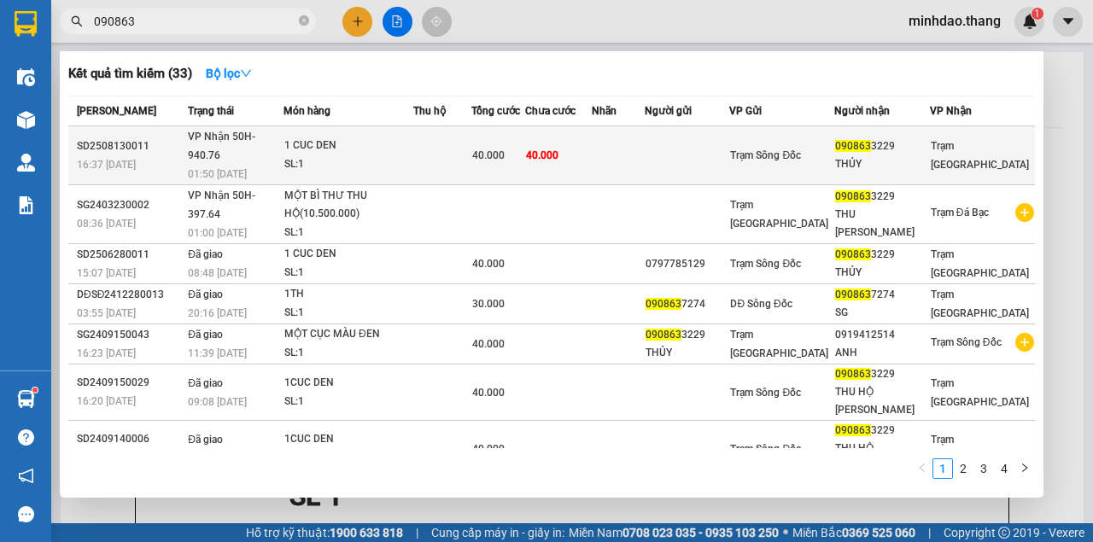
type input "090863"
click at [558, 149] on span "40.000" at bounding box center [542, 155] width 32 height 12
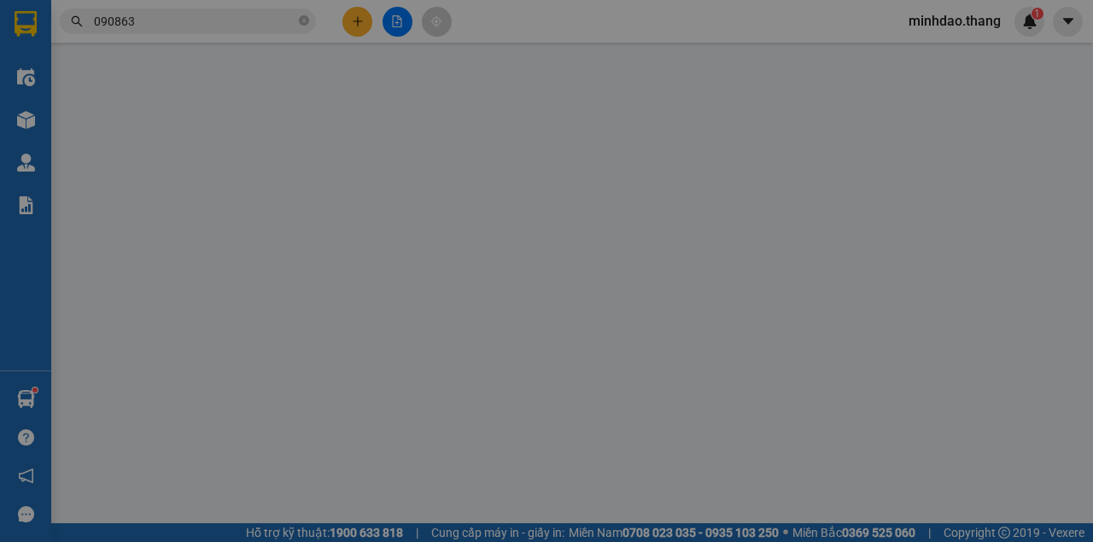
type input "0908633229"
type input "THỦY"
type input "40.000"
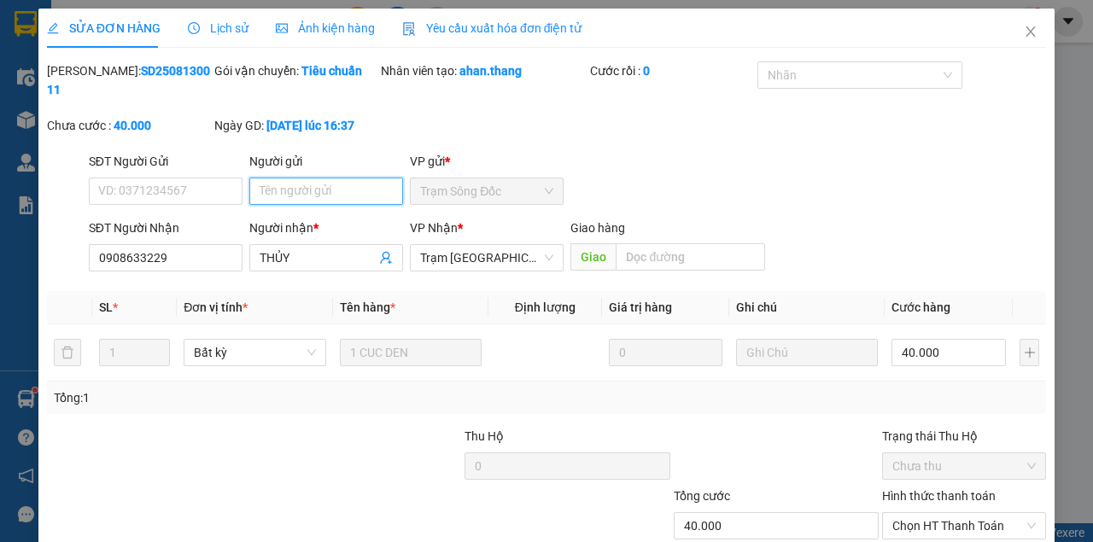
click at [301, 195] on input "Người gửi" at bounding box center [326, 191] width 154 height 27
type input "090"
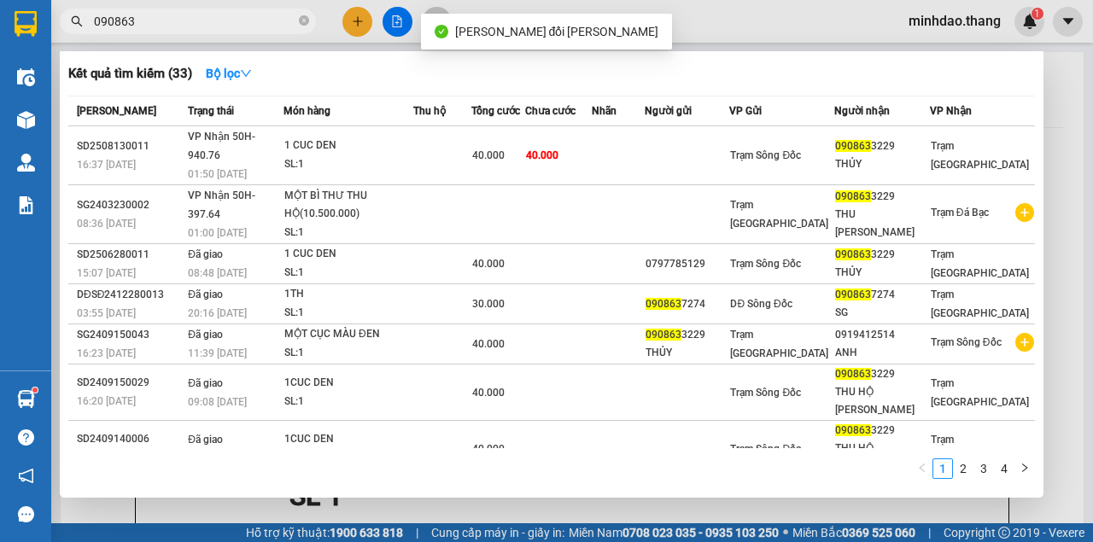
click at [267, 22] on input "090863" at bounding box center [194, 21] width 201 height 19
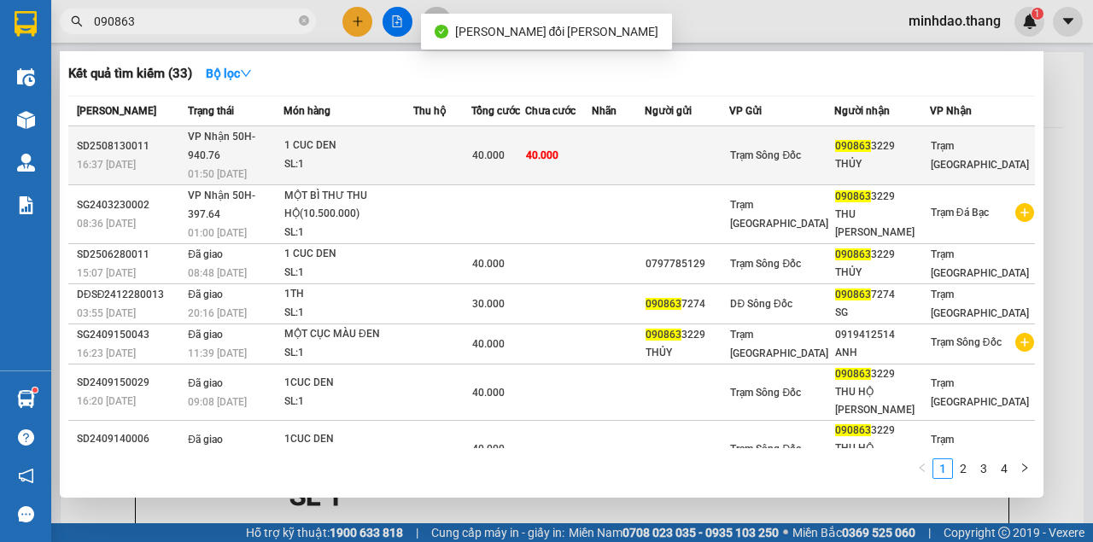
click at [558, 150] on span "40.000" at bounding box center [542, 155] width 32 height 12
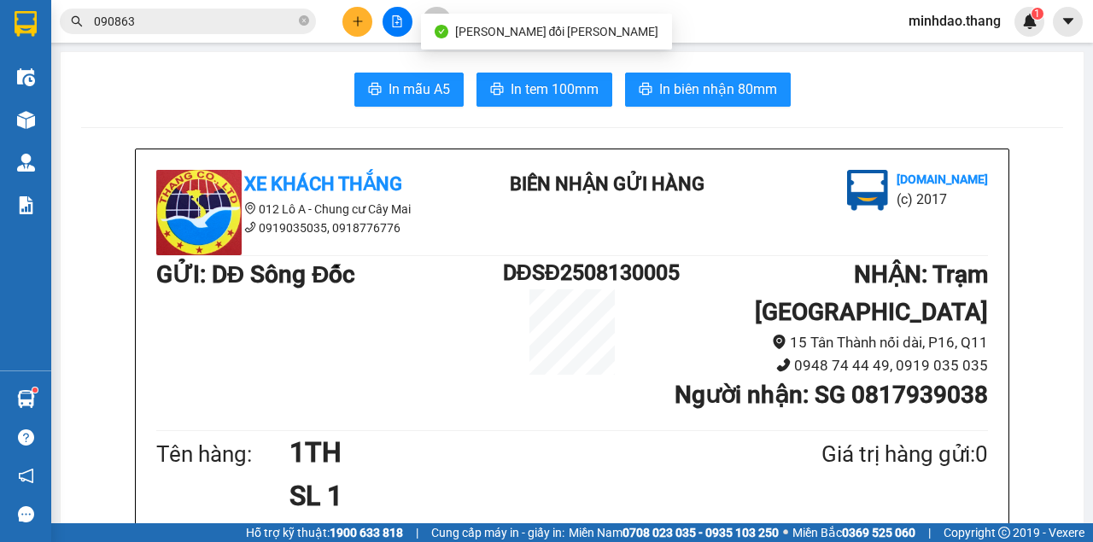
click at [263, 20] on input "090863" at bounding box center [194, 21] width 201 height 19
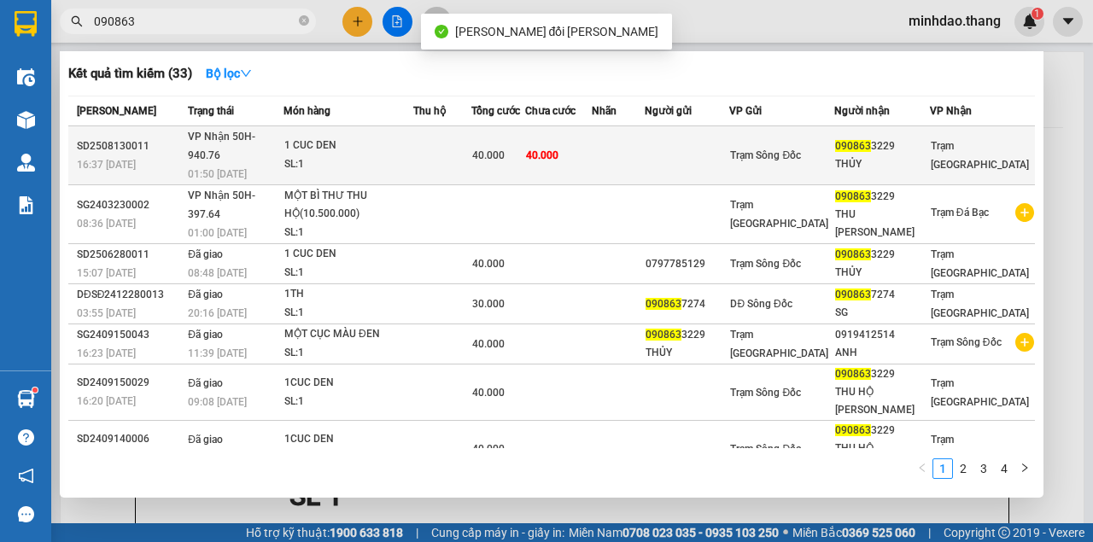
click at [591, 154] on td "40.000" at bounding box center [558, 155] width 66 height 59
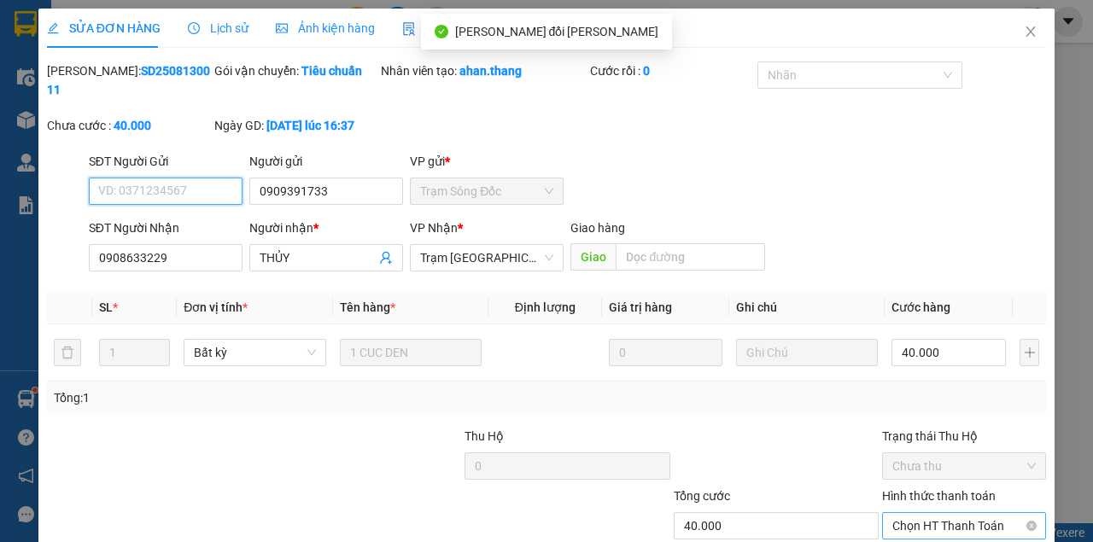
click at [954, 513] on span "Chọn HT Thanh Toán" at bounding box center [963, 526] width 143 height 26
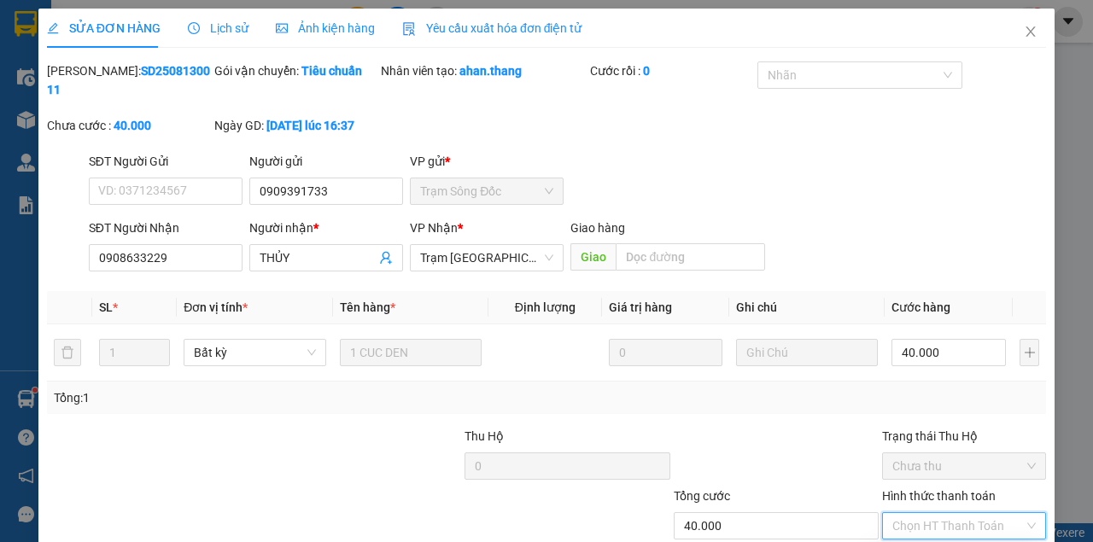
drag, startPoint x: 926, startPoint y: 446, endPoint x: 797, endPoint y: 479, distance: 133.2
type input "0"
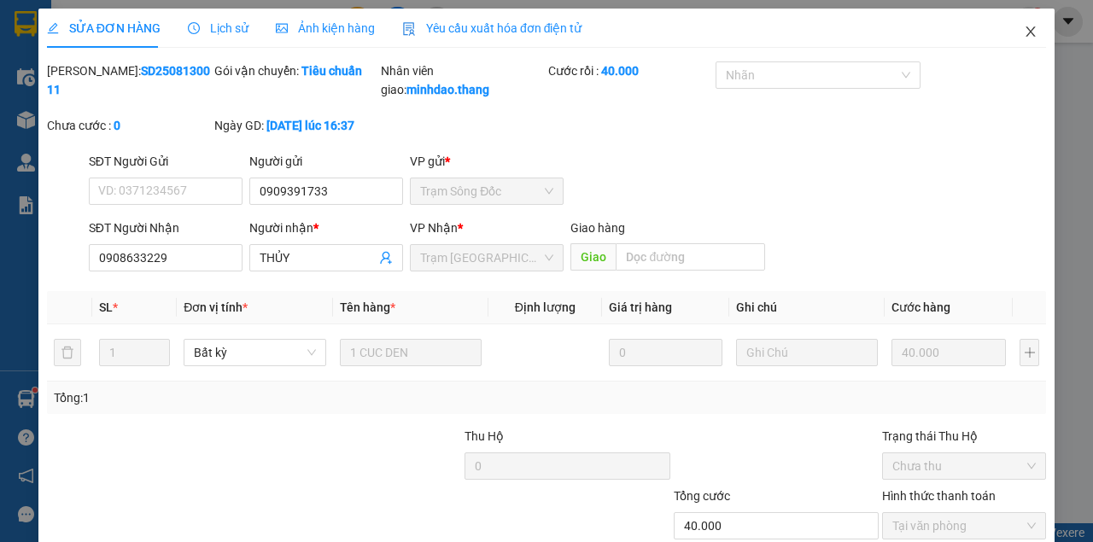
drag, startPoint x: 1022, startPoint y: 32, endPoint x: 1013, endPoint y: 38, distance: 10.0
click at [1013, 38] on span "Close" at bounding box center [1031, 33] width 48 height 48
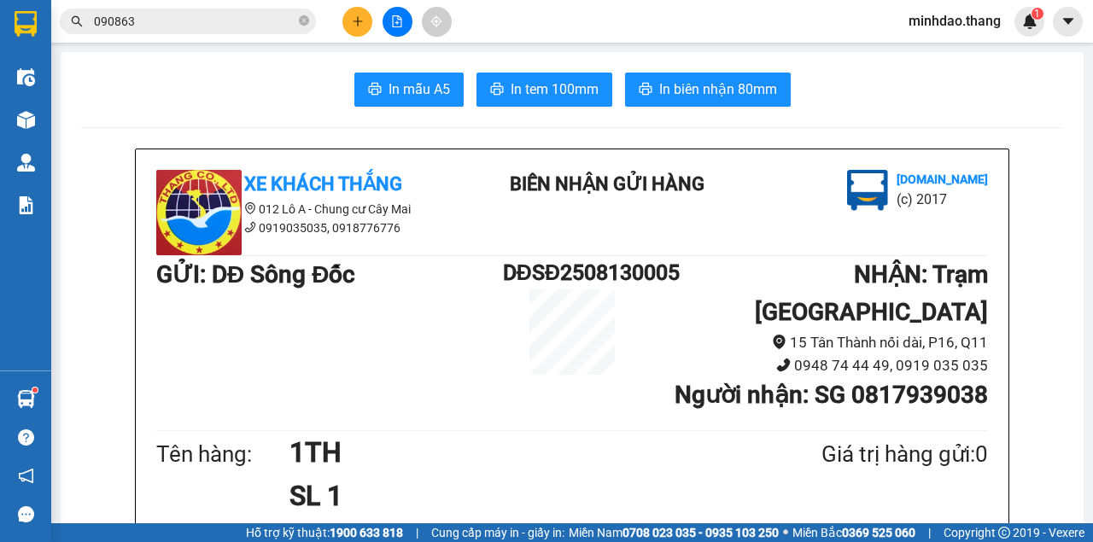
click at [367, 31] on button at bounding box center [357, 22] width 30 height 30
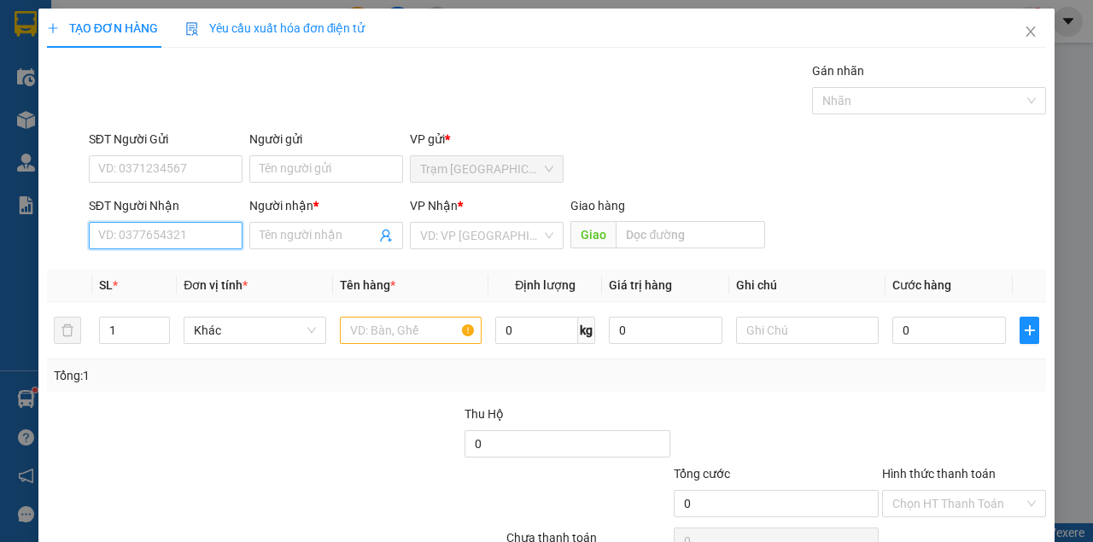
click at [178, 236] on input "SĐT Người Nhận" at bounding box center [166, 235] width 154 height 27
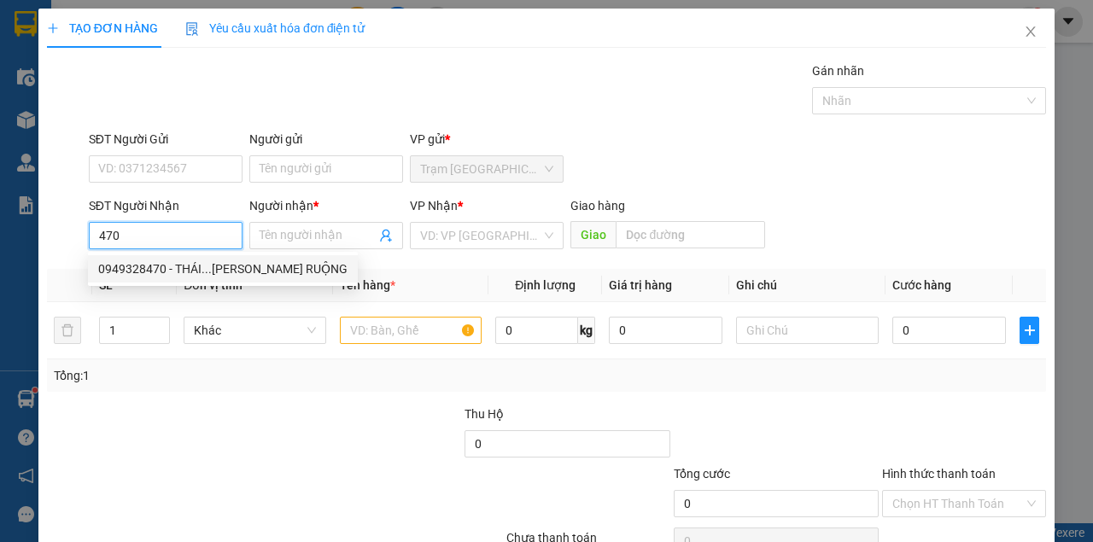
click at [186, 260] on div "0949328470 - THÁI...CẦU RẠCH RUỘNG" at bounding box center [222, 269] width 249 height 19
type input "0949328470"
type input "THÁI...CẦU RẠCH RUỘNG"
type input "CẦU RẠCH RUỘNG"
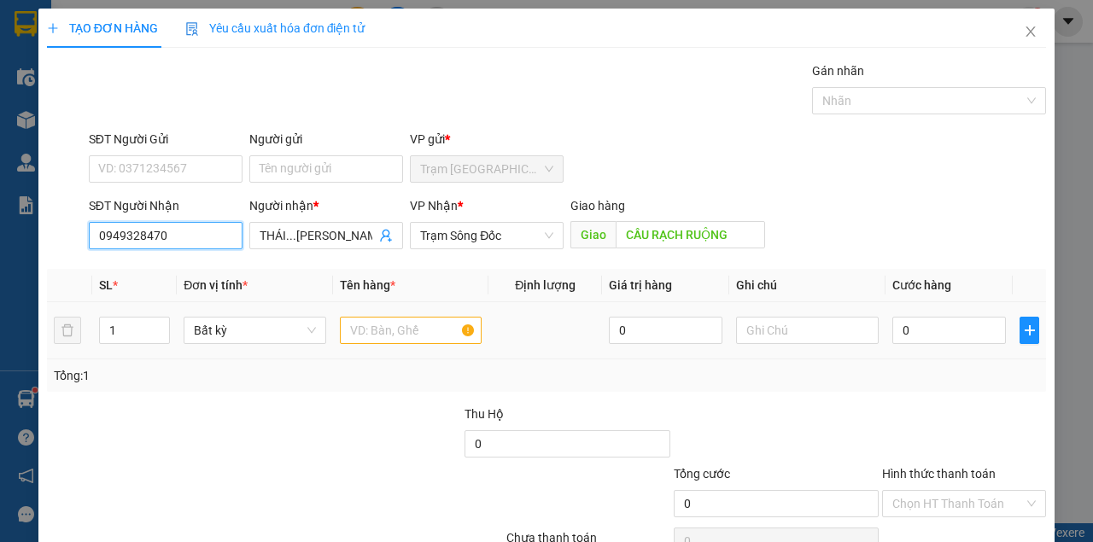
type input "0949328470"
click at [382, 323] on input "text" at bounding box center [411, 330] width 143 height 27
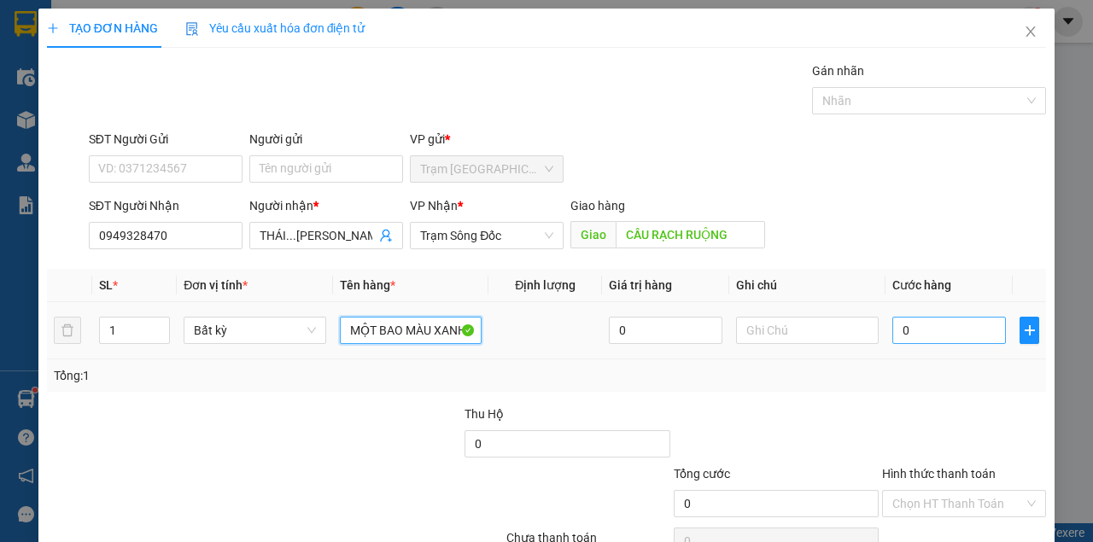
type input "MỘT BAO MÀU XANH"
click at [961, 331] on input "0" at bounding box center [949, 330] width 114 height 27
type input "1"
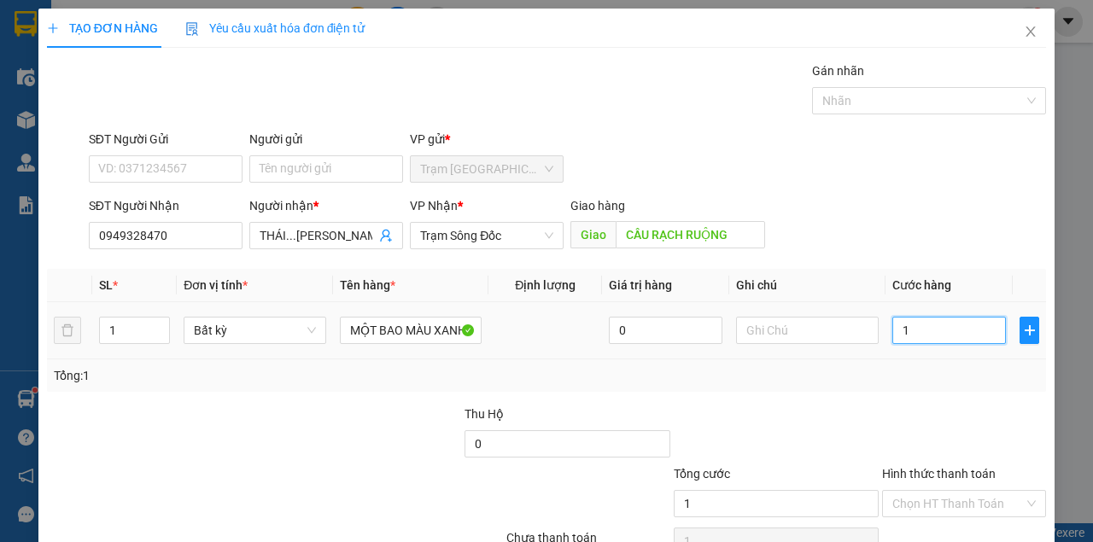
type input "10"
type input "100"
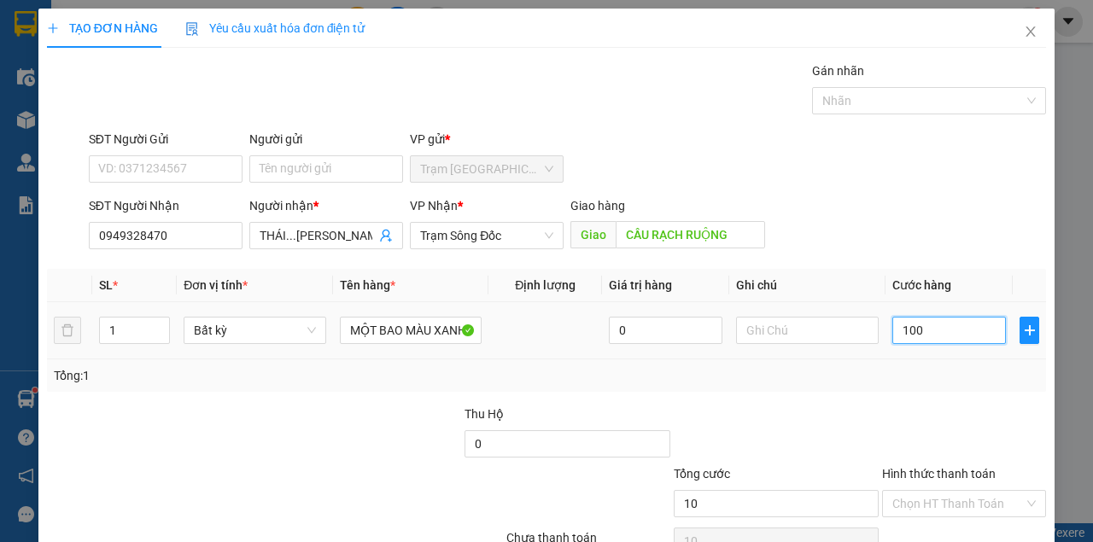
type input "100"
type input "1.000"
type input "10.000"
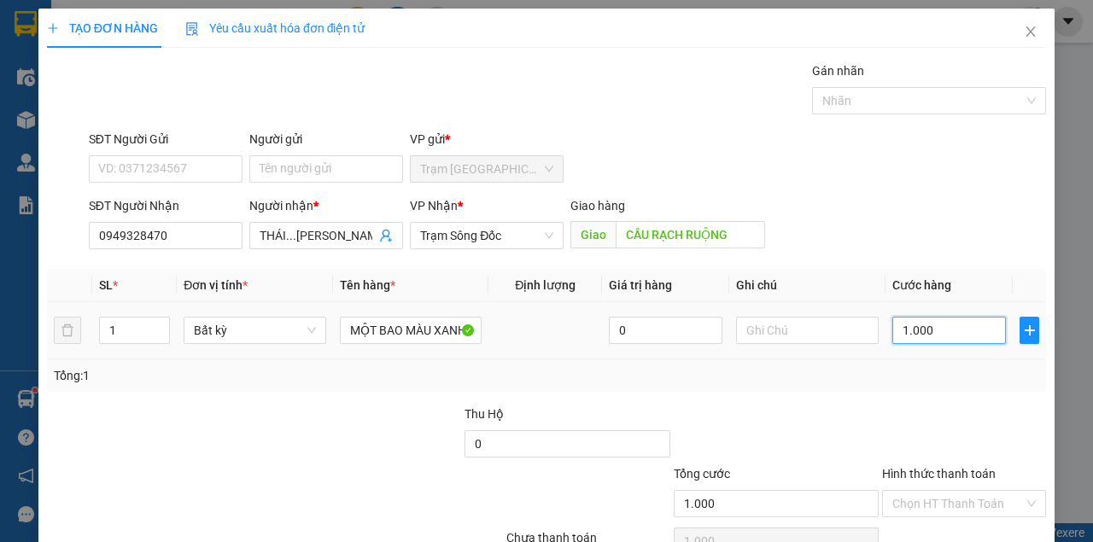
type input "10.000"
type input "100.000"
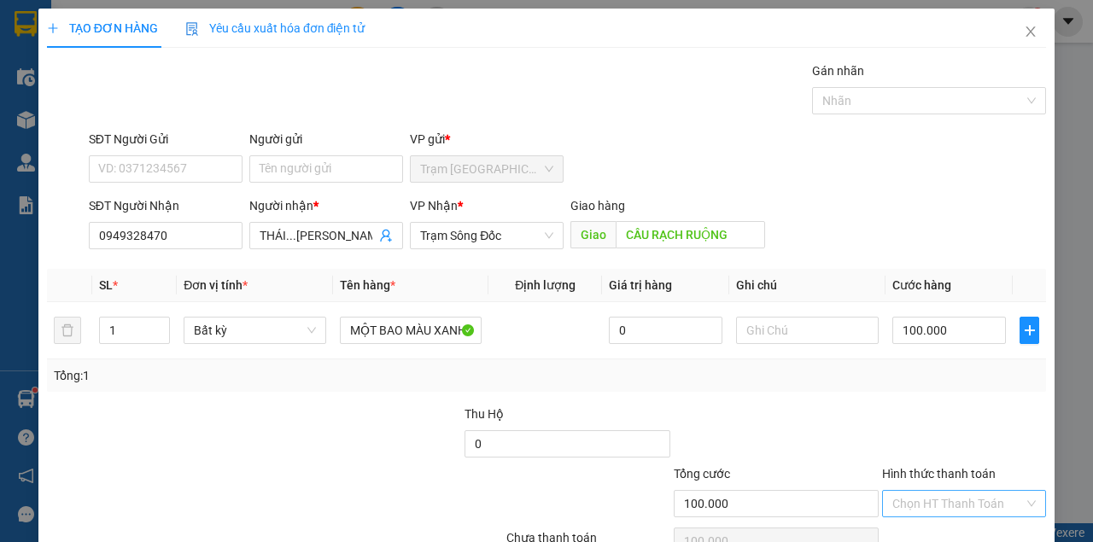
drag, startPoint x: 962, startPoint y: 487, endPoint x: 972, endPoint y: 418, distance: 69.8
click at [972, 419] on div "Transit Pickup Surcharge Ids Transit Deliver Surcharge Ids Transit Deliver Surc…" at bounding box center [546, 329] width 999 height 537
click at [972, 491] on input "Hình thức thanh toán" at bounding box center [957, 504] width 131 height 26
click at [959, 527] on div "Tại văn phòng" at bounding box center [956, 536] width 142 height 19
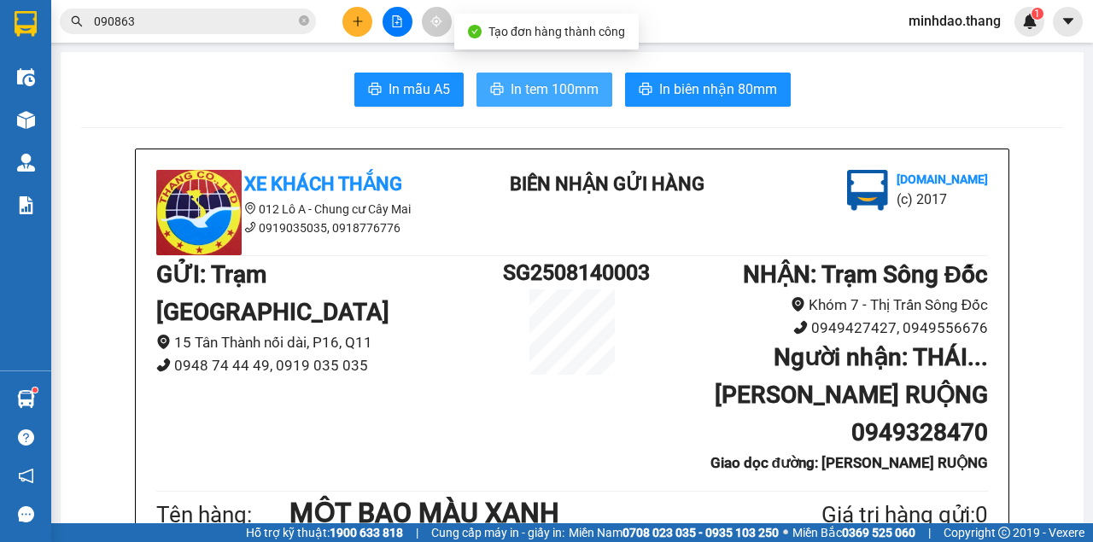
click at [546, 96] on span "In tem 100mm" at bounding box center [555, 89] width 88 height 21
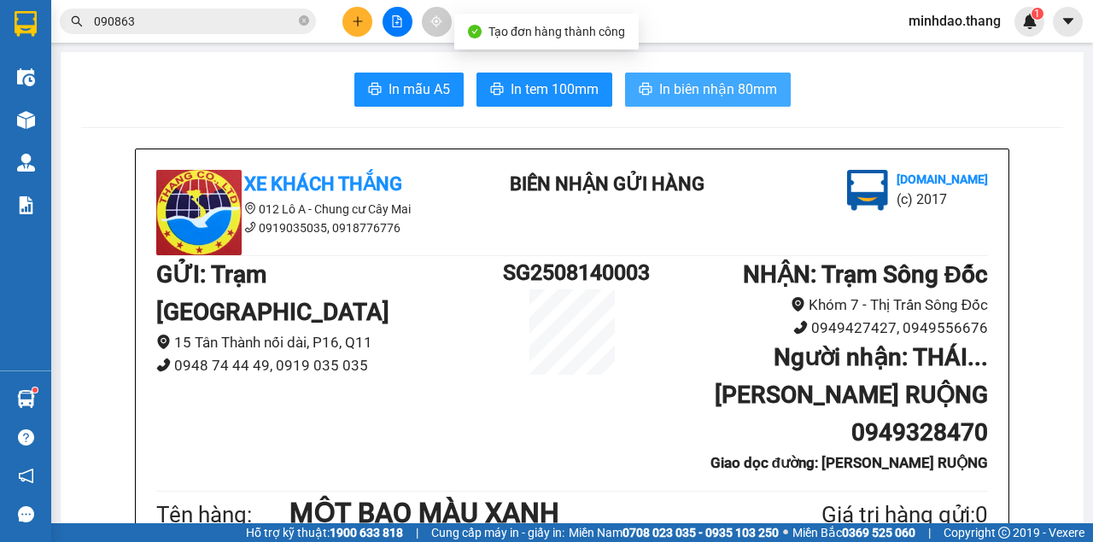
click at [625, 73] on button "In biên nhận 80mm" at bounding box center [708, 90] width 166 height 34
click at [729, 93] on span "In biên nhận 80mm" at bounding box center [718, 89] width 118 height 21
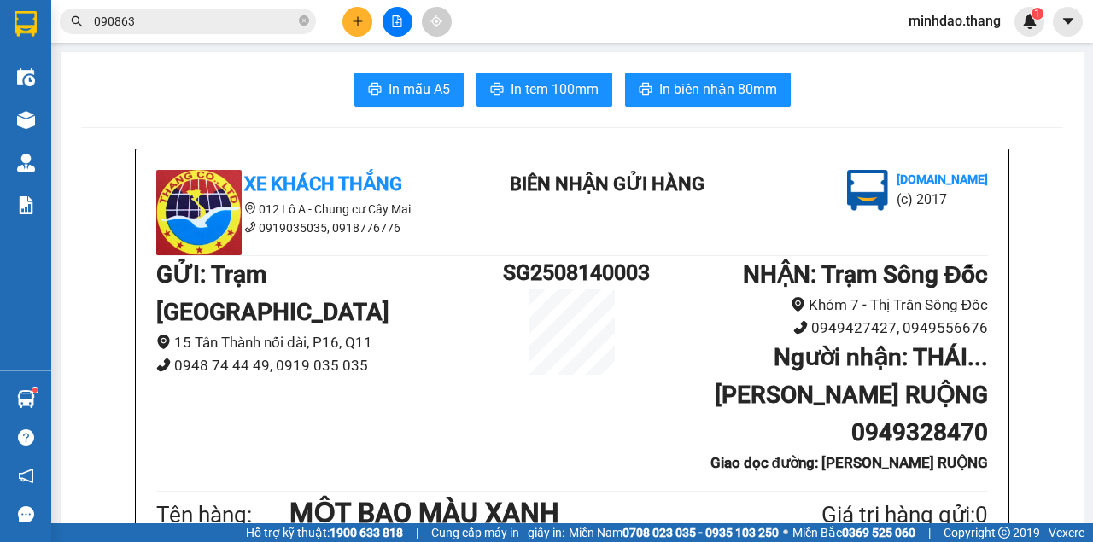
click at [310, 23] on span "090863" at bounding box center [188, 22] width 256 height 26
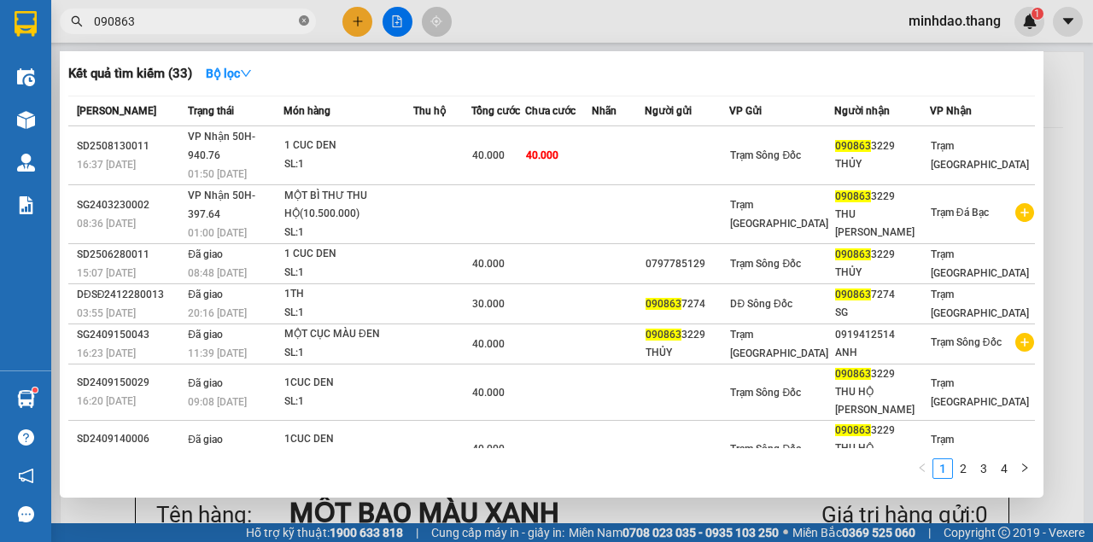
click at [305, 23] on icon "close-circle" at bounding box center [304, 20] width 10 height 10
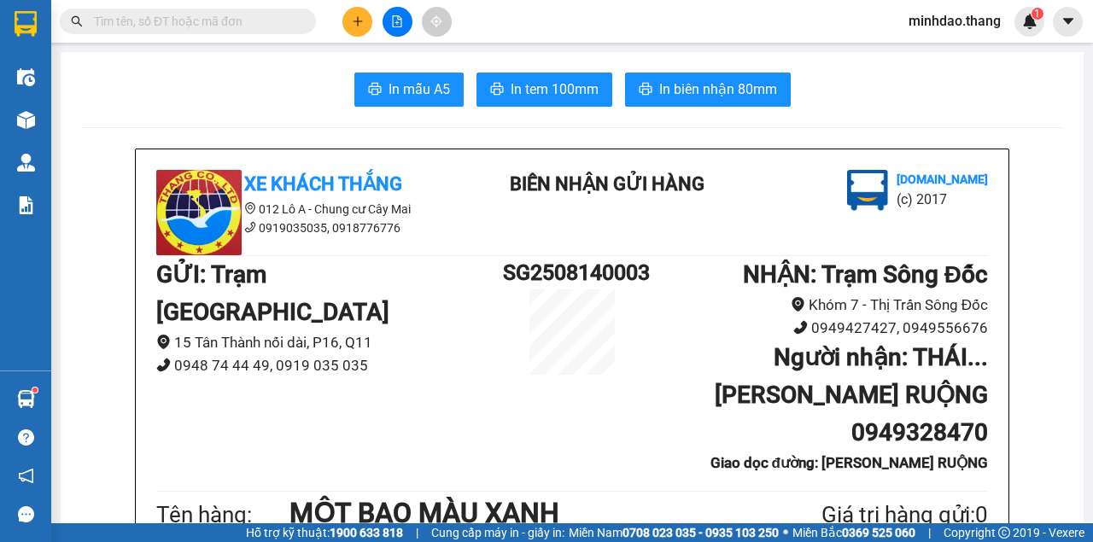
click at [270, 26] on input "text" at bounding box center [194, 21] width 201 height 19
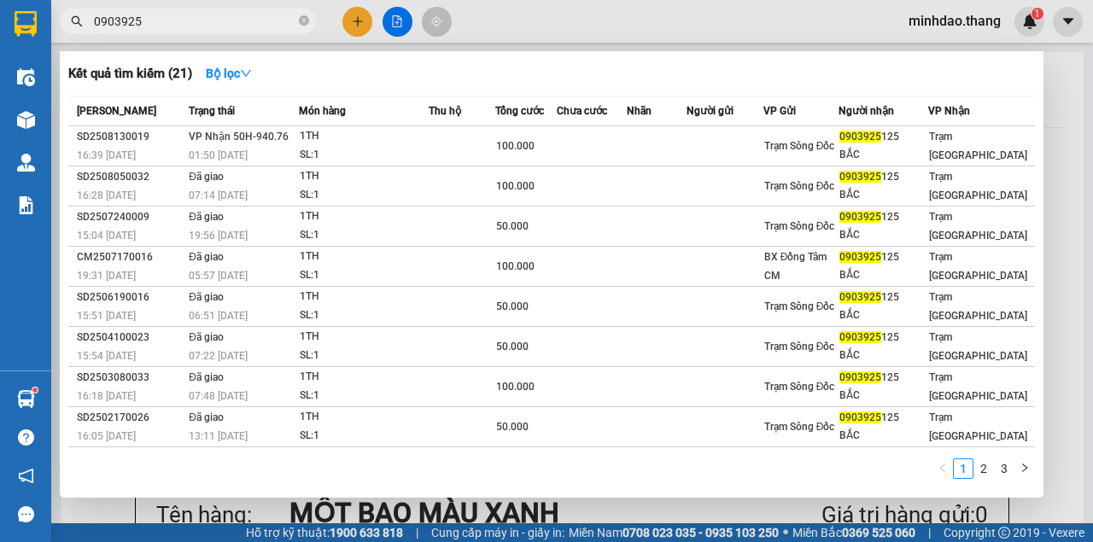
type input "0903925"
click at [302, 20] on icon "close-circle" at bounding box center [304, 20] width 10 height 10
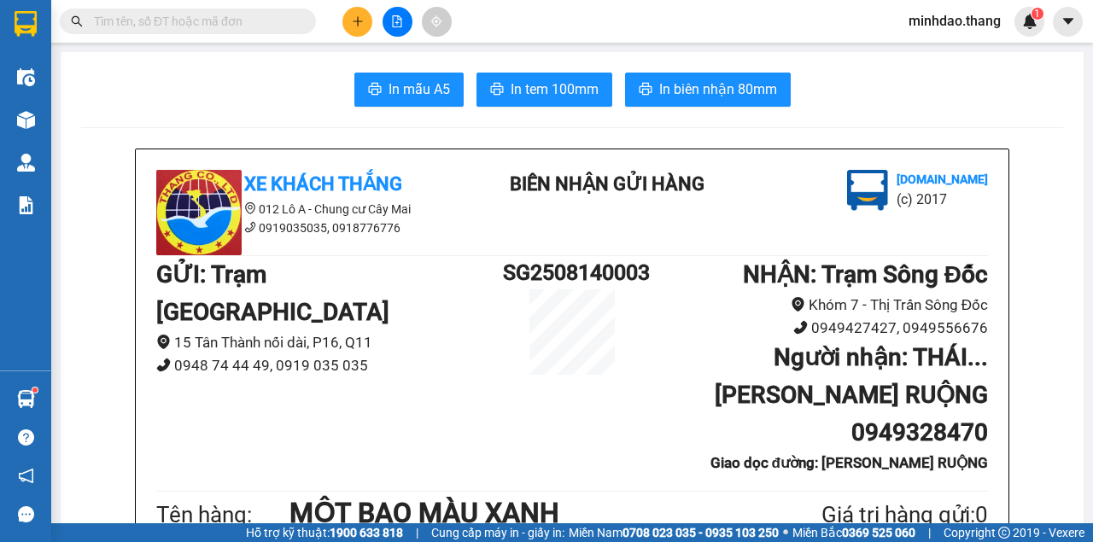
click at [270, 24] on input "text" at bounding box center [194, 21] width 201 height 19
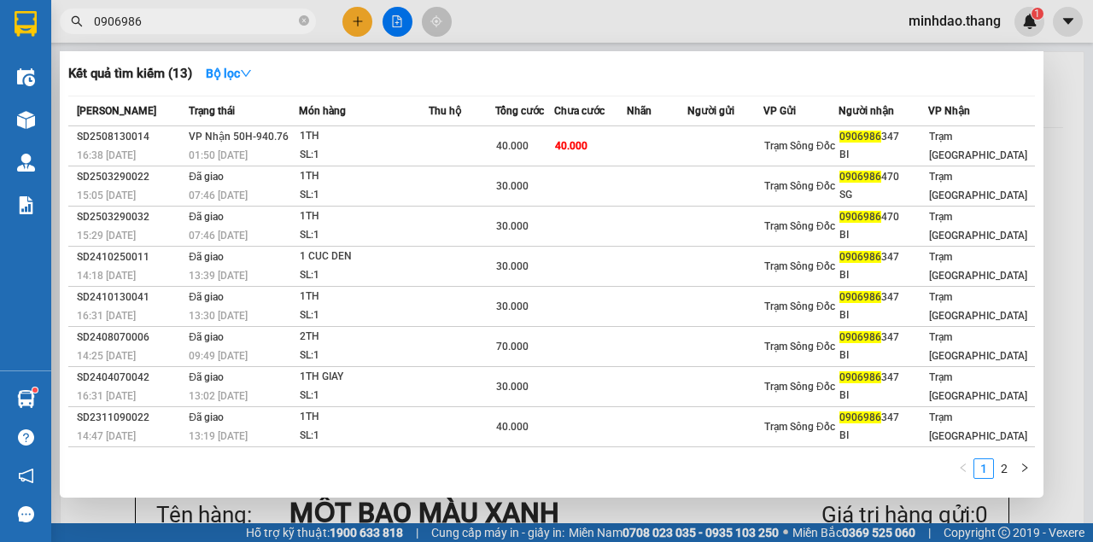
type input "0906986"
click at [301, 22] on icon "close-circle" at bounding box center [304, 20] width 10 height 10
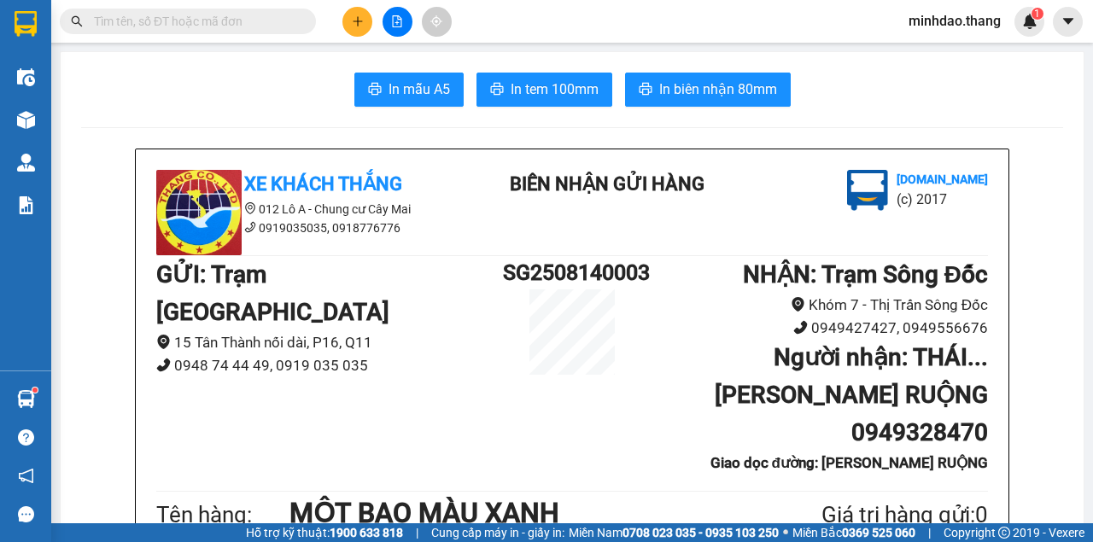
click at [284, 22] on input "text" at bounding box center [194, 21] width 201 height 19
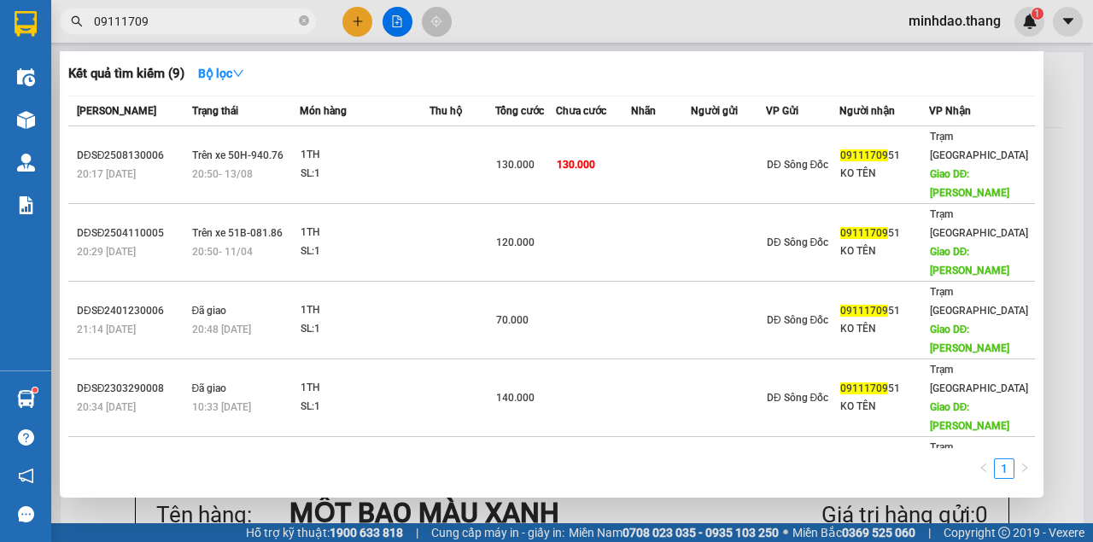
type input "09111709"
click at [306, 21] on icon "close-circle" at bounding box center [304, 20] width 10 height 10
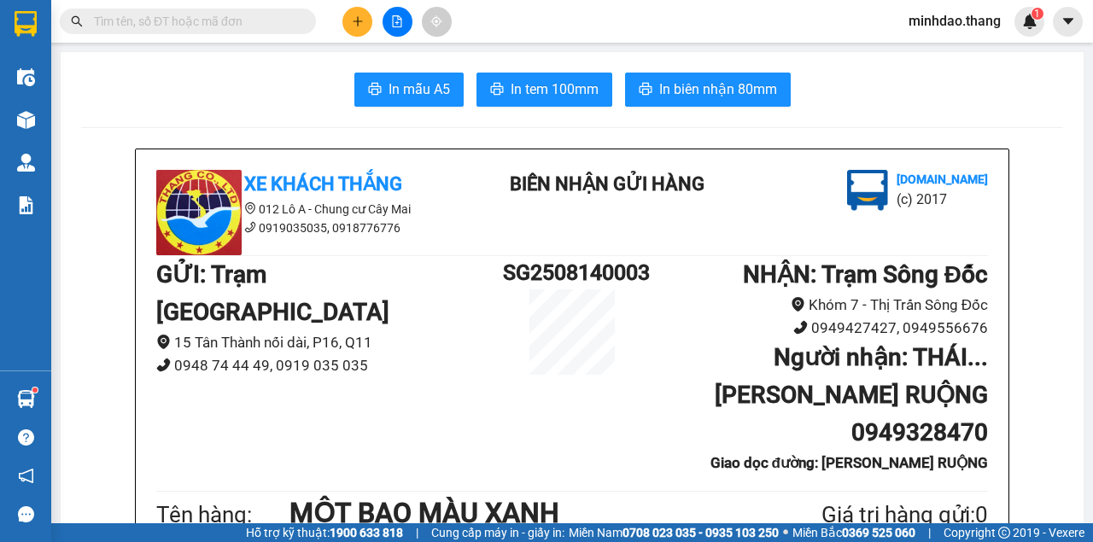
click at [268, 21] on input "text" at bounding box center [194, 21] width 201 height 19
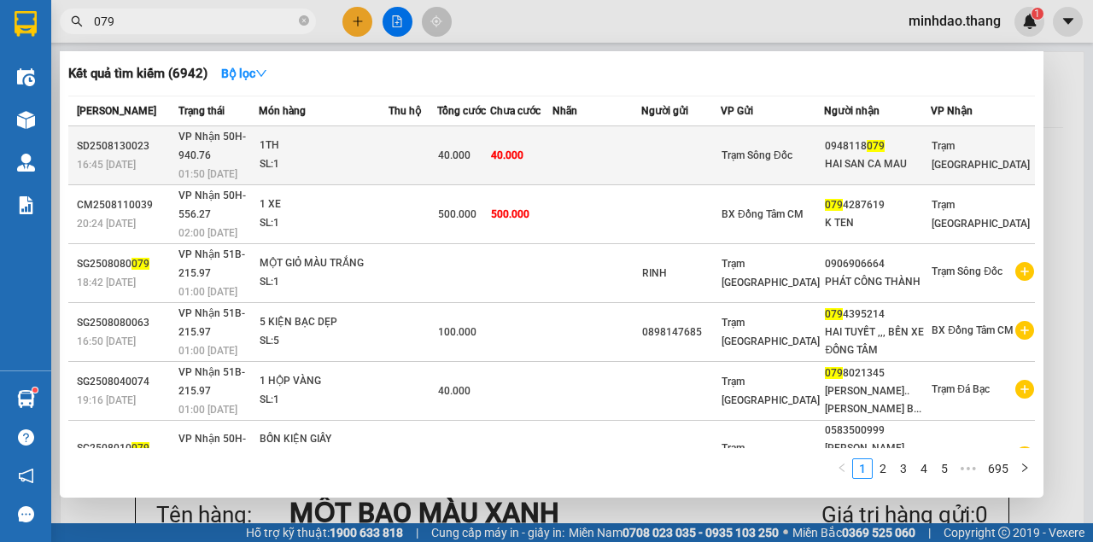
type input "079"
click at [523, 149] on span "40.000" at bounding box center [507, 155] width 32 height 12
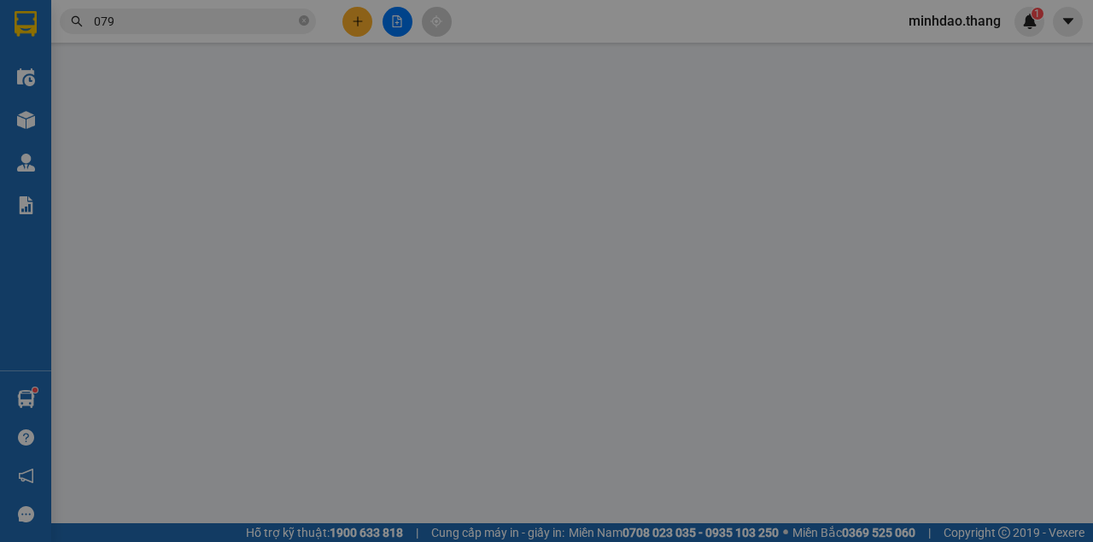
type input "0948118079"
type input "HAI SAN CA MAU"
type input "40.000"
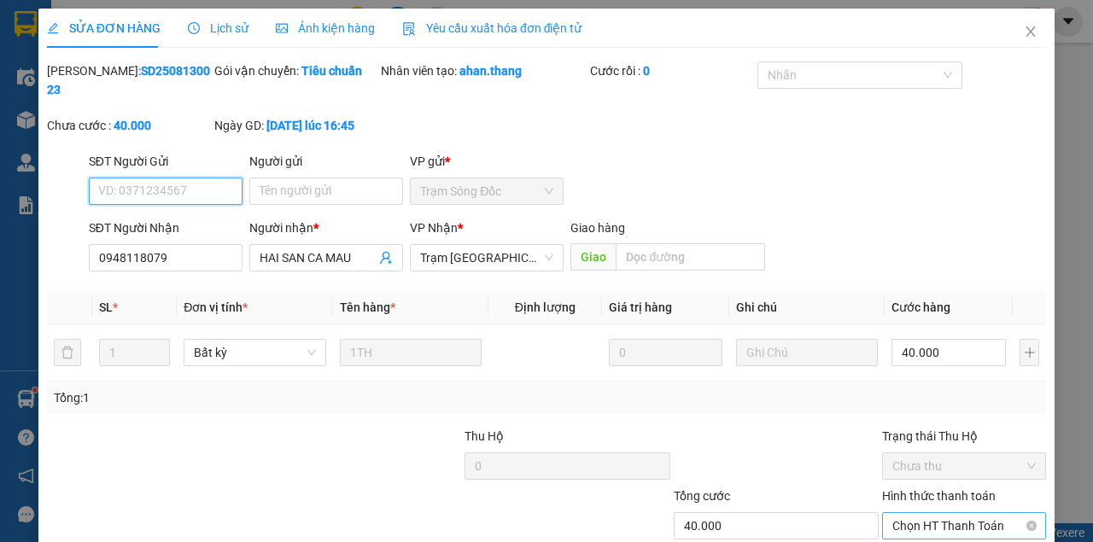
click at [902, 513] on span "Chọn HT Thanh Toán" at bounding box center [963, 526] width 143 height 26
drag, startPoint x: 903, startPoint y: 441, endPoint x: 894, endPoint y: 446, distance: 10.7
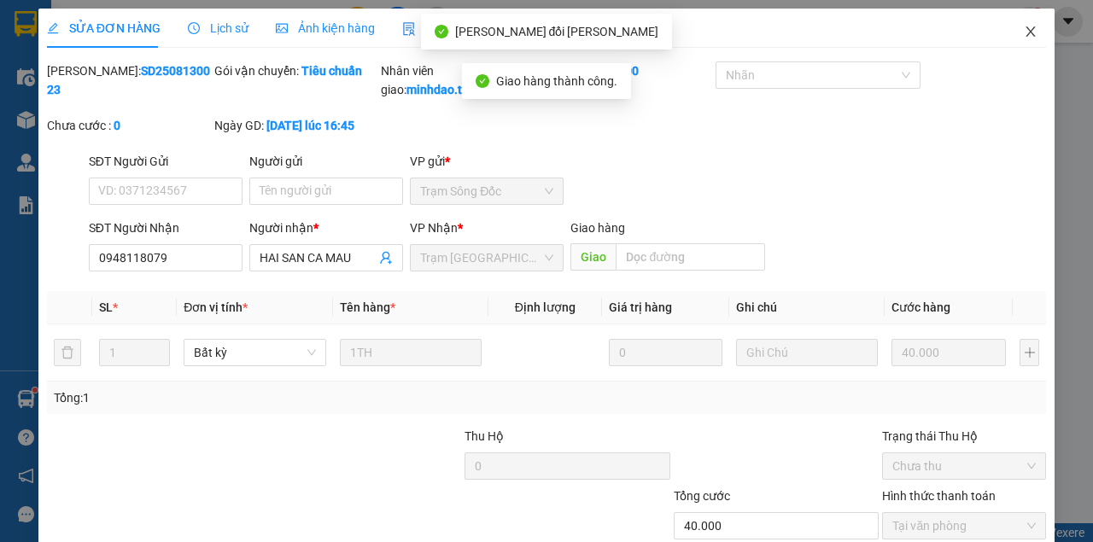
click at [1028, 25] on icon "close" at bounding box center [1031, 32] width 14 height 14
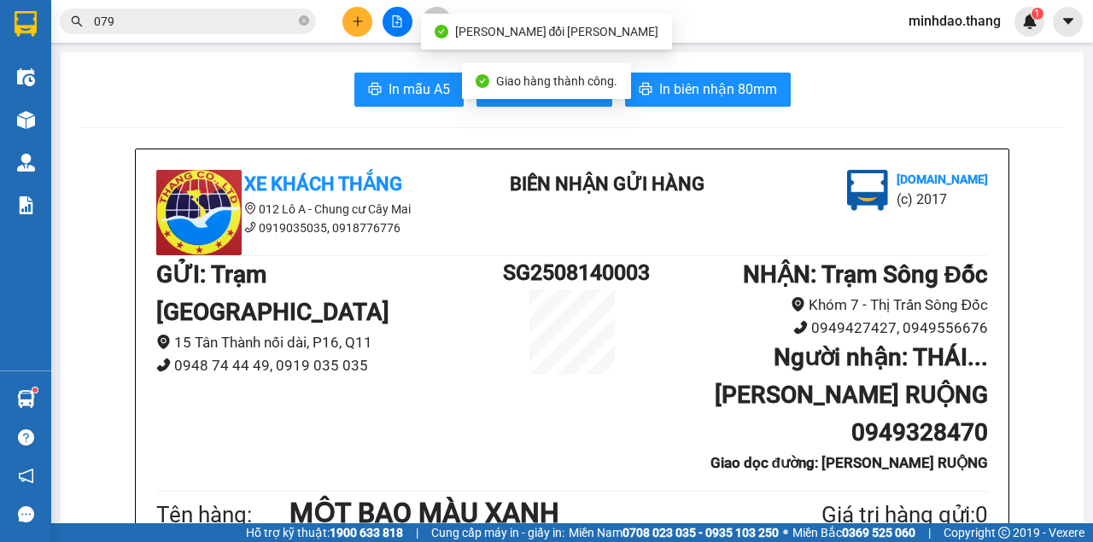
click at [251, 15] on input "079" at bounding box center [194, 21] width 201 height 19
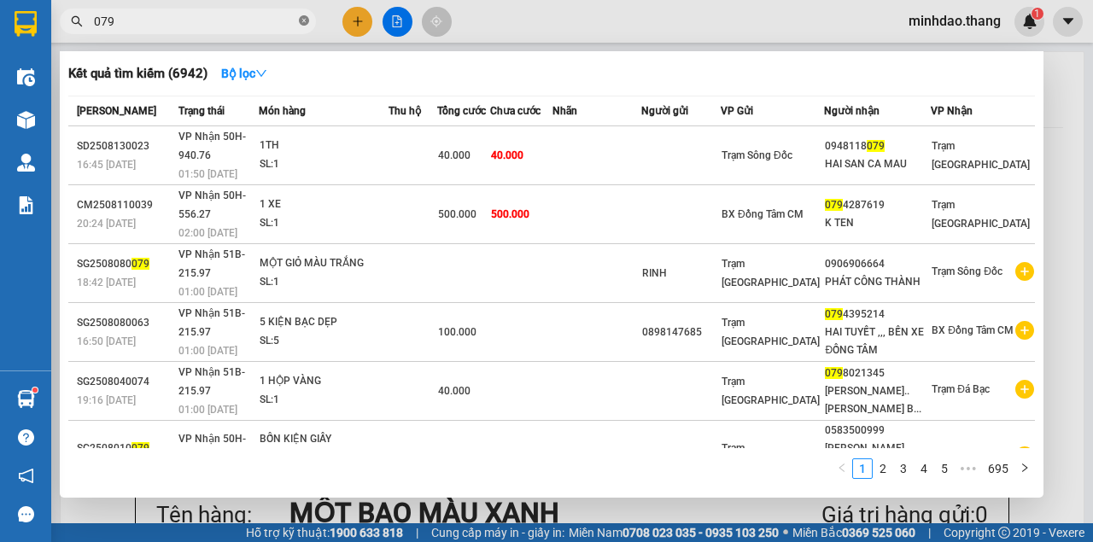
click at [304, 24] on icon "close-circle" at bounding box center [304, 20] width 10 height 10
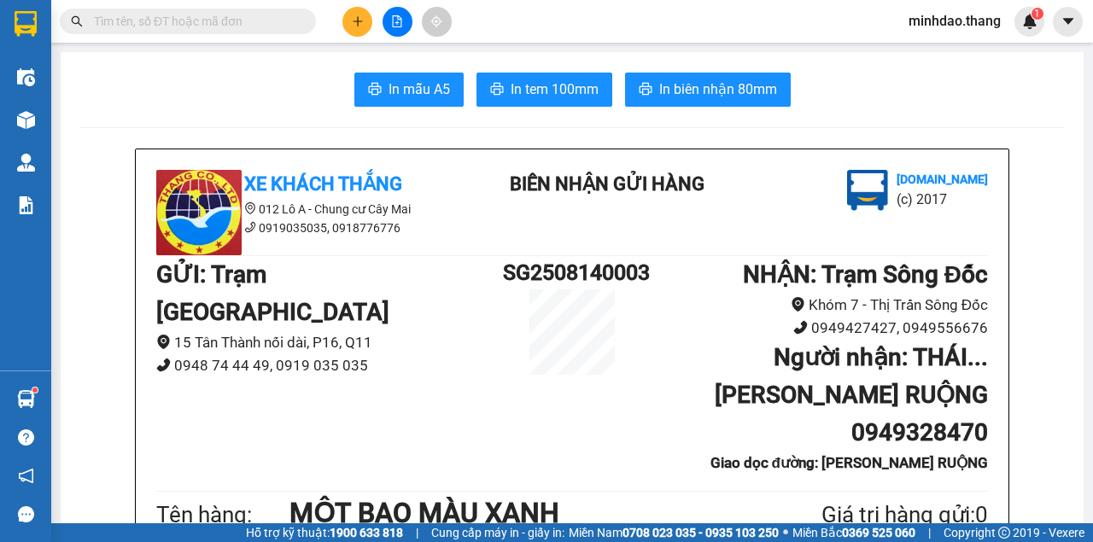
click at [265, 25] on input "text" at bounding box center [194, 21] width 201 height 19
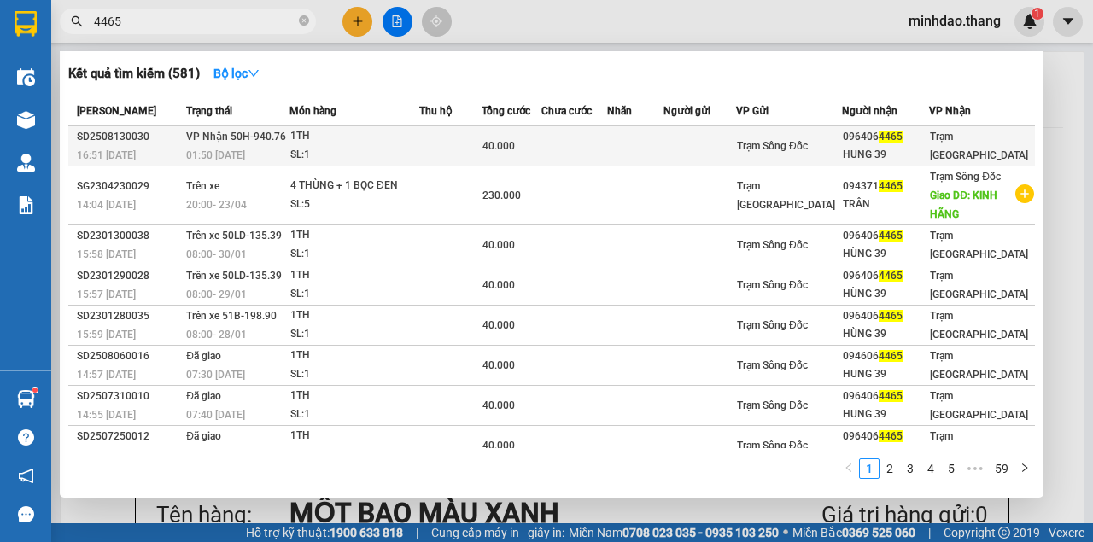
type input "4465"
click at [664, 140] on td at bounding box center [635, 146] width 57 height 40
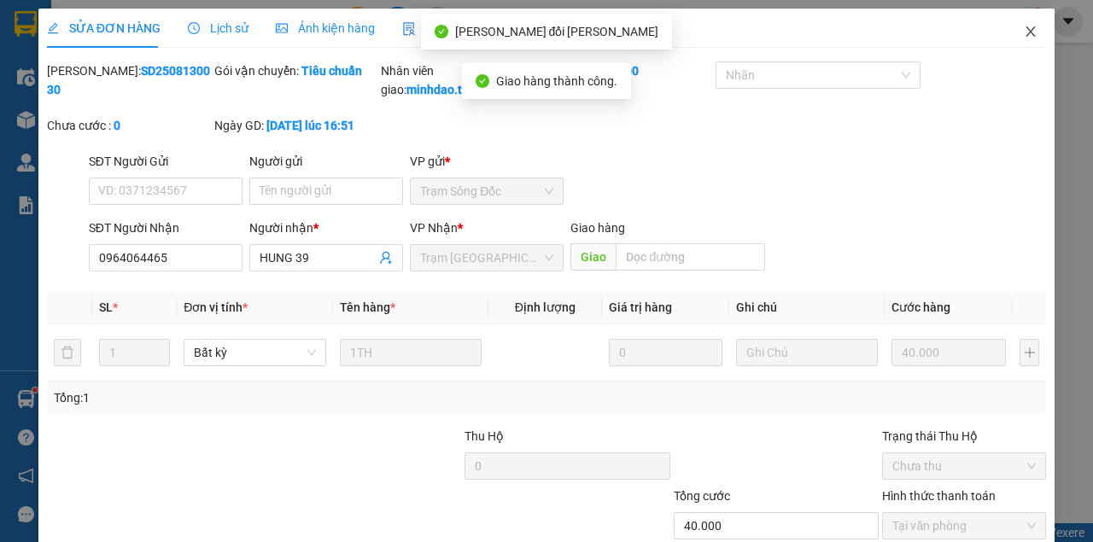
drag, startPoint x: 1019, startPoint y: 26, endPoint x: 1011, endPoint y: 37, distance: 14.0
click at [1011, 37] on span "Close" at bounding box center [1031, 33] width 48 height 48
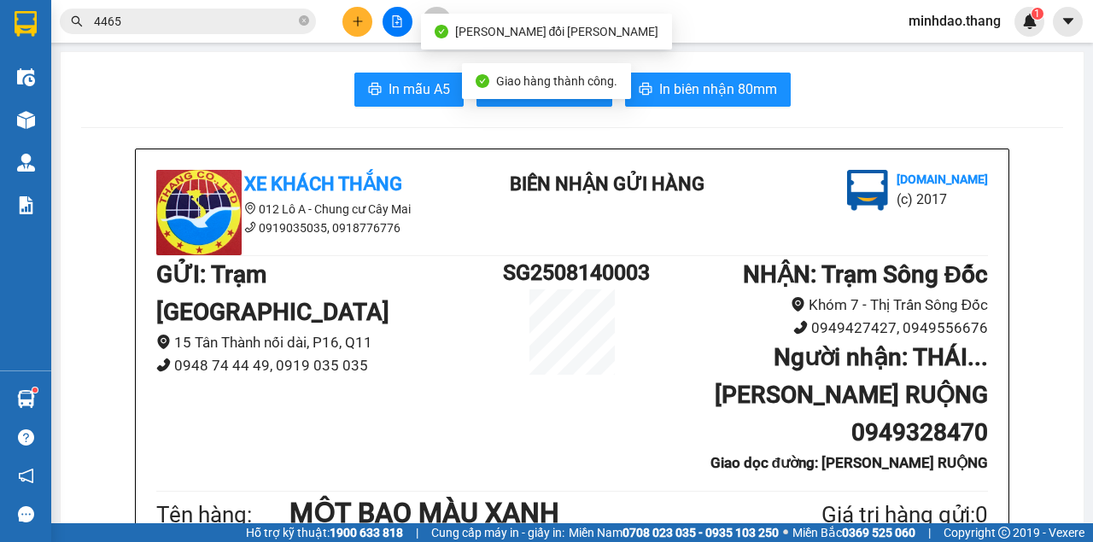
click at [251, 20] on input "4465" at bounding box center [194, 21] width 201 height 19
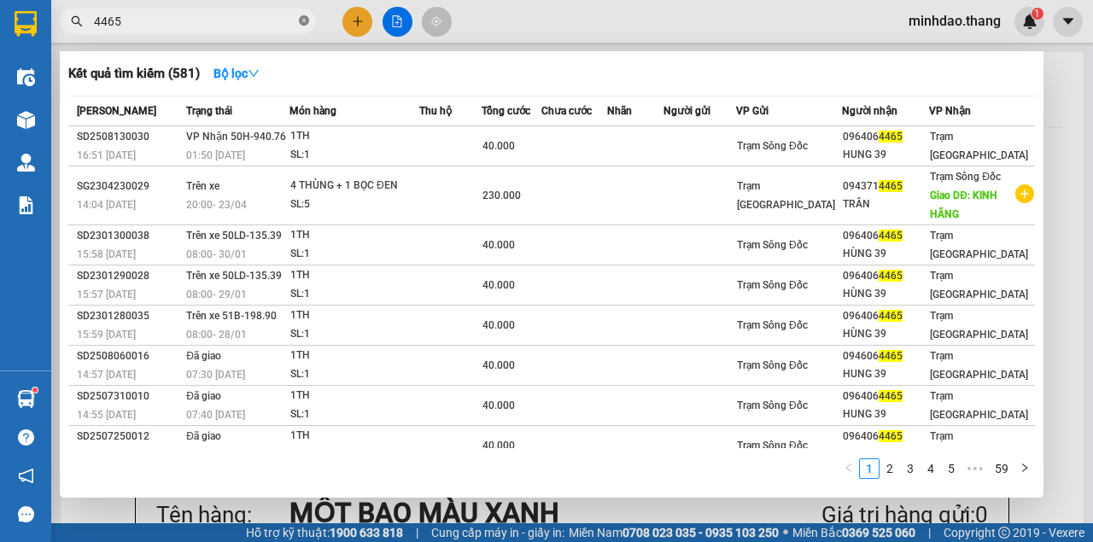
click at [304, 23] on icon "close-circle" at bounding box center [304, 20] width 10 height 10
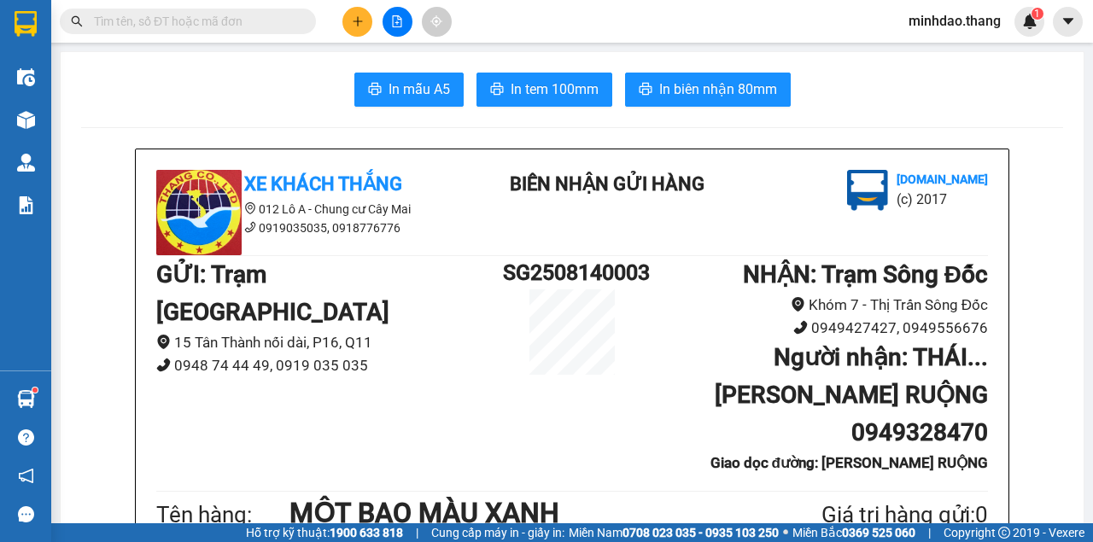
click at [263, 24] on input "text" at bounding box center [194, 21] width 201 height 19
drag, startPoint x: 242, startPoint y: 33, endPoint x: 242, endPoint y: 23, distance: 10.2
click at [242, 29] on span at bounding box center [188, 22] width 256 height 26
click at [242, 23] on input "text" at bounding box center [194, 21] width 201 height 19
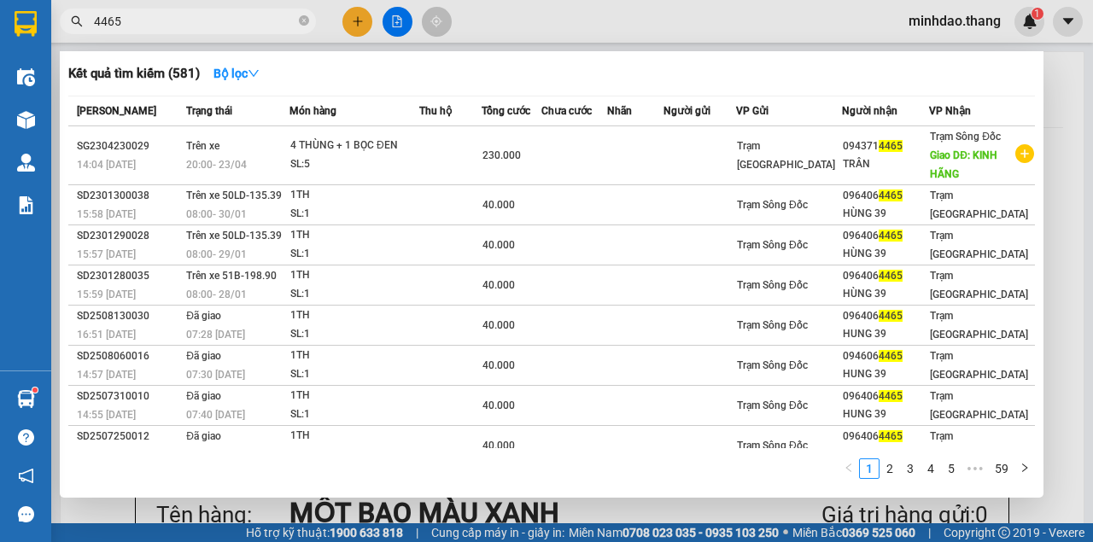
type input "4465"
click at [299, 20] on icon "close-circle" at bounding box center [304, 20] width 10 height 10
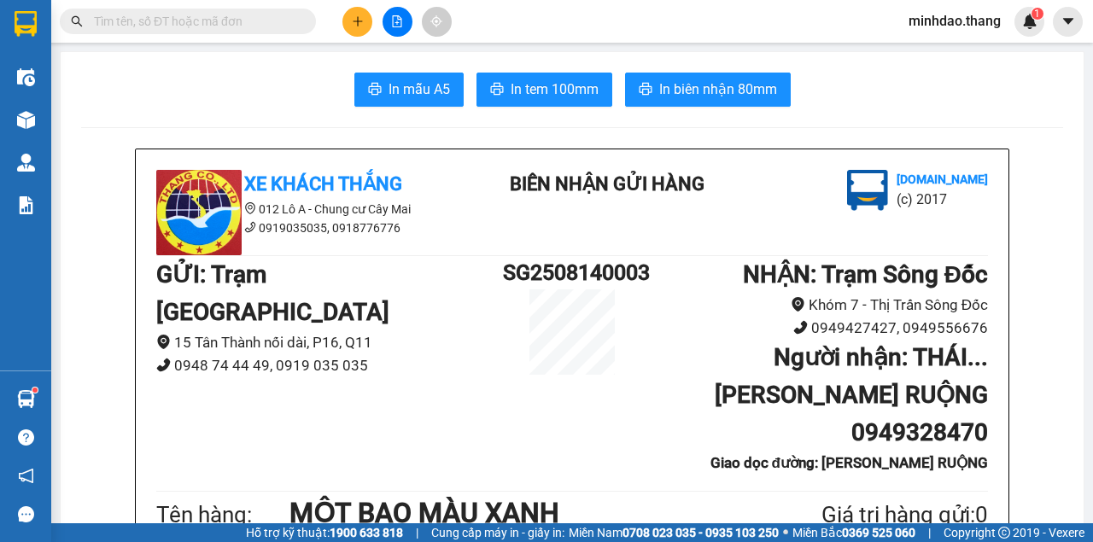
click at [269, 18] on input "text" at bounding box center [194, 21] width 201 height 19
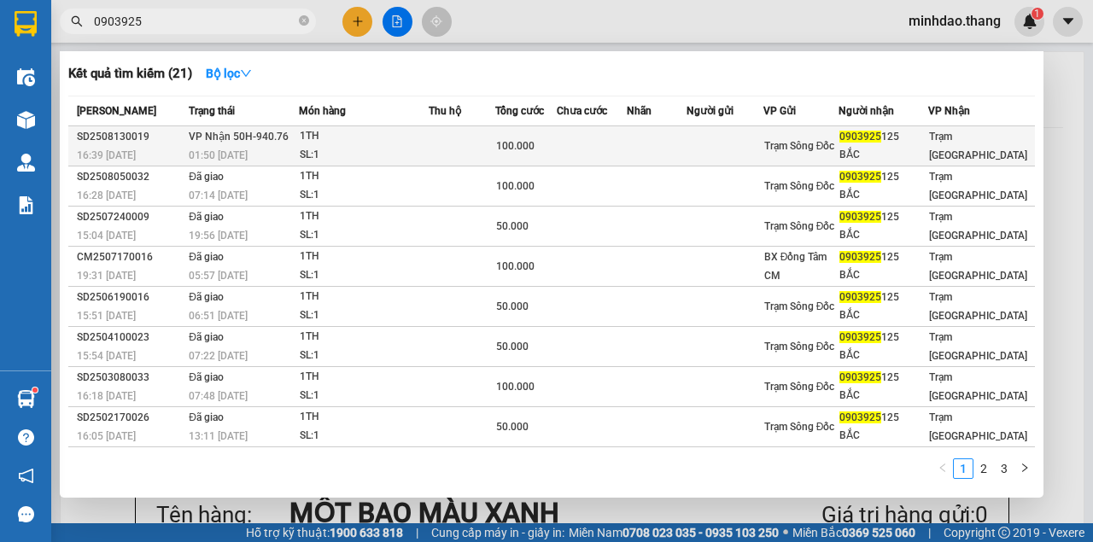
type input "0903925"
click at [533, 145] on span "100.000" at bounding box center [515, 146] width 38 height 12
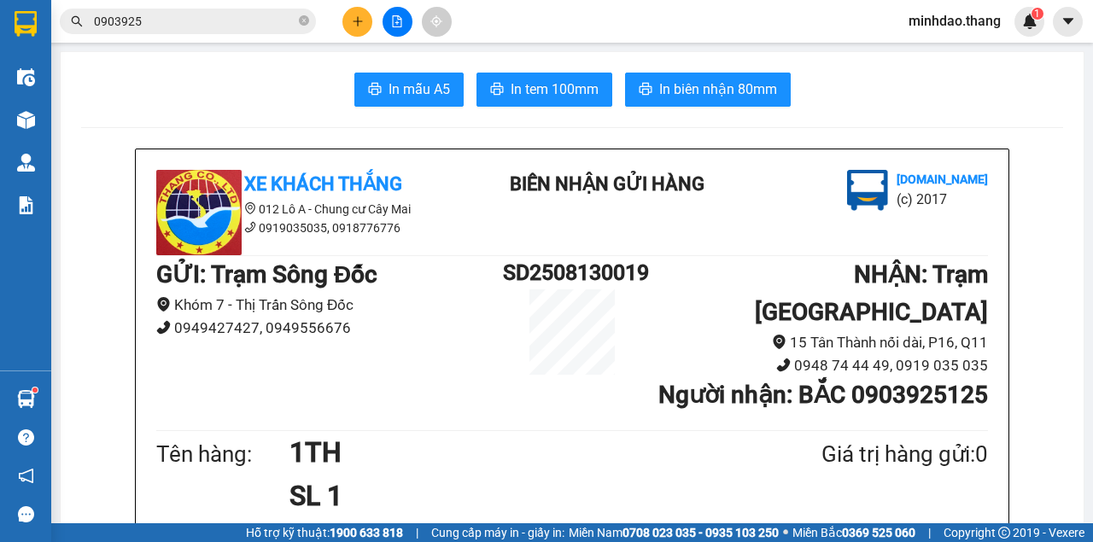
click at [365, 20] on button at bounding box center [357, 22] width 30 height 30
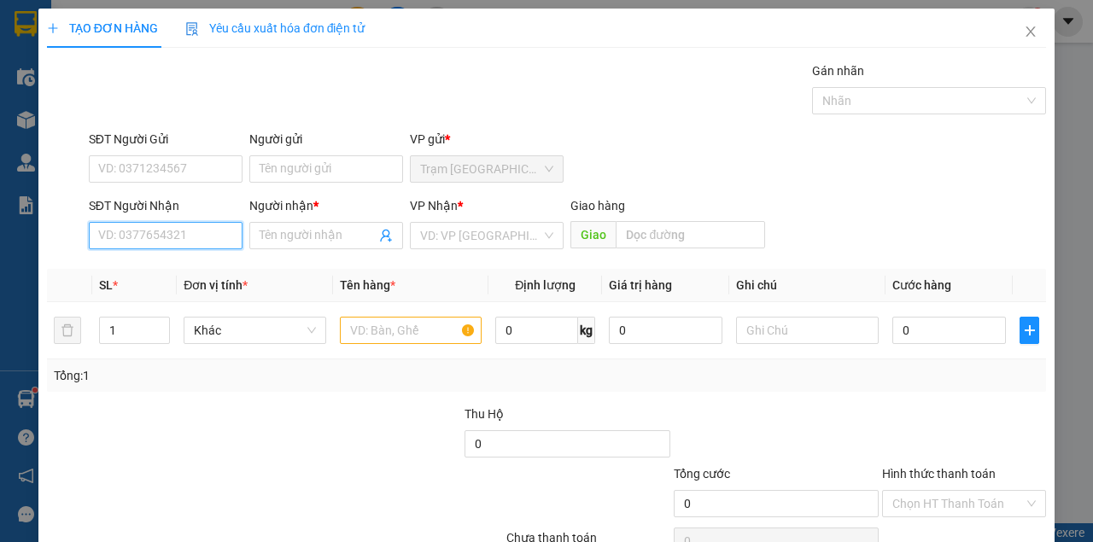
click at [178, 237] on input "SĐT Người Nhận" at bounding box center [166, 235] width 154 height 27
click at [141, 252] on div "SĐT Người Nhận VD: 0377654321" at bounding box center [166, 226] width 154 height 60
click at [147, 234] on input "SĐT Người Nhận" at bounding box center [166, 235] width 154 height 27
type input "0911521512"
click at [198, 268] on div "0911521512 - TÍ" at bounding box center [164, 269] width 132 height 19
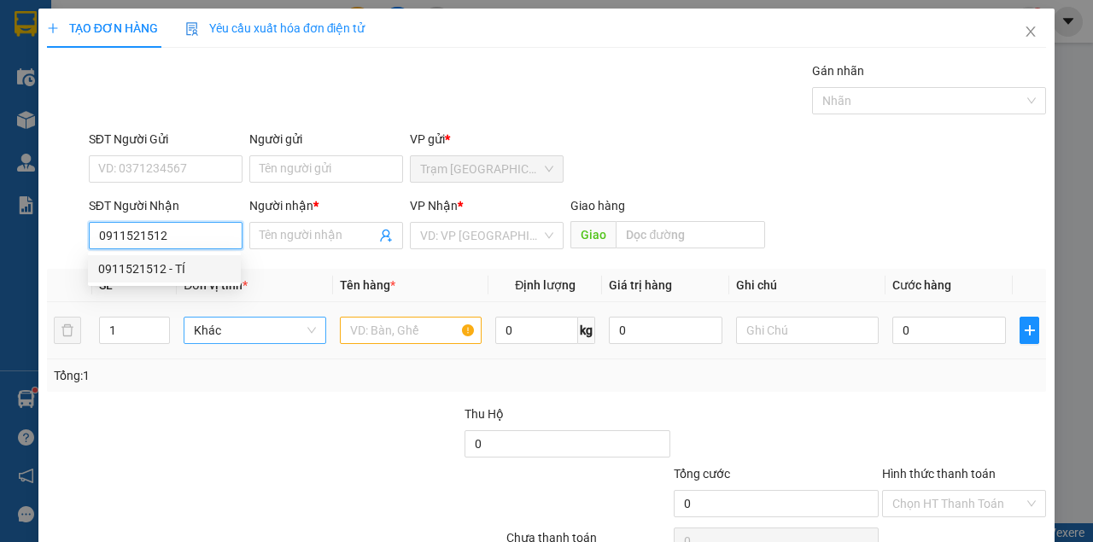
type input "TÍ"
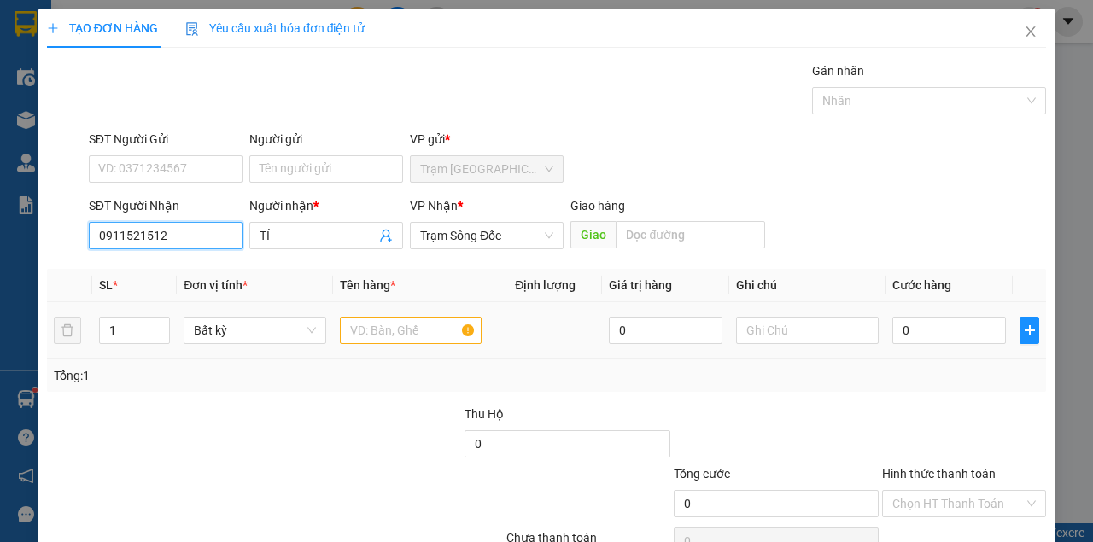
type input "0911521512"
click at [348, 330] on input "text" at bounding box center [411, 330] width 143 height 27
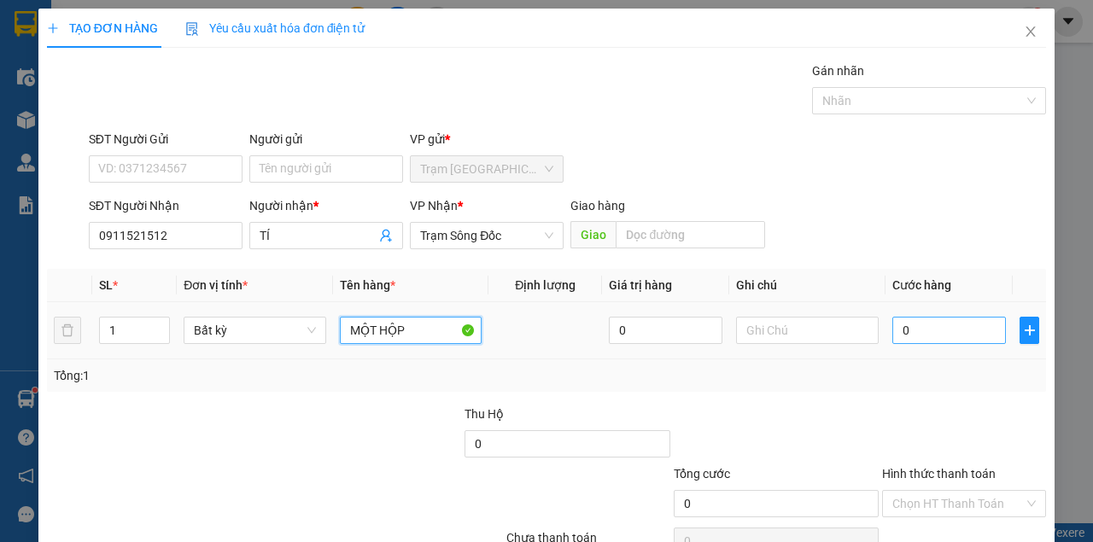
type input "MỘT HỘP"
click at [941, 342] on input "0" at bounding box center [949, 330] width 114 height 27
type input "3"
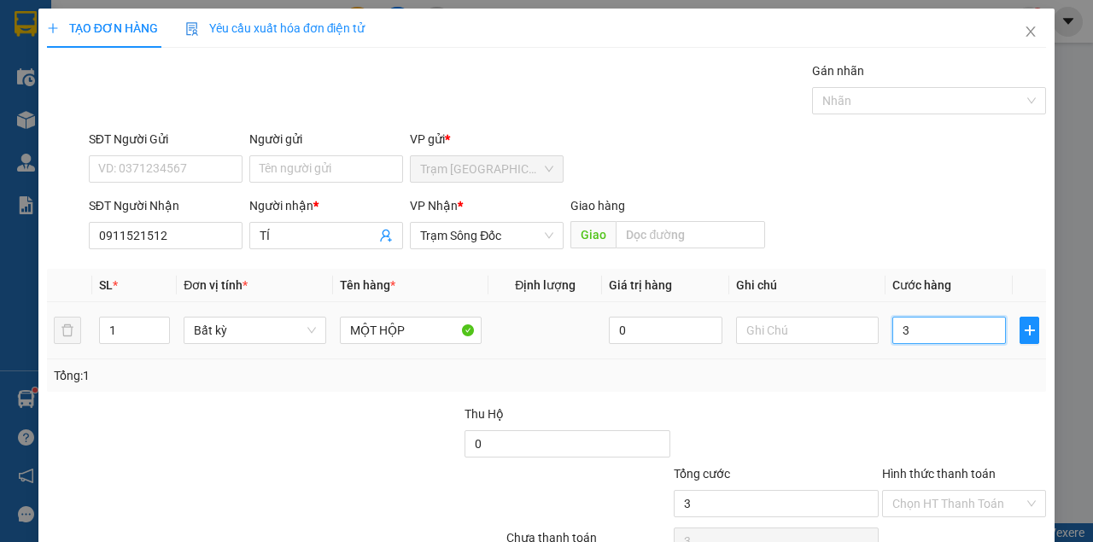
type input "30"
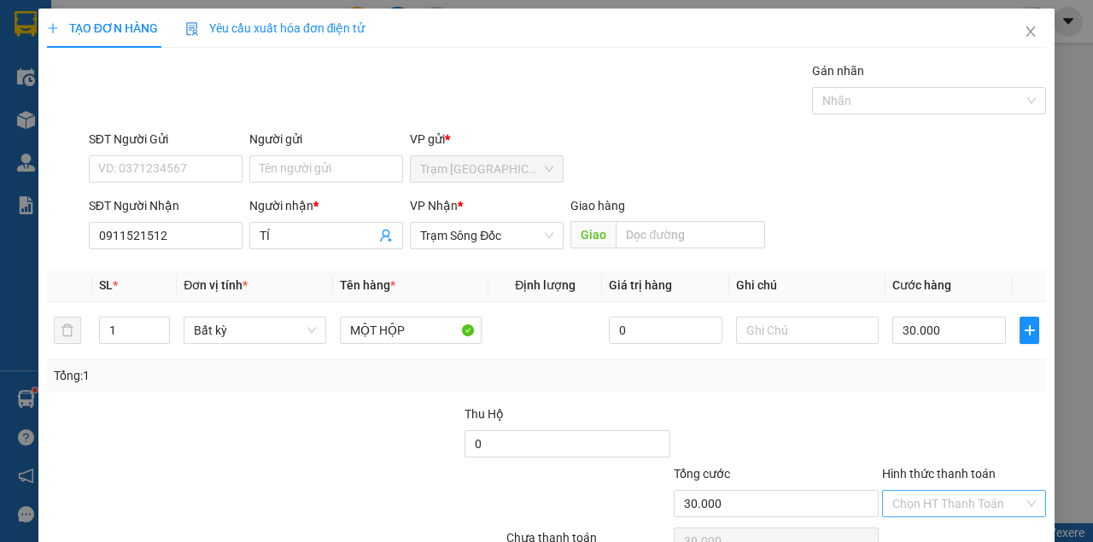
click at [955, 491] on input "Hình thức thanh toán" at bounding box center [957, 504] width 131 height 26
drag, startPoint x: 955, startPoint y: 456, endPoint x: 955, endPoint y: 480, distance: 23.9
click at [955, 523] on div "Tại văn phòng" at bounding box center [956, 536] width 162 height 27
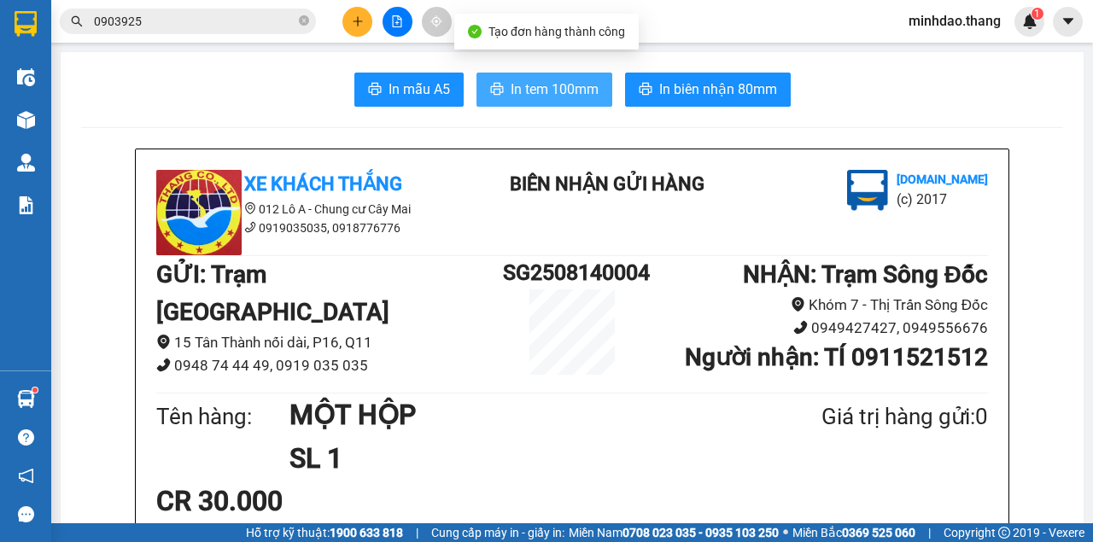
click at [531, 104] on button "In tem 100mm" at bounding box center [544, 90] width 136 height 34
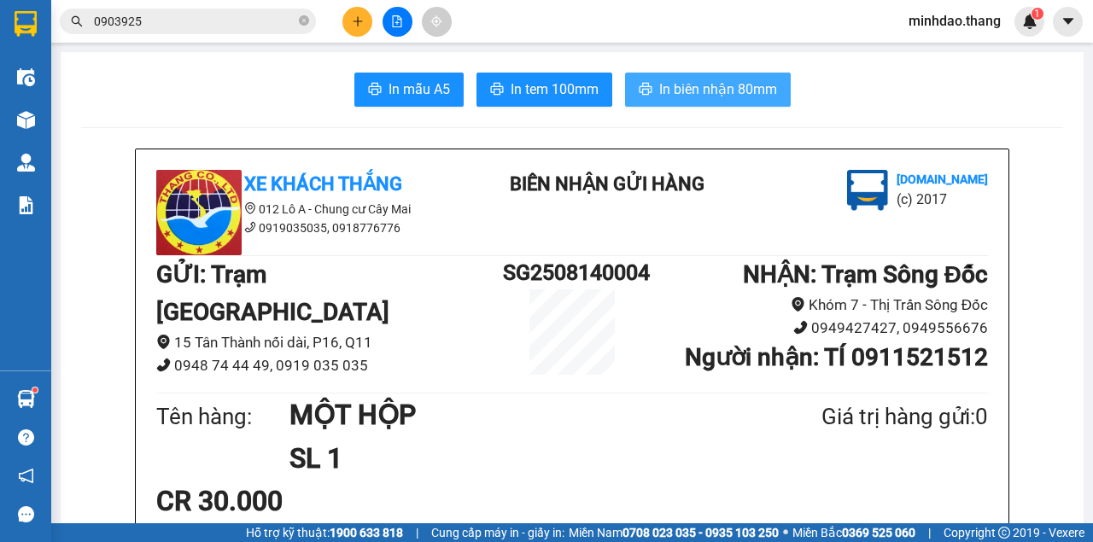
click at [713, 94] on span "In biên nhận 80mm" at bounding box center [718, 89] width 118 height 21
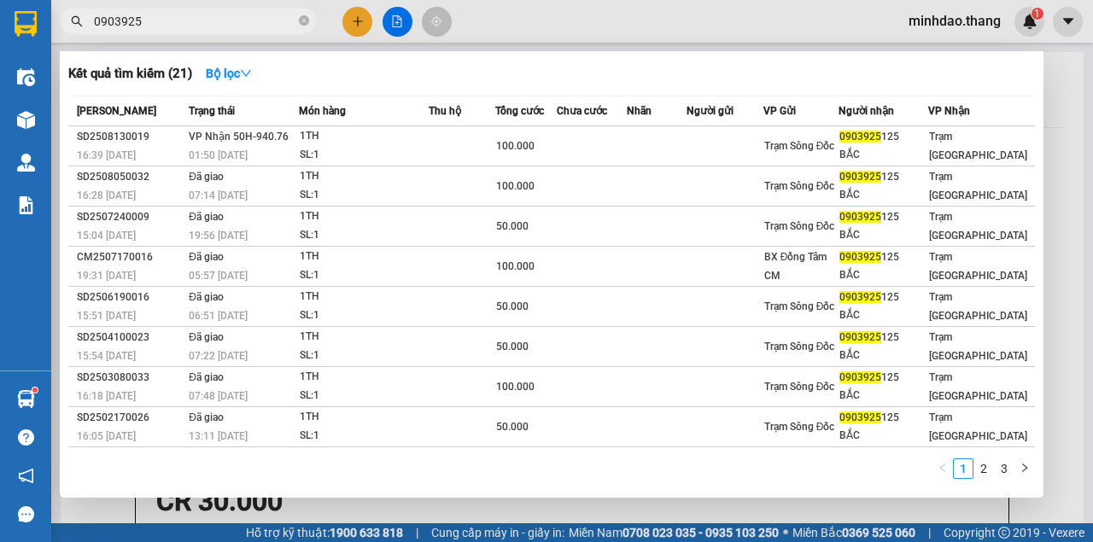
click at [309, 24] on span "0903925" at bounding box center [188, 22] width 256 height 26
click at [306, 20] on icon "close-circle" at bounding box center [304, 20] width 10 height 10
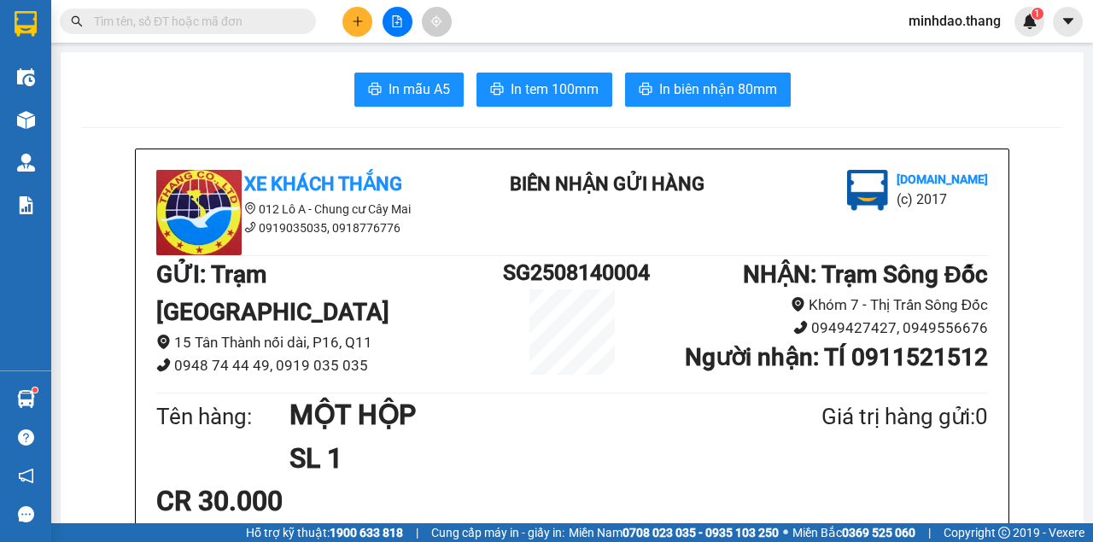
click at [263, 20] on input "text" at bounding box center [194, 21] width 201 height 19
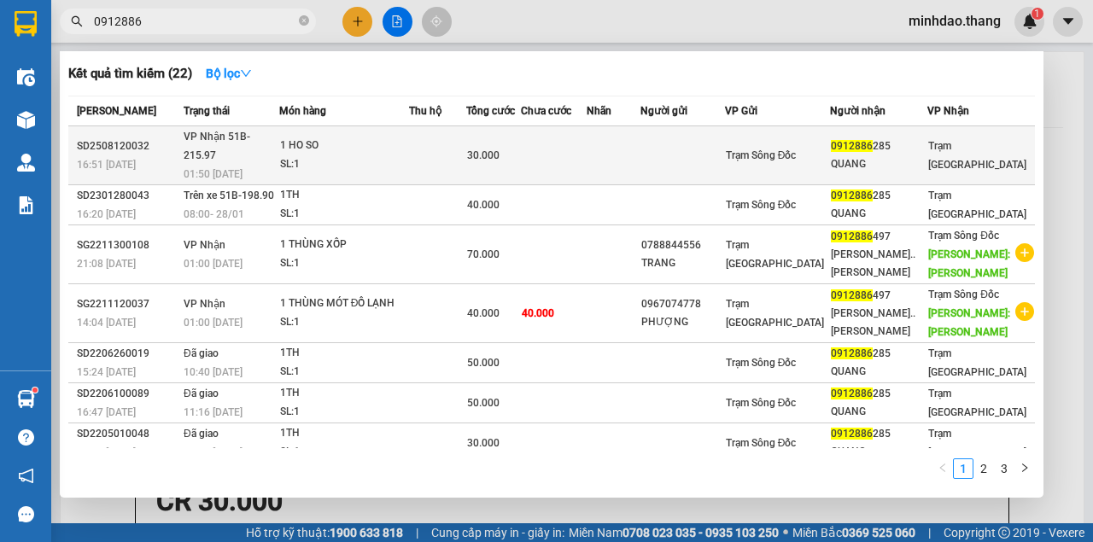
type input "0912886"
click at [505, 146] on div "30.000" at bounding box center [493, 155] width 52 height 19
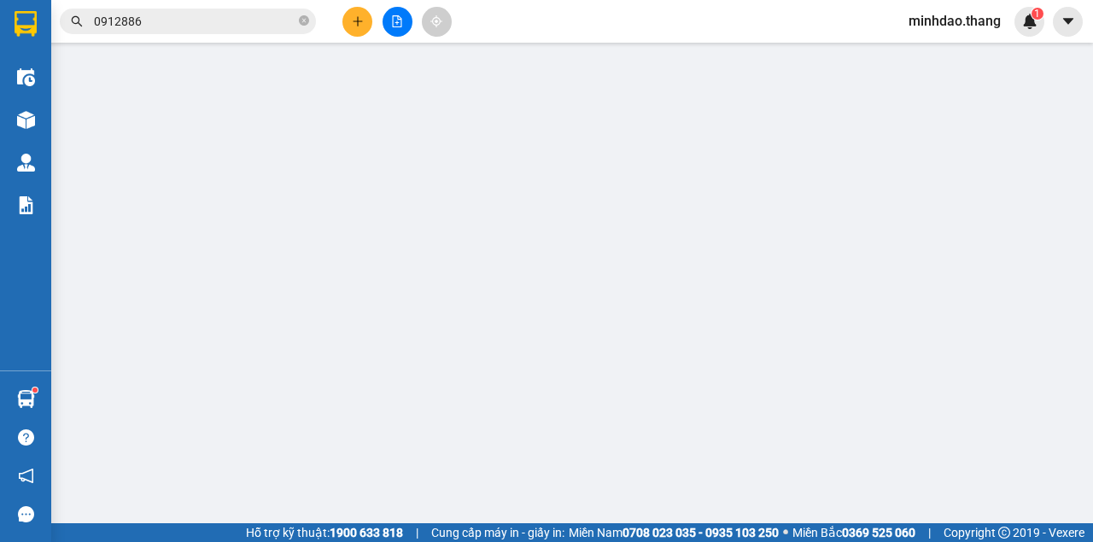
type input "0912886285"
type input "QUANG"
type input "30.000"
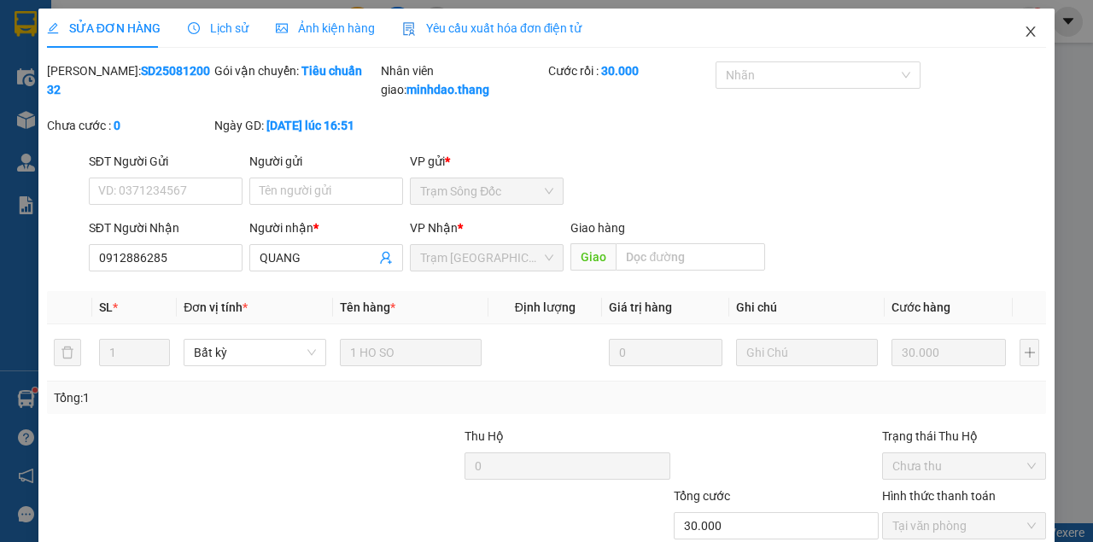
click at [1019, 41] on span "Close" at bounding box center [1031, 33] width 48 height 48
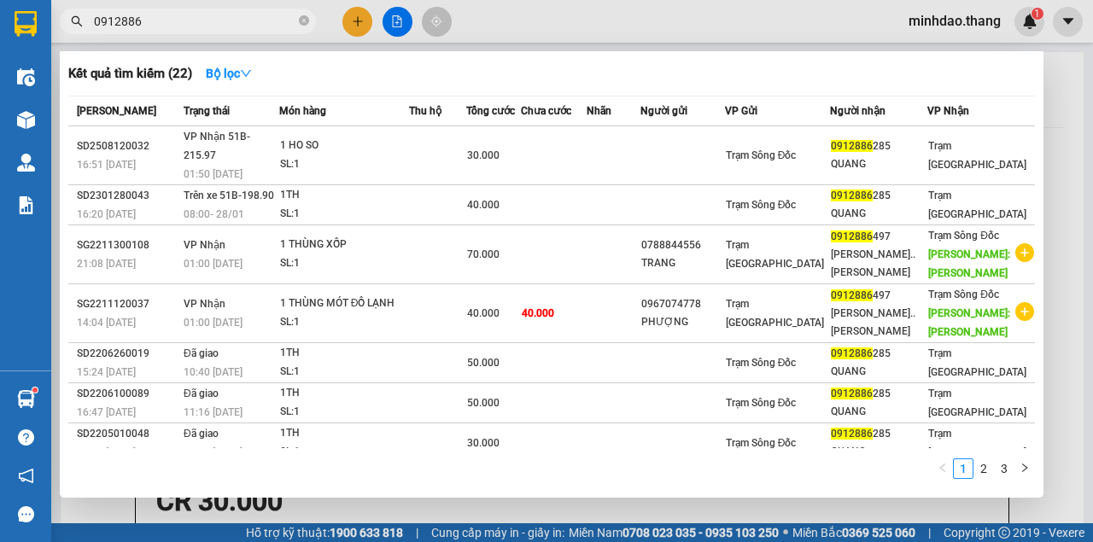
click at [309, 27] on span "0912886" at bounding box center [188, 22] width 256 height 26
click at [309, 26] on span "0912886" at bounding box center [188, 22] width 256 height 26
click at [299, 24] on icon "close-circle" at bounding box center [304, 20] width 10 height 10
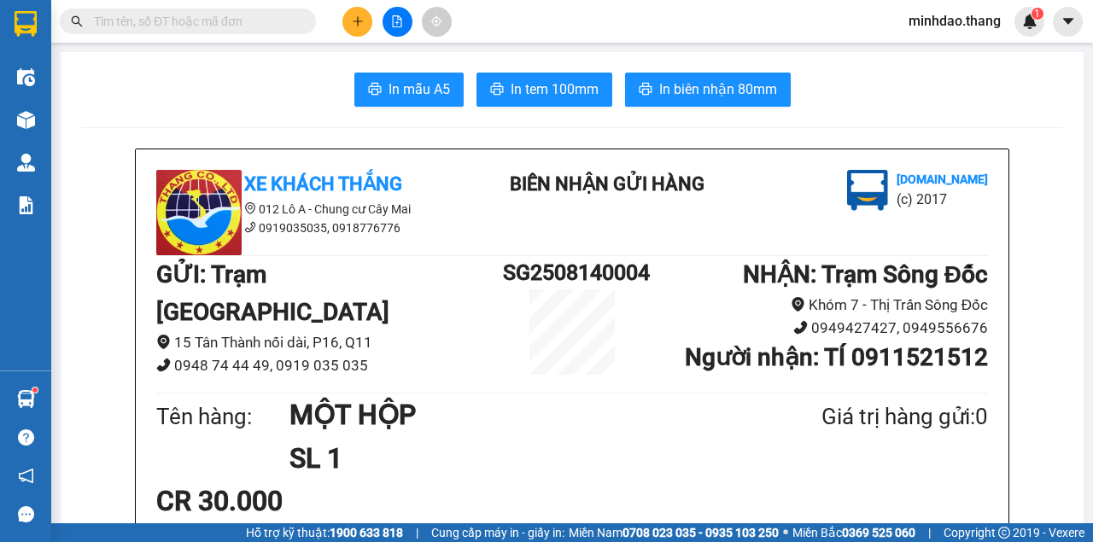
click at [285, 20] on input "text" at bounding box center [194, 21] width 201 height 19
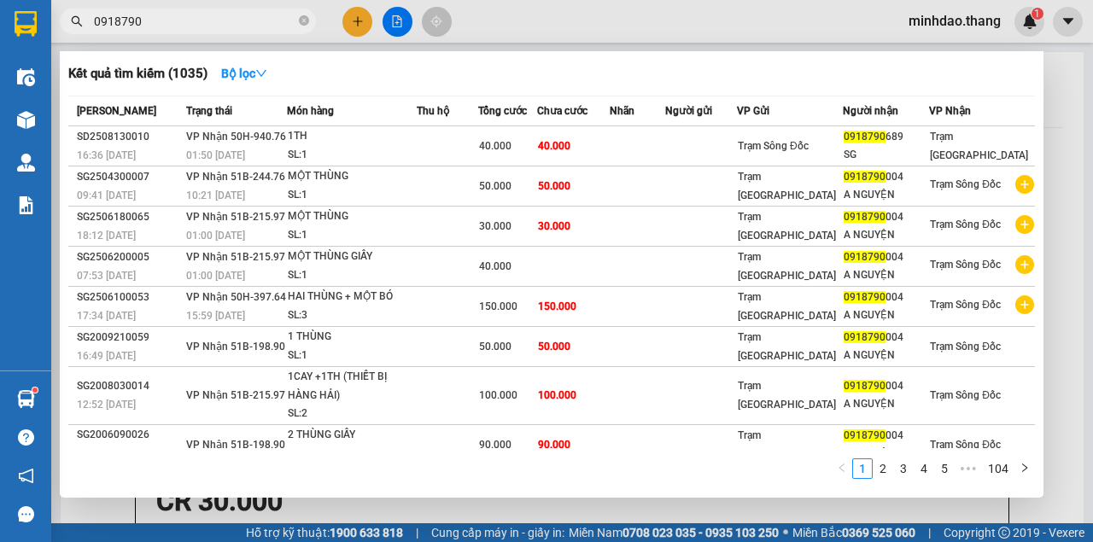
type input "0918790"
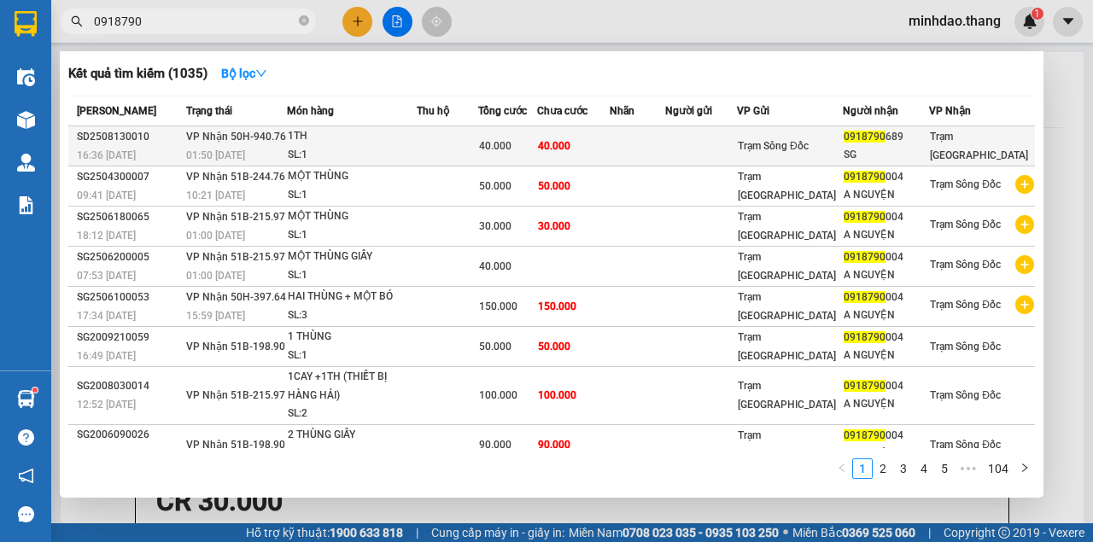
click at [726, 149] on td at bounding box center [701, 146] width 72 height 40
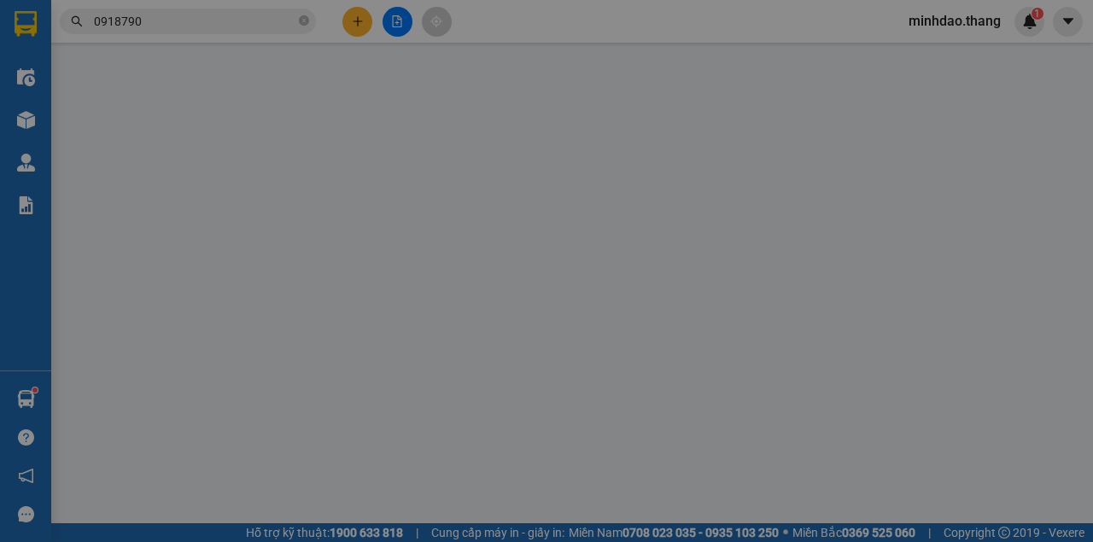
type input "0918790689"
type input "SG"
type input "40.000"
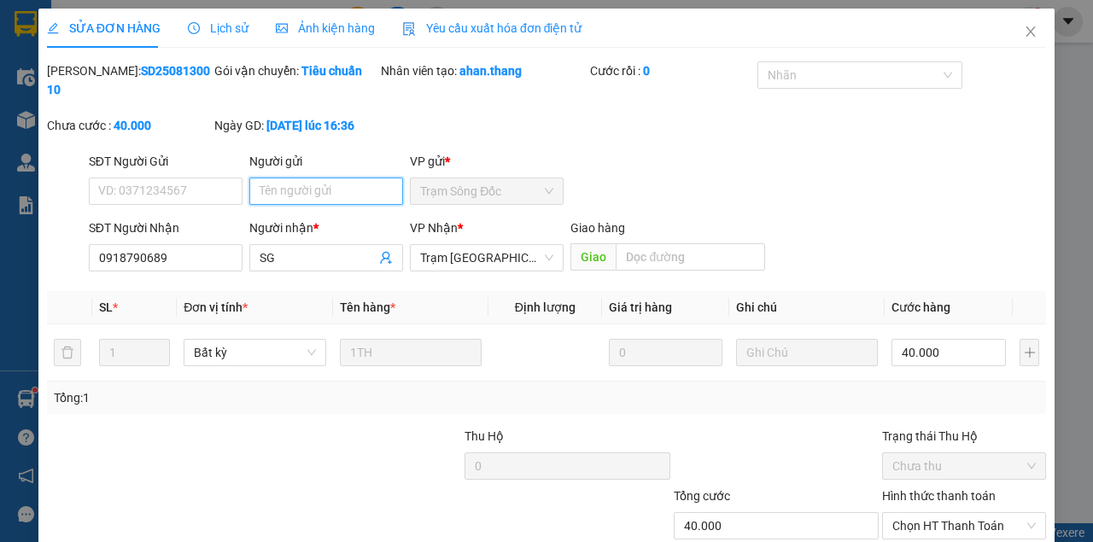
click at [331, 196] on input "Người gửi" at bounding box center [326, 191] width 154 height 27
type input "0903113283"
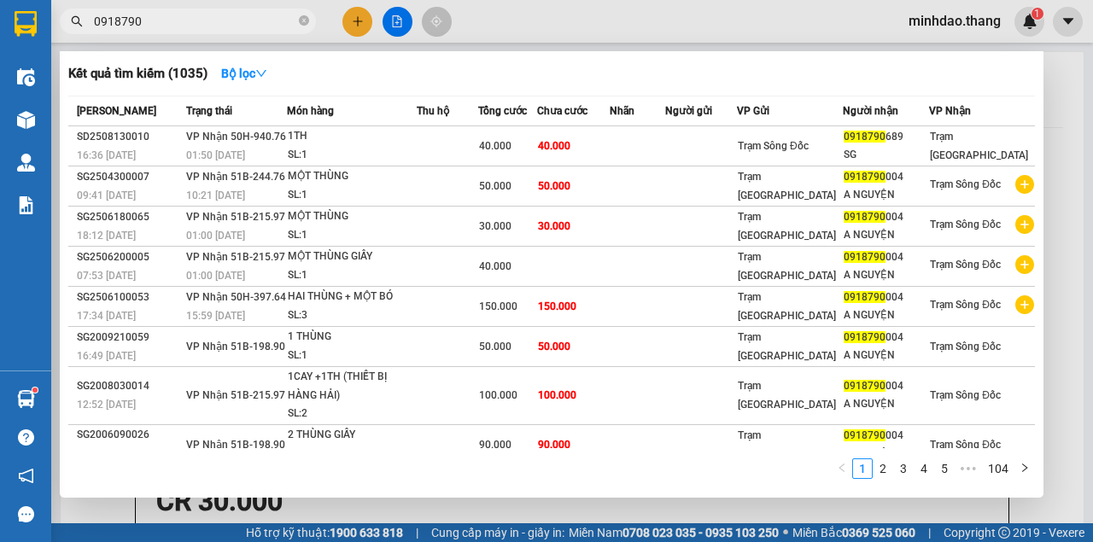
click at [249, 26] on input "0918790" at bounding box center [194, 21] width 201 height 19
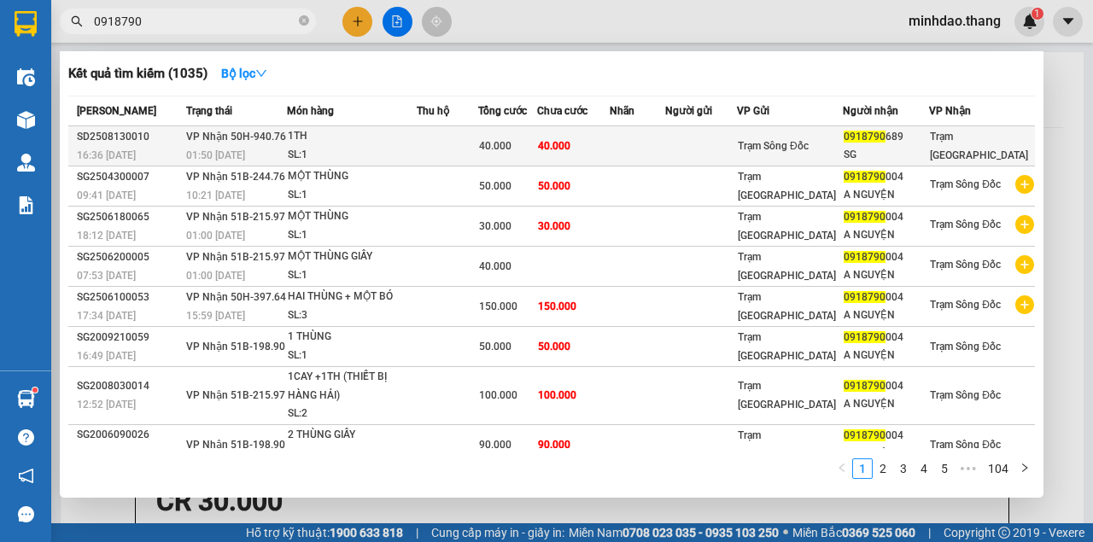
click at [535, 150] on div "40.000" at bounding box center [507, 146] width 57 height 19
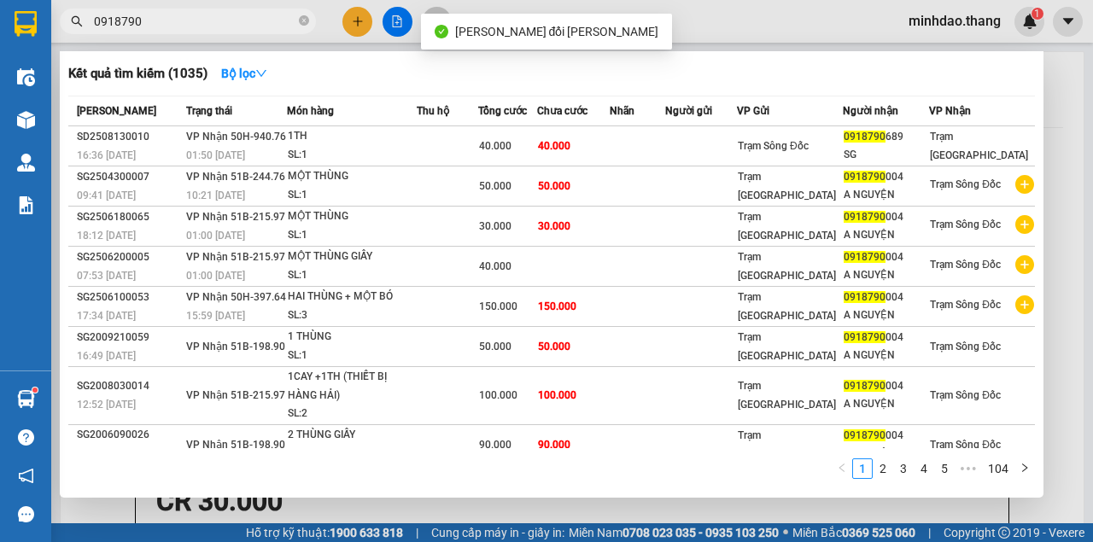
click at [239, 29] on input "0918790" at bounding box center [194, 21] width 201 height 19
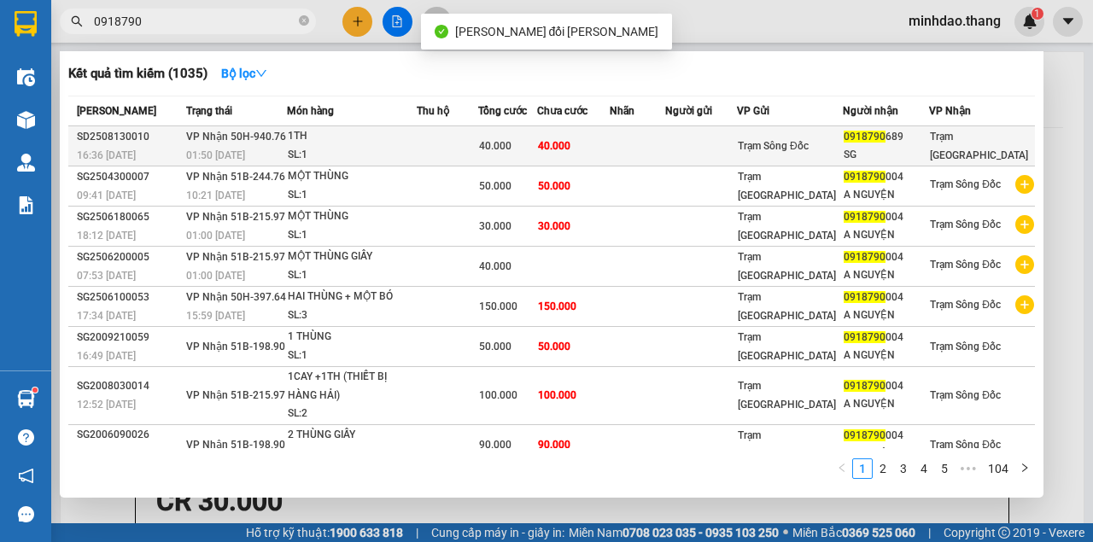
click at [570, 149] on span "40.000" at bounding box center [554, 146] width 32 height 12
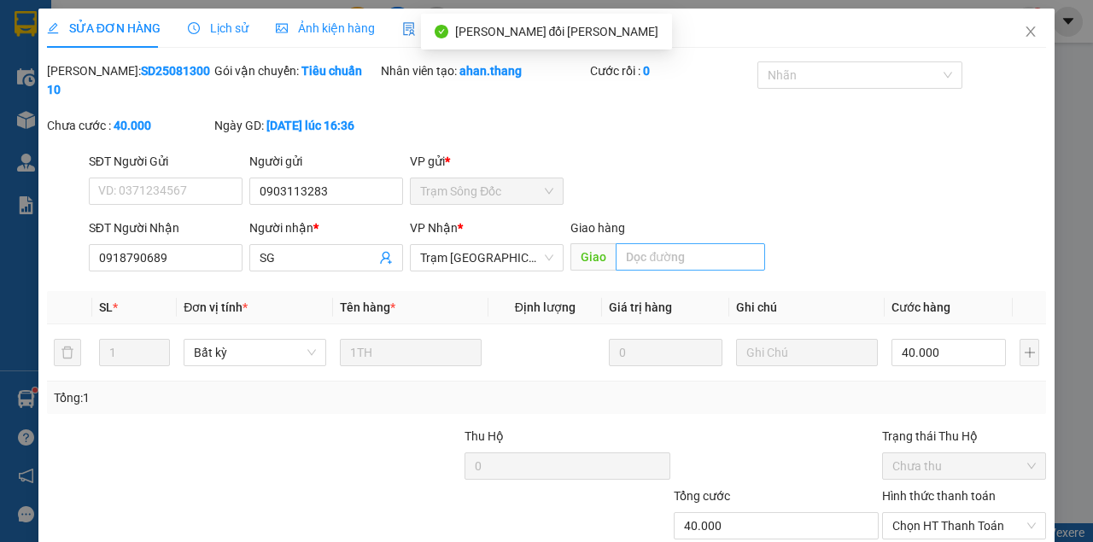
type input "0903113283"
type input "0918790689"
type input "SG"
type input "40.000"
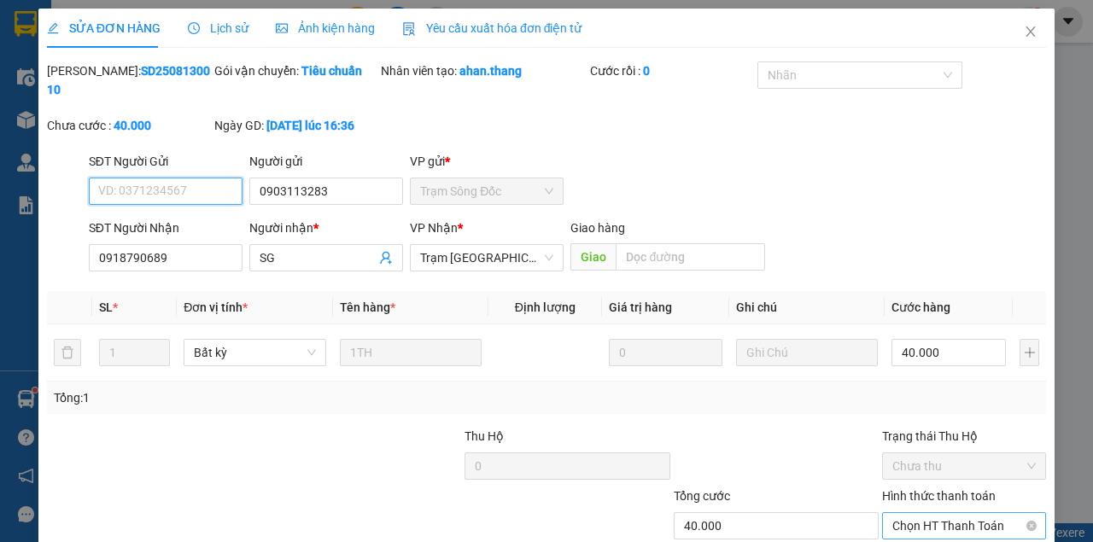
click at [936, 513] on span "Chọn HT Thanh Toán" at bounding box center [963, 526] width 143 height 26
type input "0"
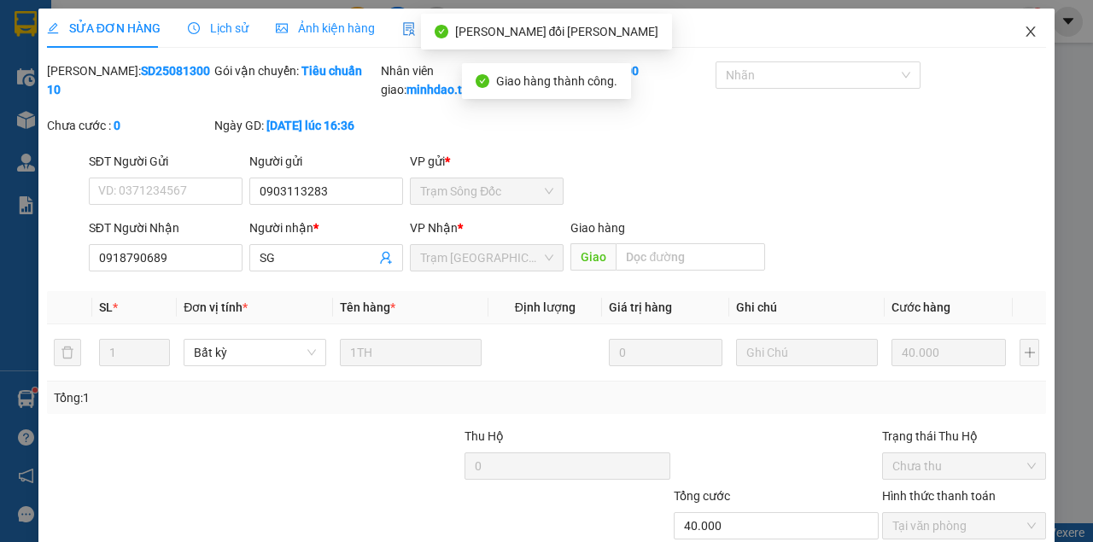
click at [1024, 33] on icon "close" at bounding box center [1031, 32] width 14 height 14
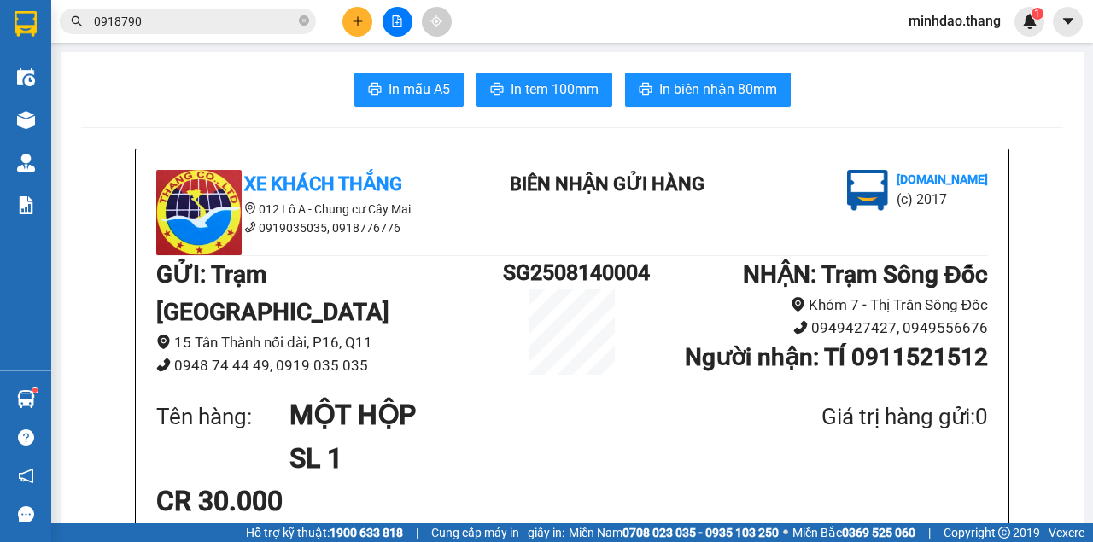
click at [249, 20] on input "0918790" at bounding box center [194, 21] width 201 height 19
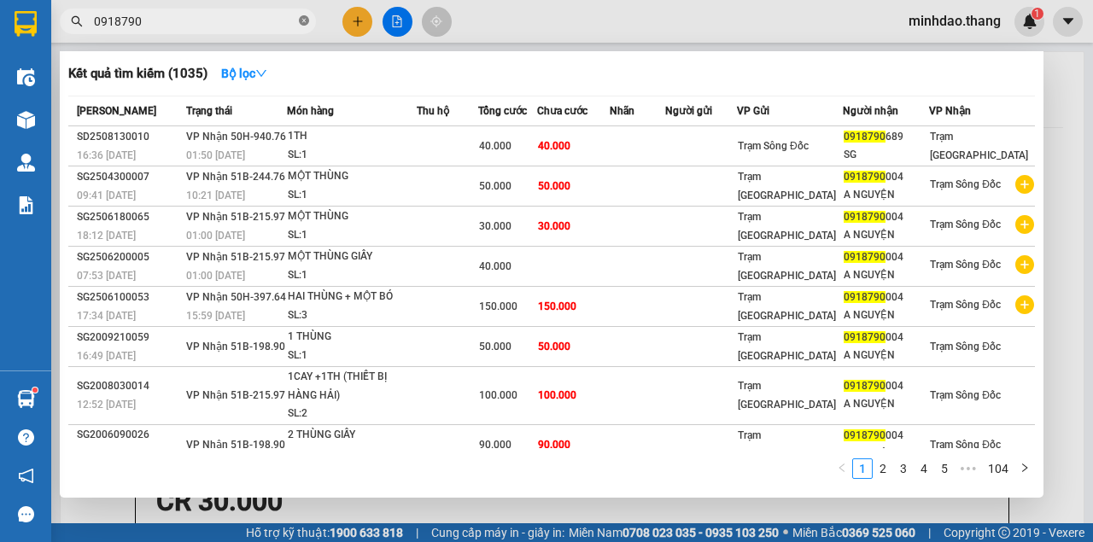
click at [306, 24] on icon "close-circle" at bounding box center [304, 20] width 10 height 10
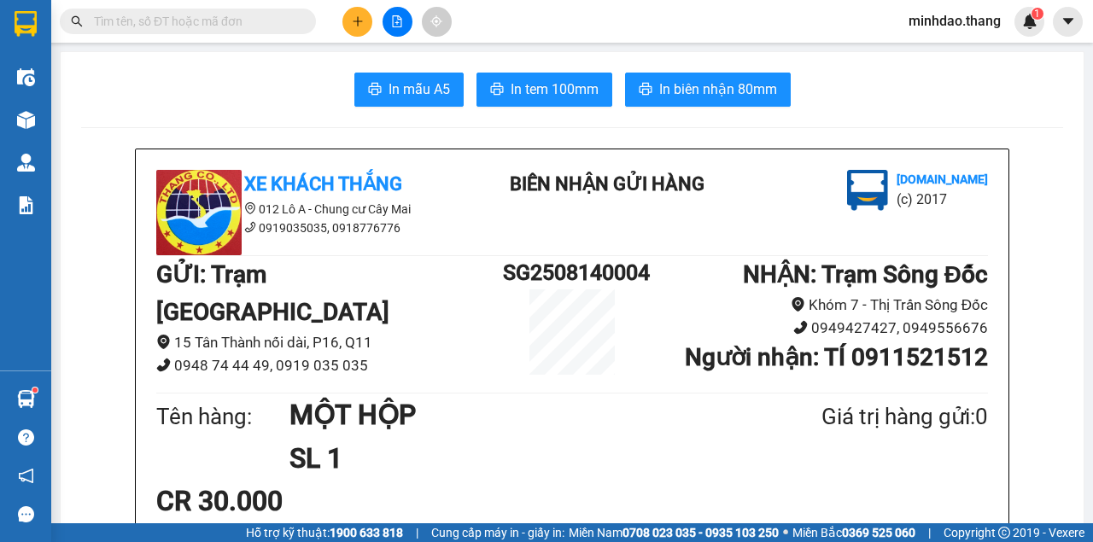
click at [277, 24] on input "text" at bounding box center [194, 21] width 201 height 19
type input "9"
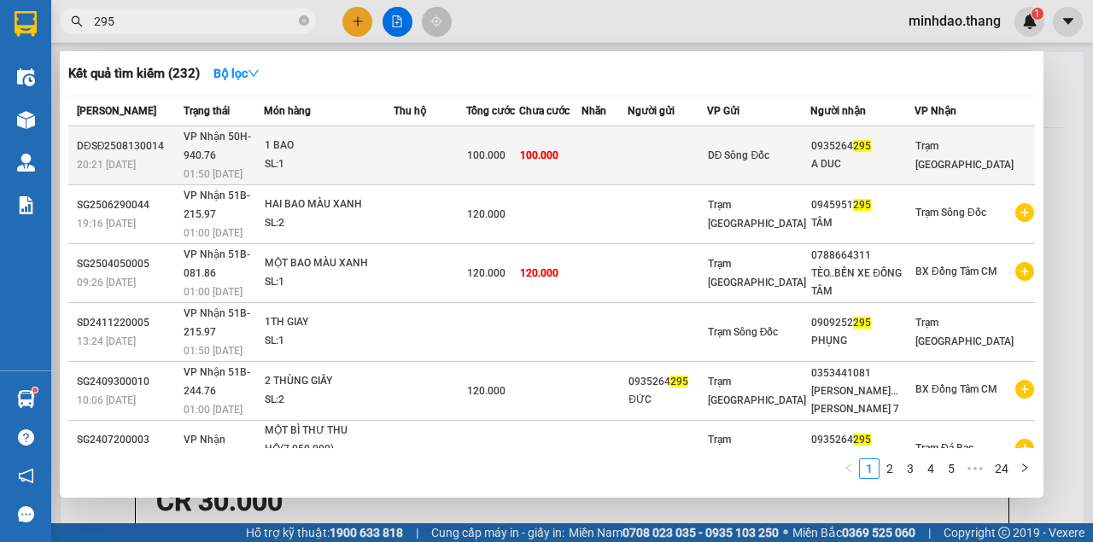
type input "295"
click at [628, 147] on td at bounding box center [604, 155] width 47 height 59
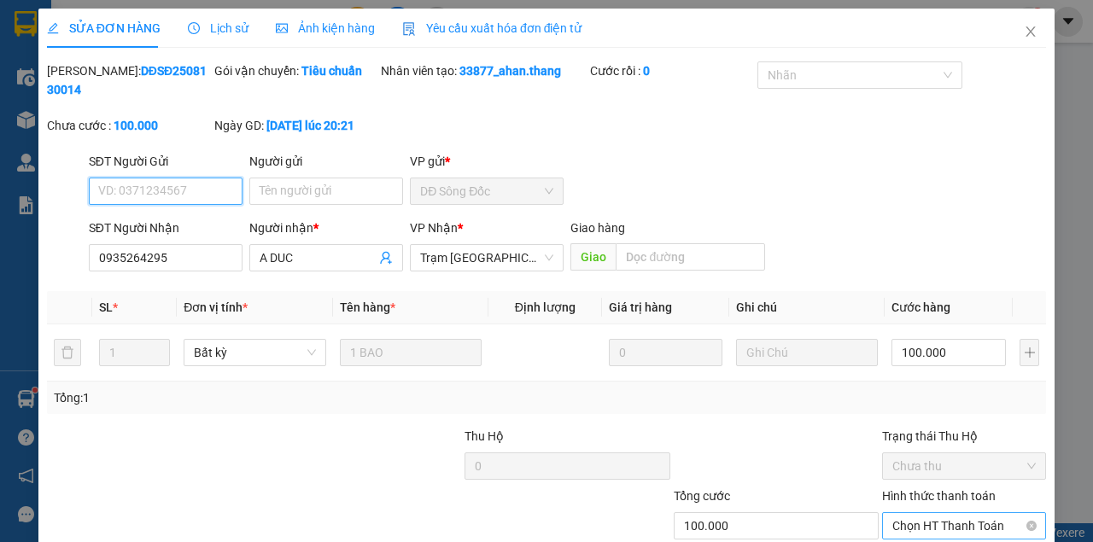
click at [955, 513] on span "Chọn HT Thanh Toán" at bounding box center [963, 526] width 143 height 26
drag, startPoint x: 929, startPoint y: 439, endPoint x: 866, endPoint y: 470, distance: 70.6
type input "0"
